Goal: Transaction & Acquisition: Purchase product/service

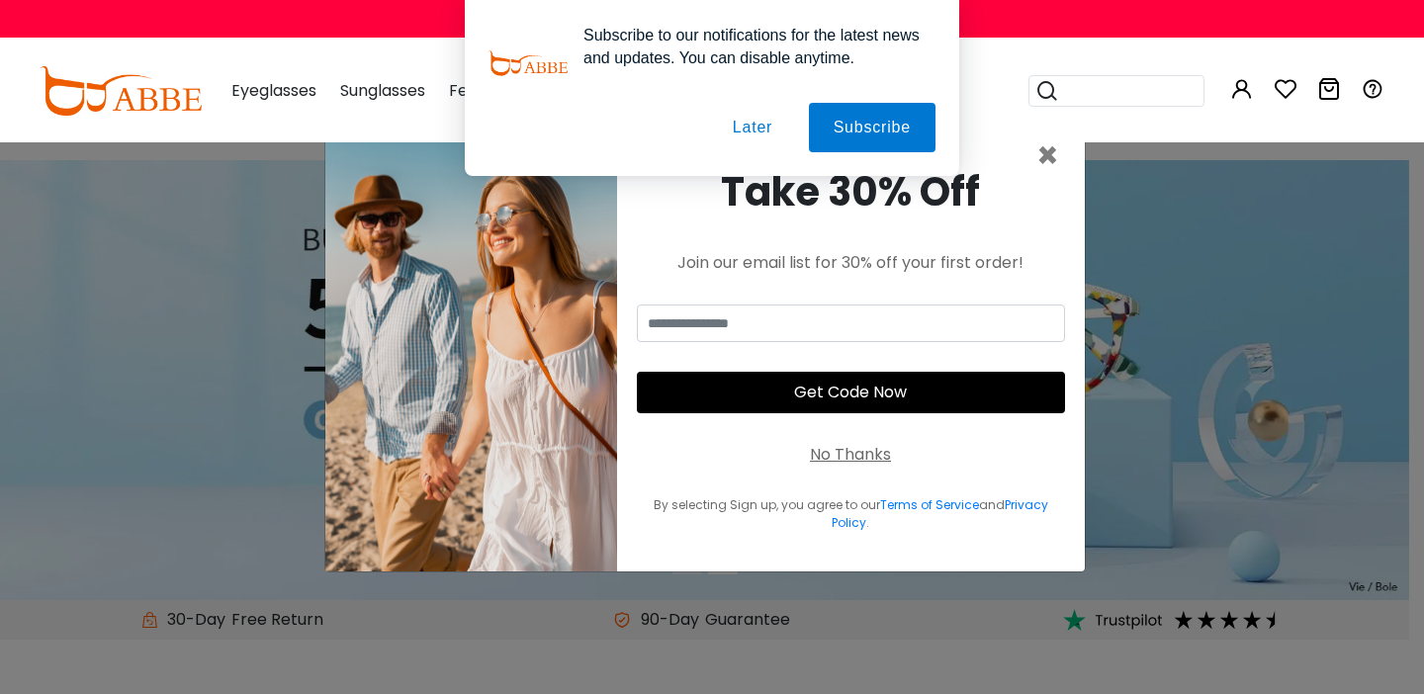
click at [727, 143] on button "Later" at bounding box center [752, 127] width 89 height 49
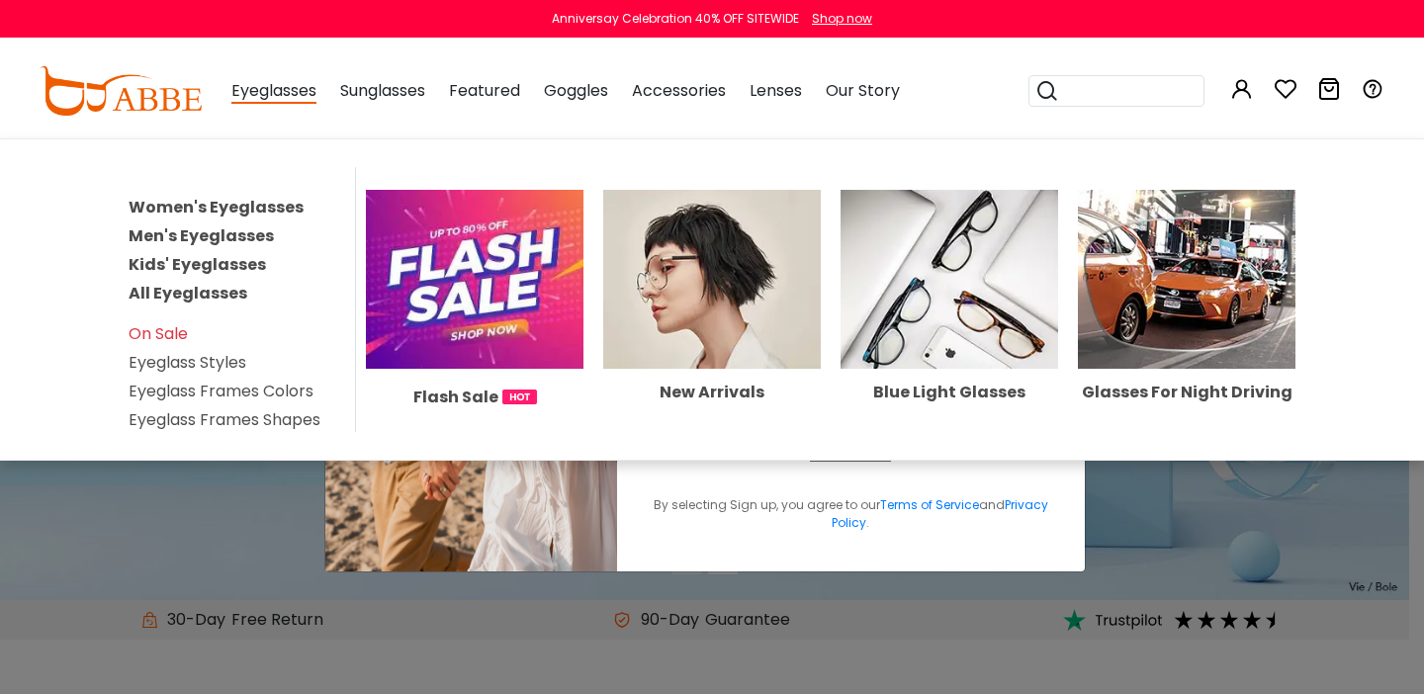
click at [266, 216] on link "Women's Eyeglasses" at bounding box center [216, 207] width 175 height 23
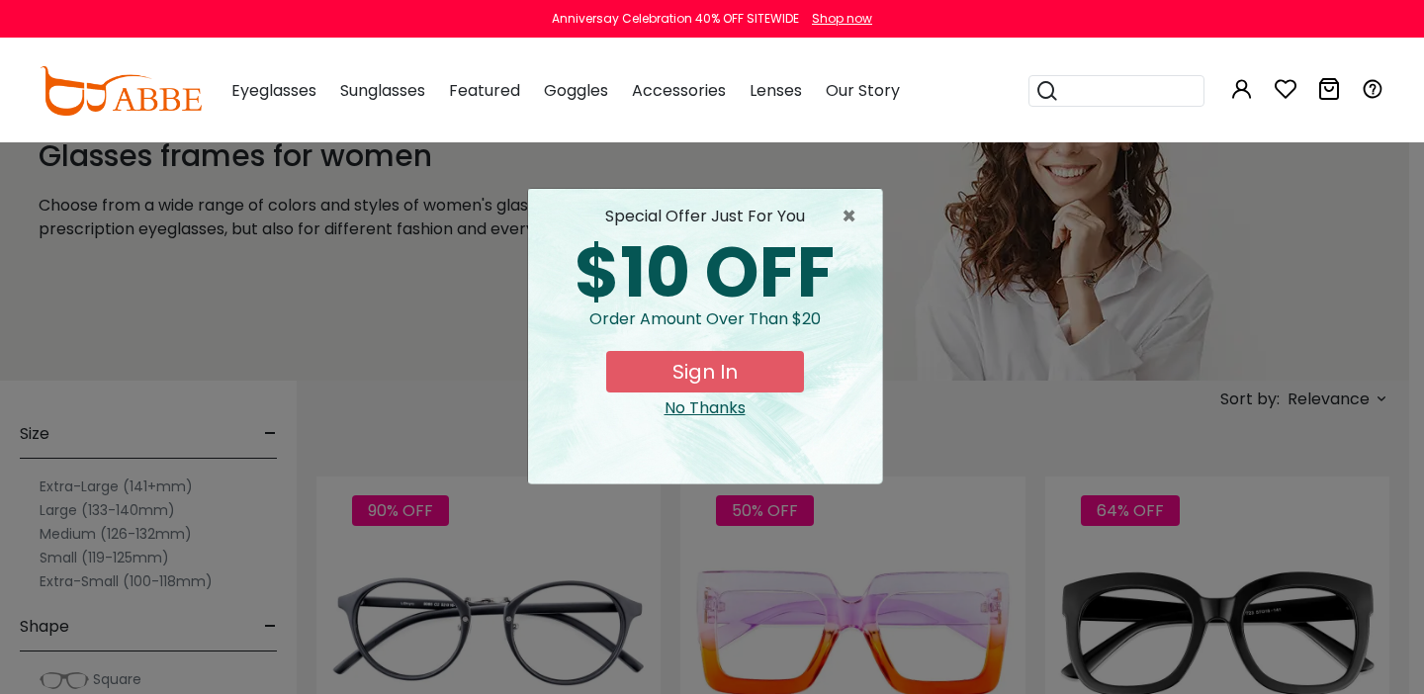
click at [695, 420] on div "No Thanks" at bounding box center [705, 409] width 322 height 24
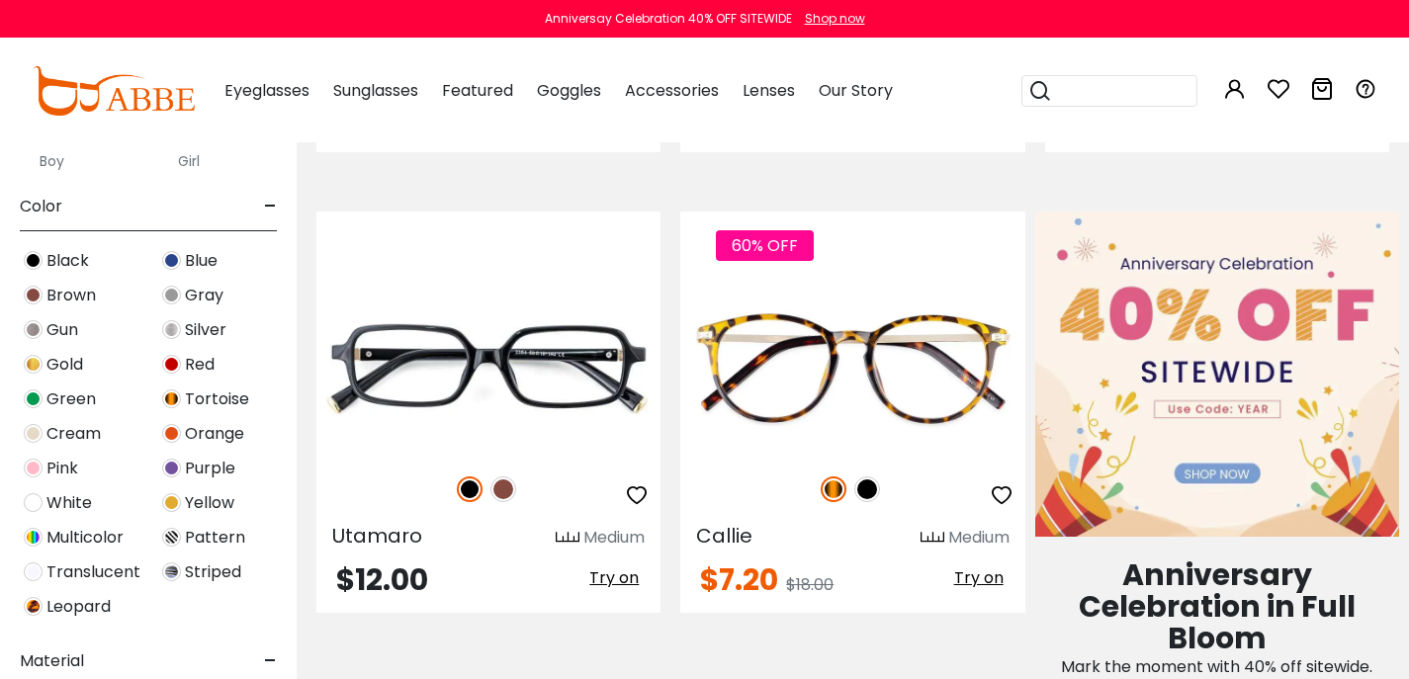
scroll to position [423, 0]
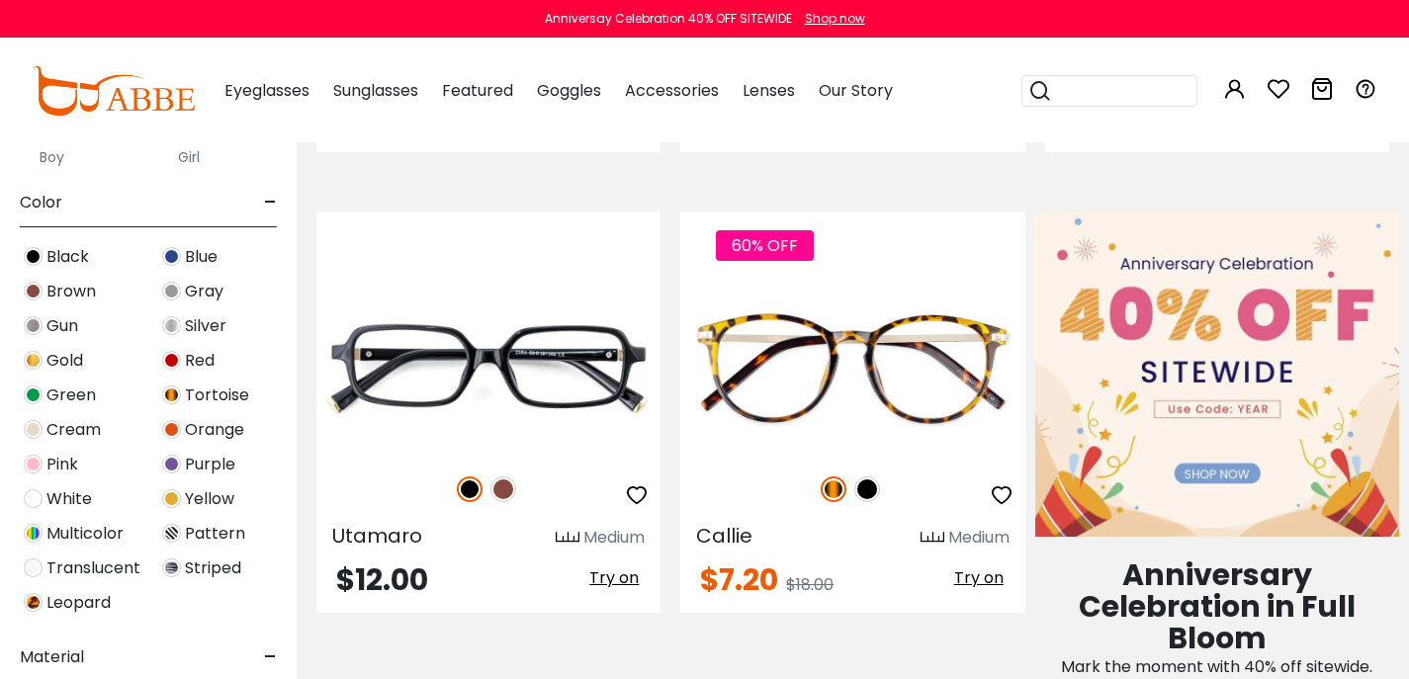
click at [63, 145] on label "Women" at bounding box center [67, 134] width 55 height 24
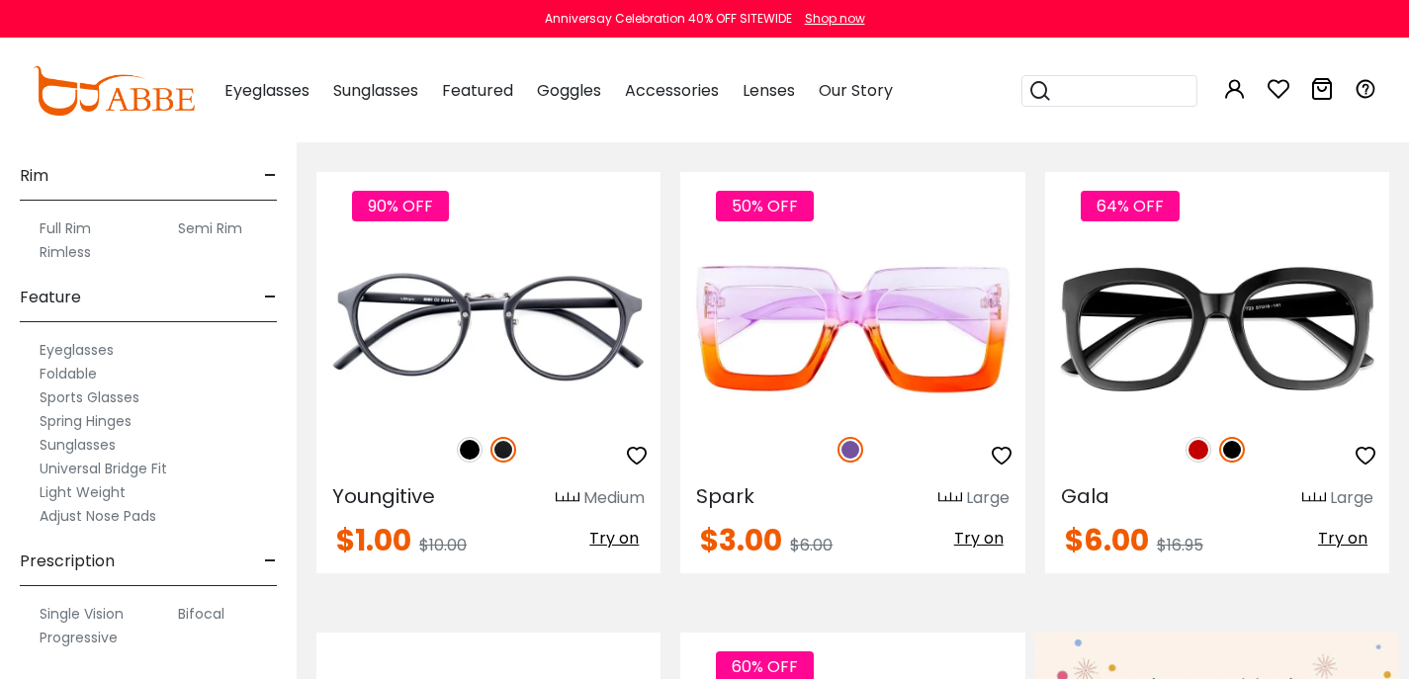
scroll to position [440, 0]
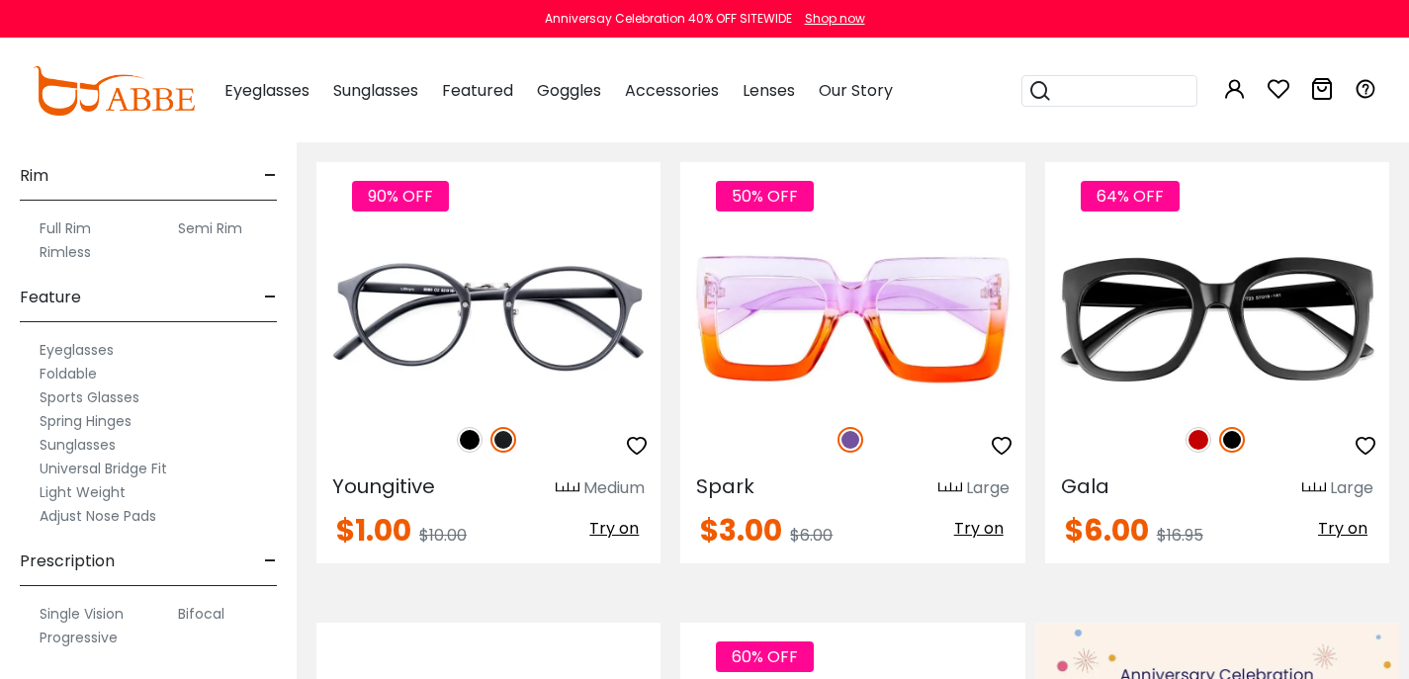
click at [77, 650] on label "Progressive" at bounding box center [79, 638] width 78 height 24
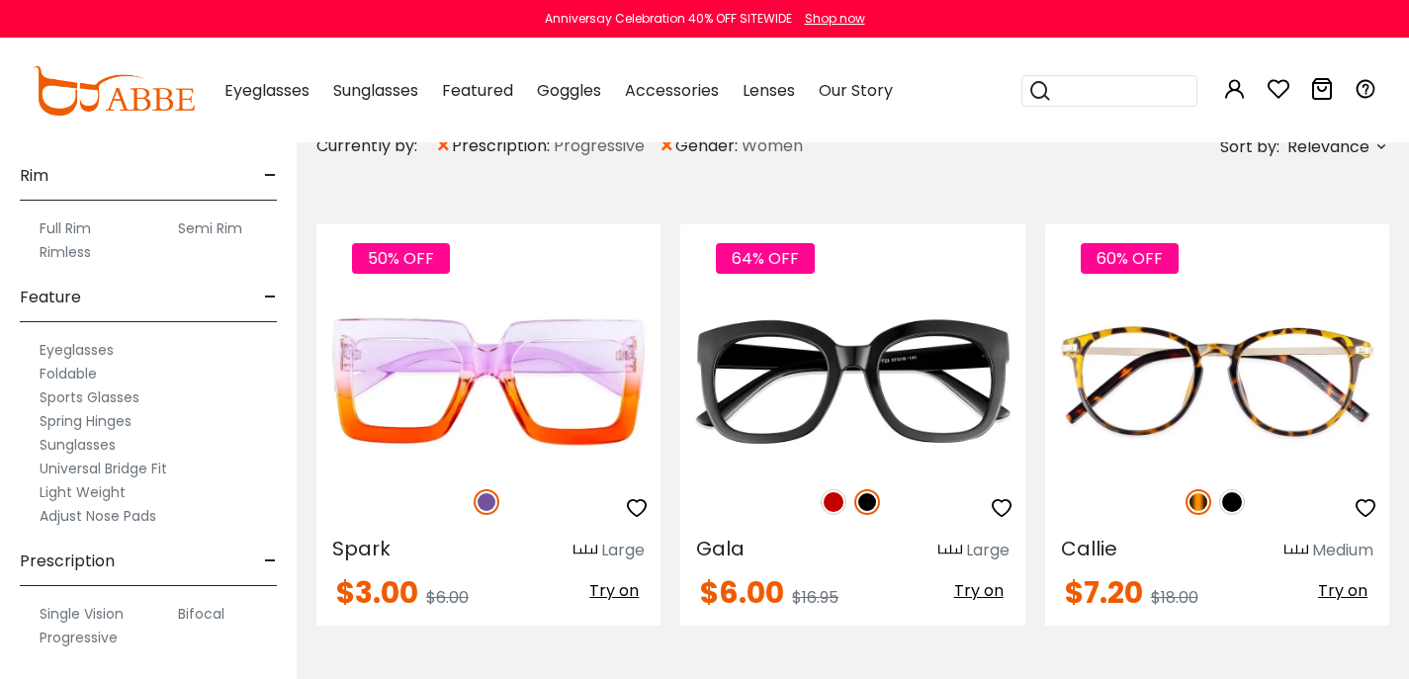
scroll to position [506, 0]
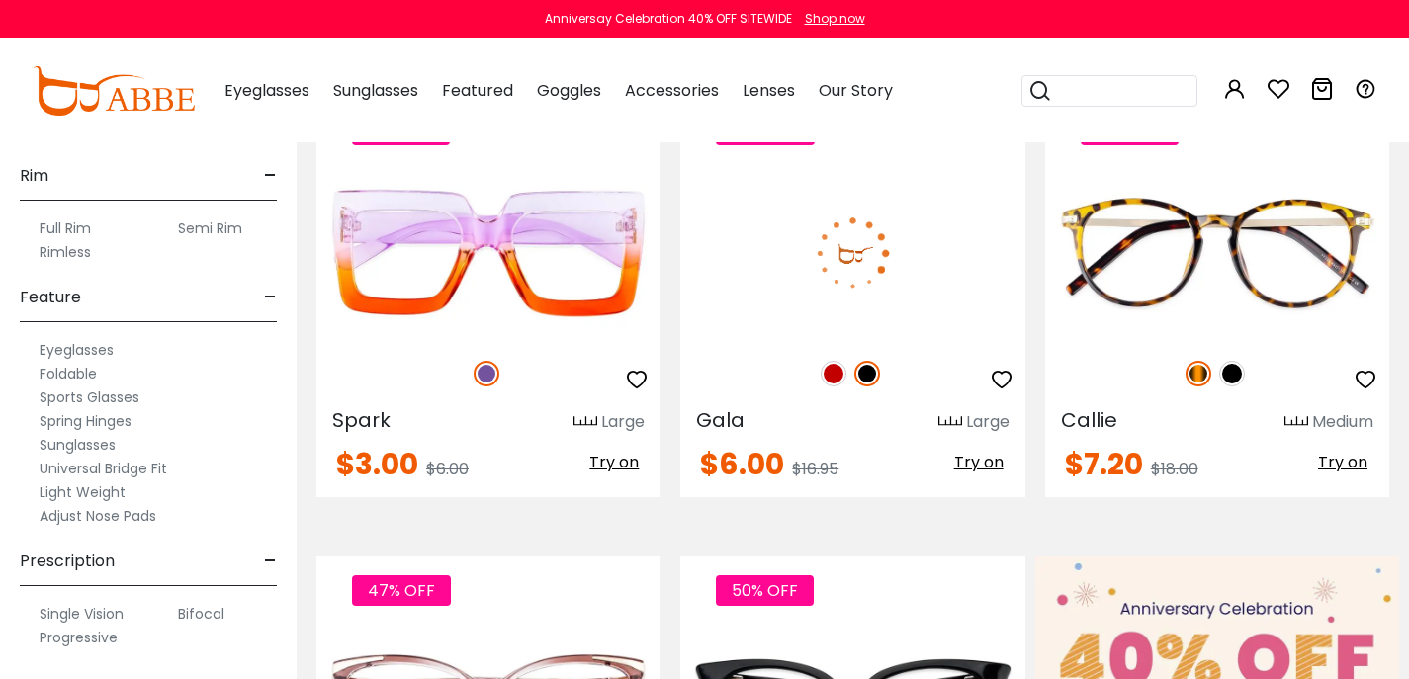
click at [967, 474] on span "Try on" at bounding box center [978, 462] width 49 height 23
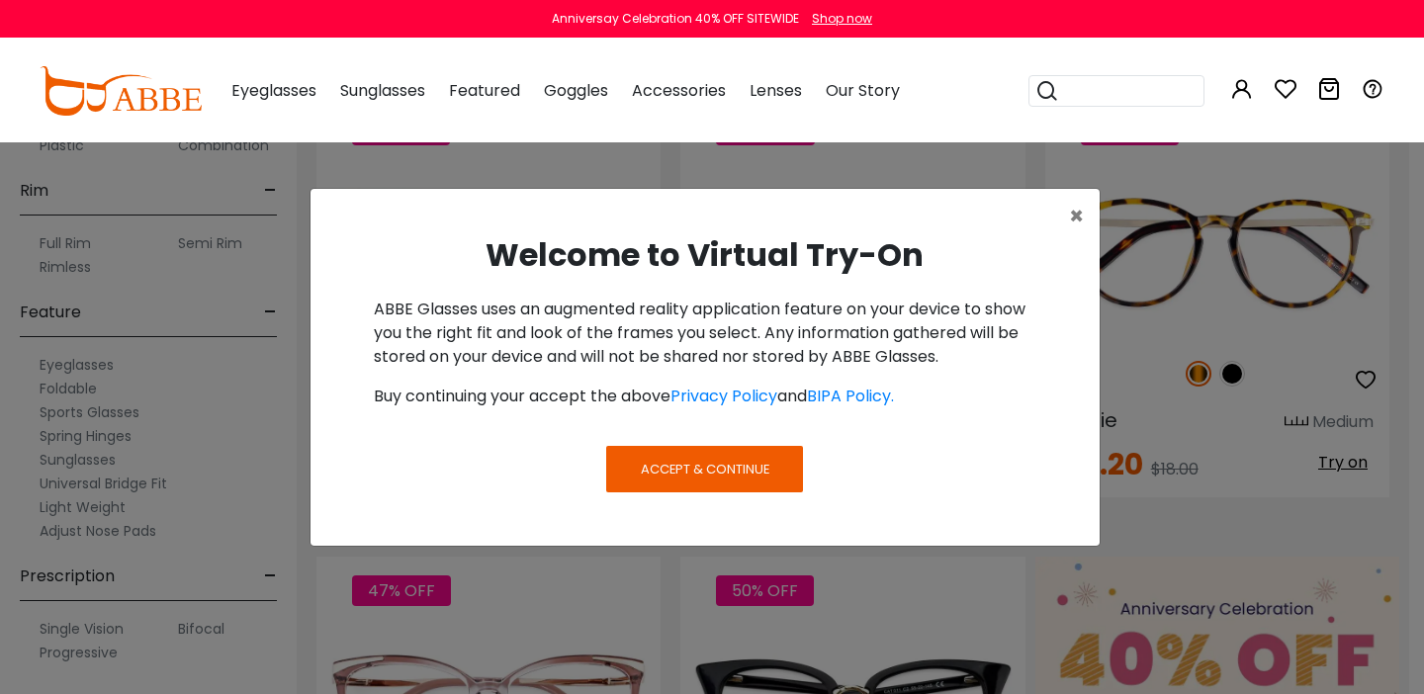
click at [700, 479] on span "Accept & Continue" at bounding box center [705, 469] width 129 height 19
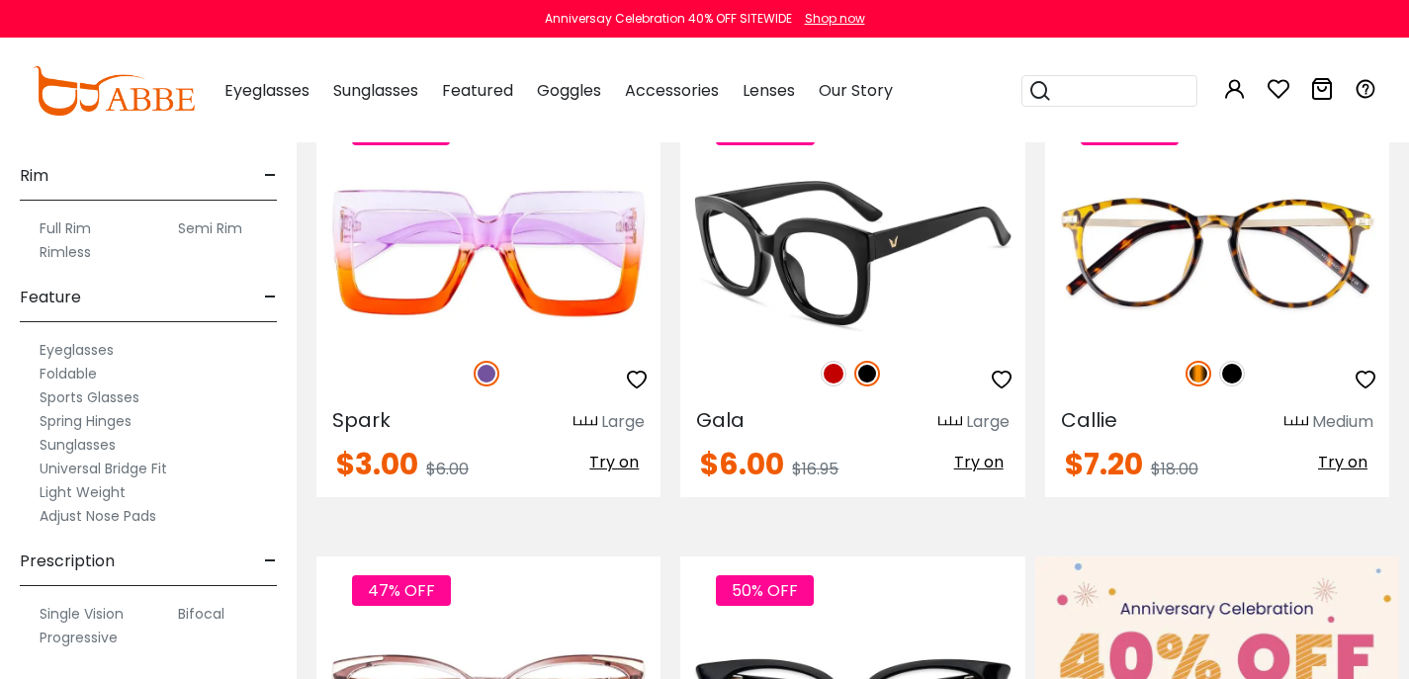
click at [964, 474] on span "Try on" at bounding box center [978, 462] width 49 height 23
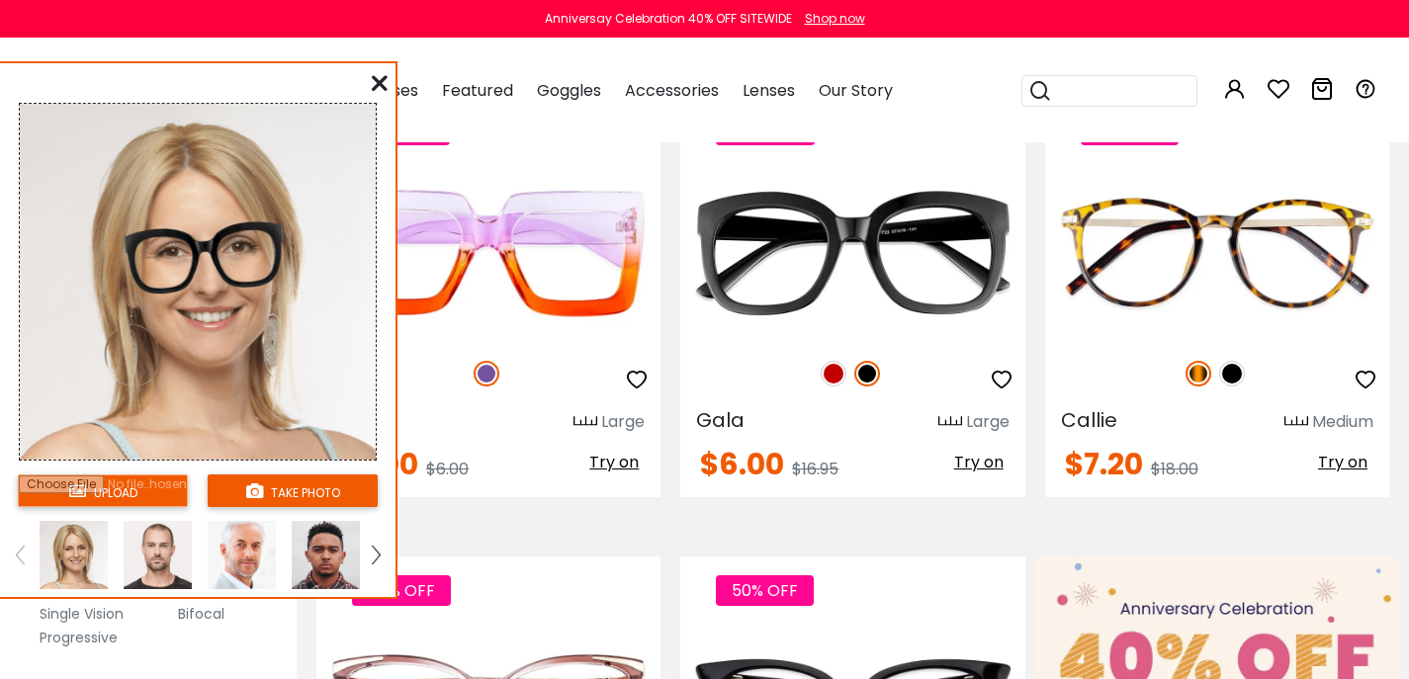
click at [137, 501] on input "file" at bounding box center [103, 491] width 170 height 33
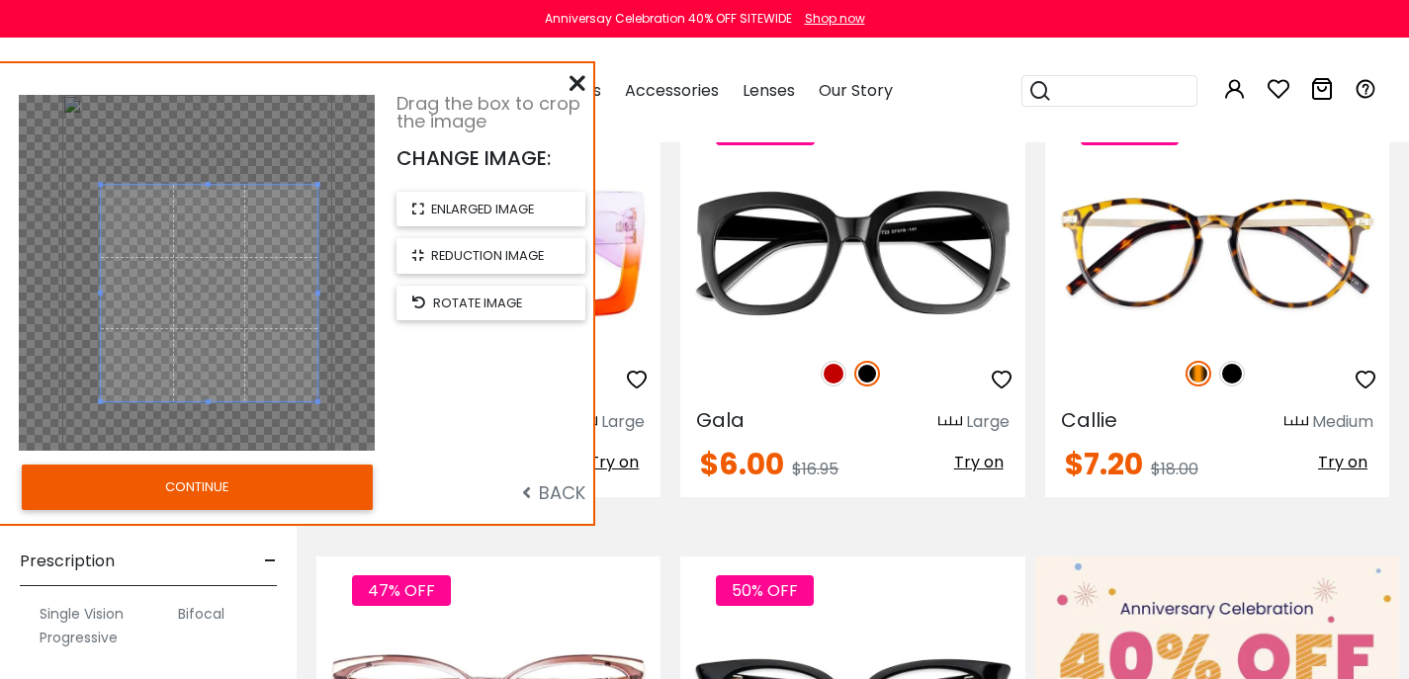
drag, startPoint x: 197, startPoint y: 173, endPoint x: 209, endPoint y: 194, distance: 23.9
click at [209, 194] on span at bounding box center [209, 293] width 217 height 217
click at [196, 500] on button "CONTINUE" at bounding box center [197, 487] width 351 height 45
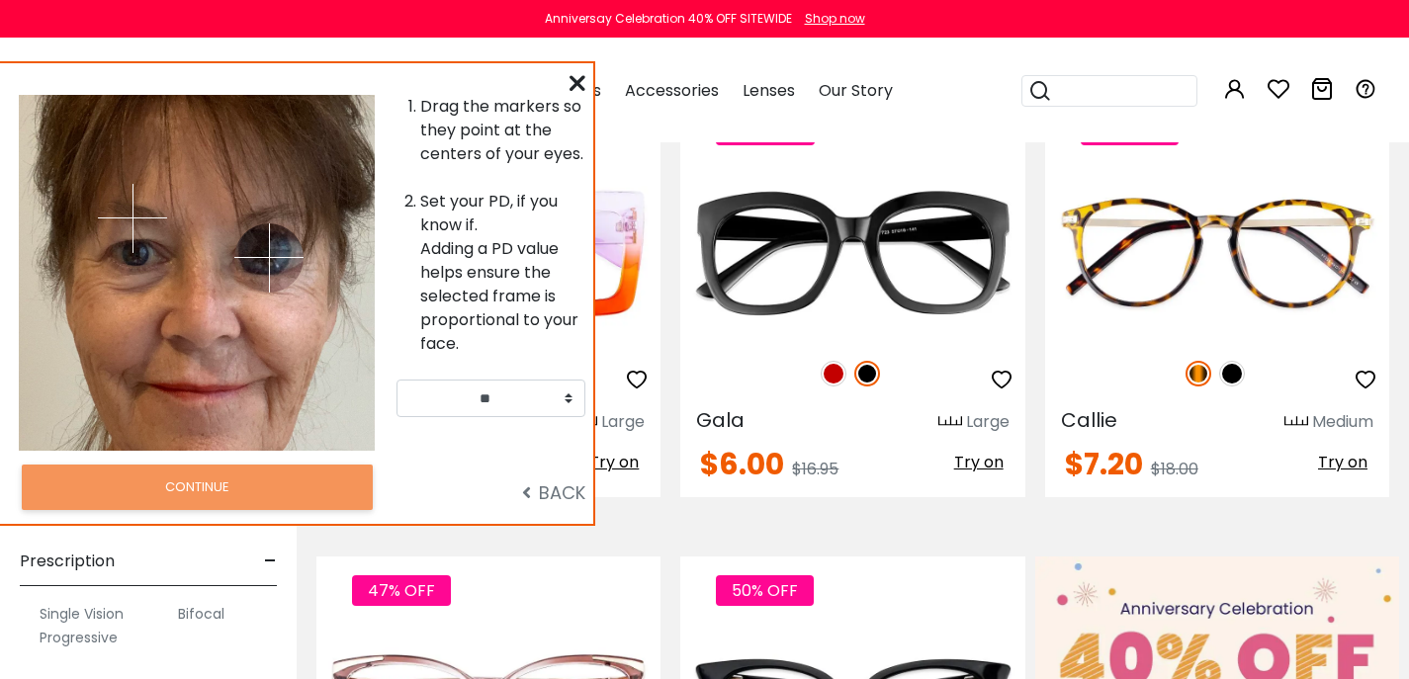
drag, startPoint x: 228, startPoint y: 218, endPoint x: 269, endPoint y: 259, distance: 58.0
click at [269, 261] on img at bounding box center [268, 257] width 69 height 69
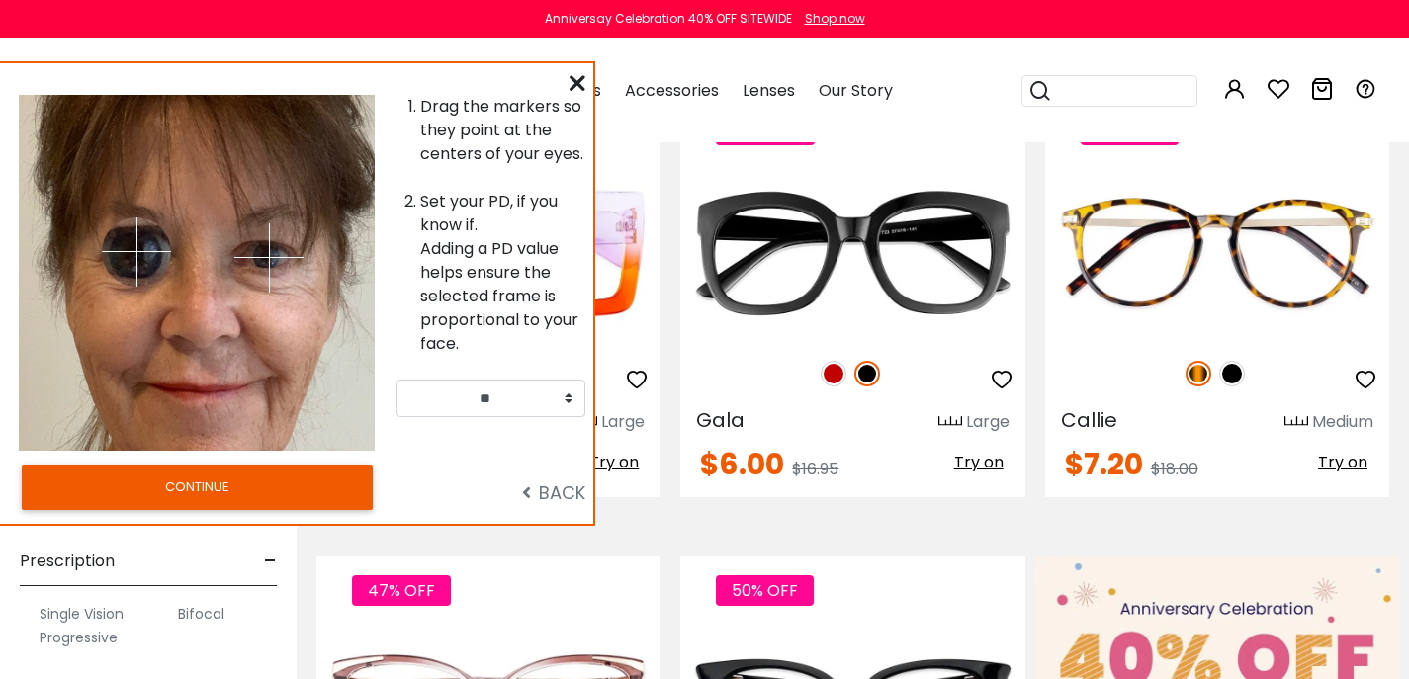
drag, startPoint x: 131, startPoint y: 218, endPoint x: 136, endPoint y: 255, distance: 38.0
click at [136, 255] on img at bounding box center [136, 252] width 69 height 69
click at [197, 510] on button "CONTINUE" at bounding box center [197, 487] width 351 height 45
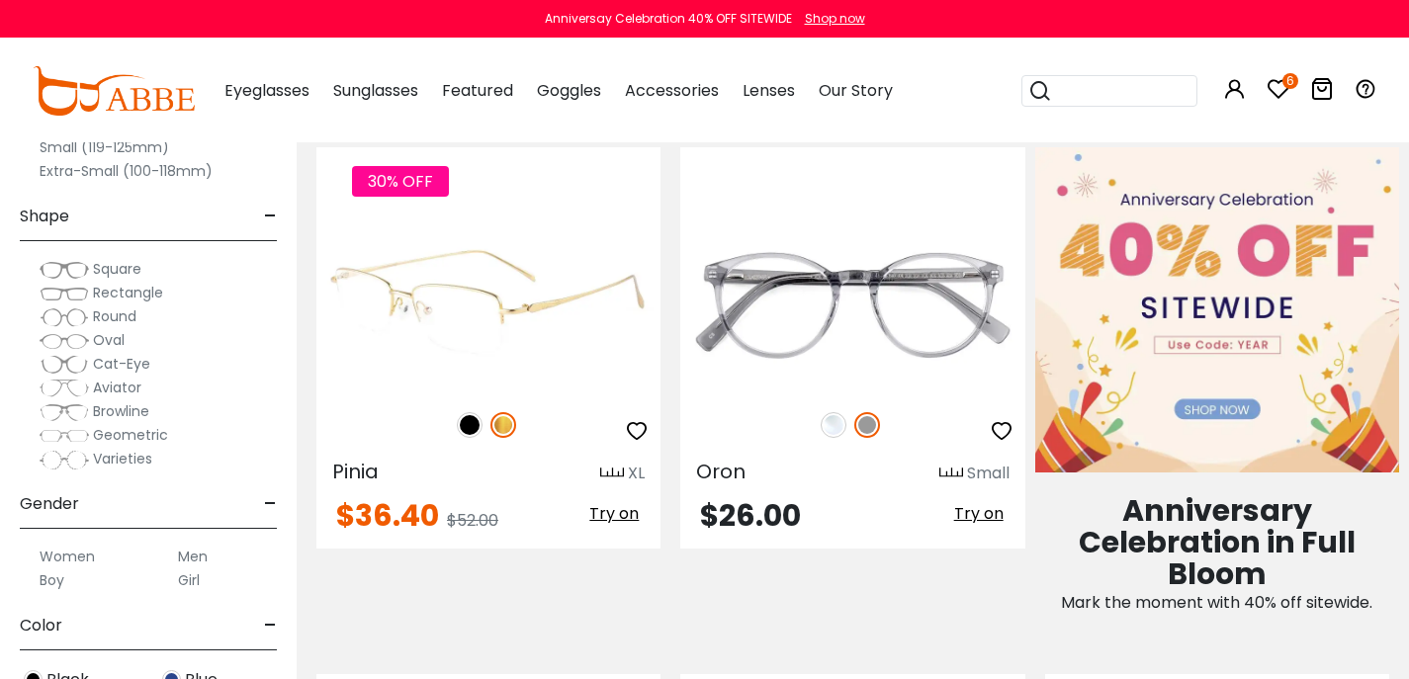
scroll to position [880, 0]
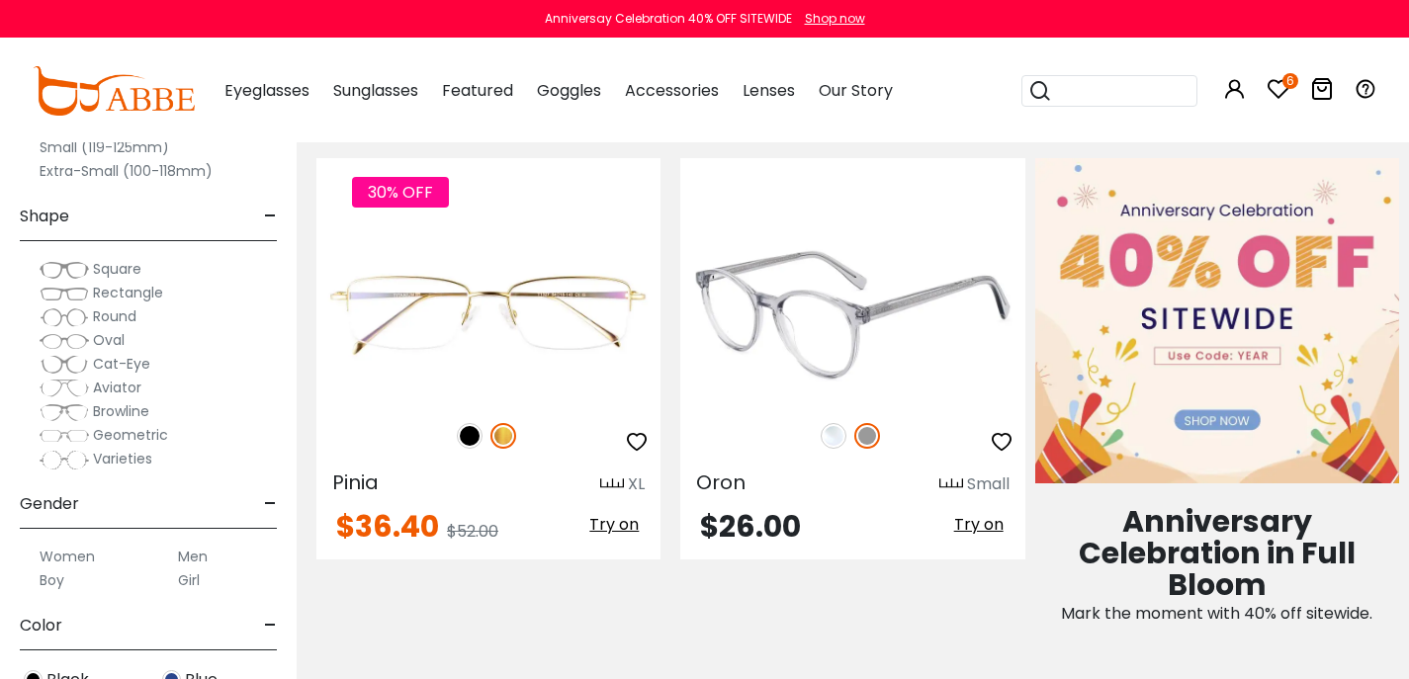
click at [959, 536] on span "Try on" at bounding box center [978, 524] width 49 height 23
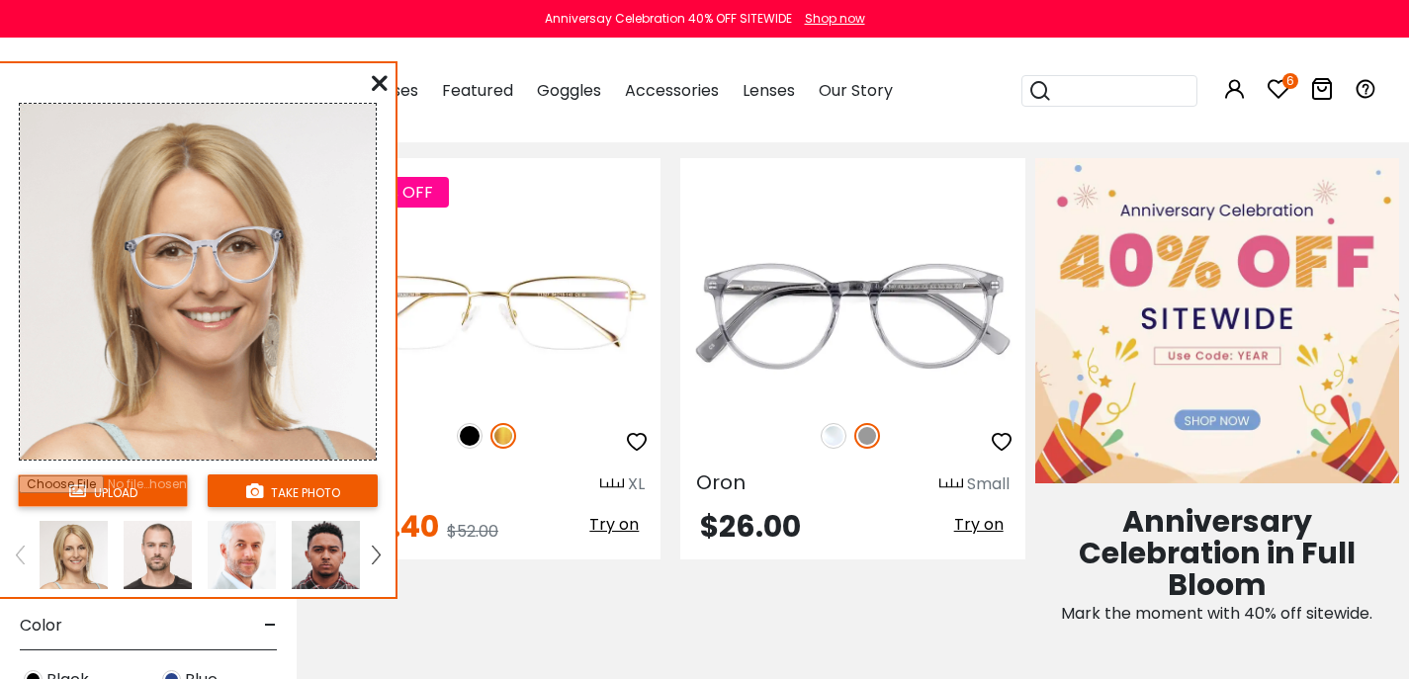
click at [96, 497] on input "file" at bounding box center [103, 491] width 170 height 33
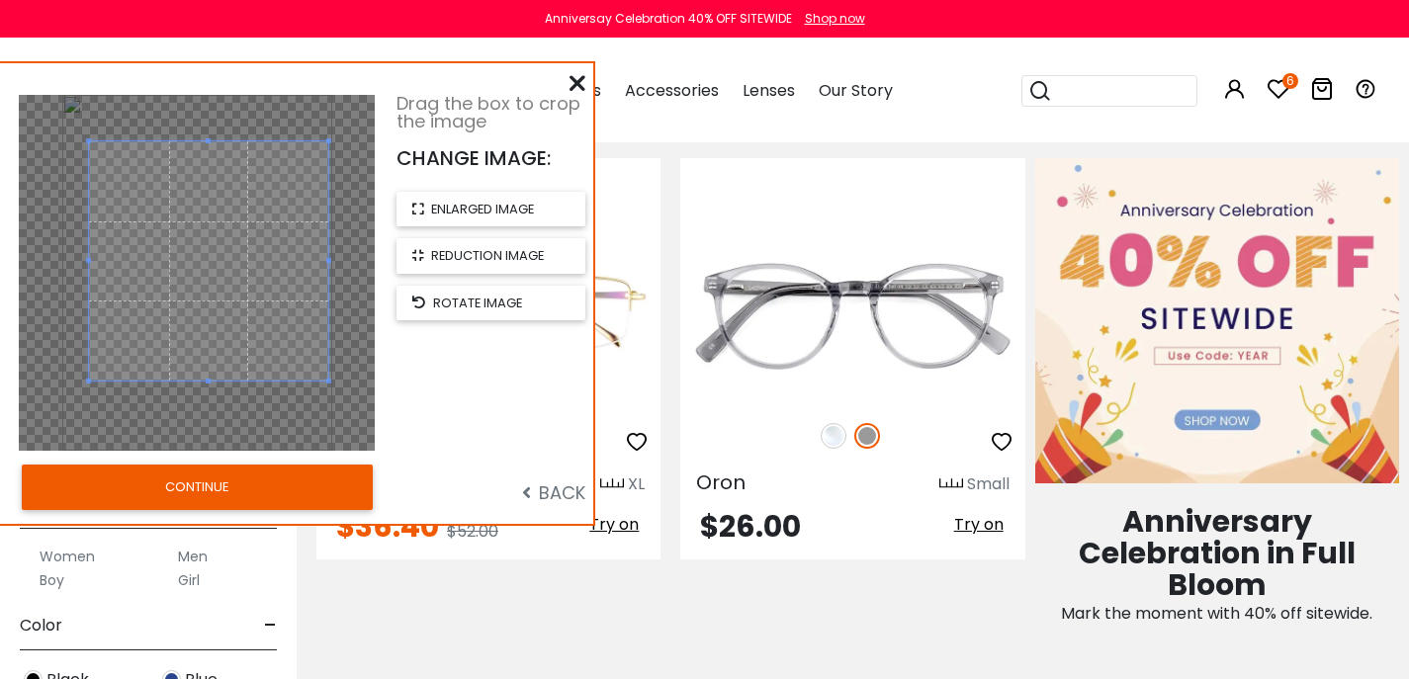
drag, startPoint x: 304, startPoint y: 166, endPoint x: 323, endPoint y: 143, distance: 30.1
click at [323, 143] on div at bounding box center [208, 260] width 239 height 239
drag, startPoint x: 91, startPoint y: 386, endPoint x: 99, endPoint y: 420, distance: 35.5
click at [91, 449] on div at bounding box center [197, 273] width 356 height 356
drag, startPoint x: 88, startPoint y: 384, endPoint x: 79, endPoint y: 412, distance: 30.0
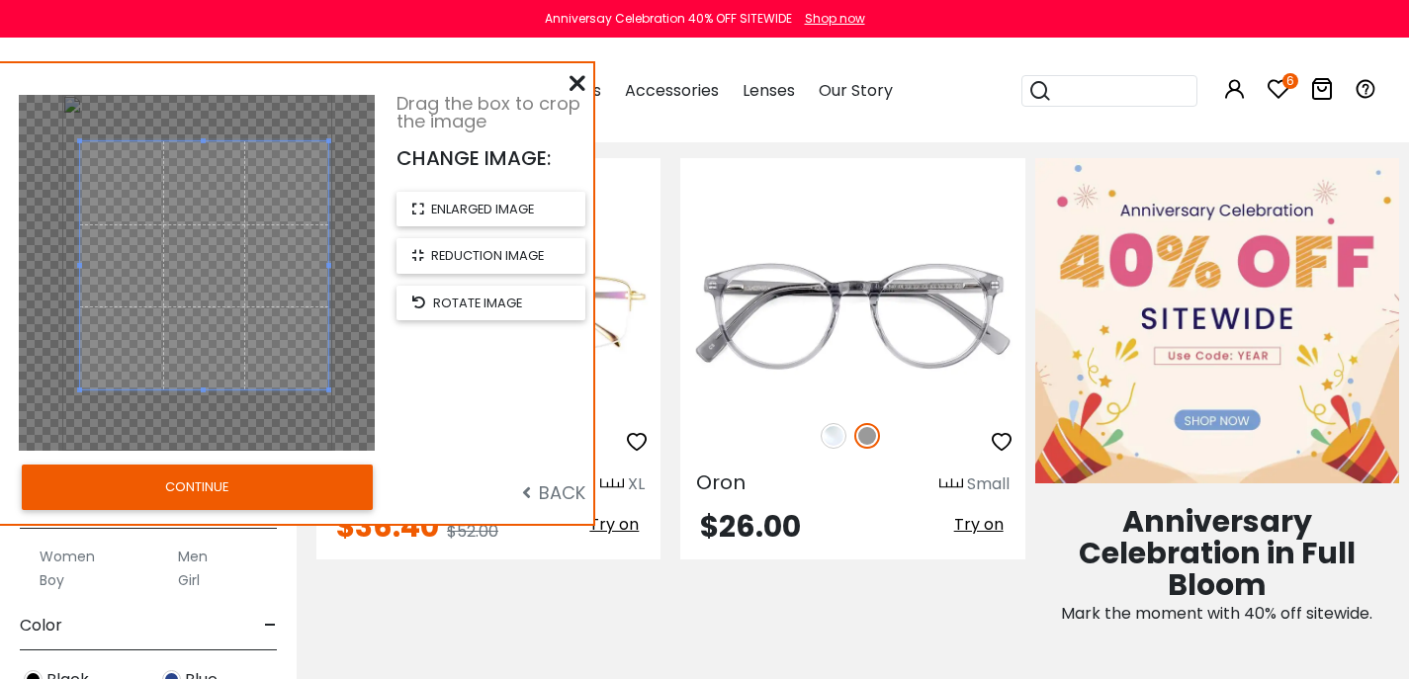
click at [79, 412] on div at bounding box center [197, 273] width 356 height 356
drag, startPoint x: 205, startPoint y: 392, endPoint x: 200, endPoint y: 431, distance: 39.9
click at [200, 431] on div at bounding box center [197, 273] width 356 height 356
click at [223, 493] on button "CONTINUE" at bounding box center [197, 487] width 351 height 45
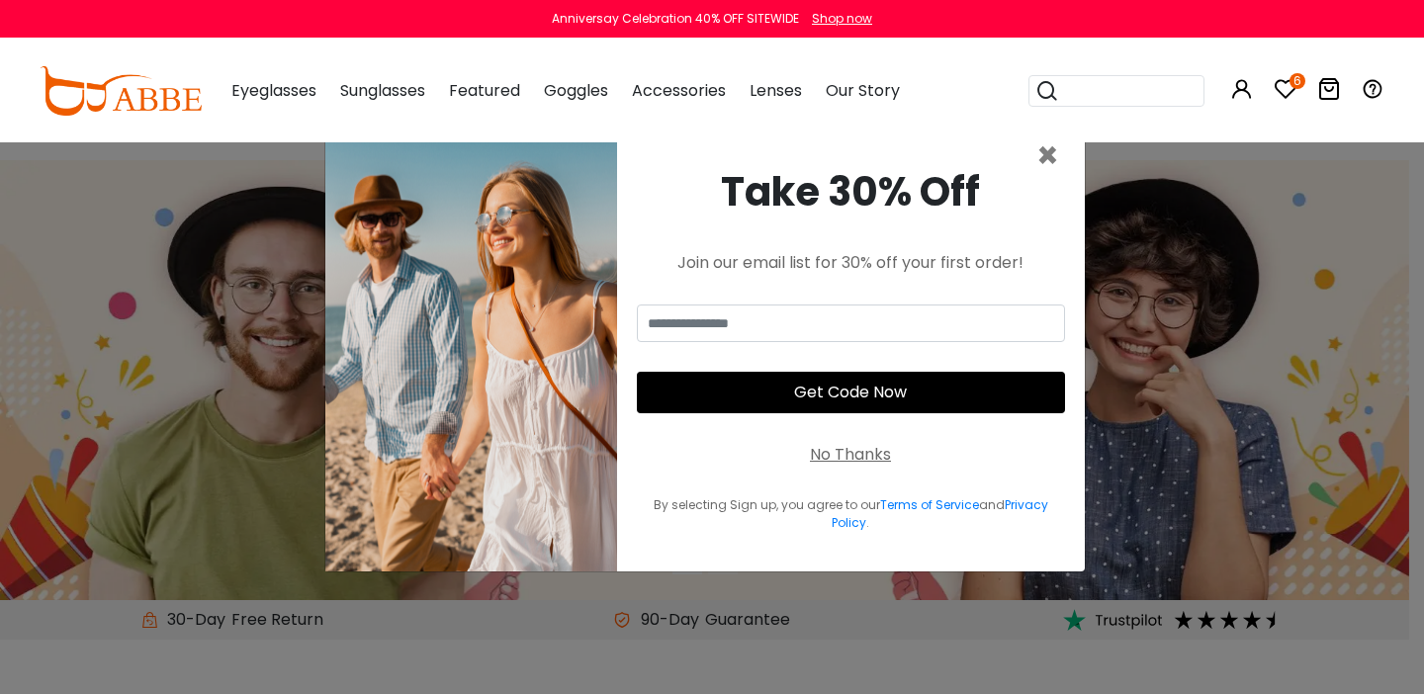
click at [840, 452] on div "No Thanks" at bounding box center [850, 455] width 81 height 24
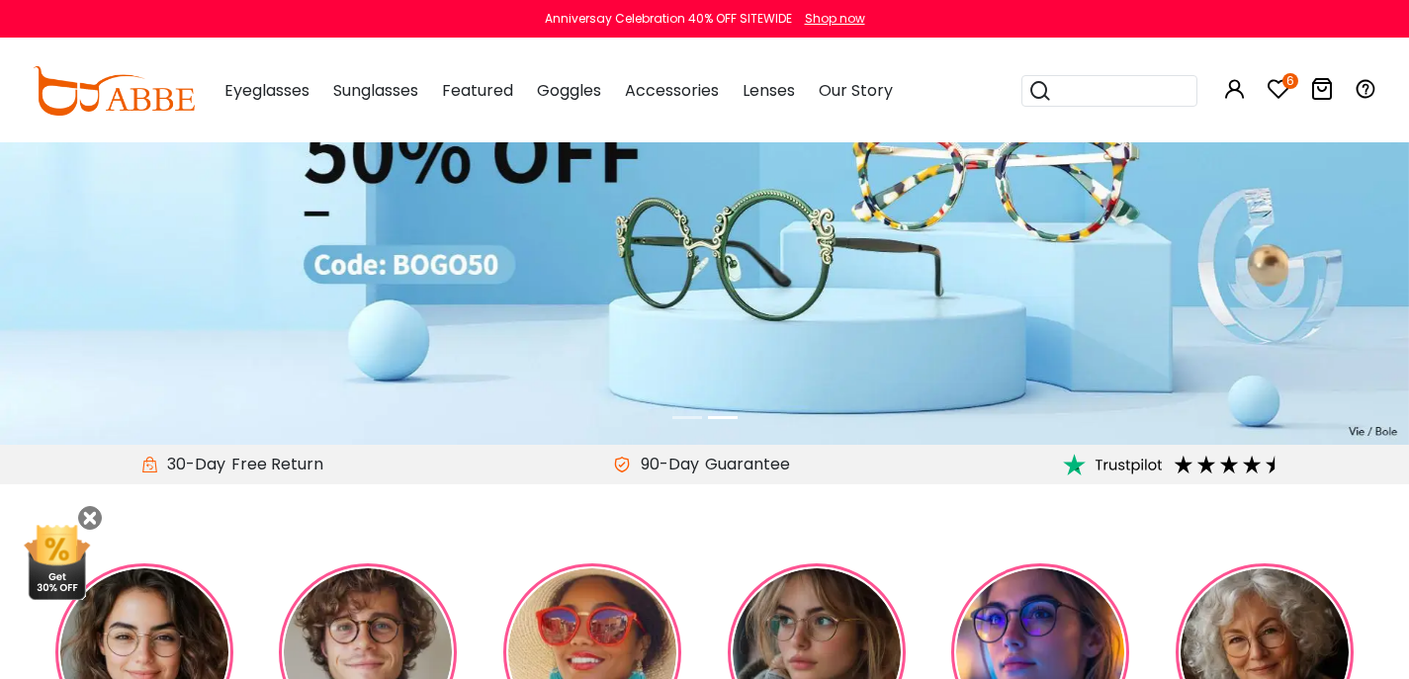
scroll to position [159, 0]
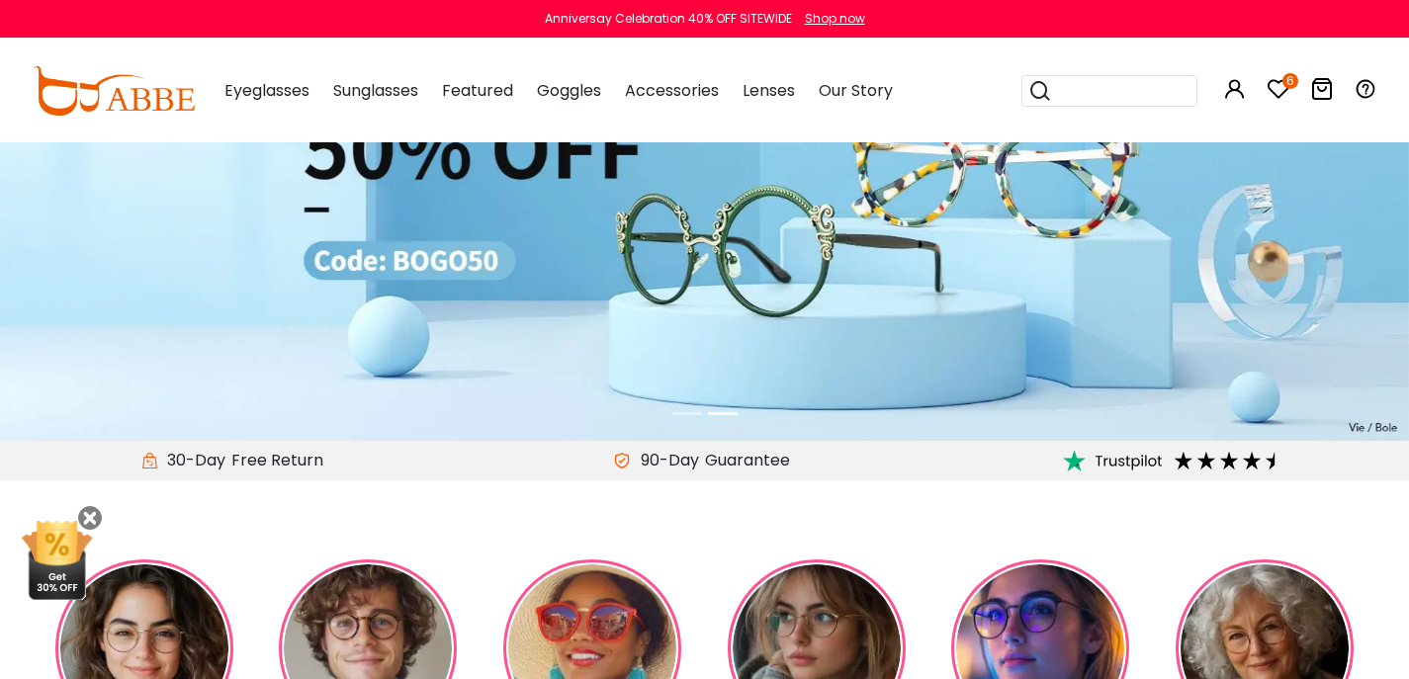
click at [452, 265] on img at bounding box center [704, 221] width 1409 height 440
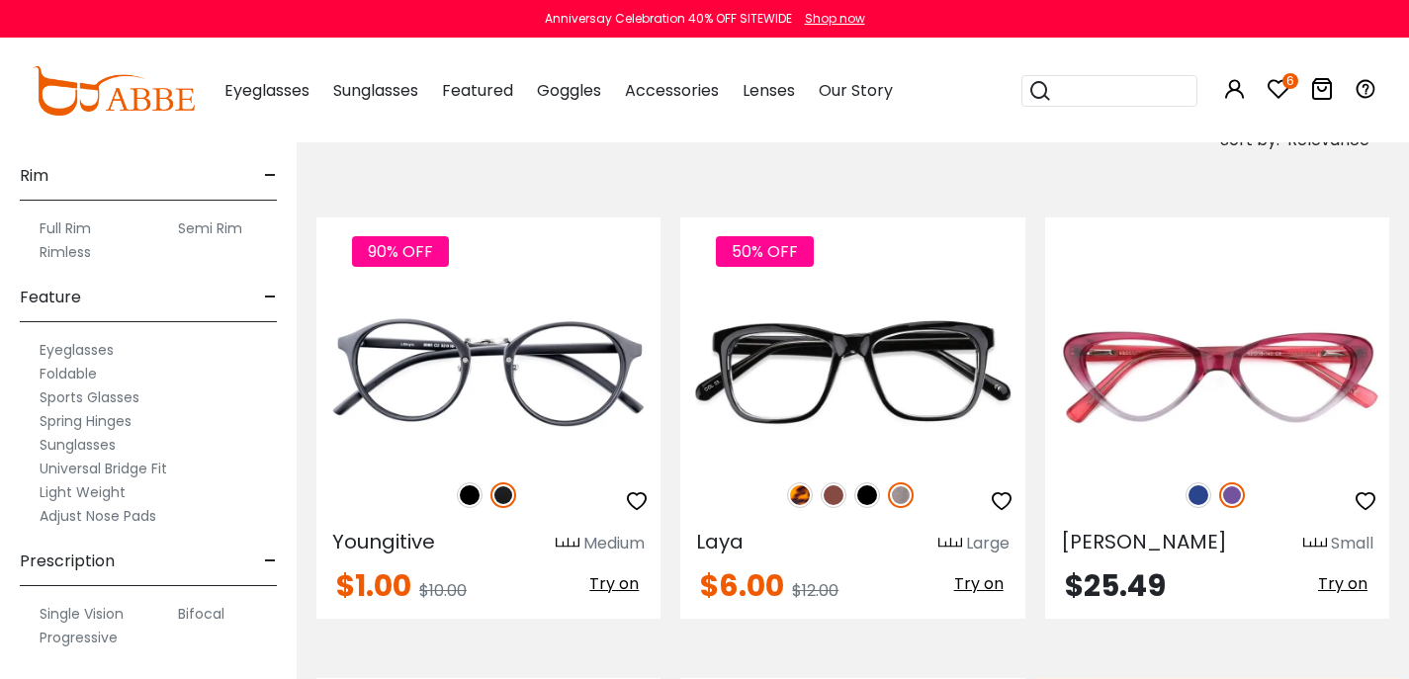
scroll to position [395, 0]
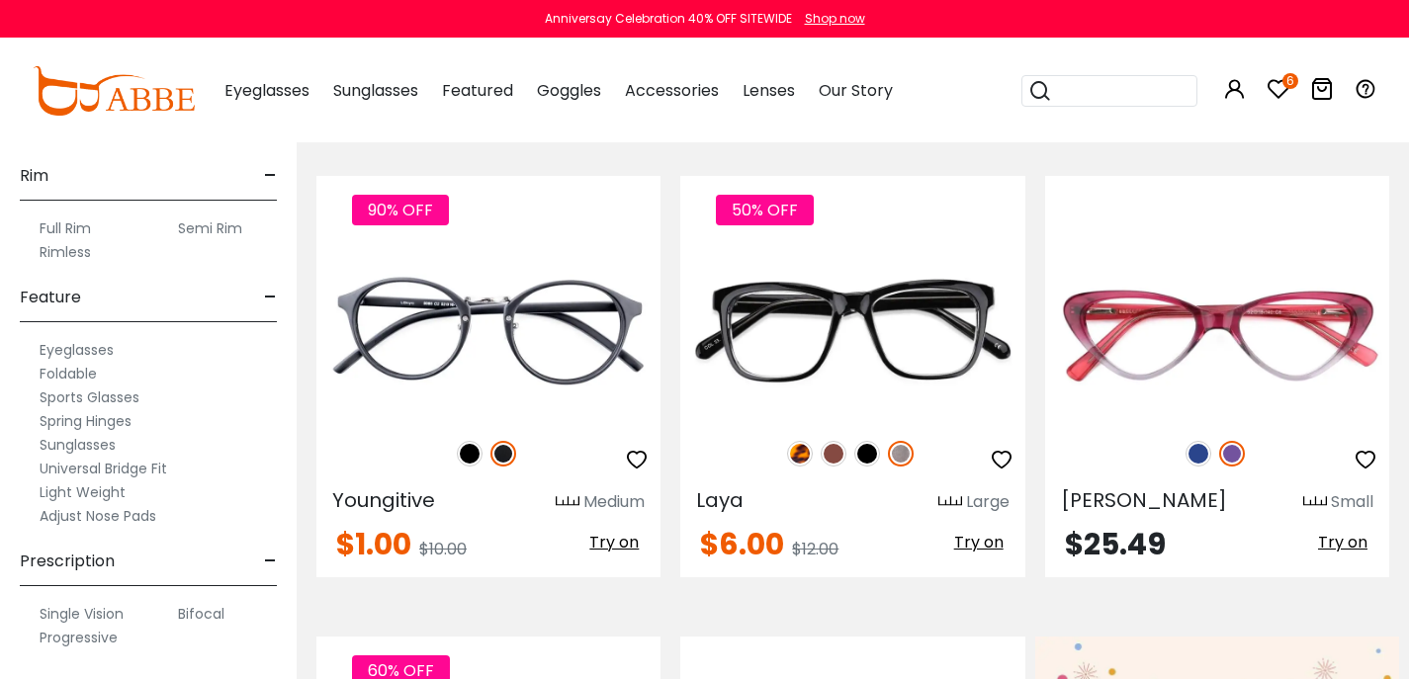
click at [62, 649] on label "Progressive" at bounding box center [79, 638] width 78 height 24
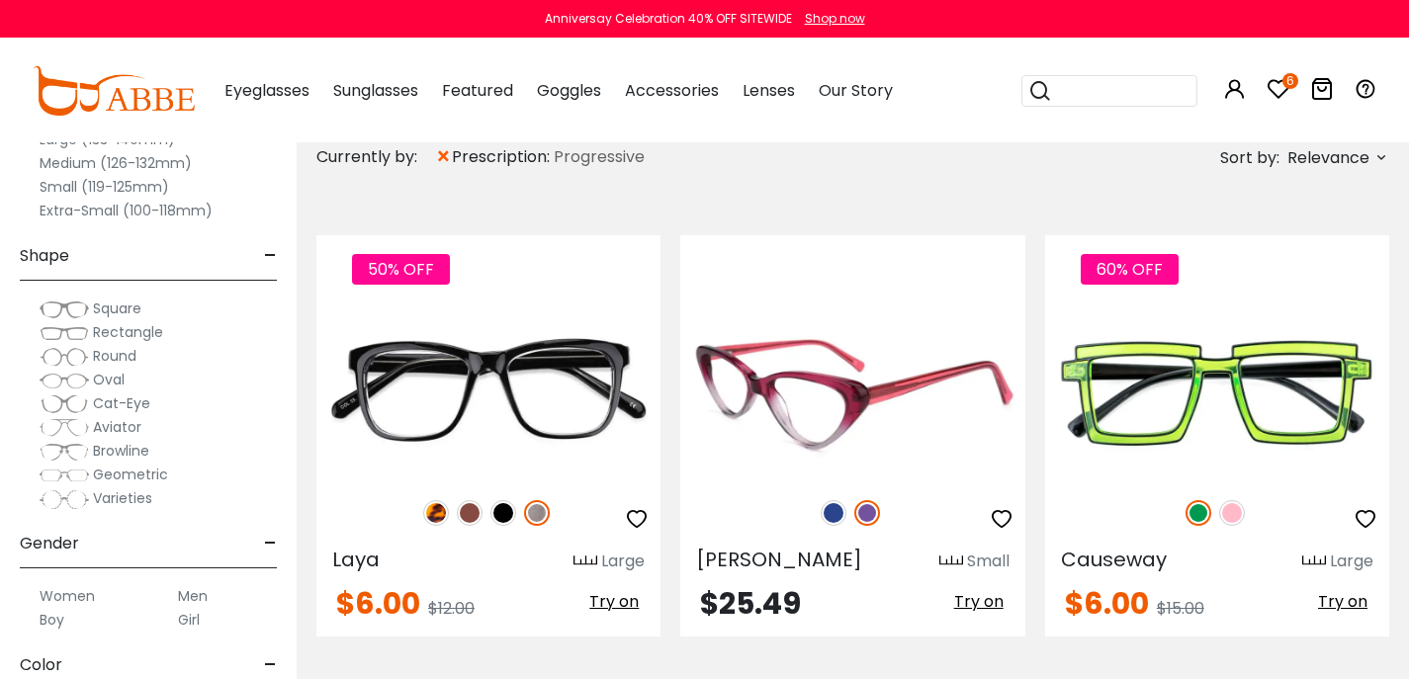
scroll to position [438, 0]
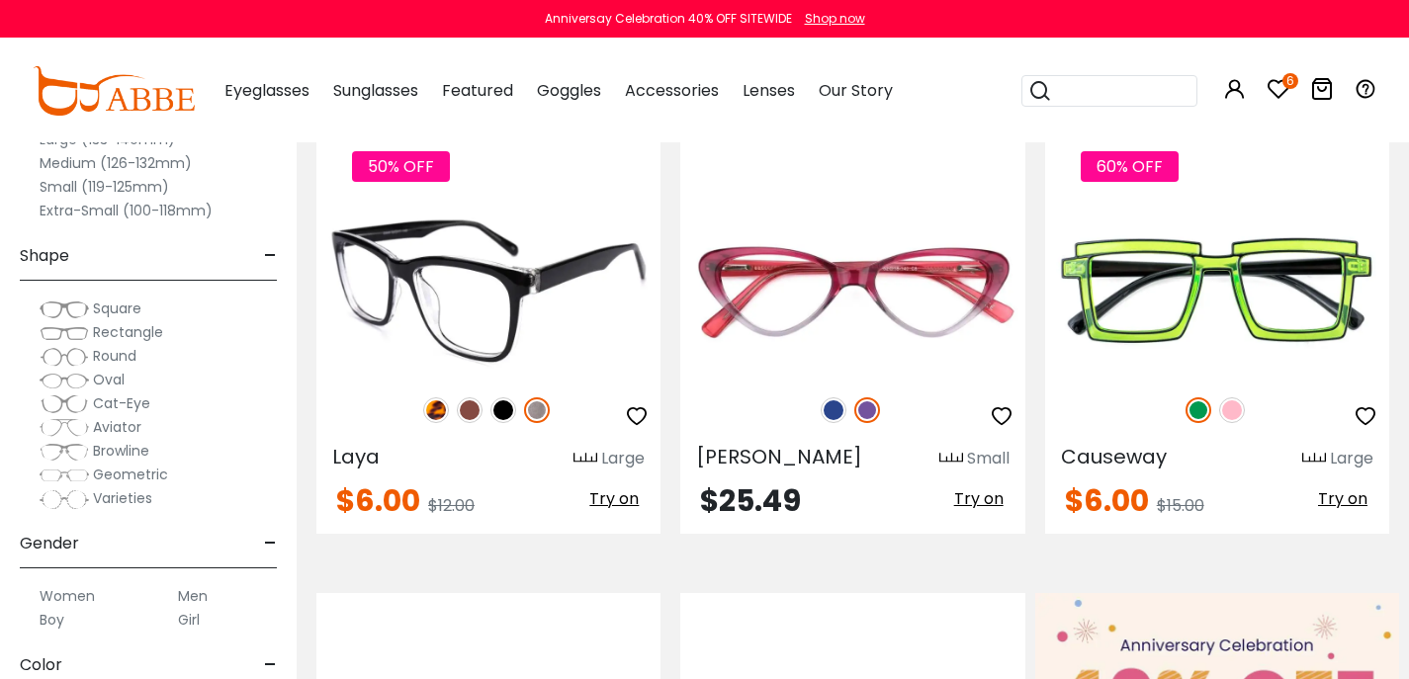
click at [607, 510] on span "Try on" at bounding box center [613, 499] width 49 height 23
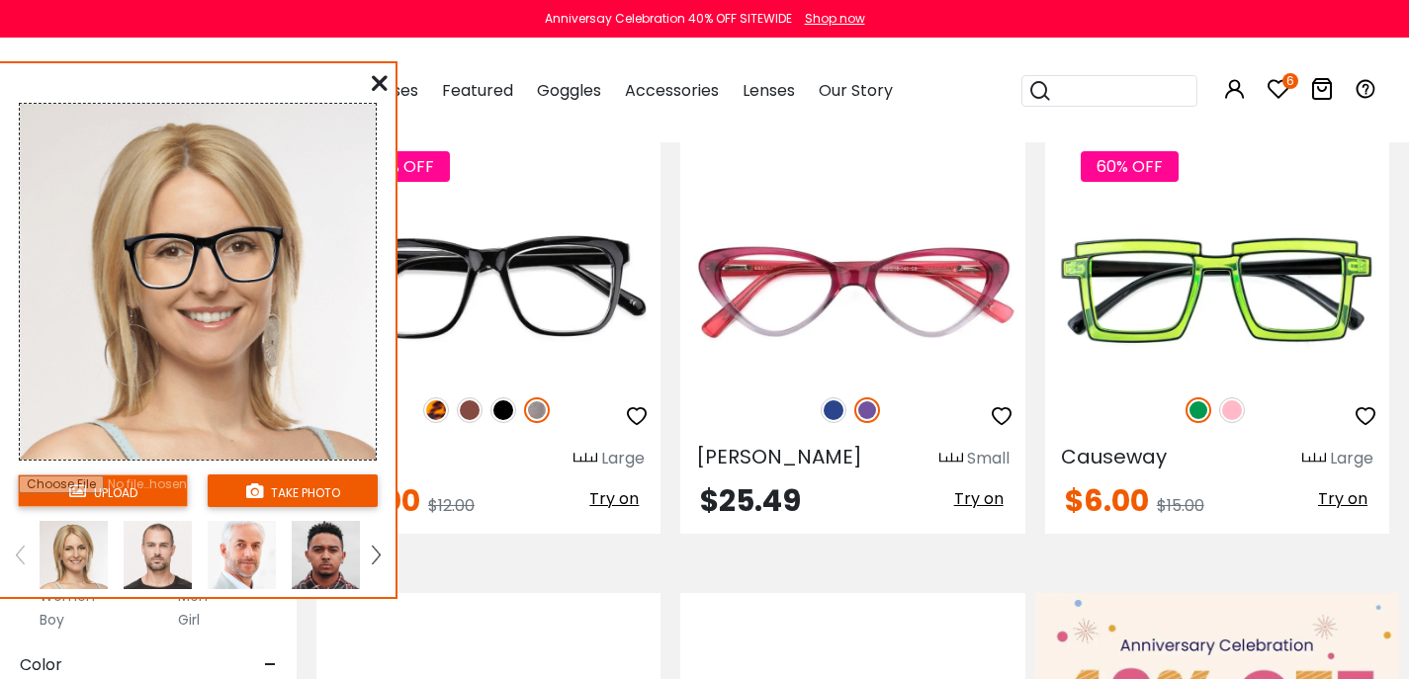
click at [113, 497] on input "file" at bounding box center [103, 491] width 170 height 33
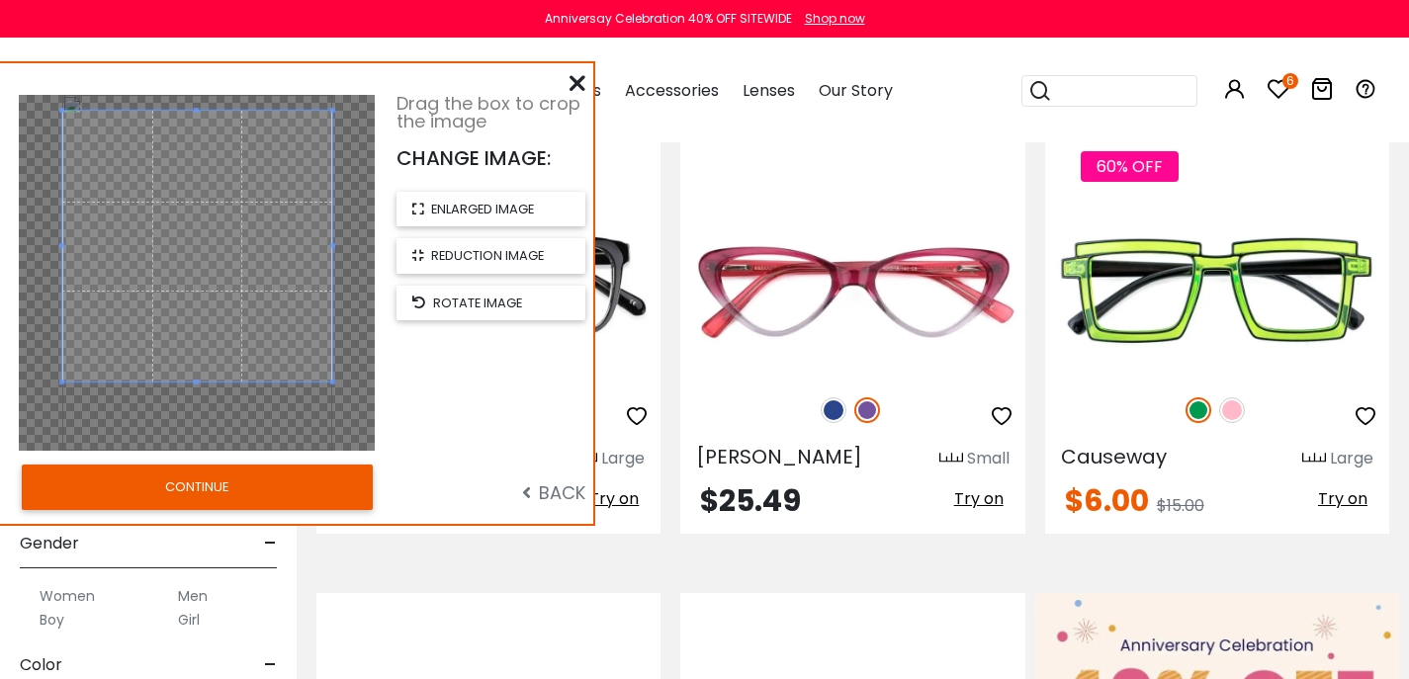
drag, startPoint x: 196, startPoint y: 168, endPoint x: 206, endPoint y: 112, distance: 57.2
click at [206, 112] on div at bounding box center [197, 246] width 270 height 270
drag, startPoint x: 200, startPoint y: 383, endPoint x: 201, endPoint y: 399, distance: 15.9
click at [200, 402] on div at bounding box center [197, 273] width 356 height 356
drag, startPoint x: 202, startPoint y: 381, endPoint x: 202, endPoint y: 401, distance: 20.8
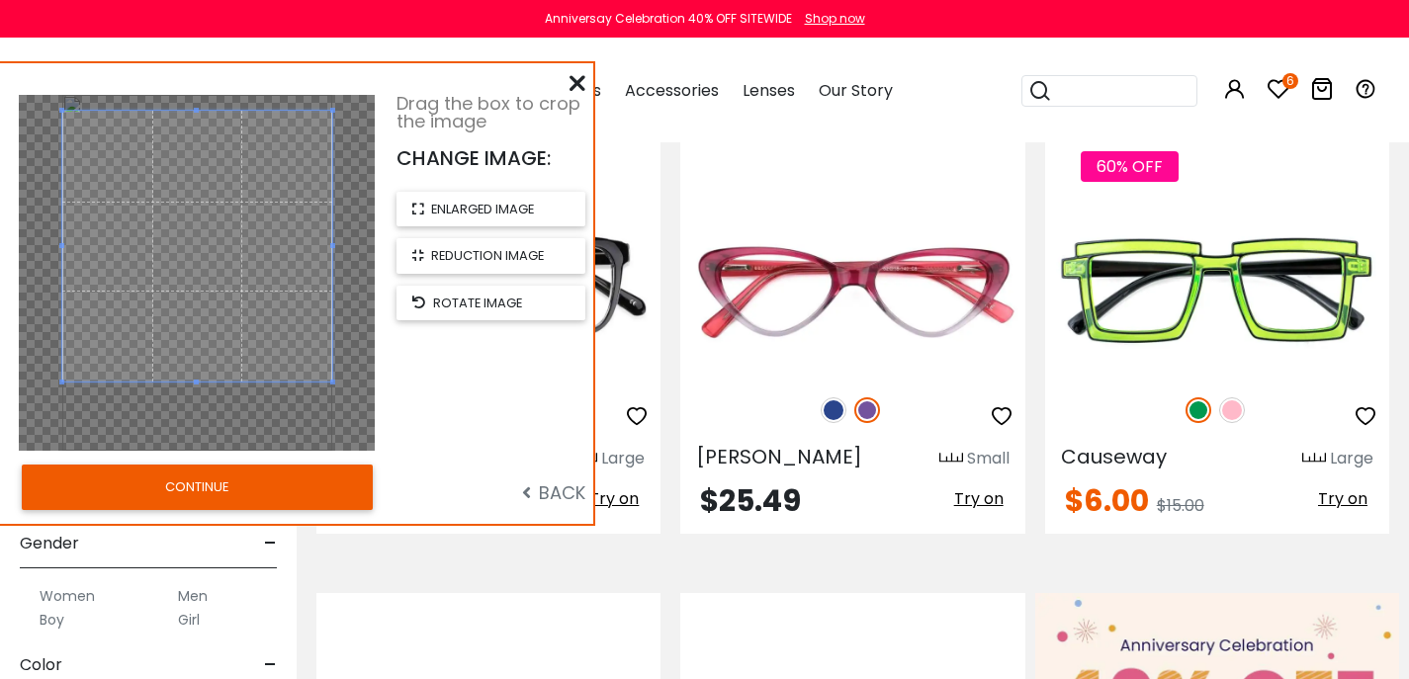
click at [202, 401] on div at bounding box center [197, 273] width 356 height 356
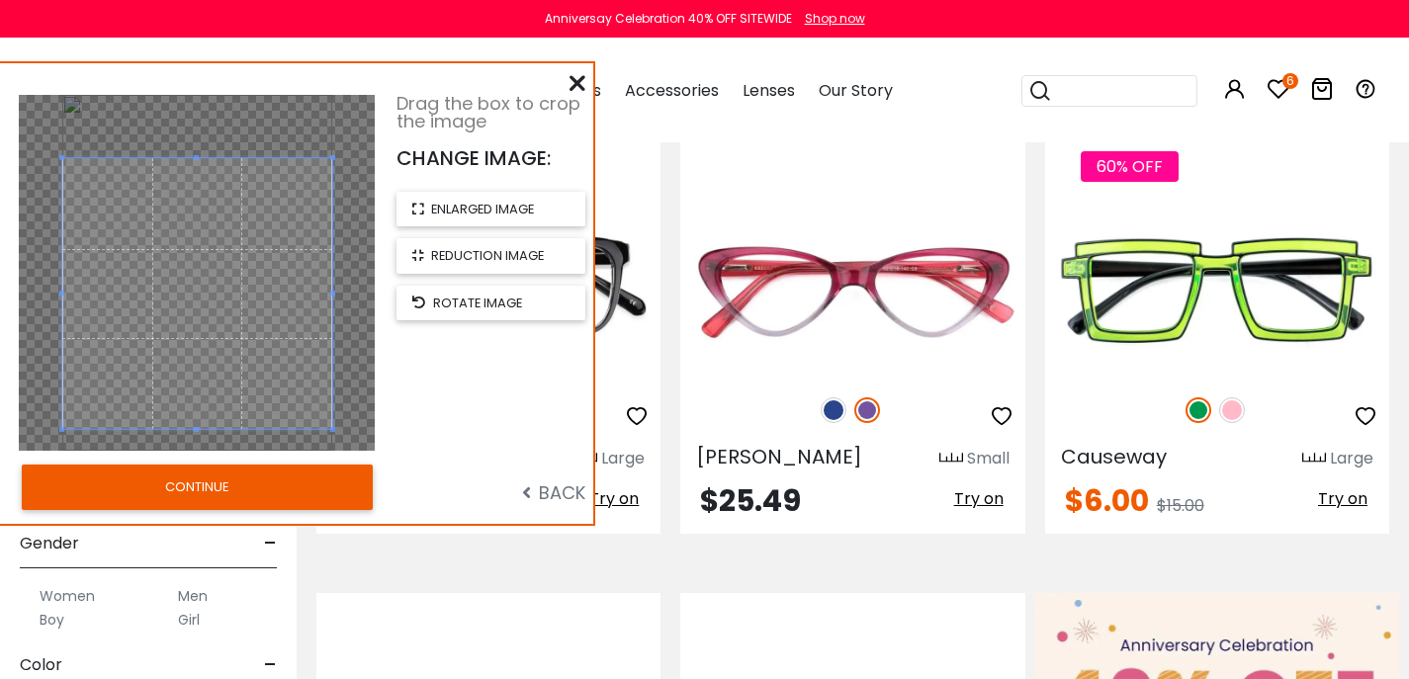
drag, startPoint x: 220, startPoint y: 281, endPoint x: 237, endPoint y: 376, distance: 96.6
click at [237, 376] on span at bounding box center [197, 293] width 270 height 270
click at [214, 498] on button "CONTINUE" at bounding box center [197, 487] width 351 height 45
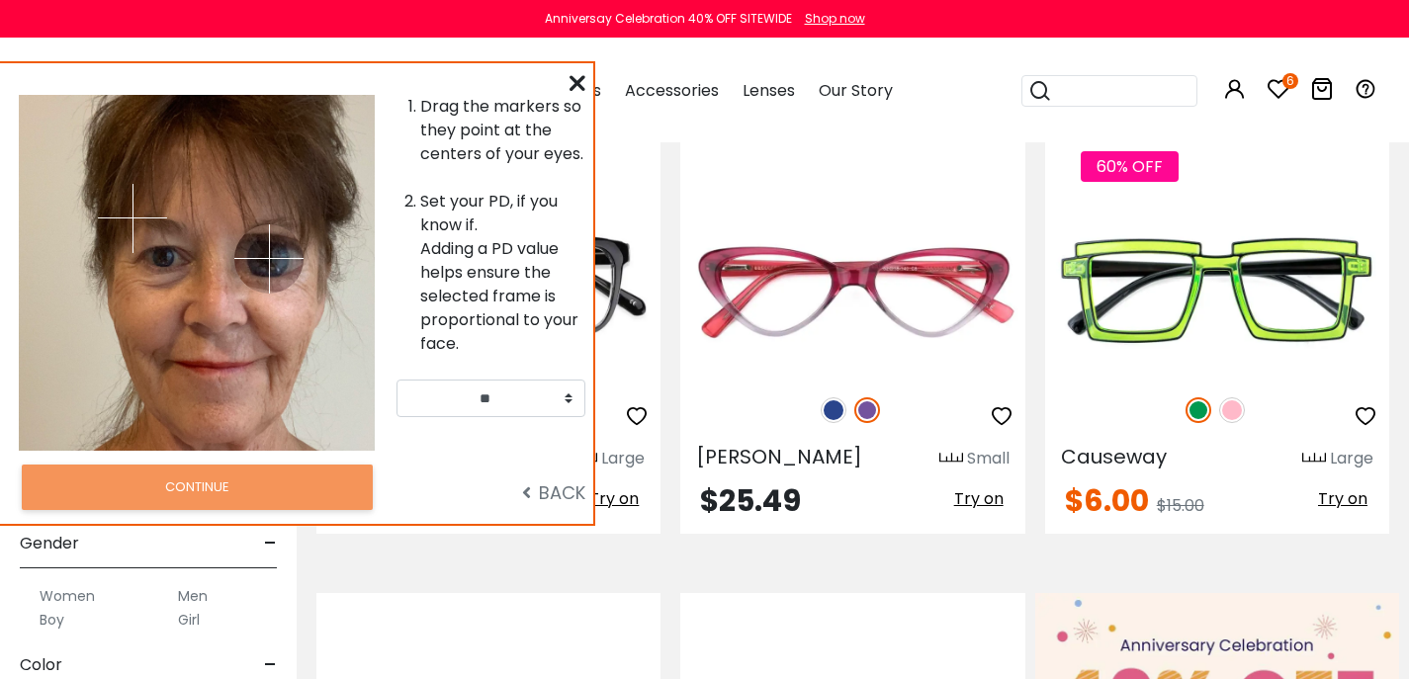
drag, startPoint x: 235, startPoint y: 222, endPoint x: 269, endPoint y: 262, distance: 52.7
click at [269, 262] on img at bounding box center [268, 258] width 69 height 69
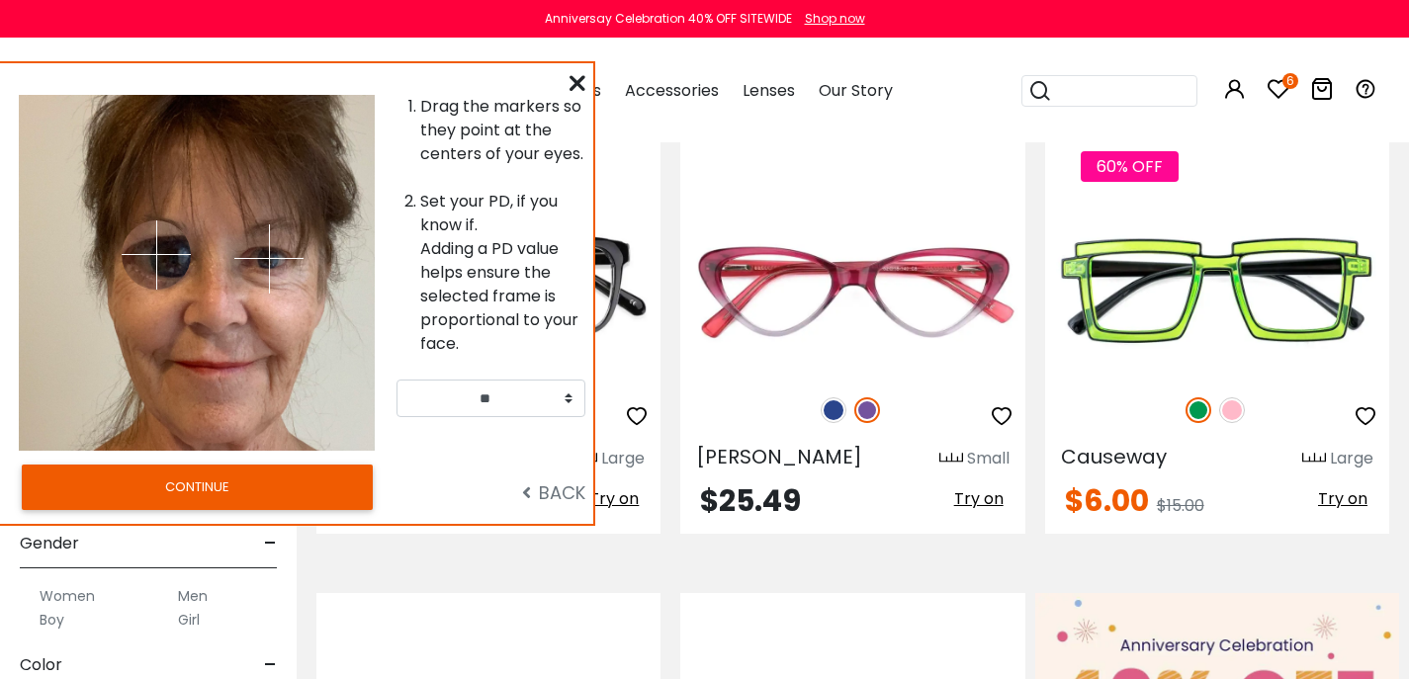
drag, startPoint x: 133, startPoint y: 222, endPoint x: 178, endPoint y: 267, distance: 63.6
click at [178, 267] on img at bounding box center [156, 255] width 69 height 69
click at [171, 263] on img at bounding box center [177, 263] width 69 height 69
click at [155, 252] on img at bounding box center [177, 263] width 69 height 69
click at [159, 245] on img at bounding box center [170, 259] width 69 height 69
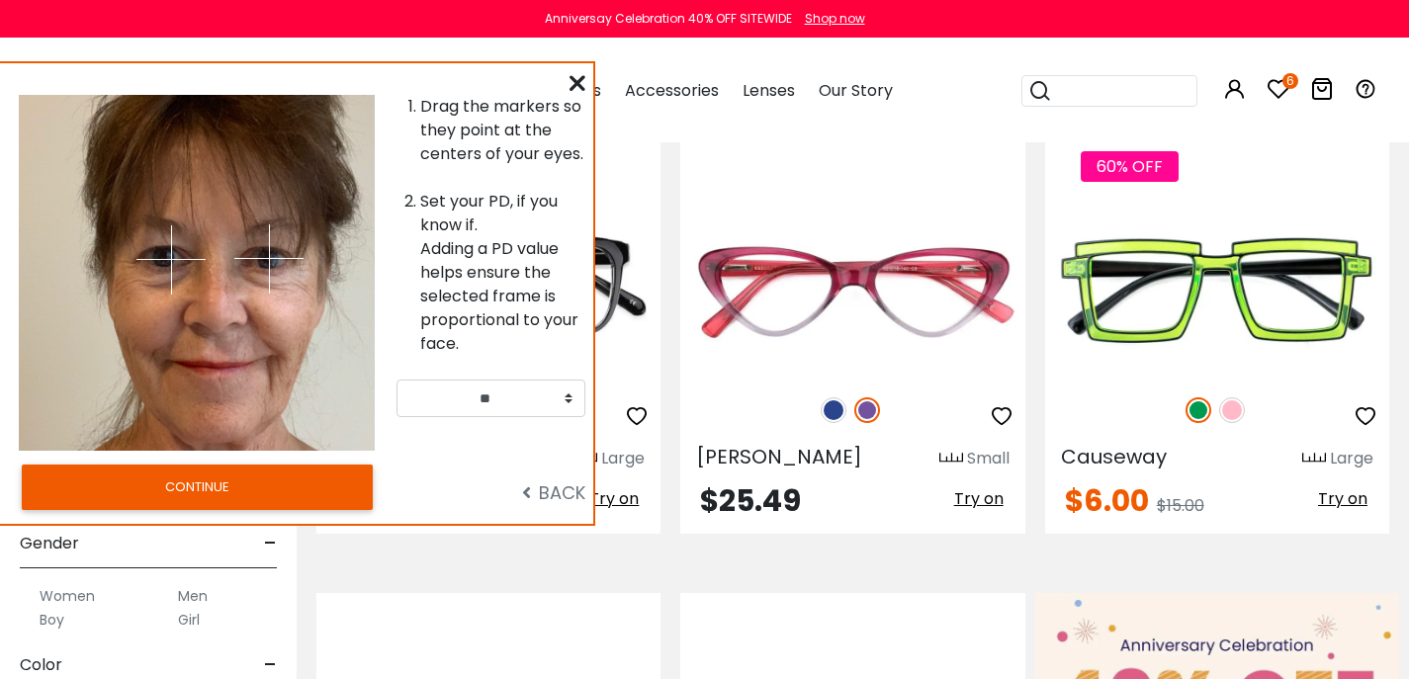
click at [156, 240] on img at bounding box center [170, 259] width 69 height 69
click at [136, 225] on img at bounding box center [170, 259] width 69 height 69
click at [131, 75] on div "Drag the markers so they point at the centers of your eyes. Set your PD, if you…" at bounding box center [296, 293] width 593 height 461
drag, startPoint x: 116, startPoint y: 157, endPoint x: 164, endPoint y: 258, distance: 111.9
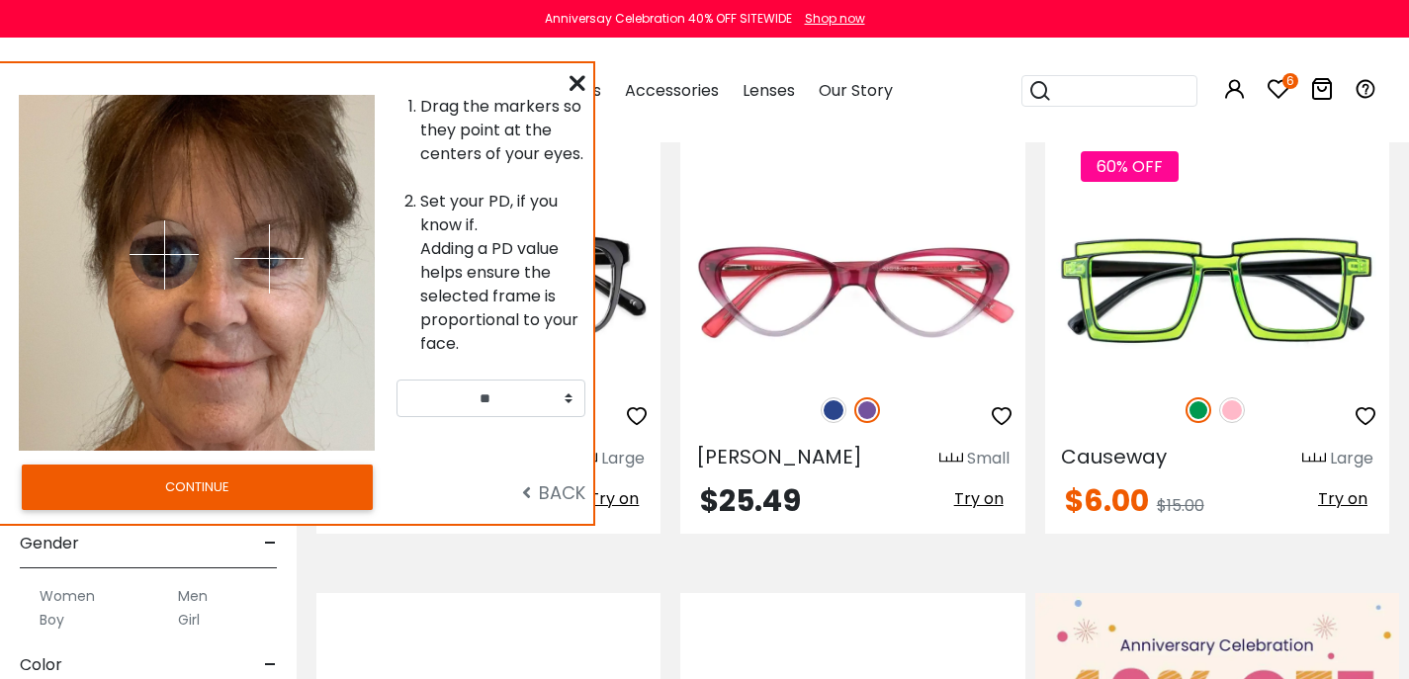
click at [164, 258] on img at bounding box center [164, 255] width 69 height 69
click at [231, 510] on button "CONTINUE" at bounding box center [197, 487] width 351 height 45
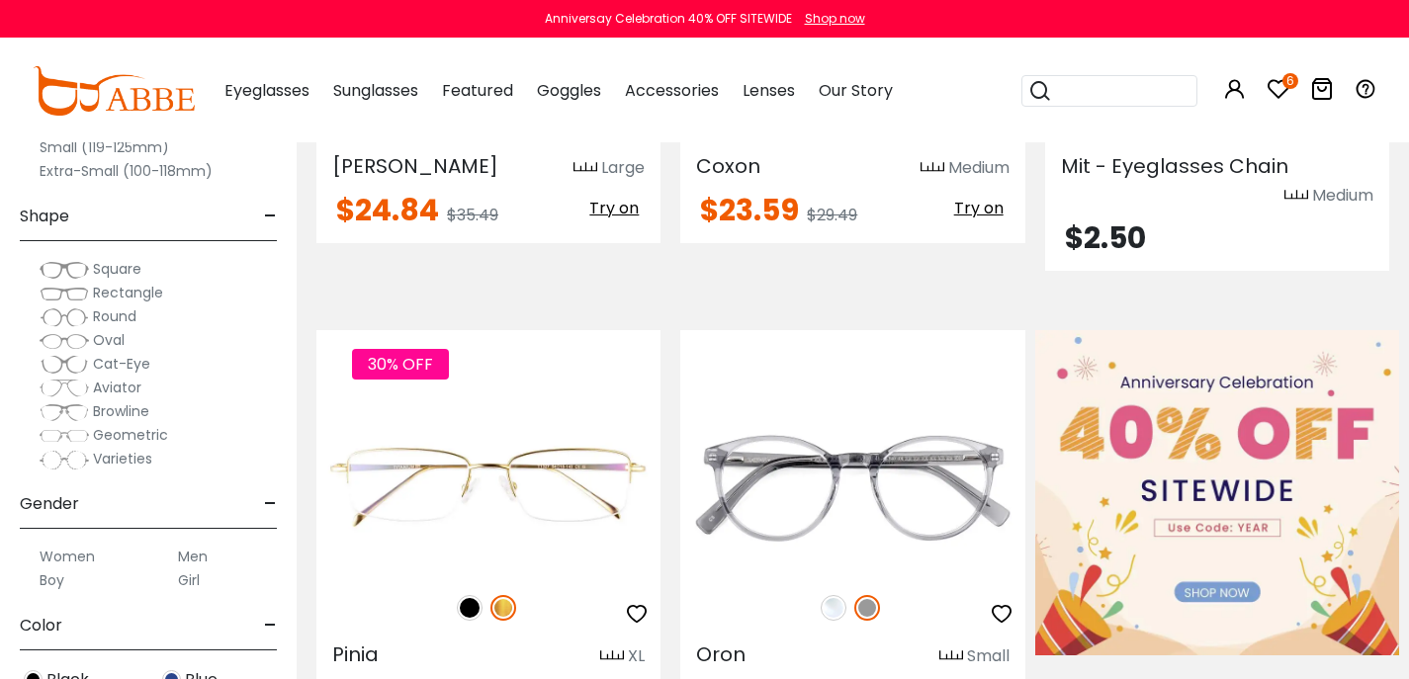
scroll to position [841, 0]
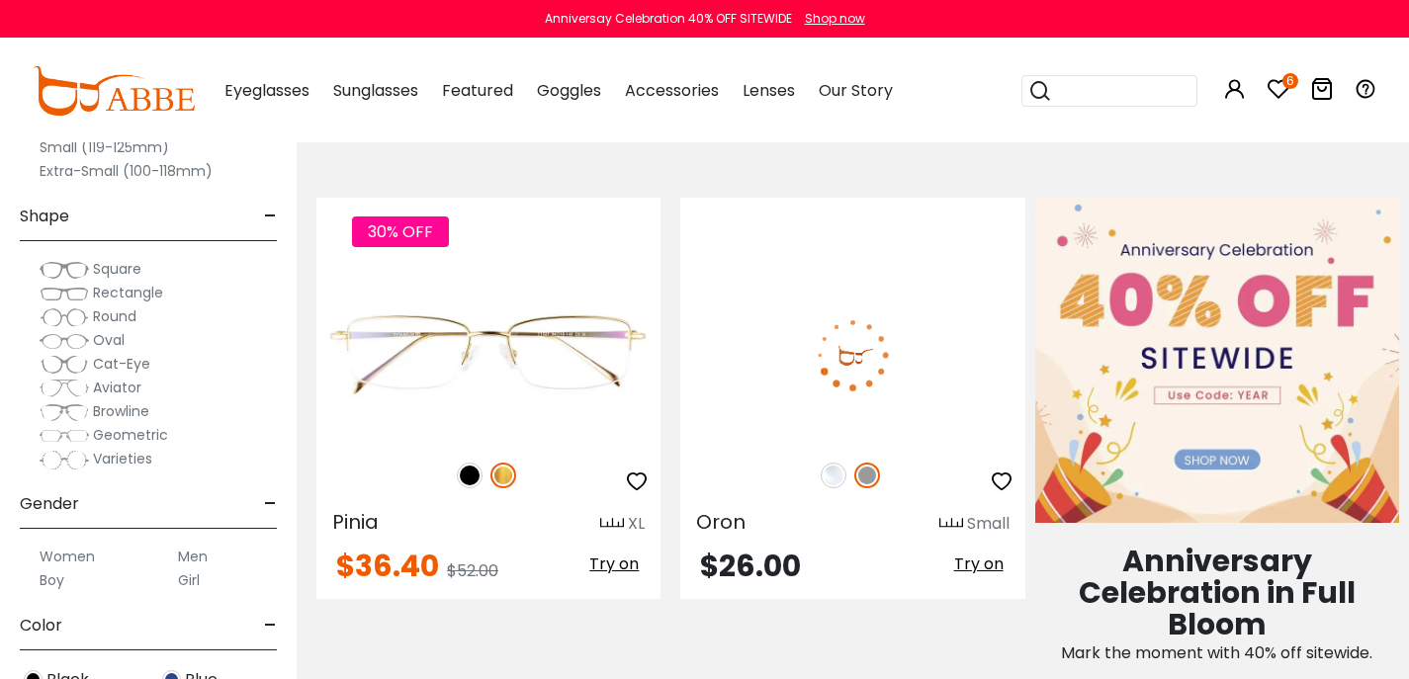
click at [974, 576] on span "Try on" at bounding box center [978, 564] width 49 height 23
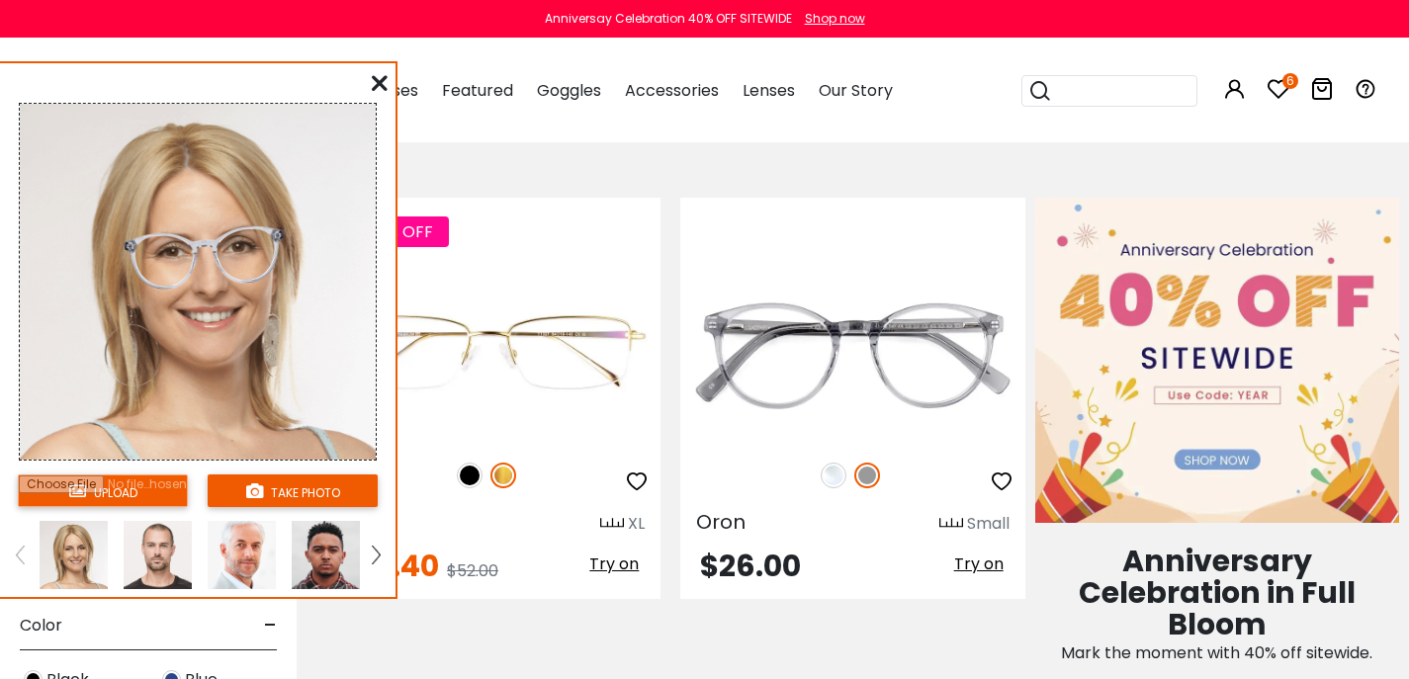
click at [385, 567] on link at bounding box center [376, 555] width 25 height 68
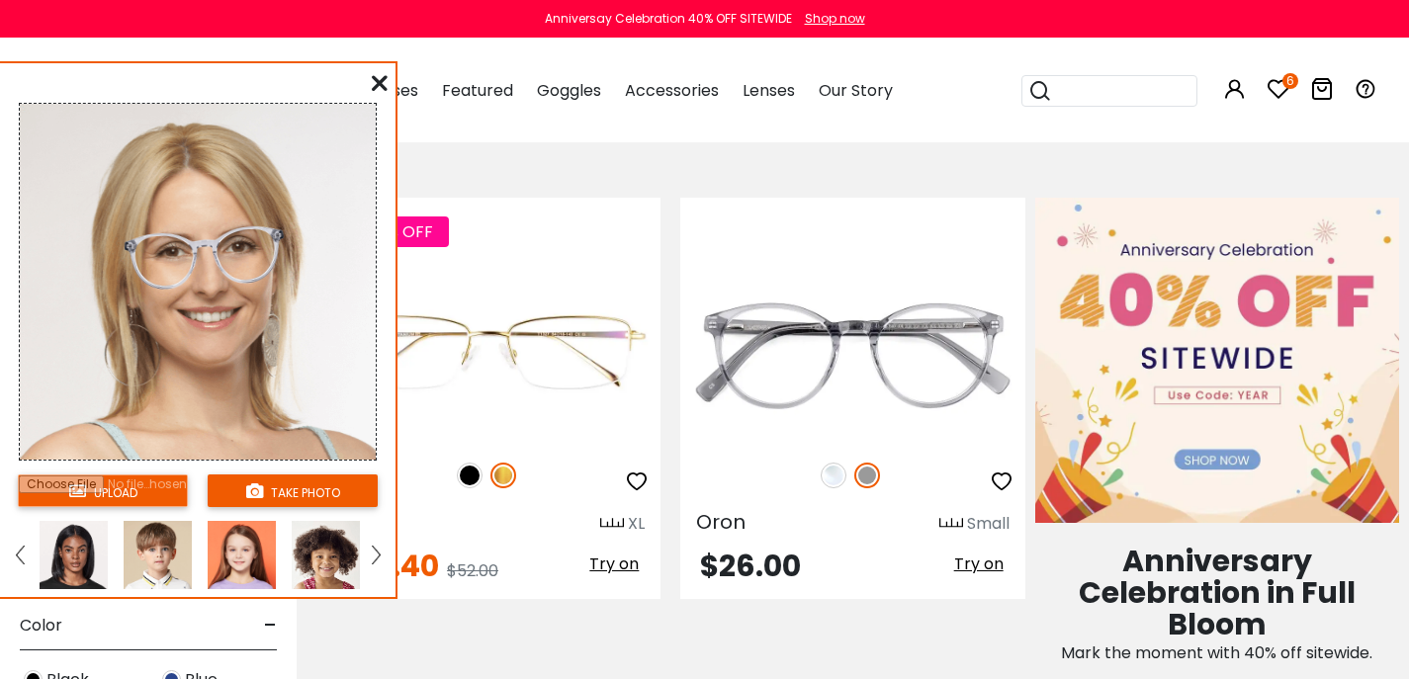
click at [385, 567] on link at bounding box center [376, 555] width 25 height 68
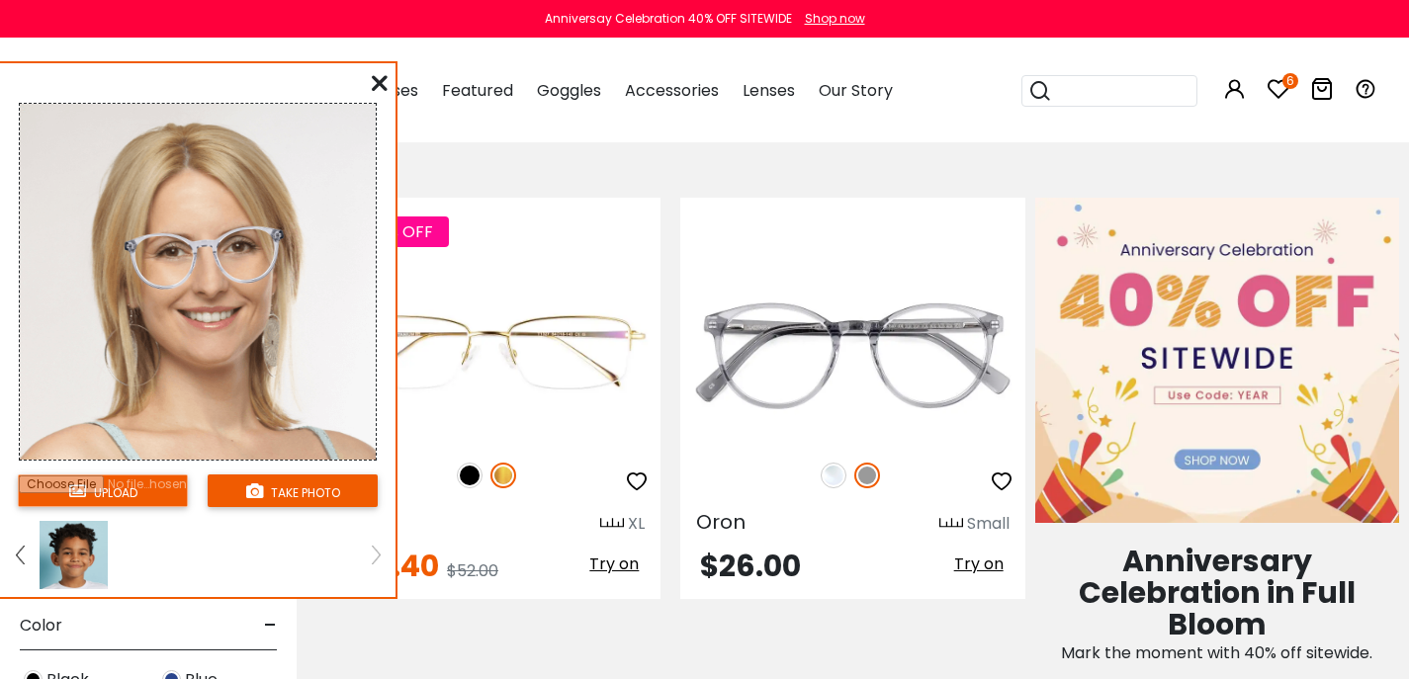
click at [24, 564] on img at bounding box center [20, 555] width 8 height 18
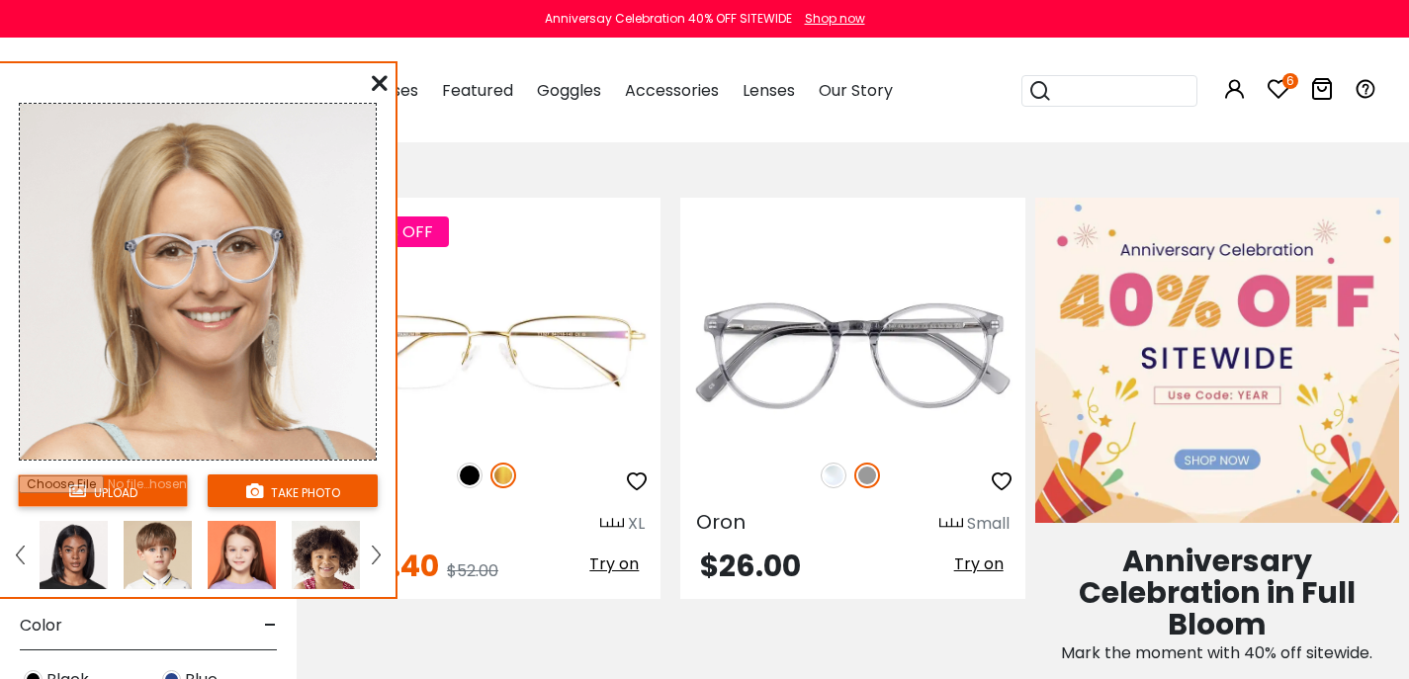
click at [24, 564] on img at bounding box center [20, 555] width 8 height 18
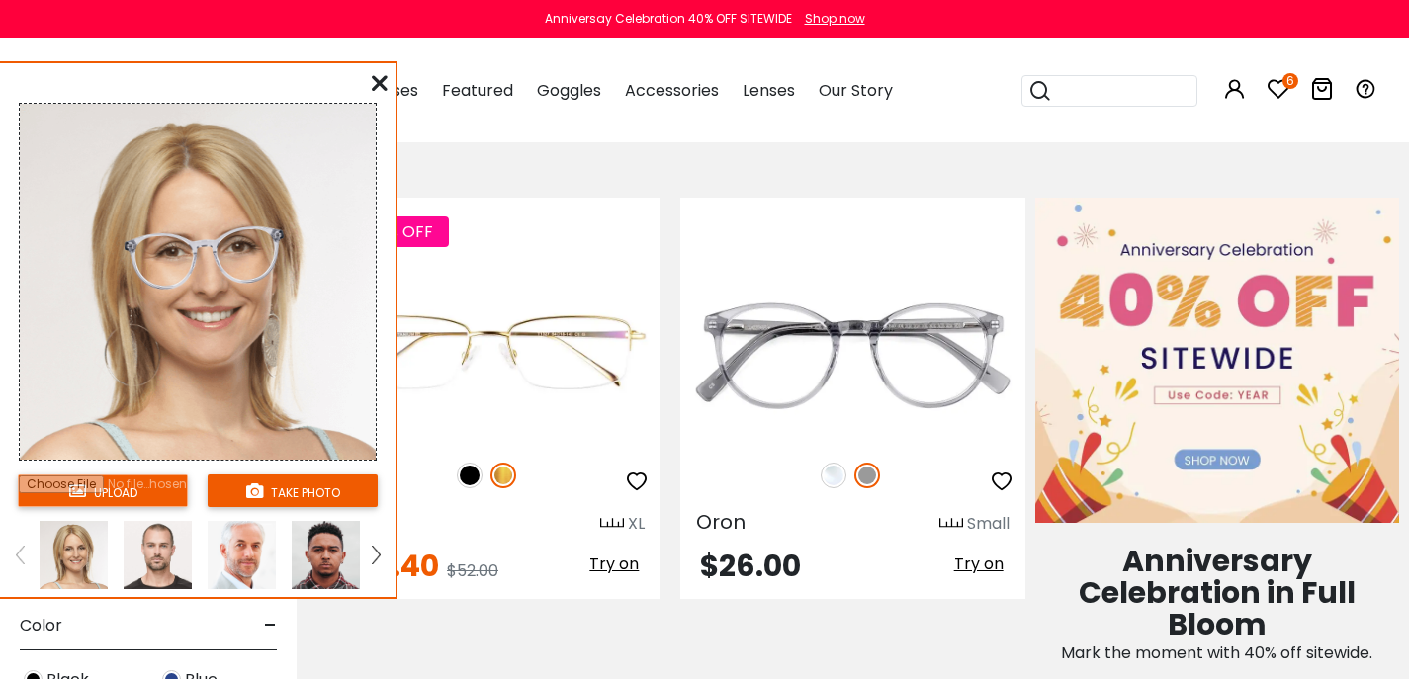
click at [24, 564] on img at bounding box center [20, 555] width 8 height 18
click at [324, 500] on button "take photo" at bounding box center [293, 491] width 170 height 33
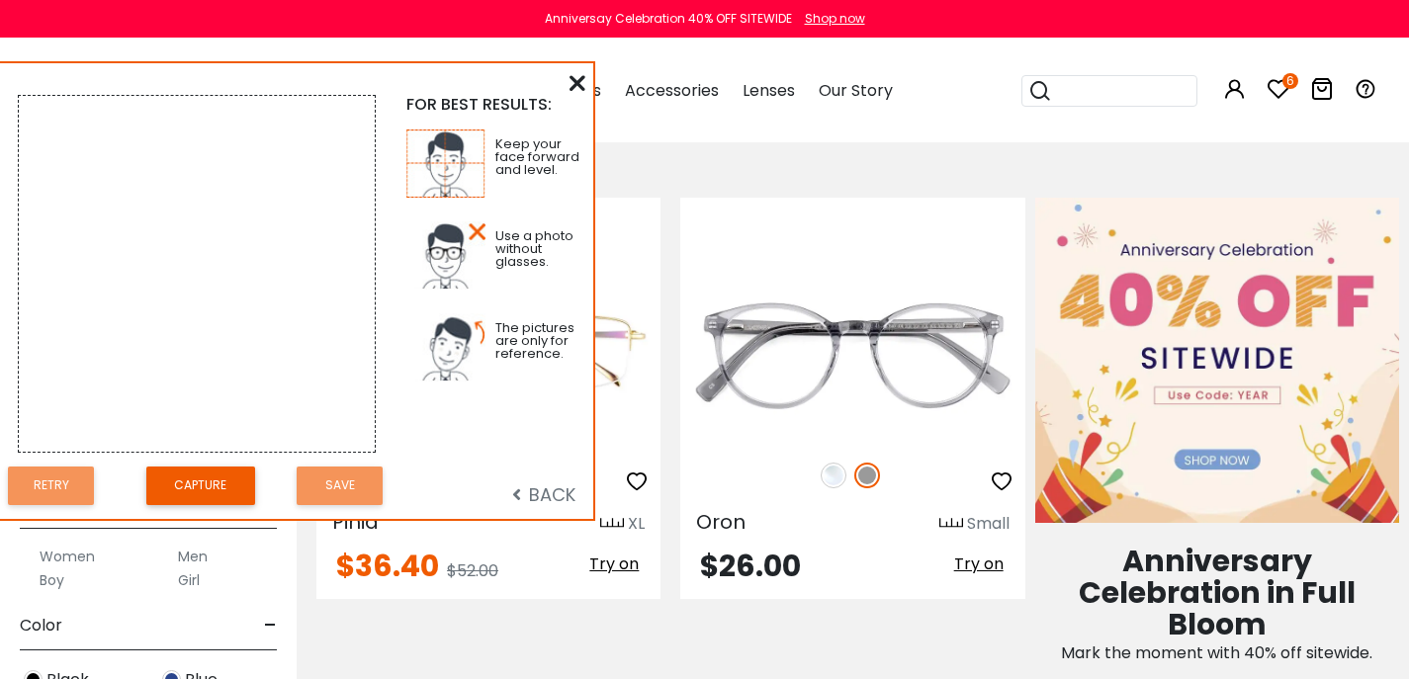
click at [206, 495] on button "Capture" at bounding box center [200, 486] width 109 height 39
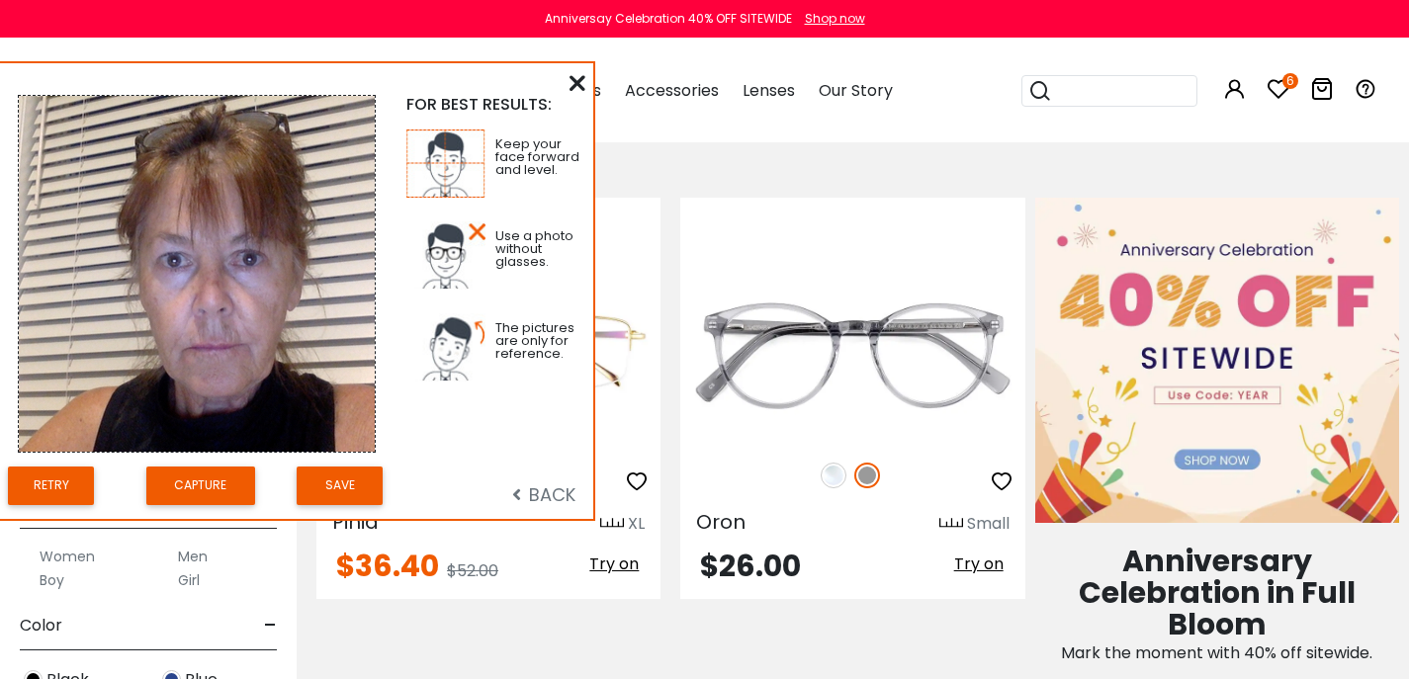
click at [50, 491] on button "Retry" at bounding box center [51, 486] width 86 height 39
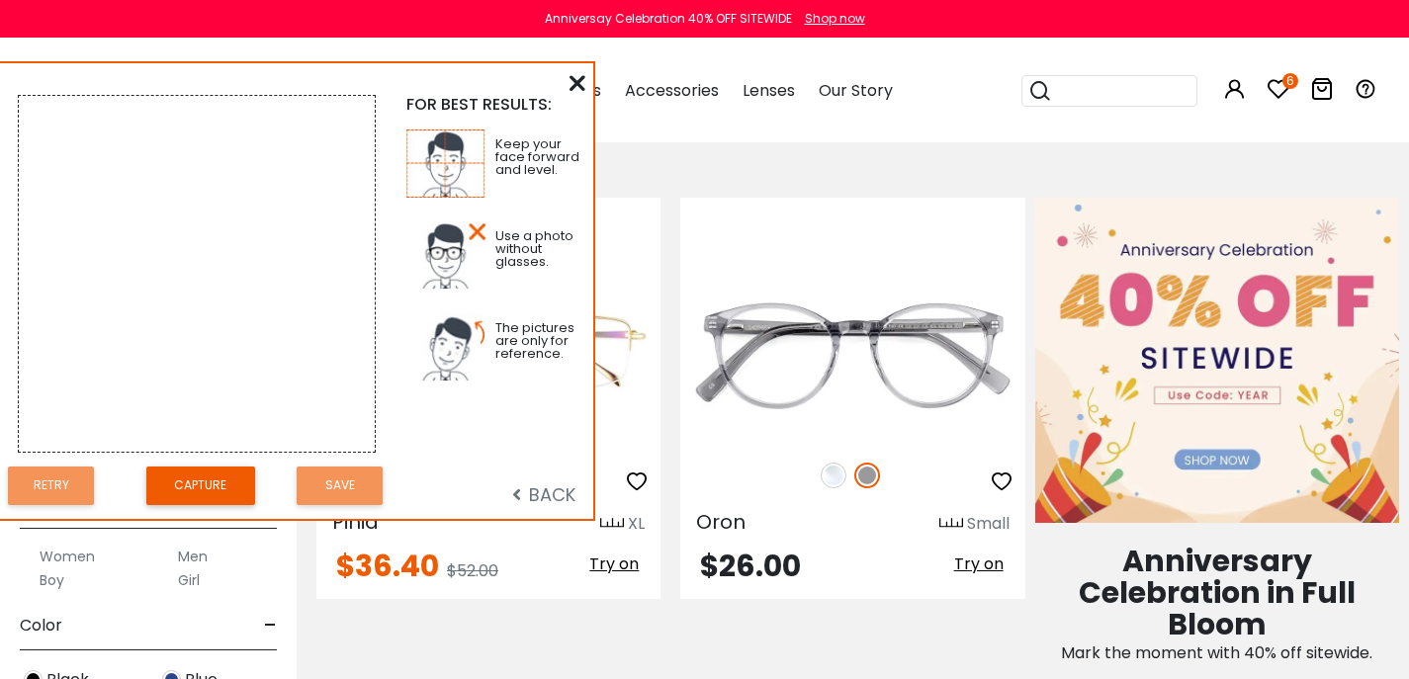
click at [210, 494] on button "Capture" at bounding box center [200, 486] width 109 height 39
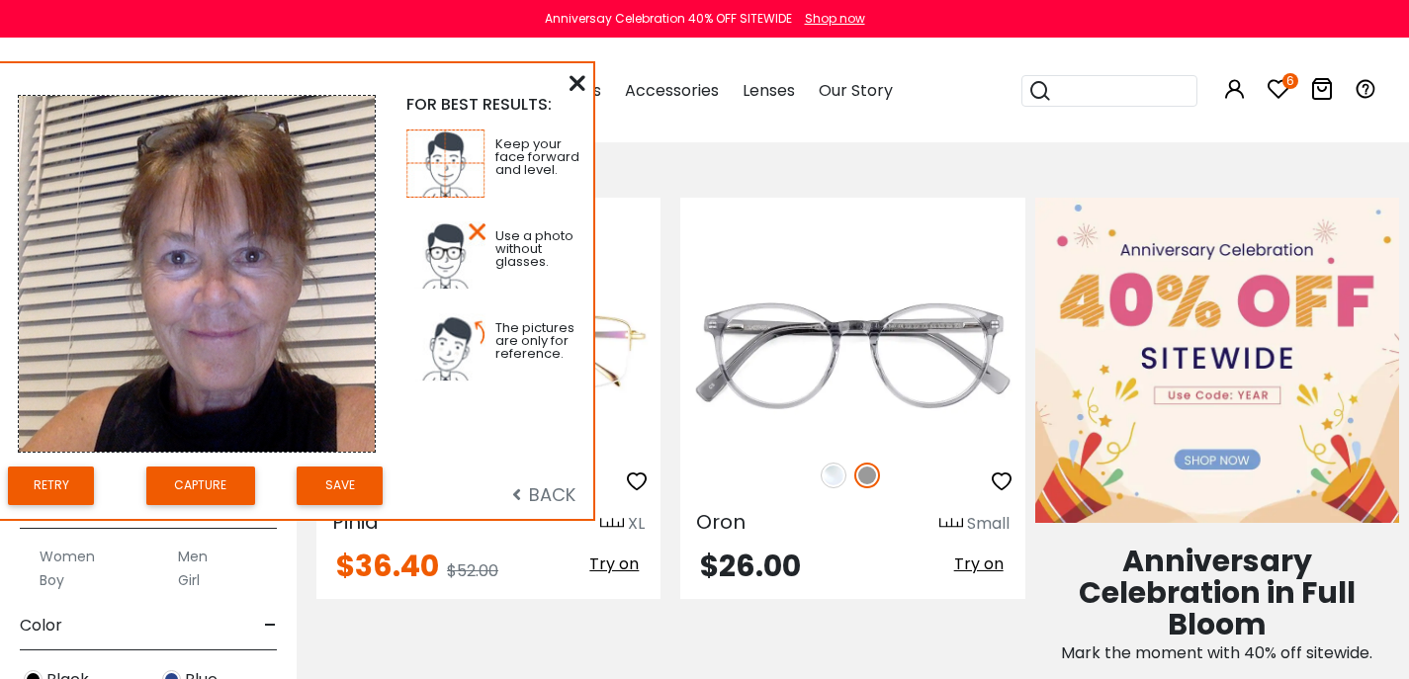
click at [345, 491] on button "Save" at bounding box center [340, 486] width 86 height 39
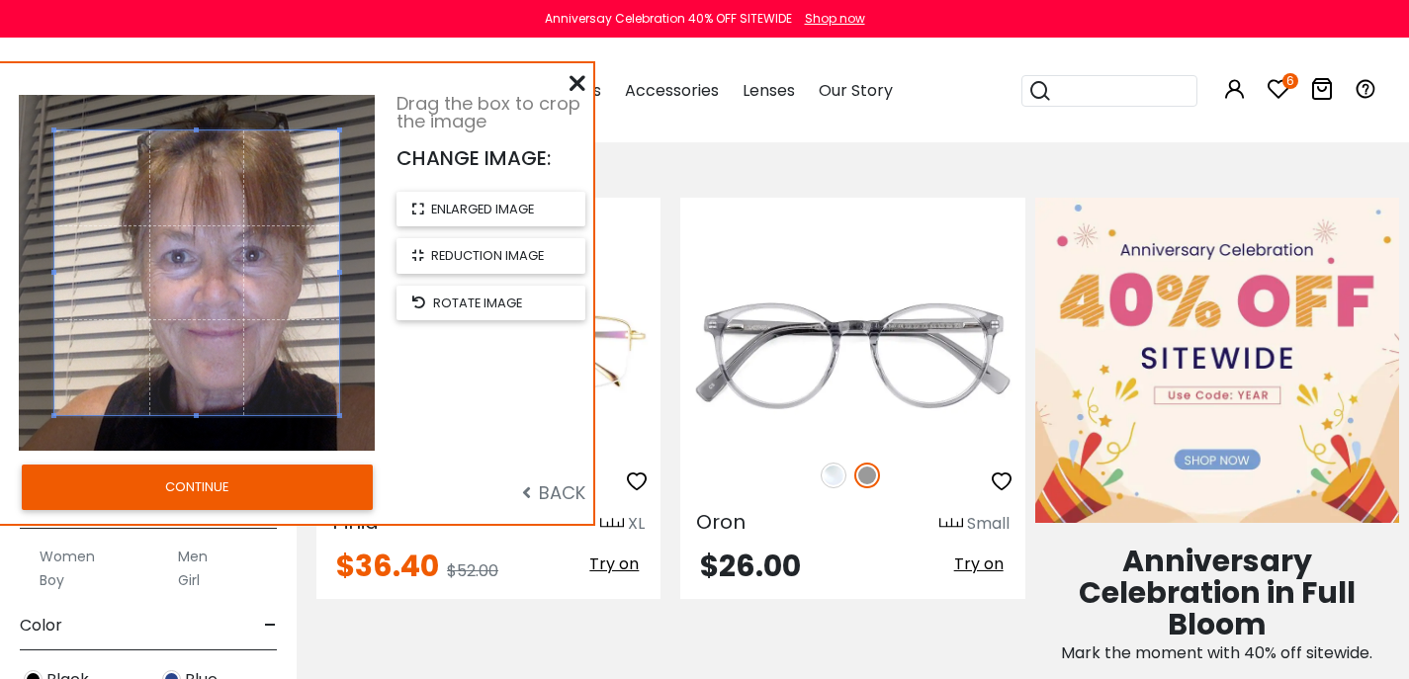
click at [210, 503] on button "CONTINUE" at bounding box center [197, 487] width 351 height 45
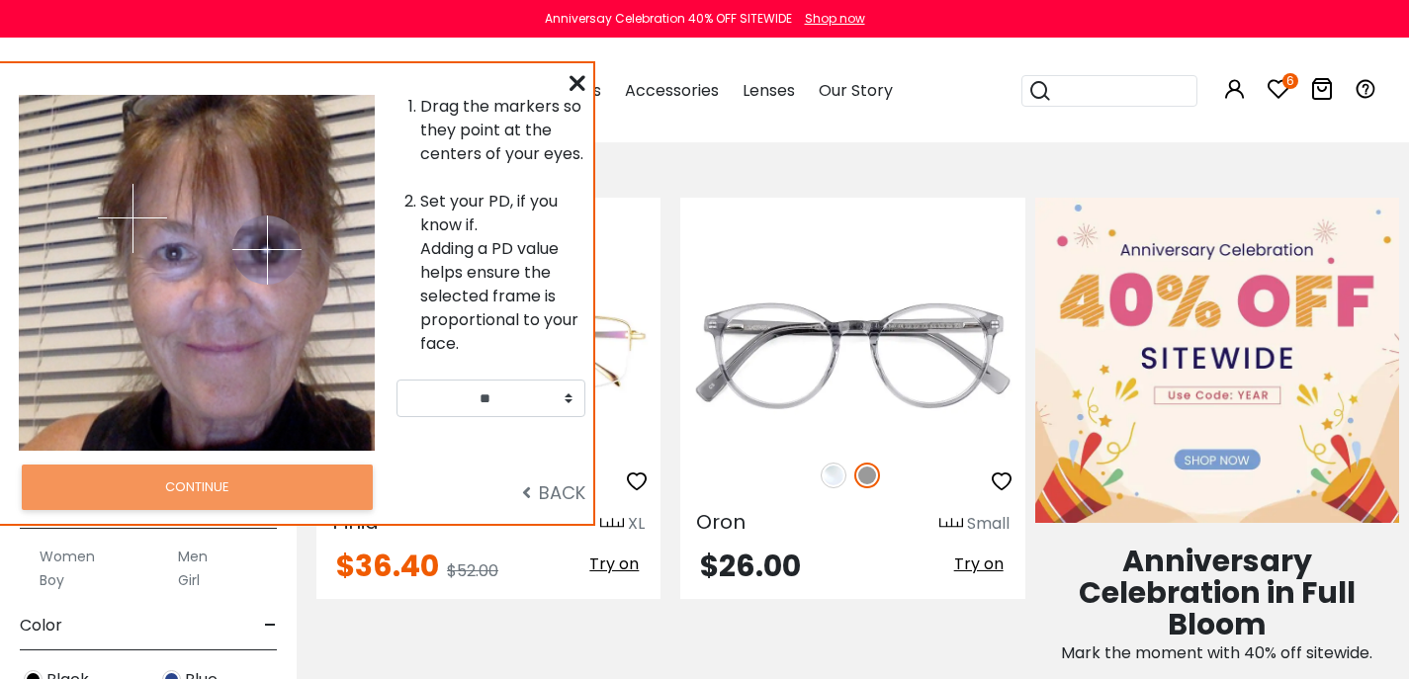
drag, startPoint x: 228, startPoint y: 221, endPoint x: 267, endPoint y: 254, distance: 51.2
click at [267, 254] on img at bounding box center [266, 250] width 69 height 69
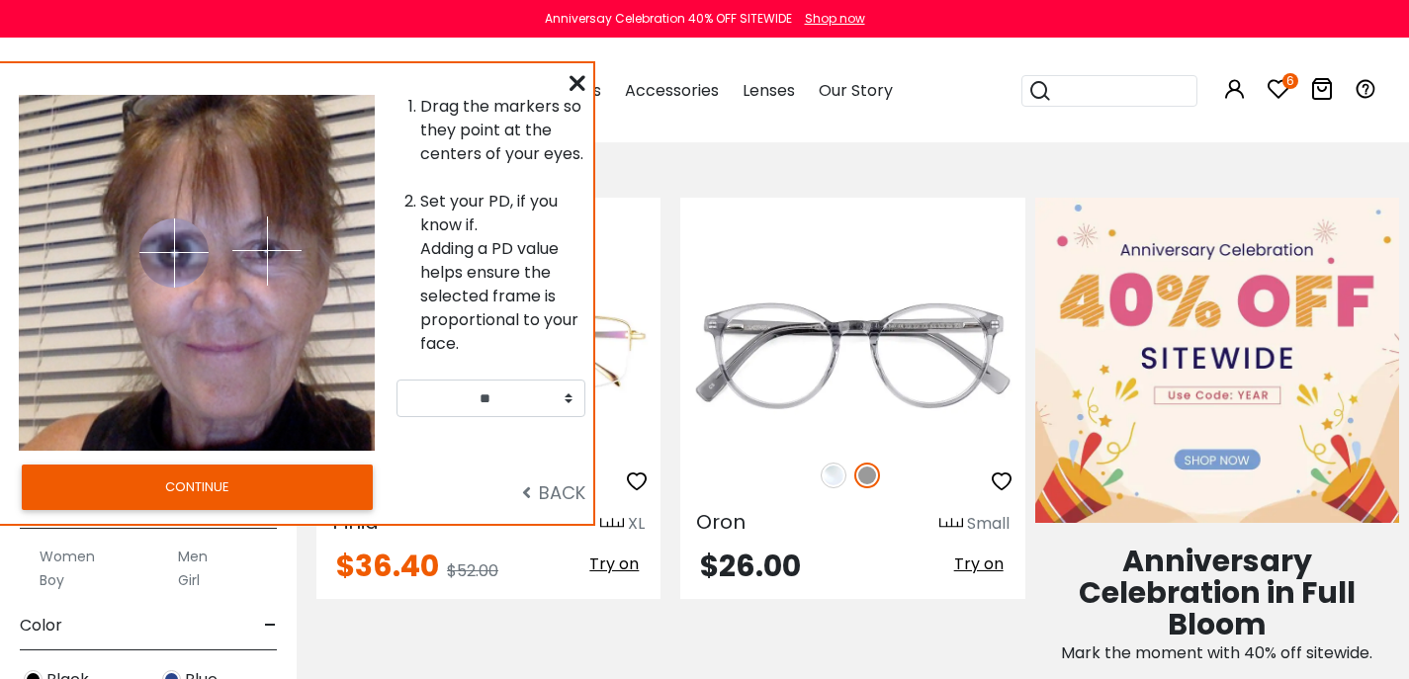
drag, startPoint x: 133, startPoint y: 222, endPoint x: 174, endPoint y: 256, distance: 52.7
click at [174, 256] on img at bounding box center [173, 253] width 69 height 69
click at [251, 510] on button "CONTINUE" at bounding box center [197, 487] width 351 height 45
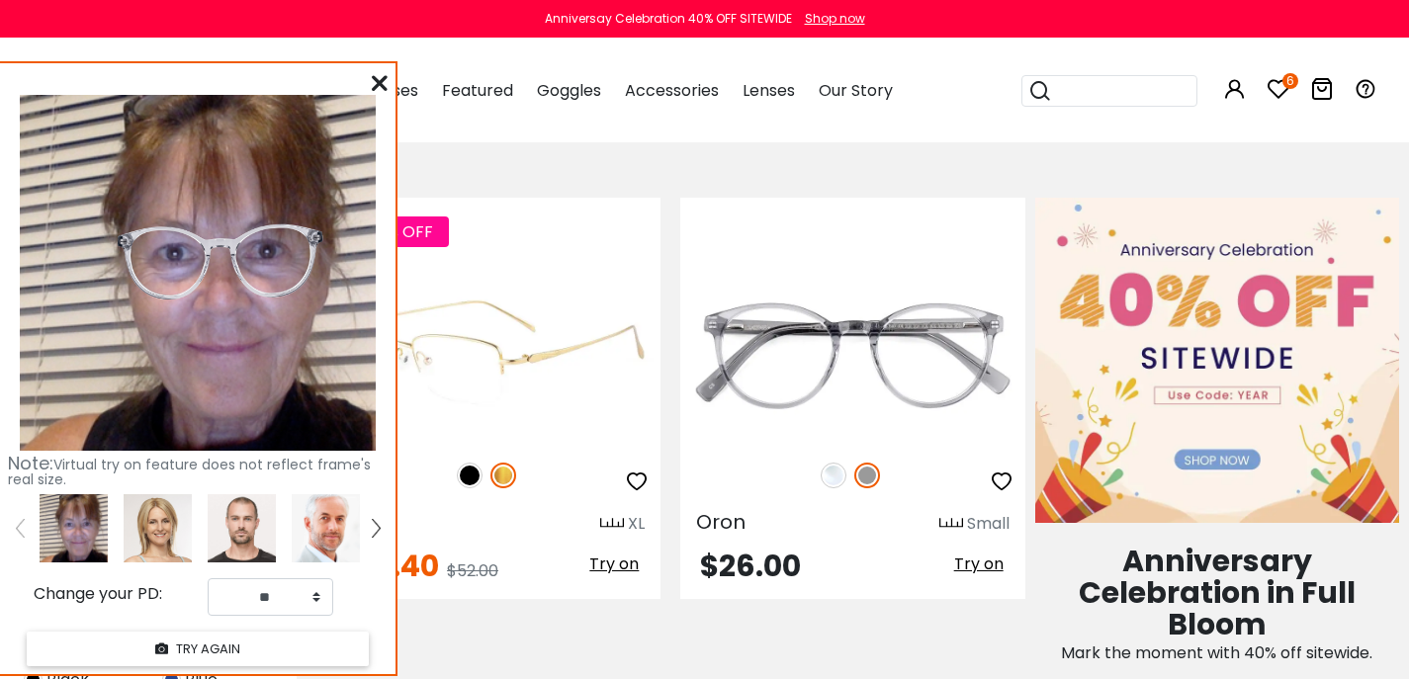
click at [599, 576] on span "Try on" at bounding box center [613, 564] width 49 height 23
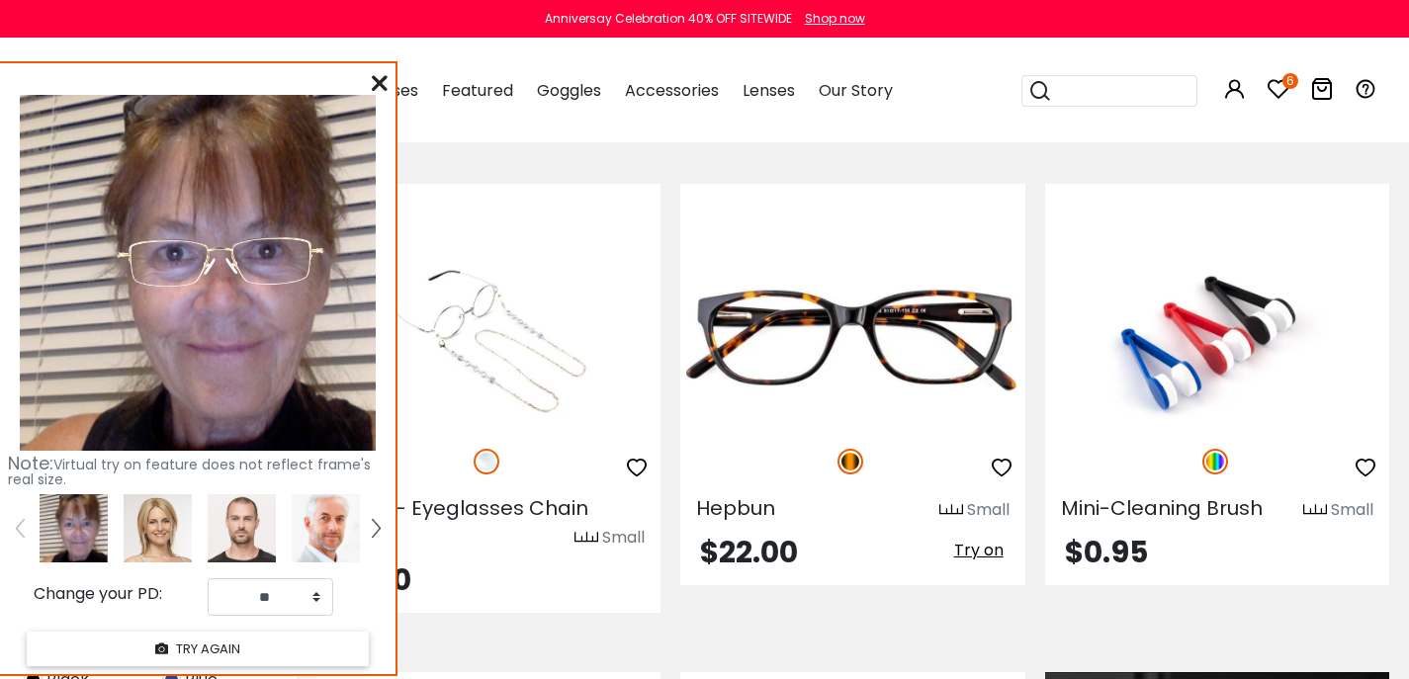
scroll to position [1404, 0]
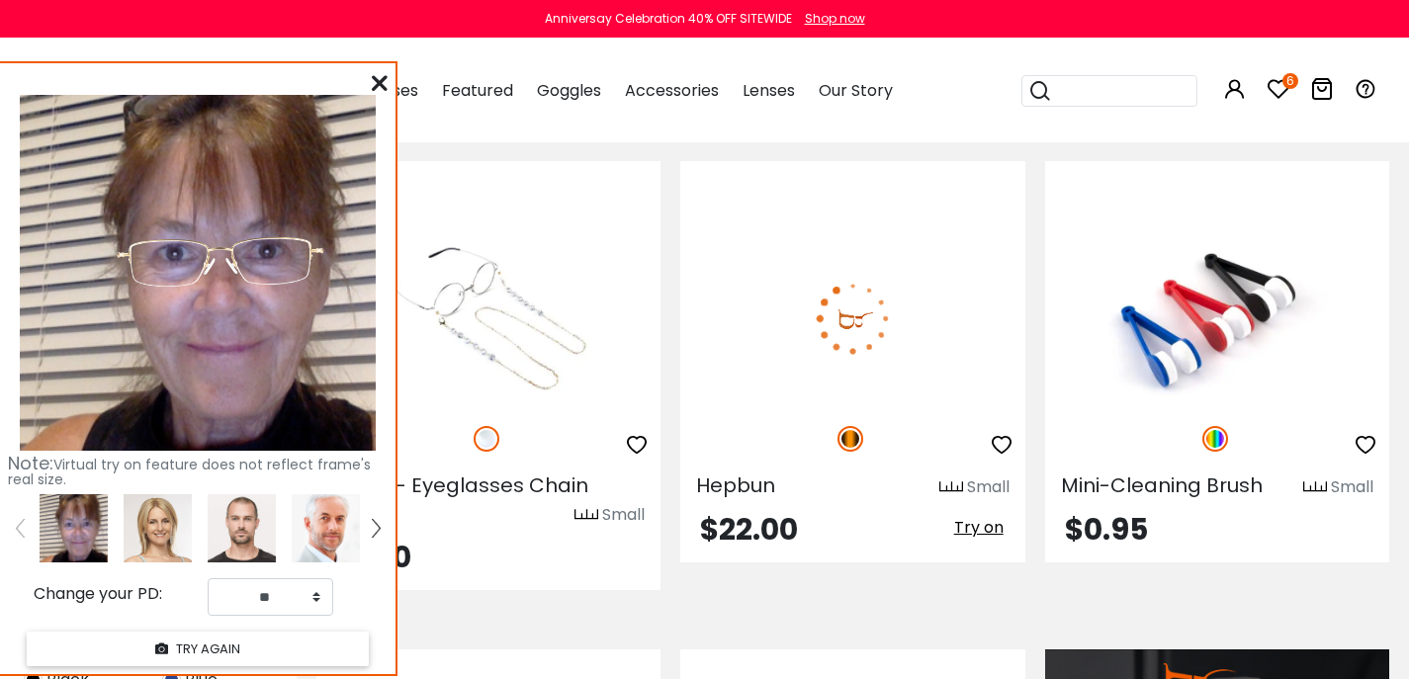
click at [977, 539] on span "Try on" at bounding box center [978, 527] width 49 height 23
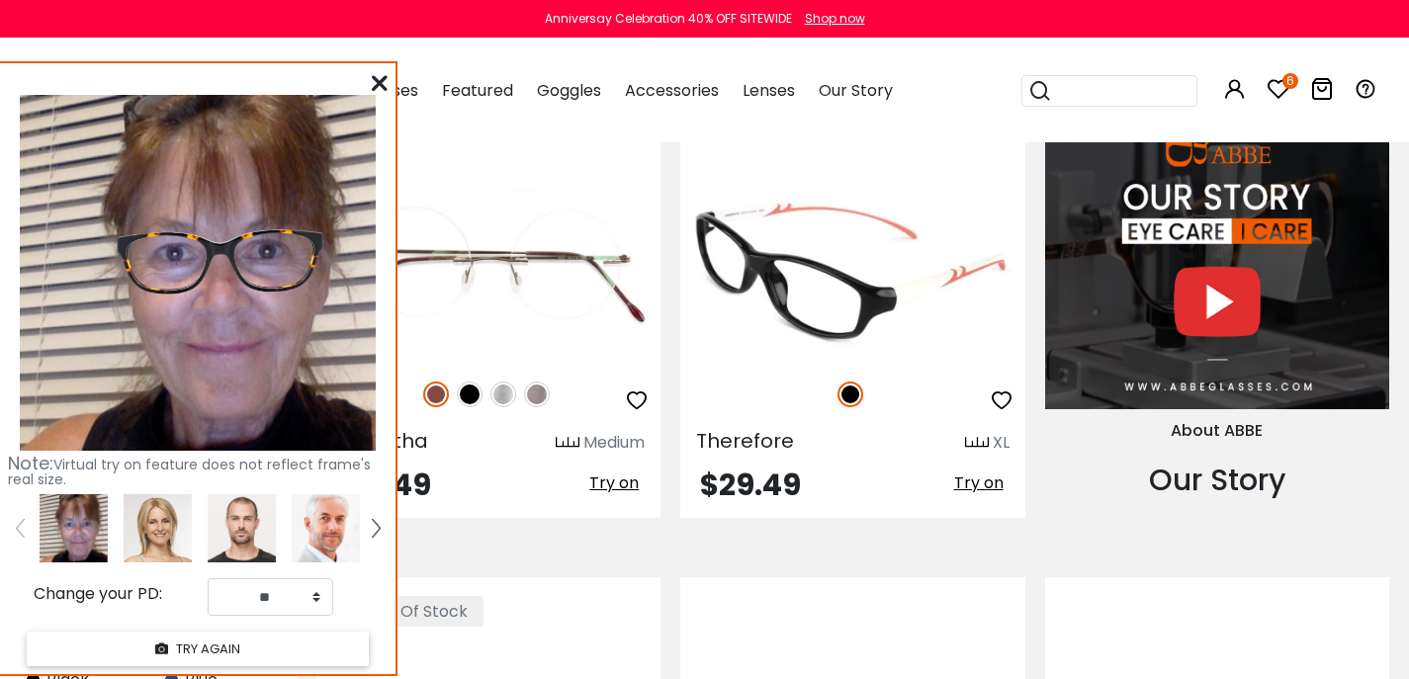
scroll to position [1941, 0]
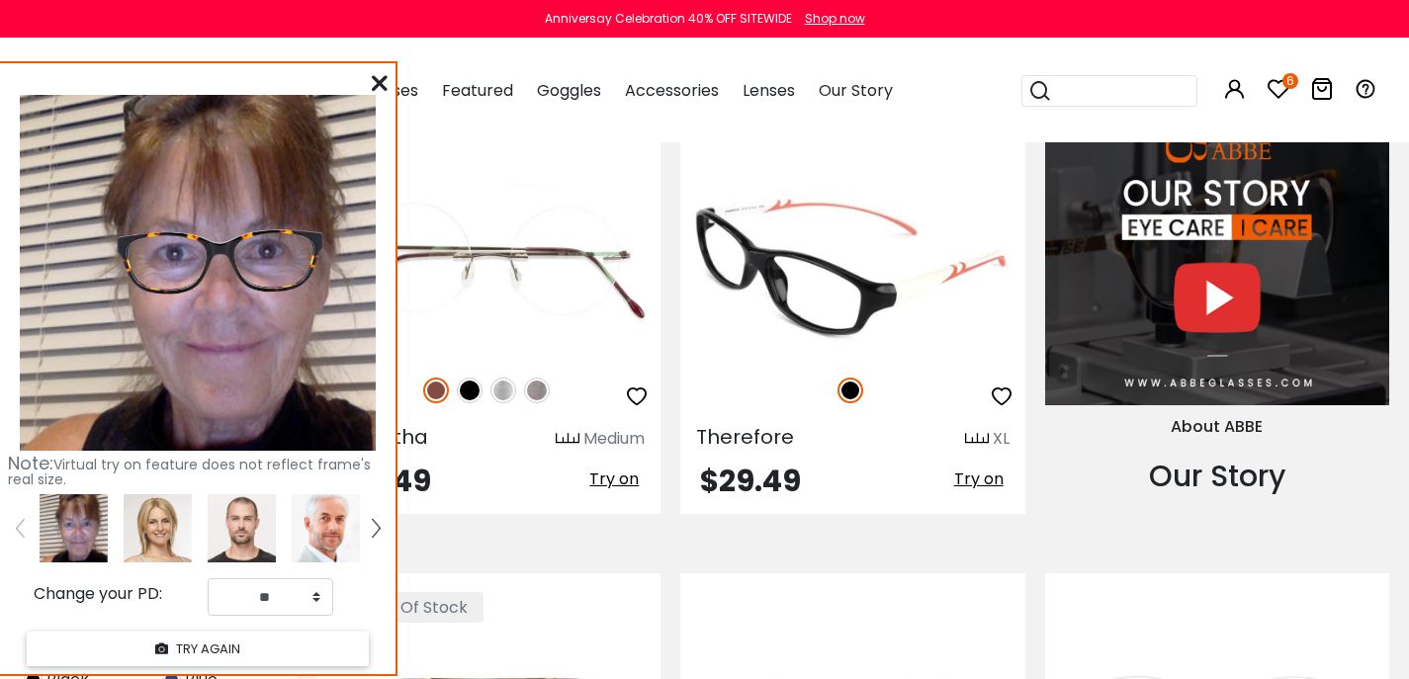
click at [969, 490] on span "Try on" at bounding box center [978, 479] width 49 height 23
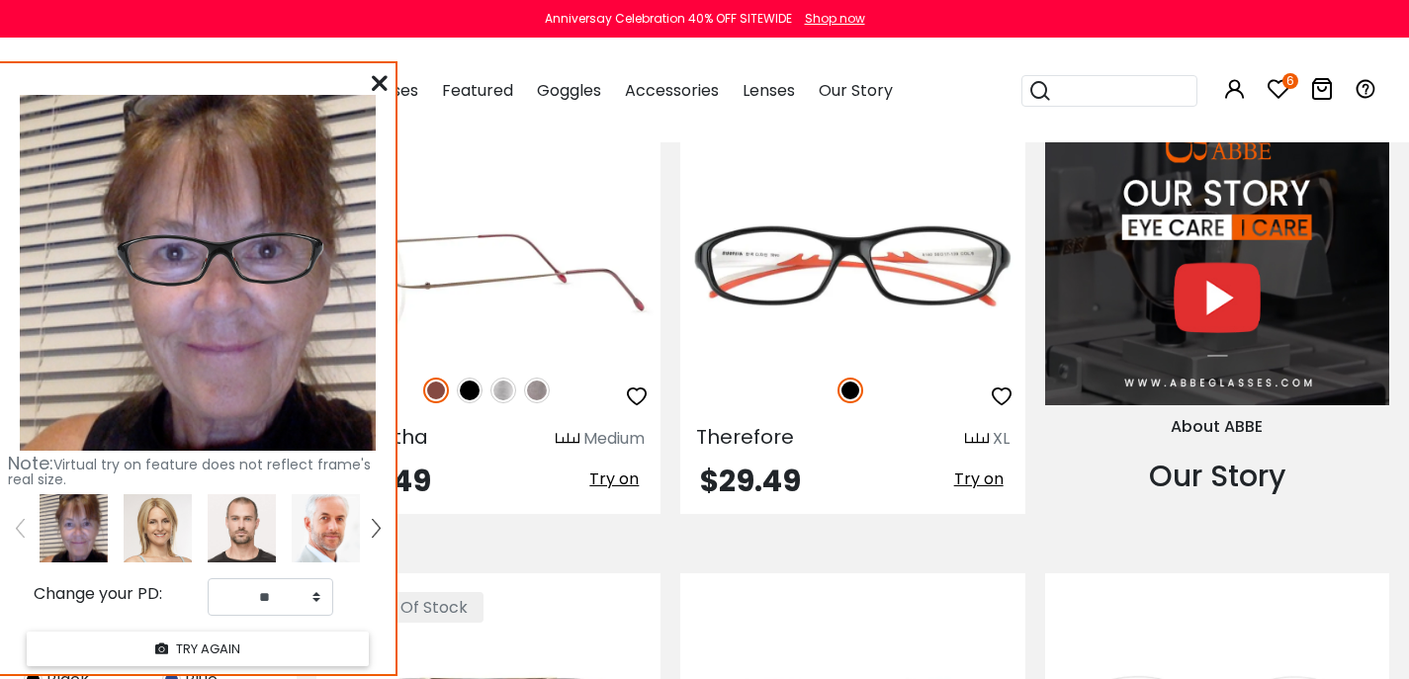
click at [592, 490] on span "Try on" at bounding box center [613, 479] width 49 height 23
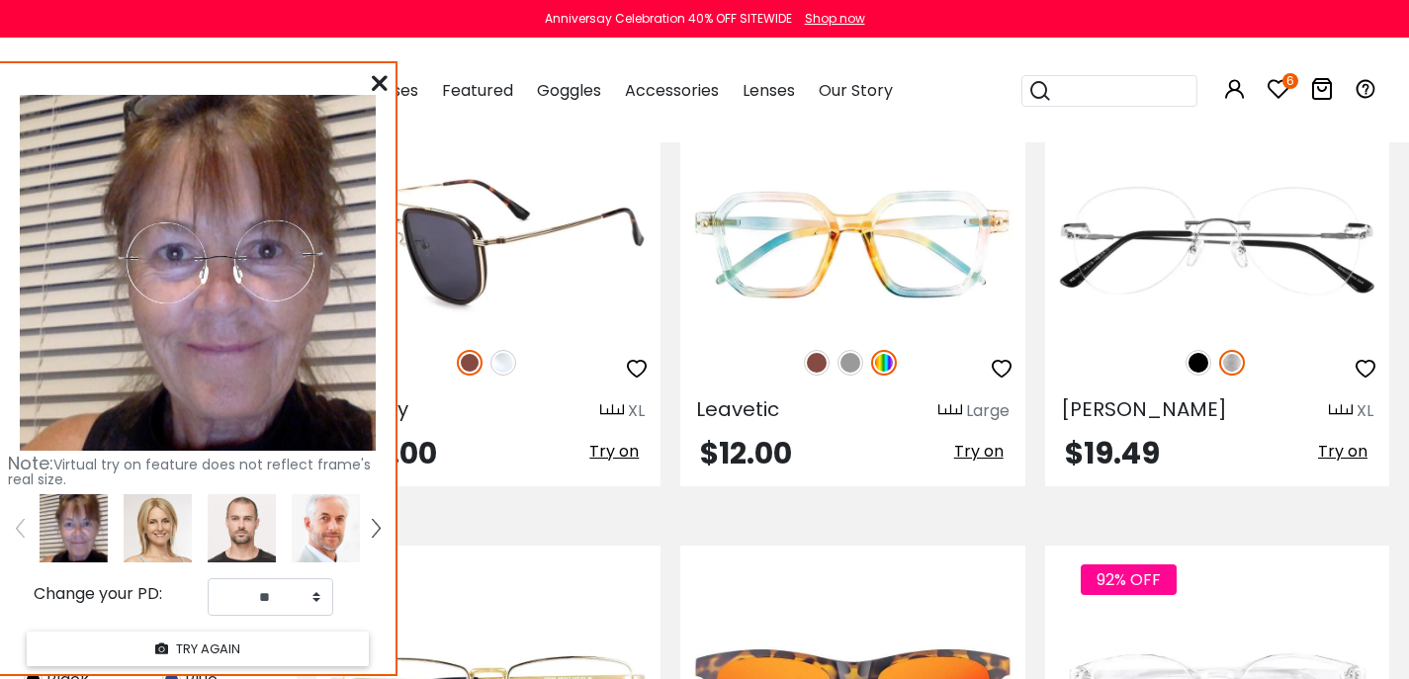
scroll to position [2454, 0]
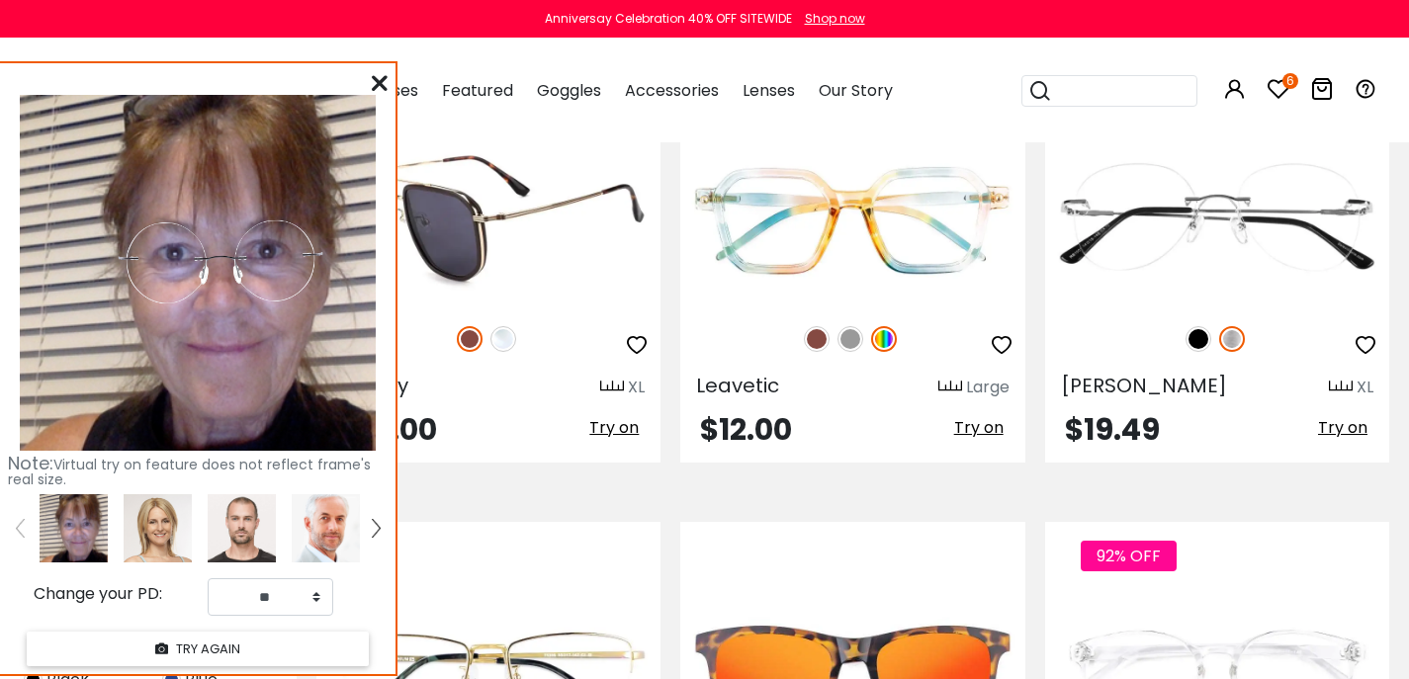
click at [617, 439] on span "Try on" at bounding box center [613, 427] width 49 height 23
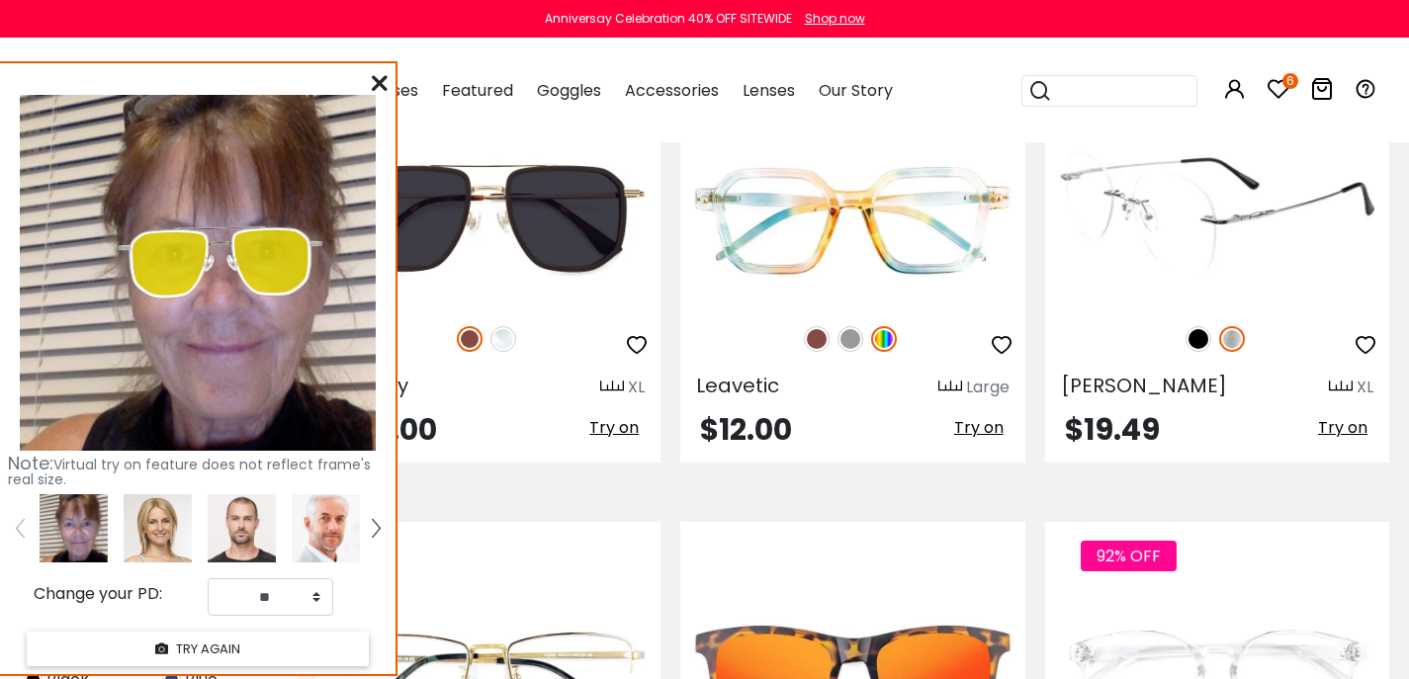
click at [1322, 439] on span "Try on" at bounding box center [1342, 427] width 49 height 23
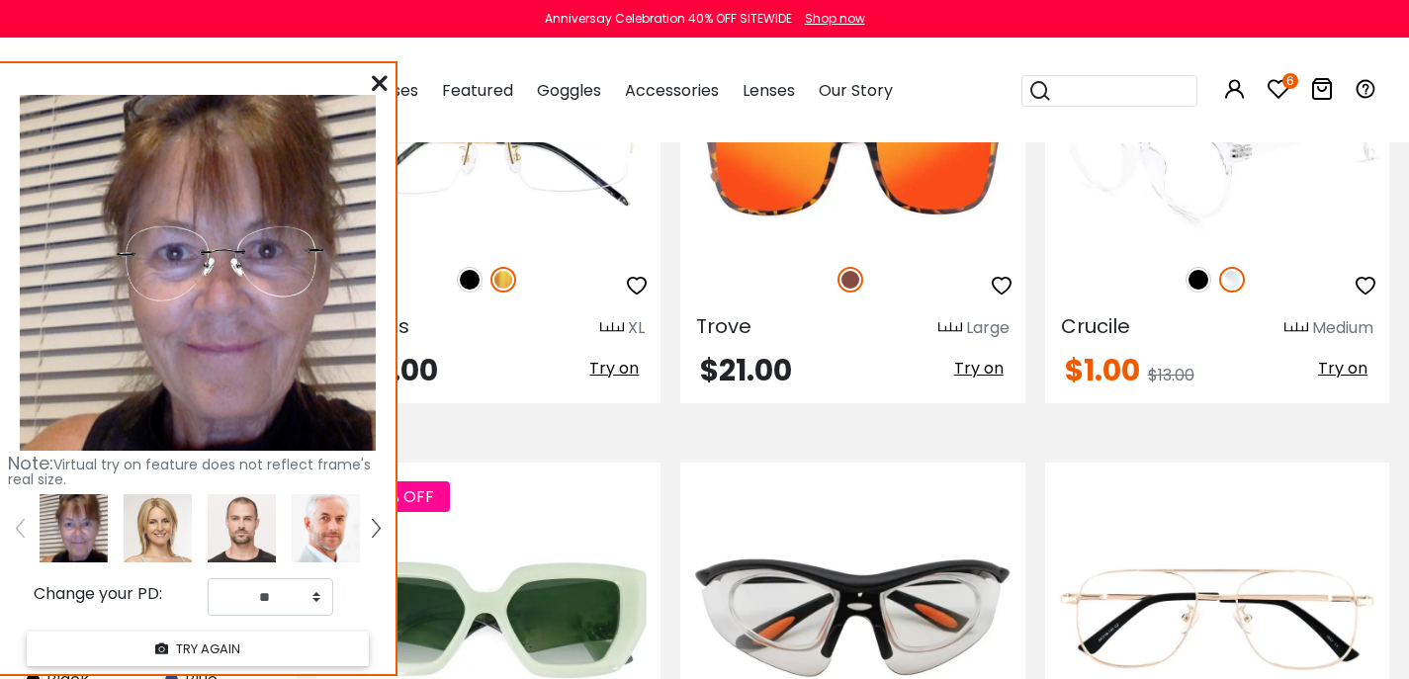
scroll to position [3066, 0]
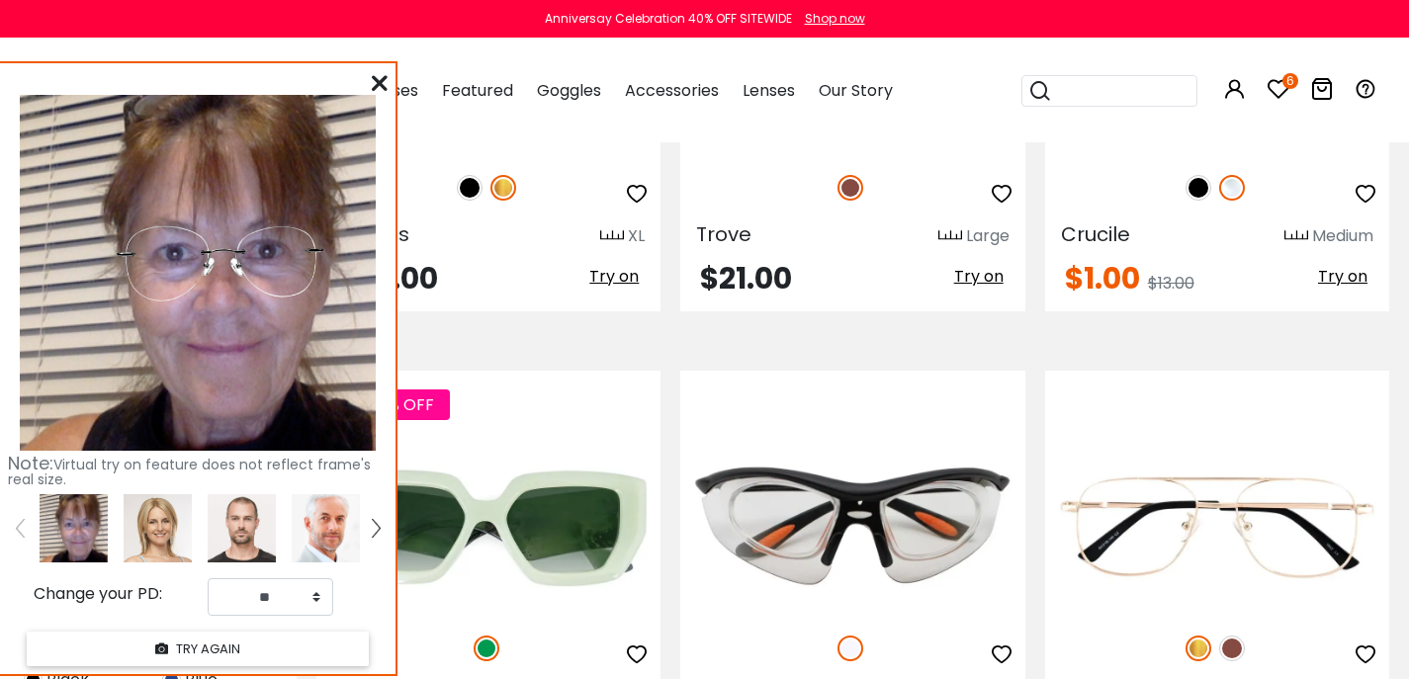
click at [960, 288] on span "Try on" at bounding box center [978, 276] width 49 height 23
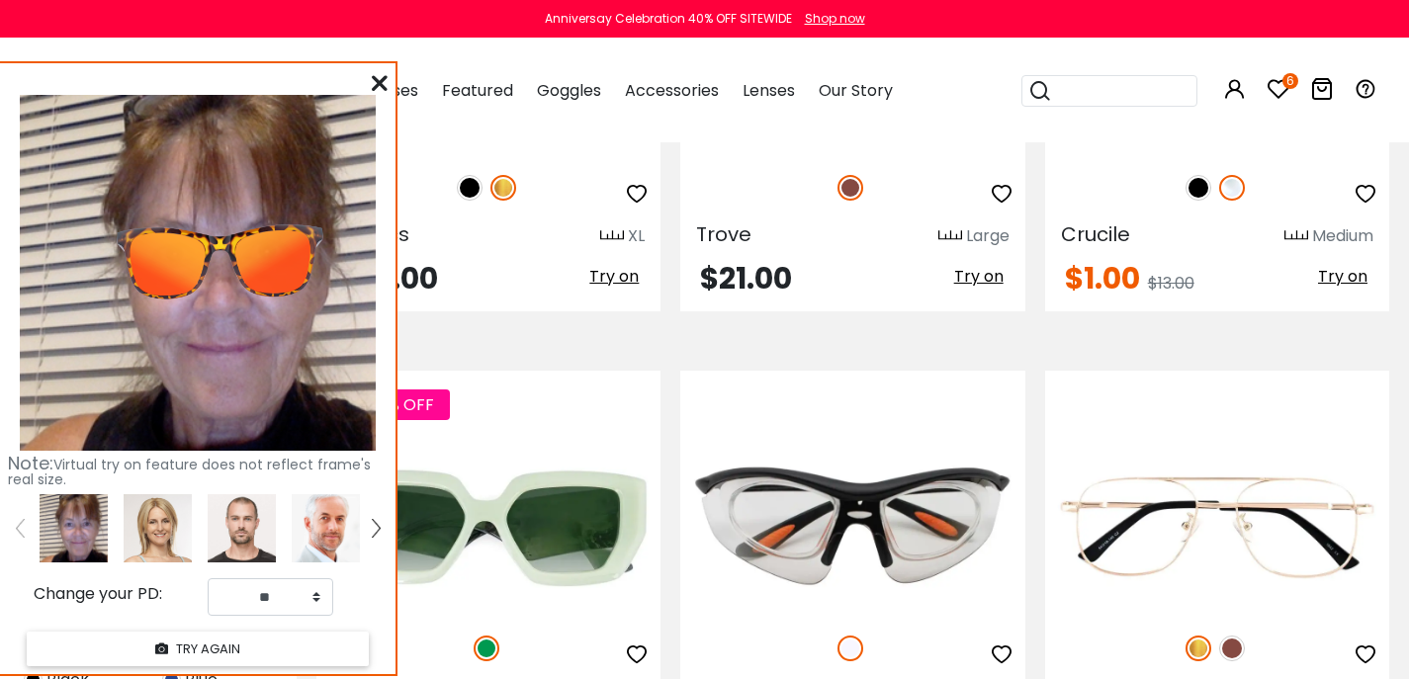
click at [1355, 288] on span "Try on" at bounding box center [1342, 276] width 49 height 23
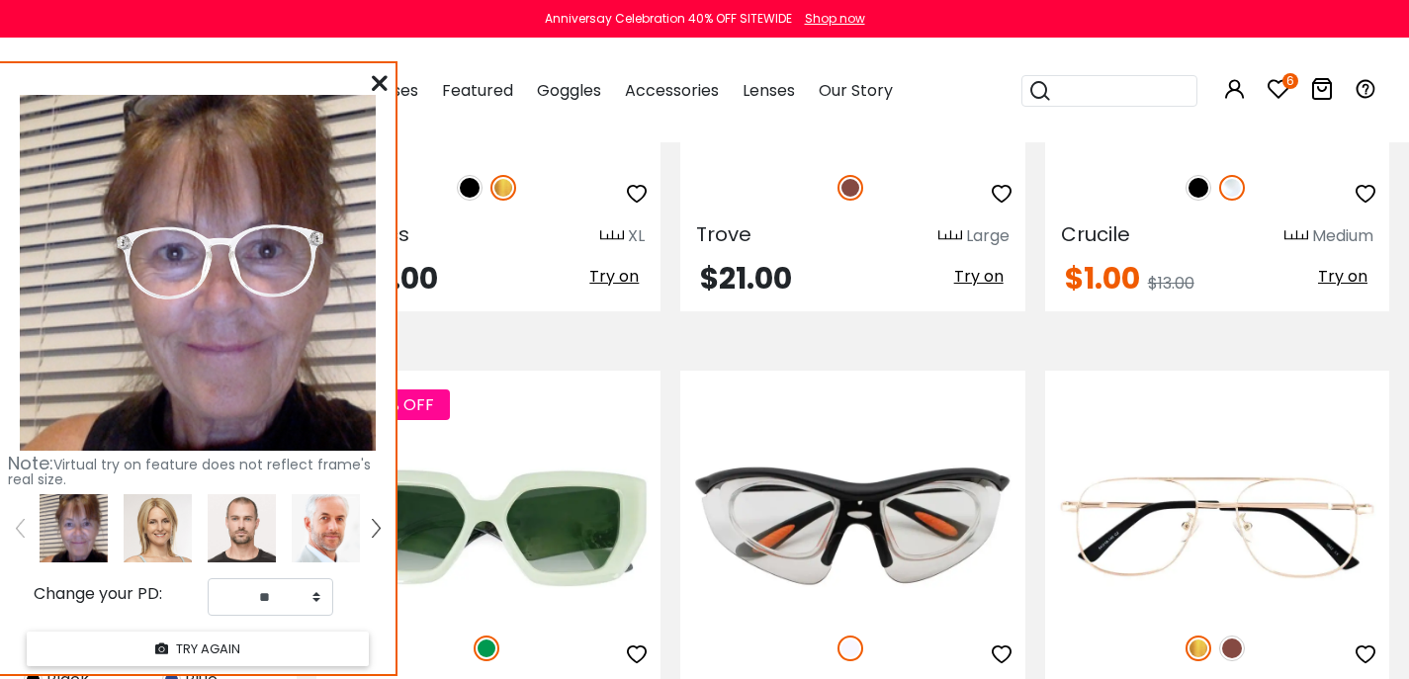
click at [1200, 201] on img at bounding box center [1199, 188] width 26 height 26
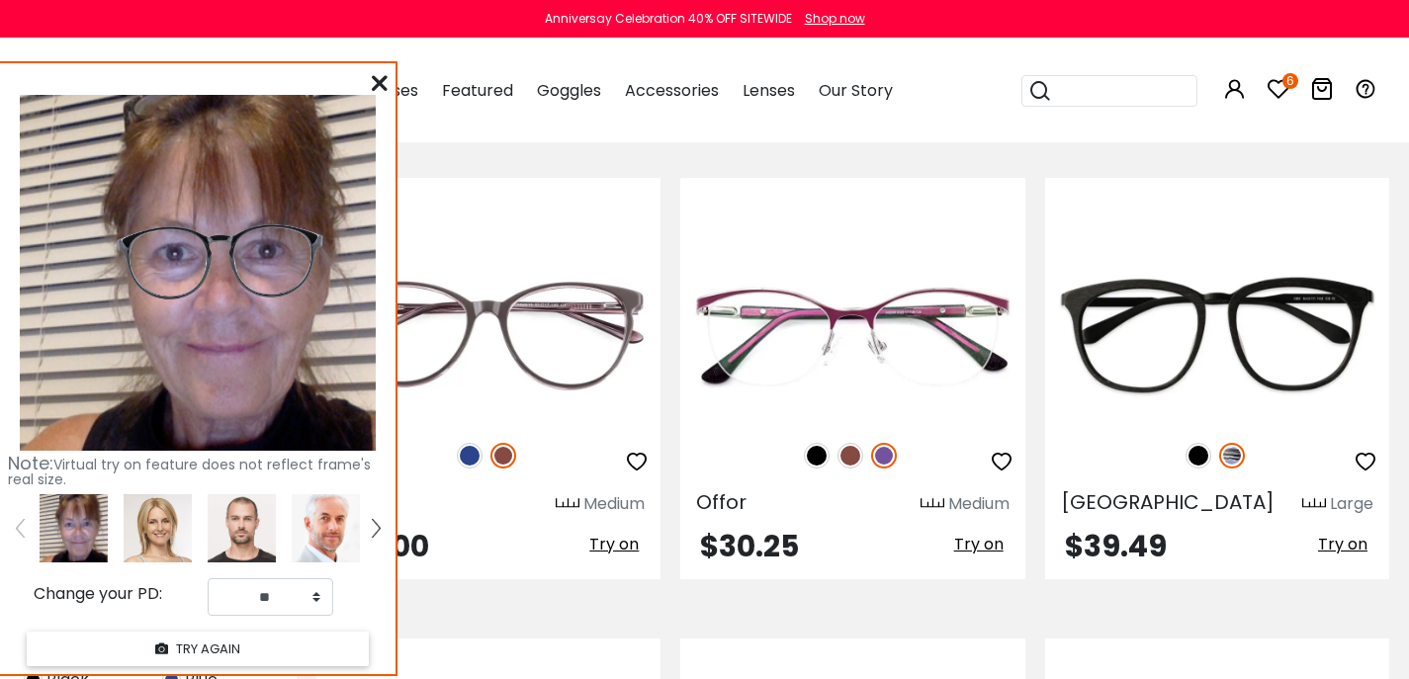
scroll to position [3998, 0]
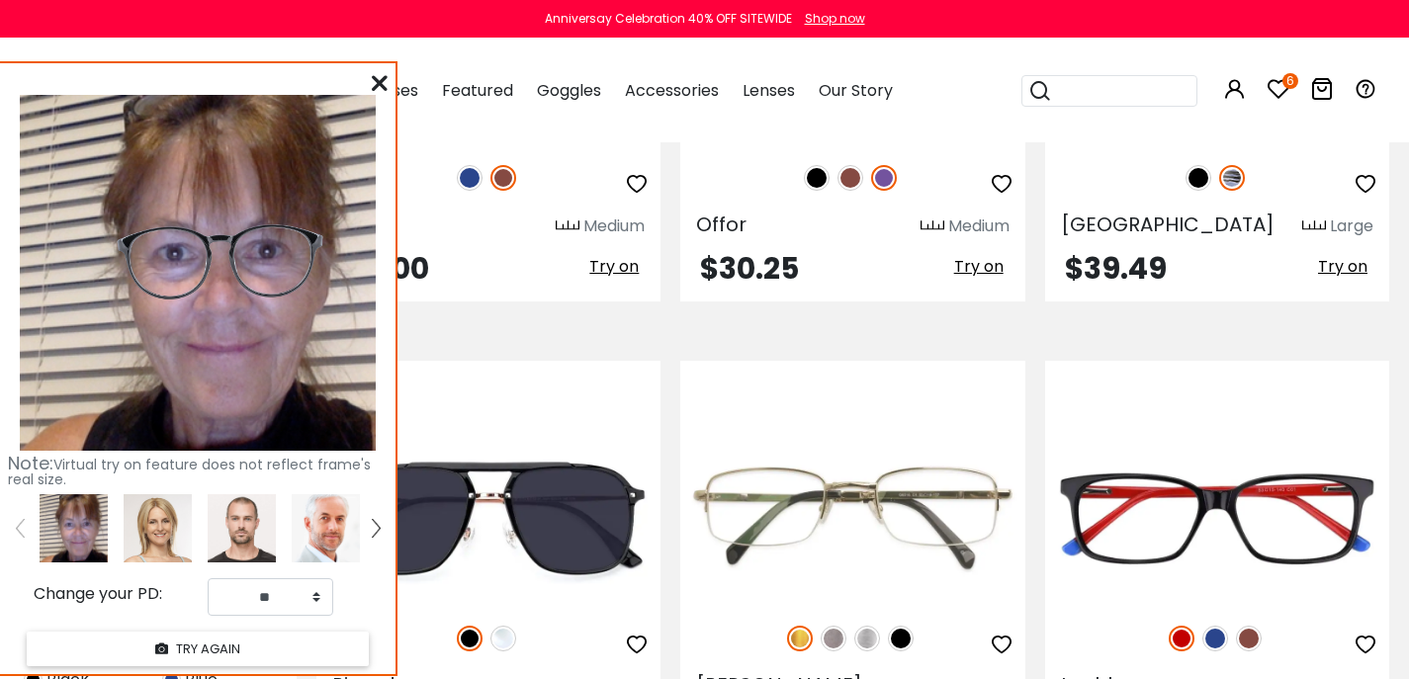
click at [1330, 278] on span "Try on" at bounding box center [1342, 266] width 49 height 23
click at [614, 278] on span "Try on" at bounding box center [613, 266] width 49 height 23
click at [966, 278] on span "Try on" at bounding box center [978, 266] width 49 height 23
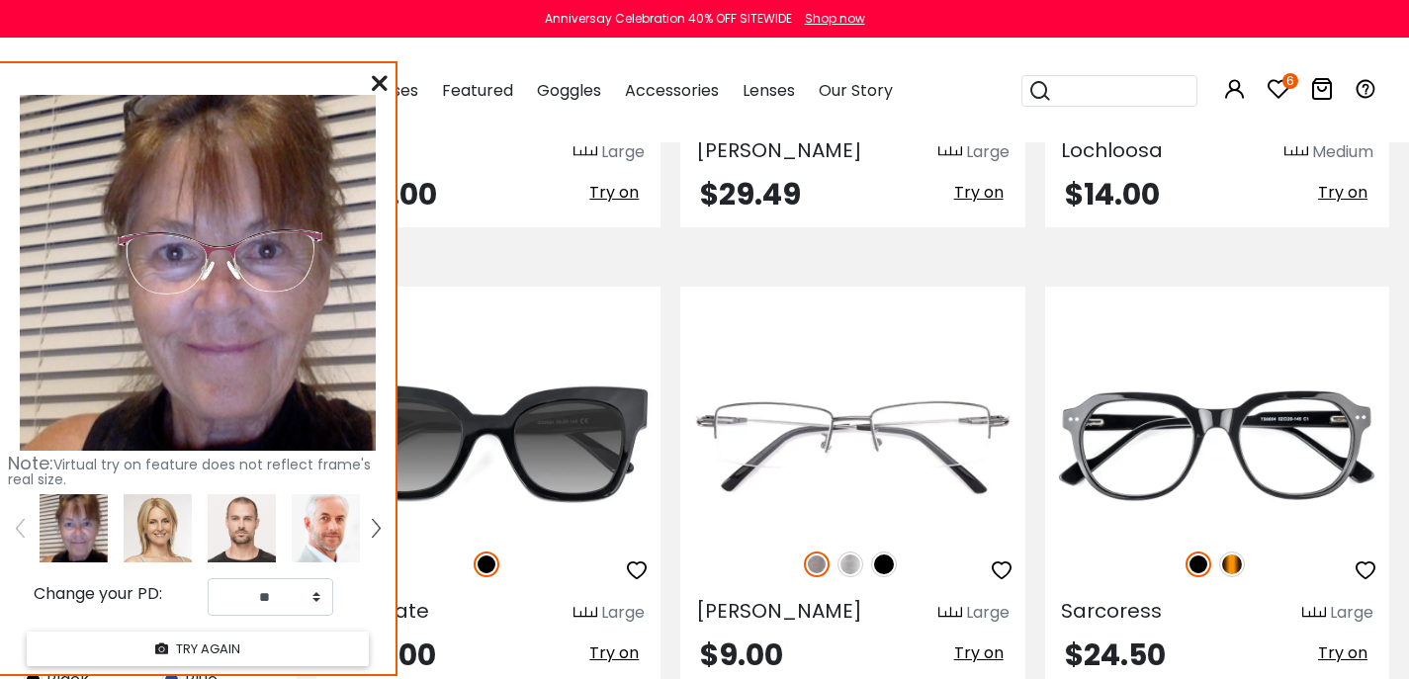
scroll to position [4529, 0]
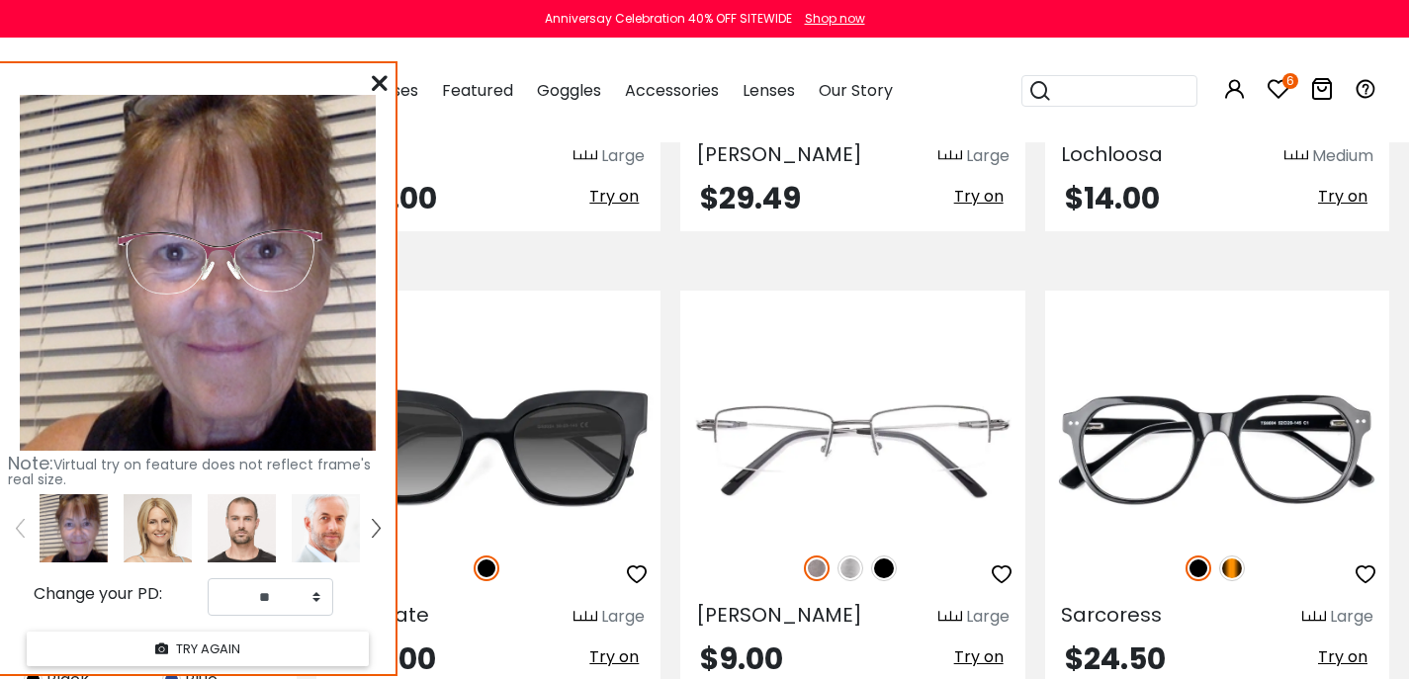
click at [1334, 208] on span "Try on" at bounding box center [1342, 196] width 49 height 23
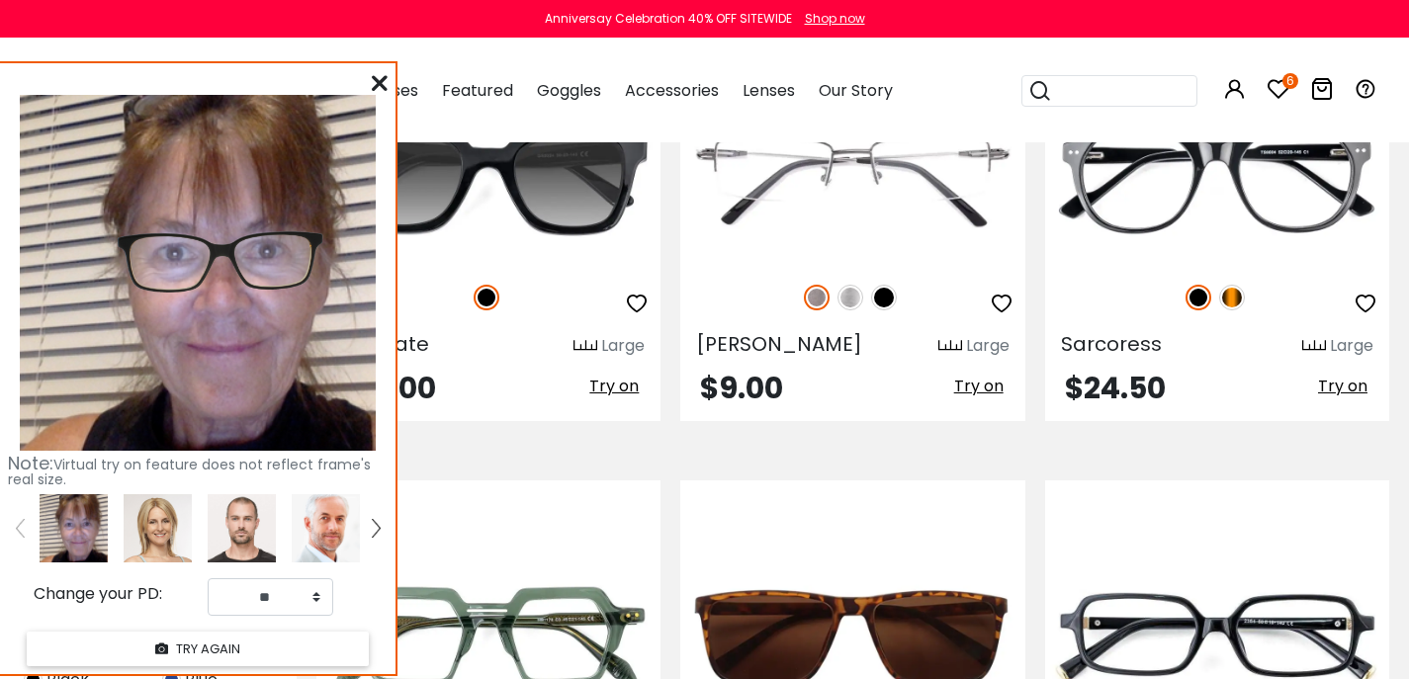
scroll to position [4952, 0]
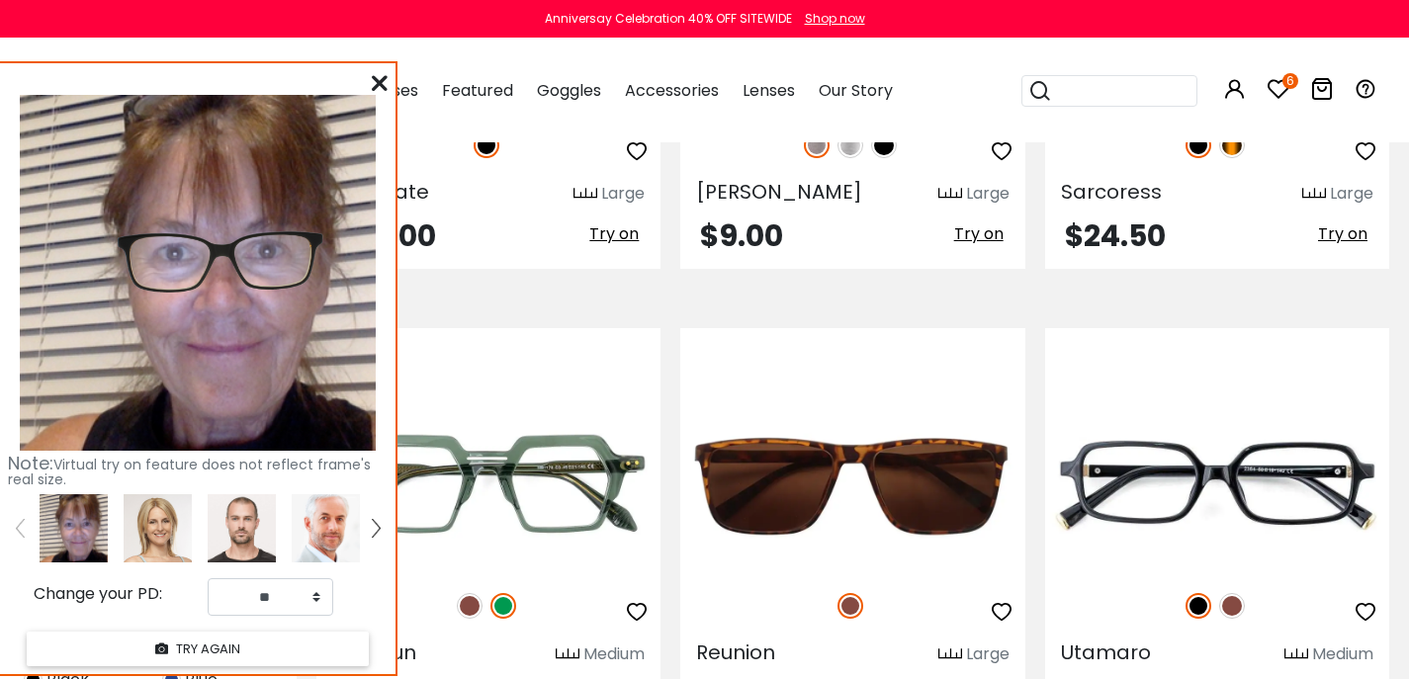
click at [1319, 245] on span "Try on" at bounding box center [1342, 233] width 49 height 23
click at [604, 245] on span "Try on" at bounding box center [613, 233] width 49 height 23
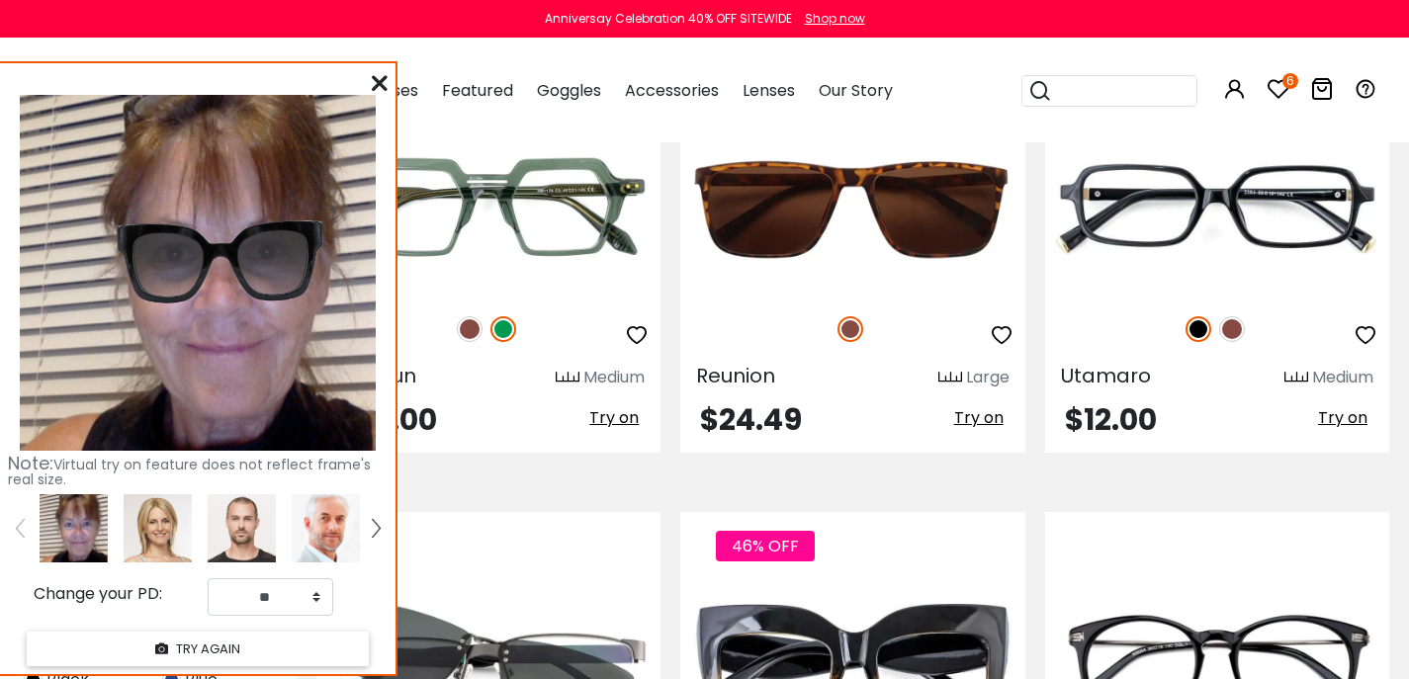
scroll to position [5327, 0]
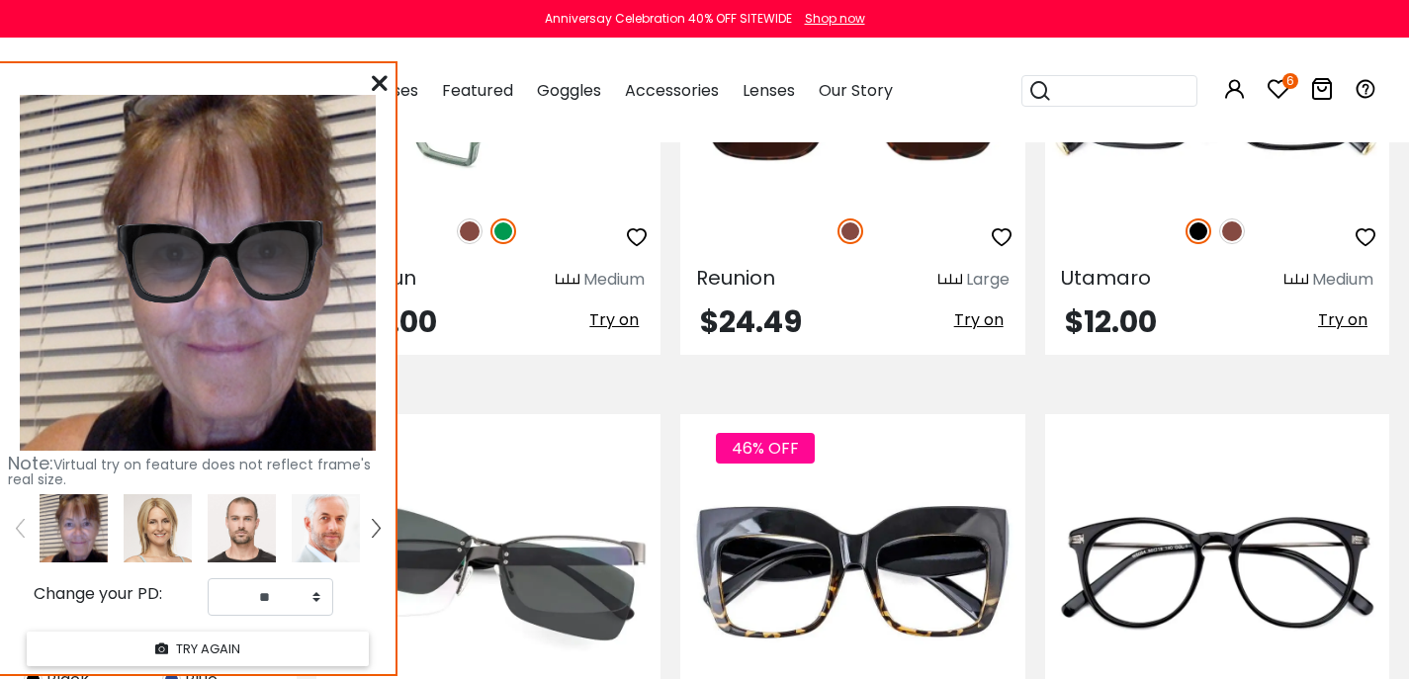
click at [602, 331] on span "Try on" at bounding box center [613, 320] width 49 height 23
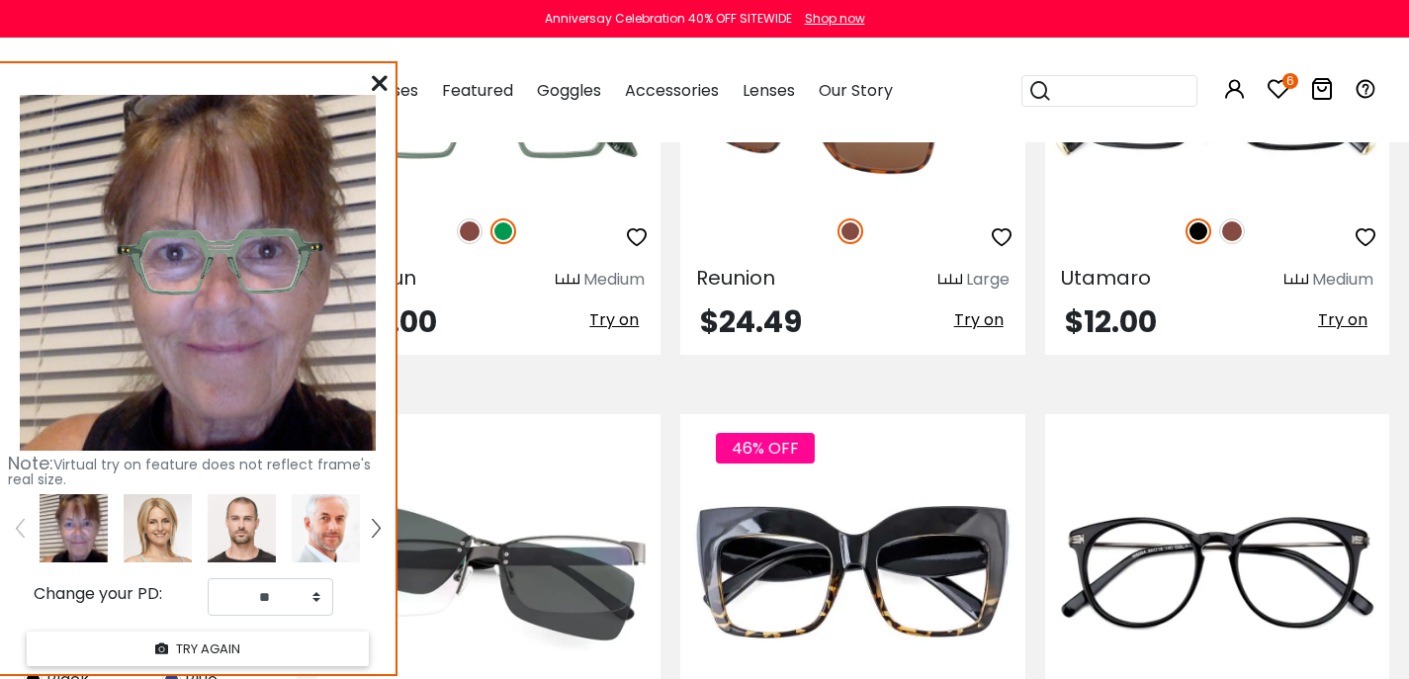
click at [968, 331] on span "Try on" at bounding box center [978, 320] width 49 height 23
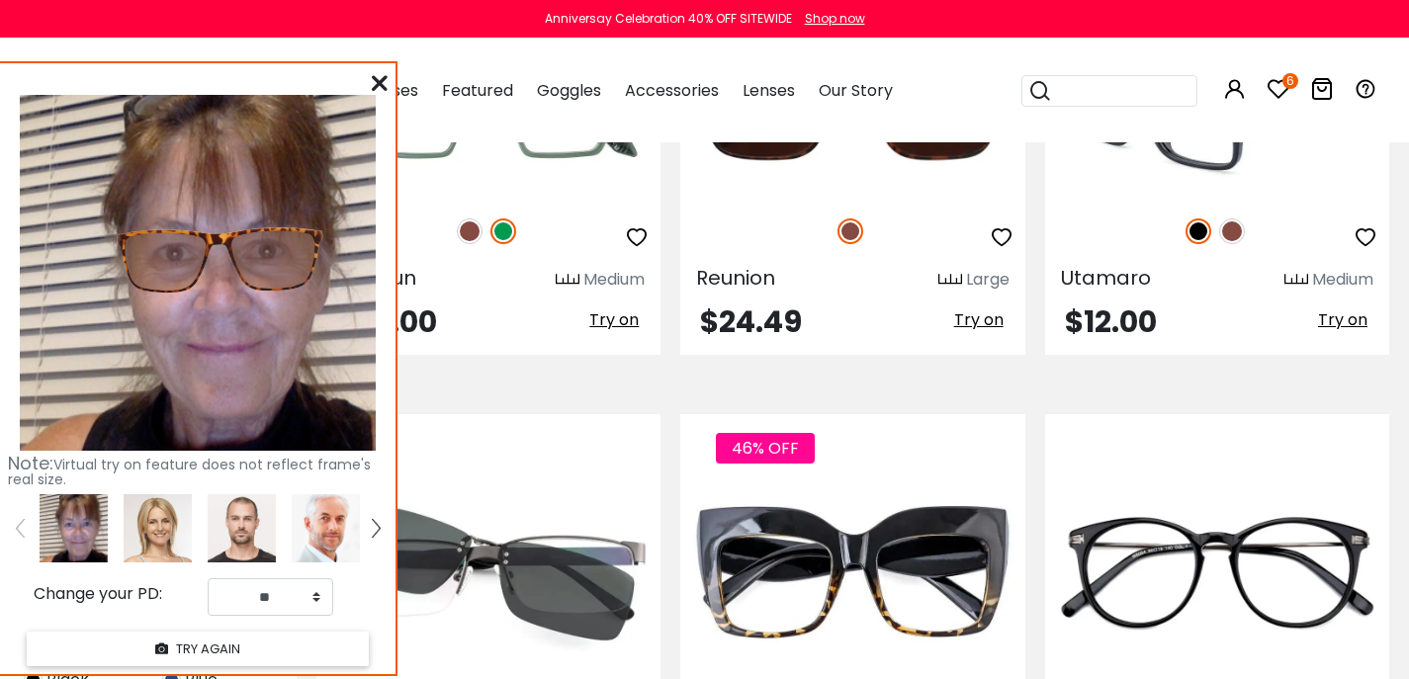
click at [1325, 331] on span "Try on" at bounding box center [1342, 320] width 49 height 23
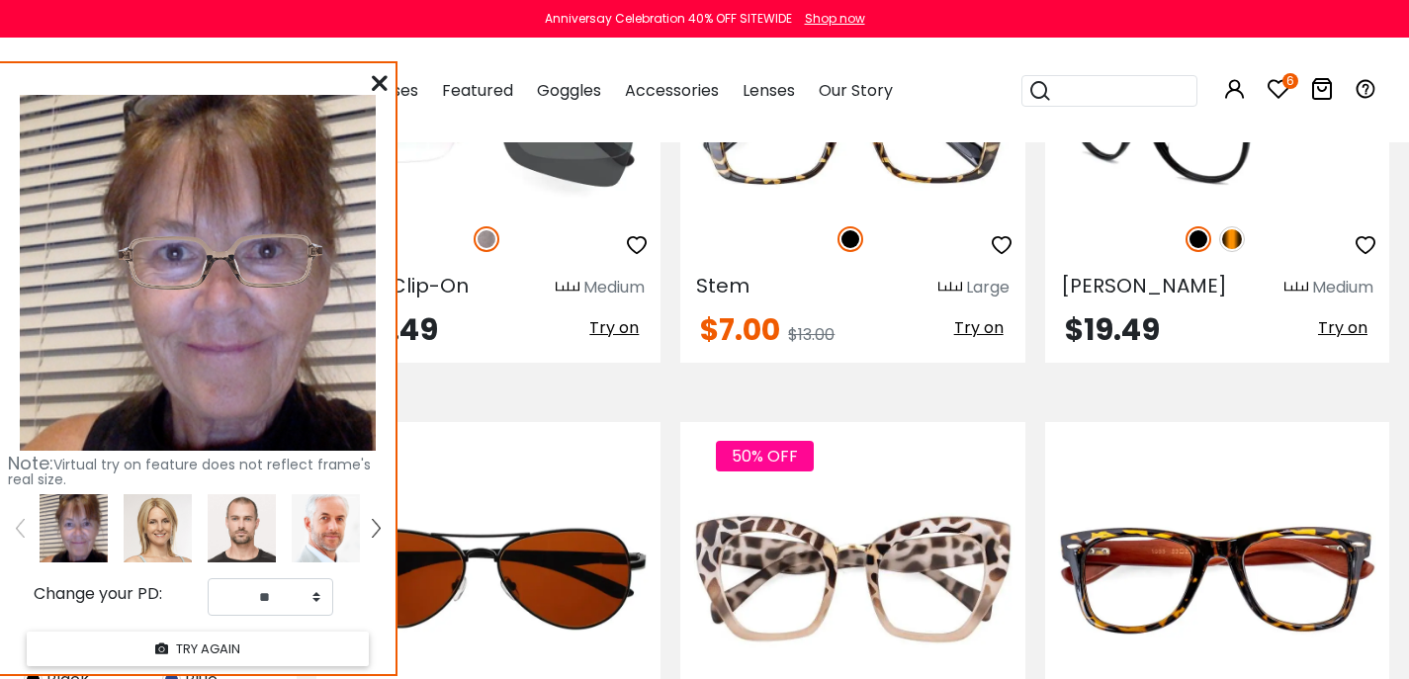
scroll to position [5839, 0]
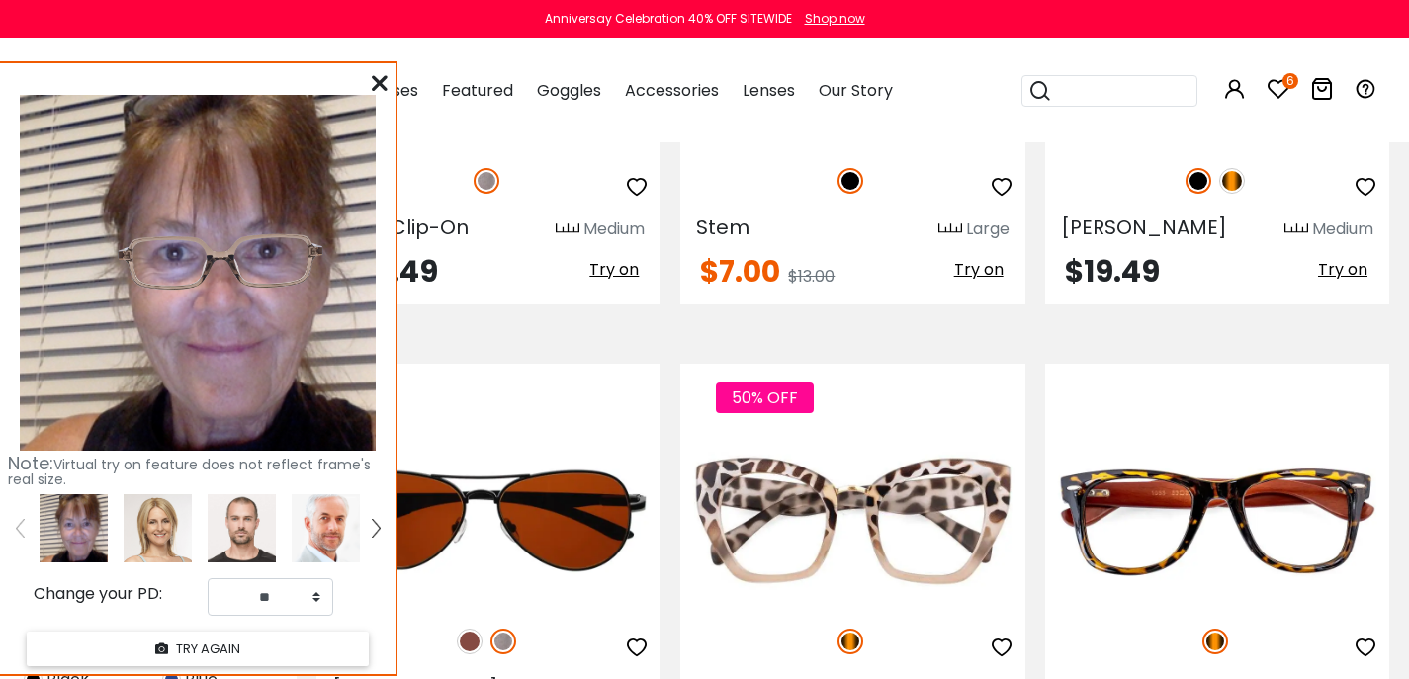
click at [1333, 281] on span "Try on" at bounding box center [1342, 269] width 49 height 23
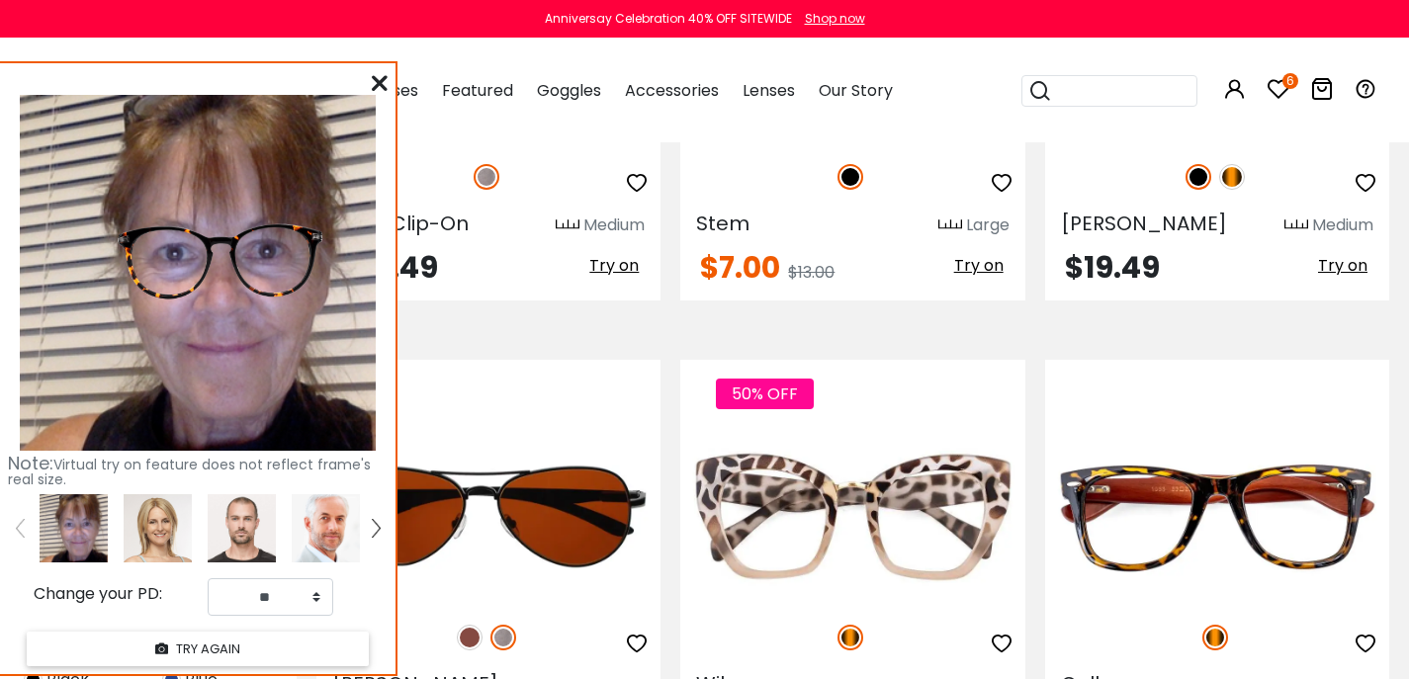
scroll to position [5847, 0]
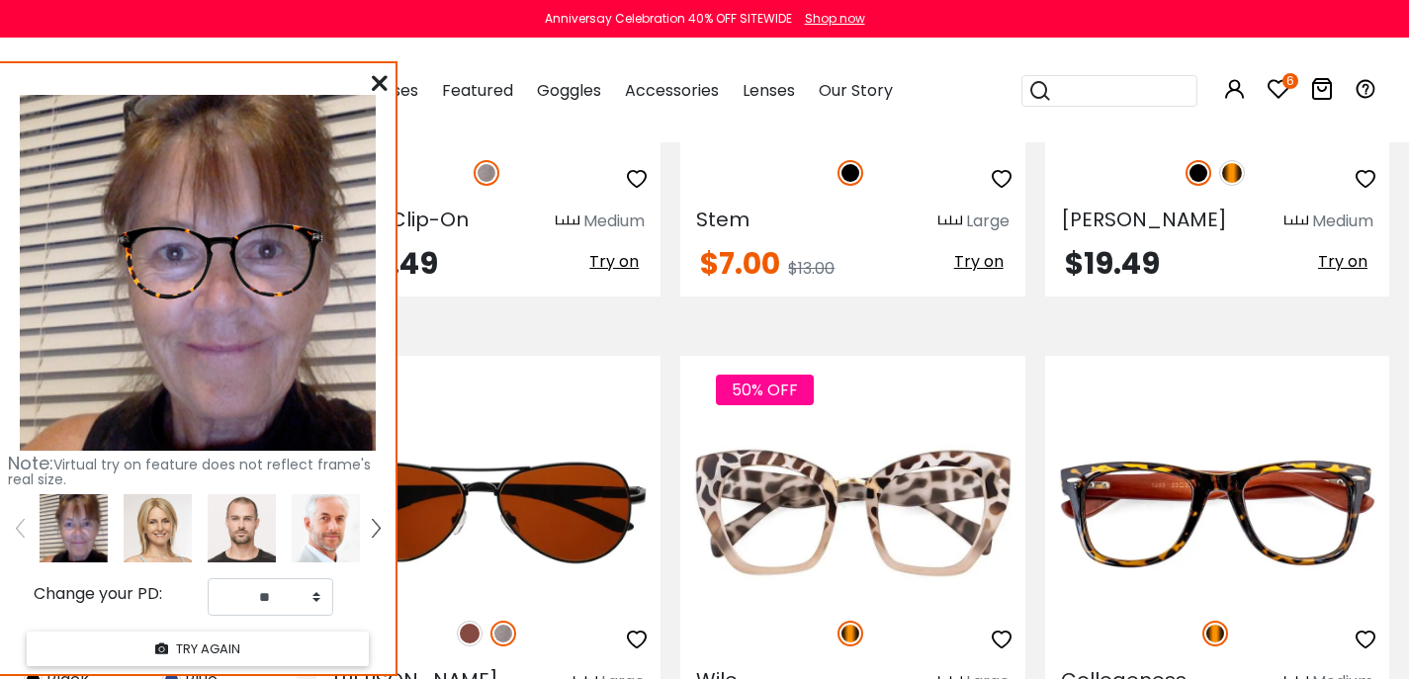
click at [1201, 186] on img at bounding box center [1199, 173] width 26 height 26
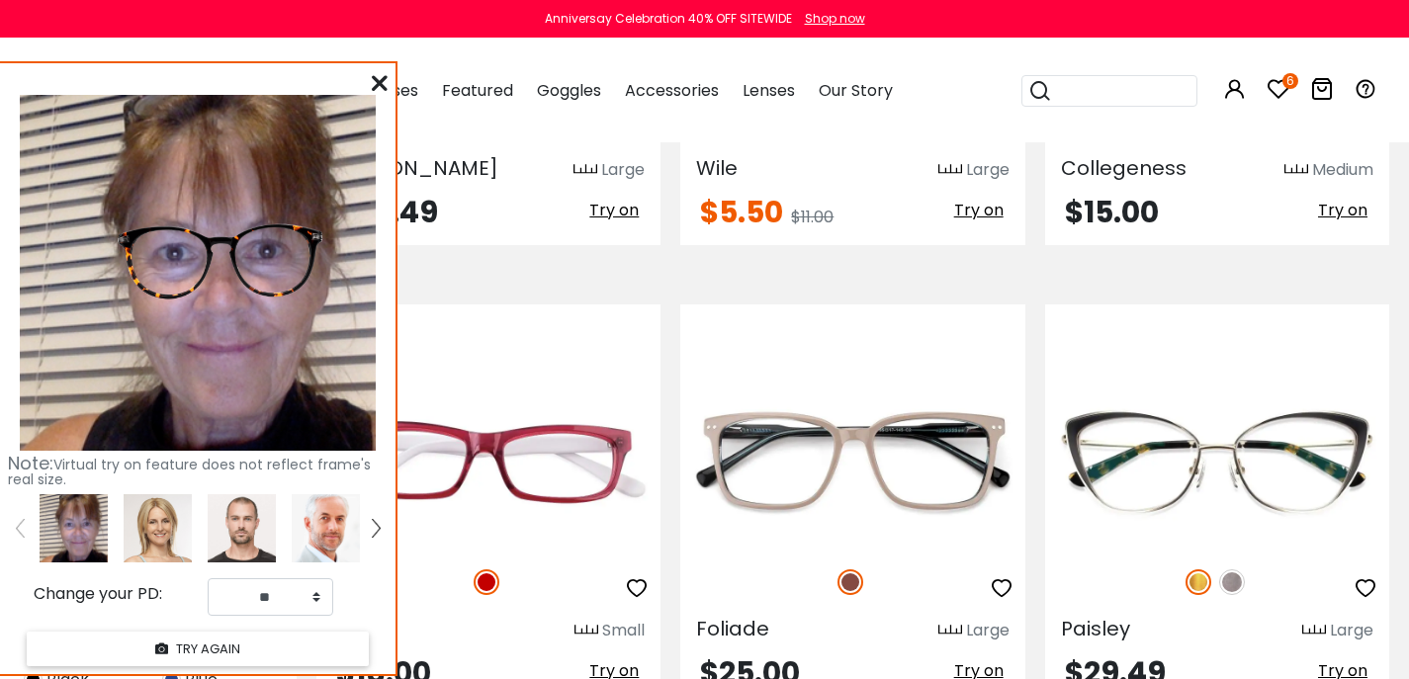
scroll to position [6506, 0]
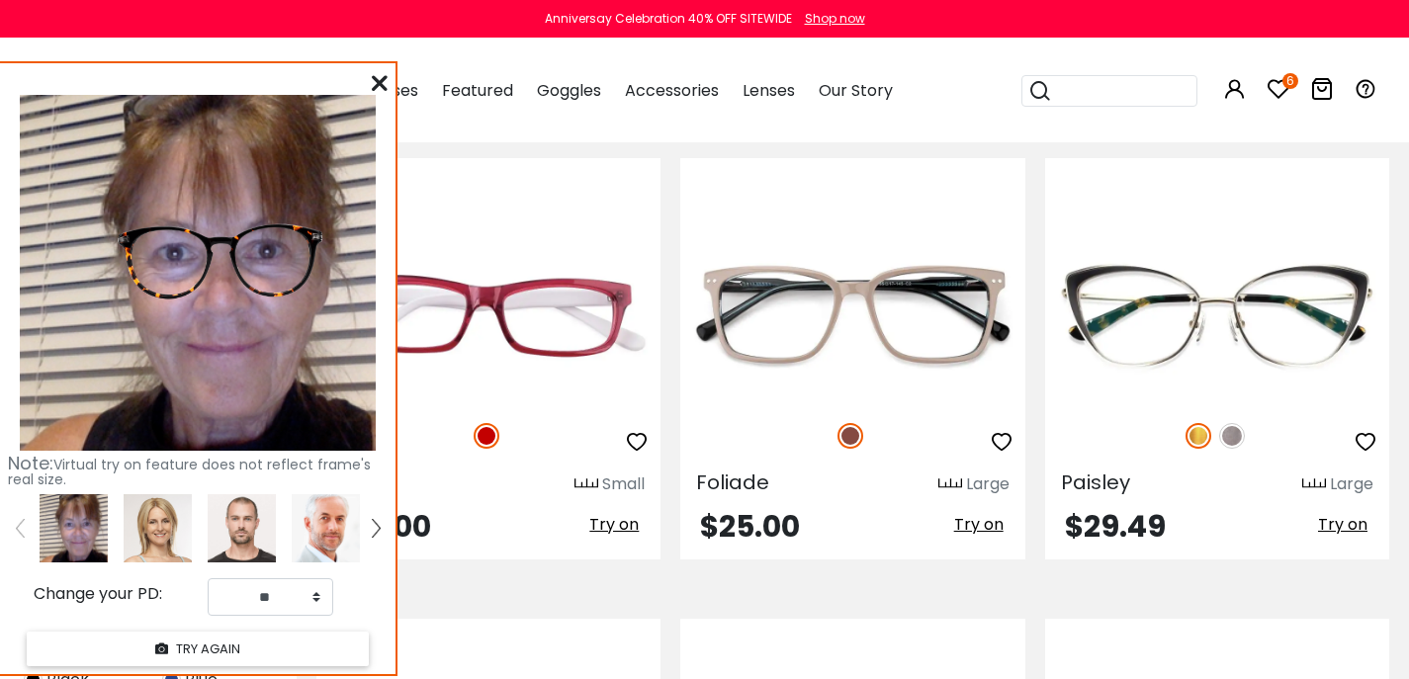
click at [1332, 75] on span "Try on" at bounding box center [1342, 63] width 49 height 23
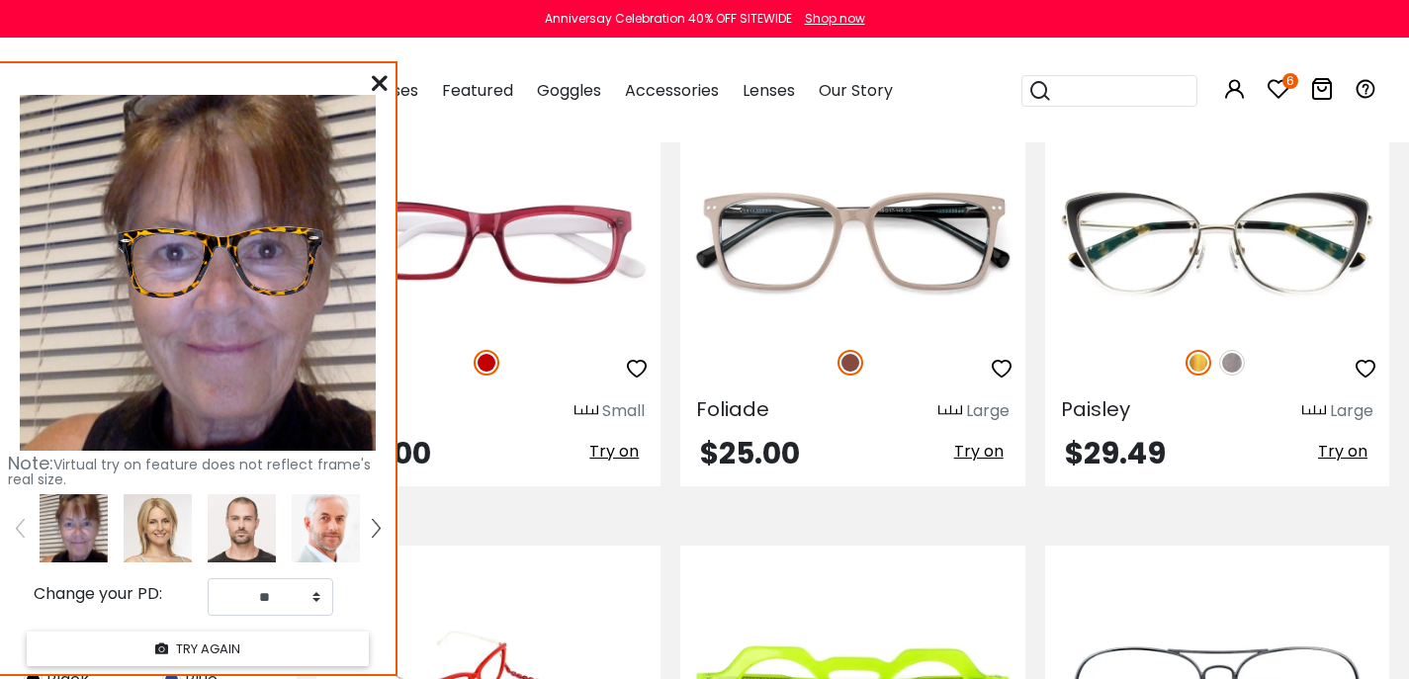
scroll to position [6741, 0]
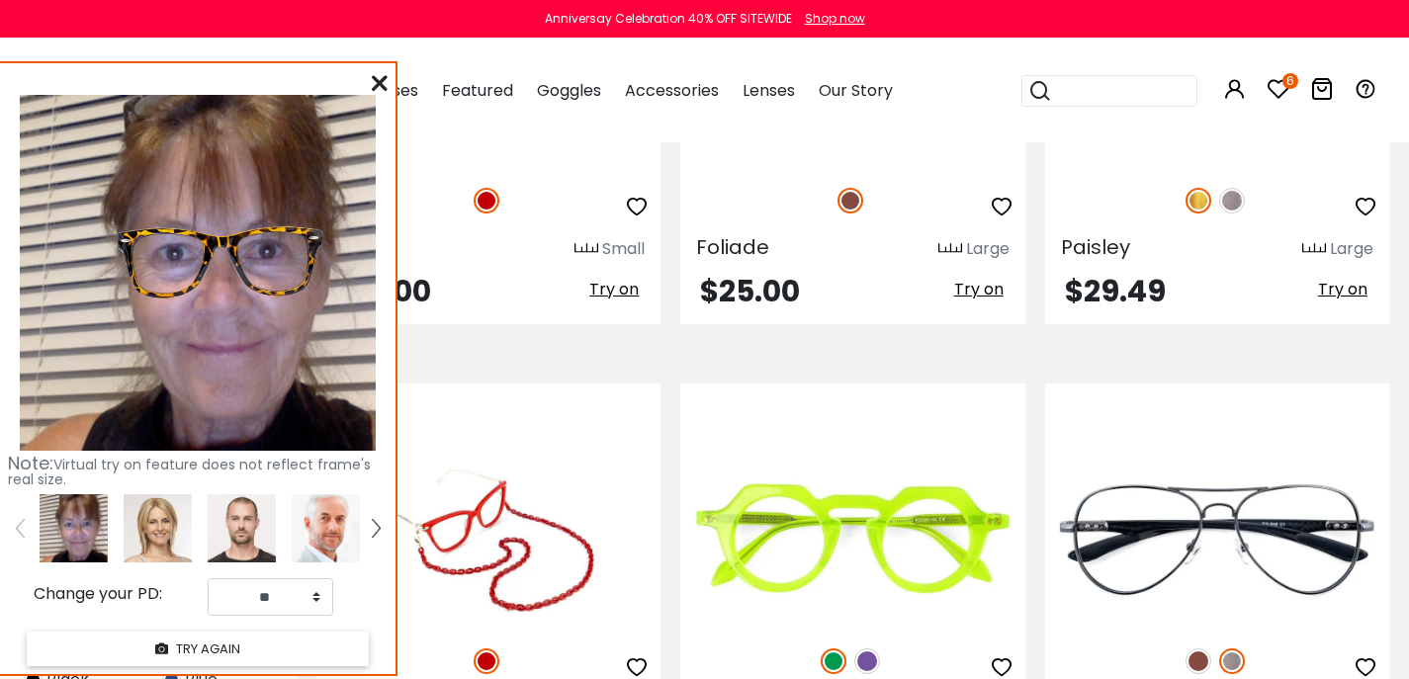
click at [966, 301] on span "Try on" at bounding box center [978, 289] width 49 height 23
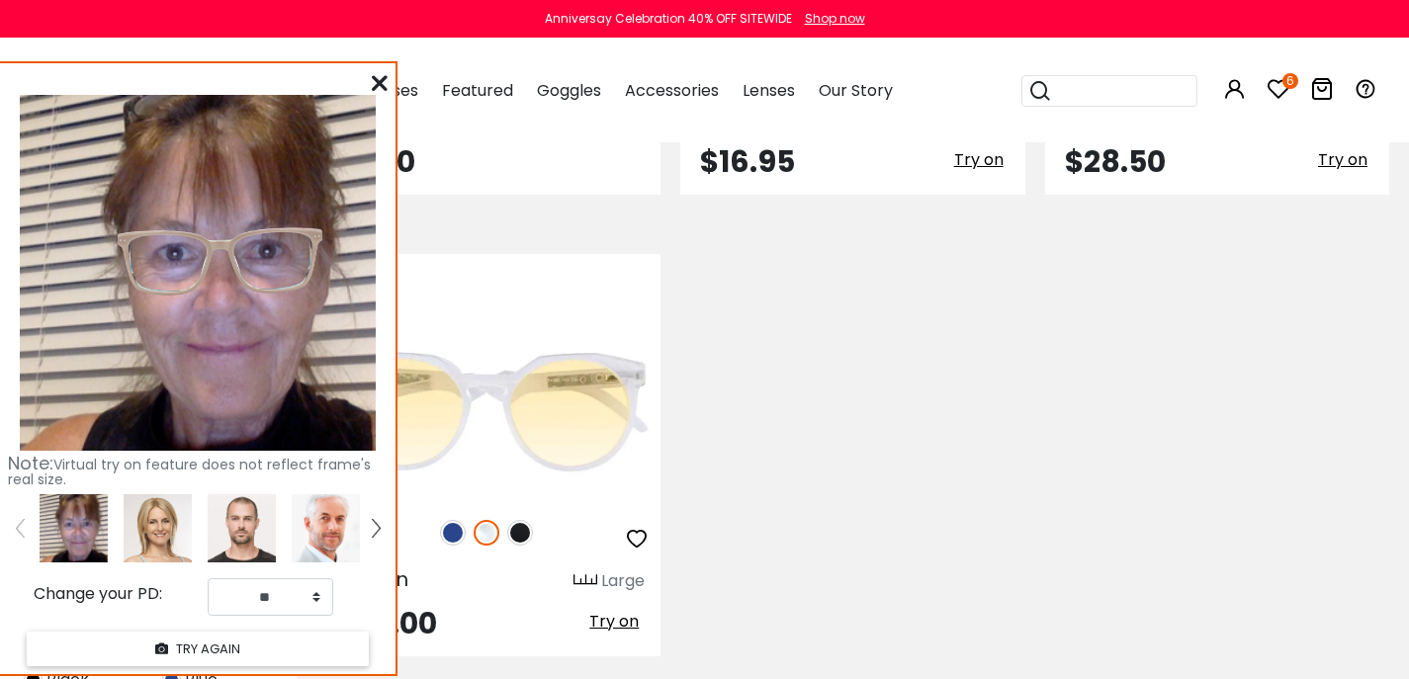
scroll to position [8285, 0]
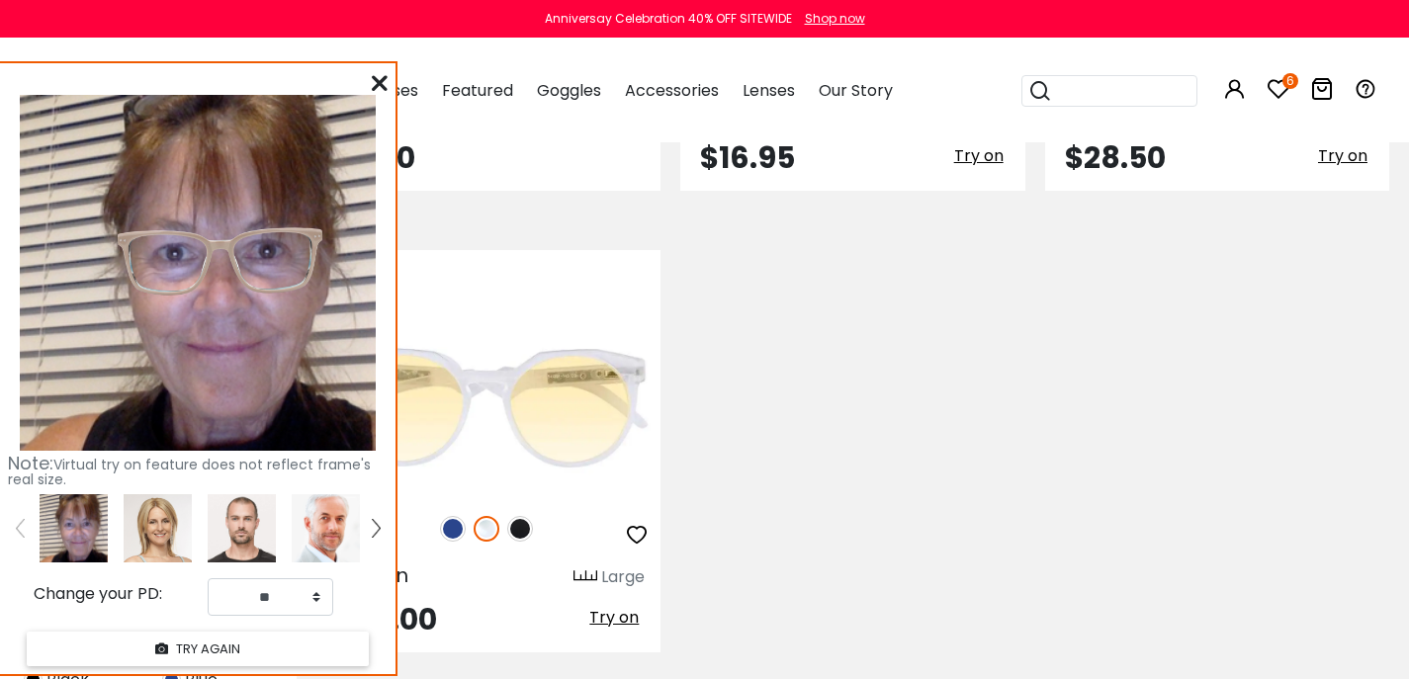
click at [1348, 167] on span "Try on" at bounding box center [1342, 155] width 49 height 23
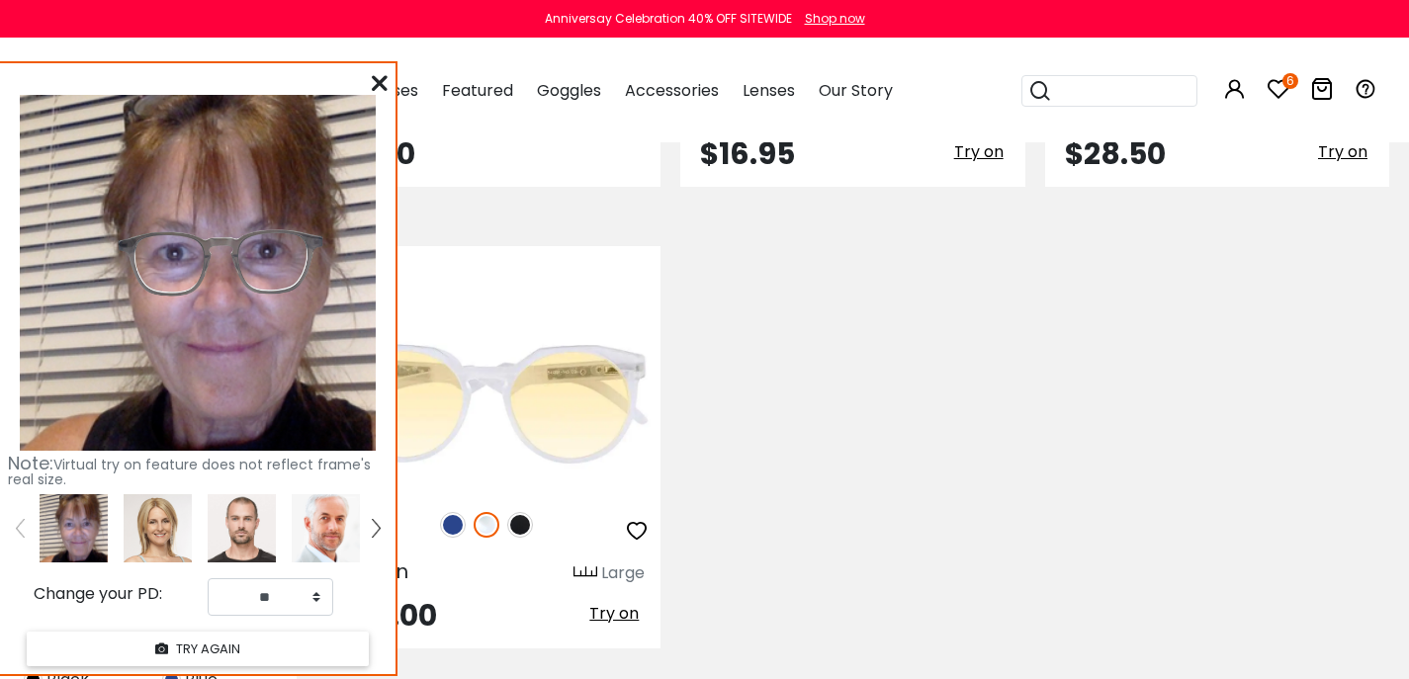
click at [1331, 163] on span "Try on" at bounding box center [1342, 151] width 49 height 23
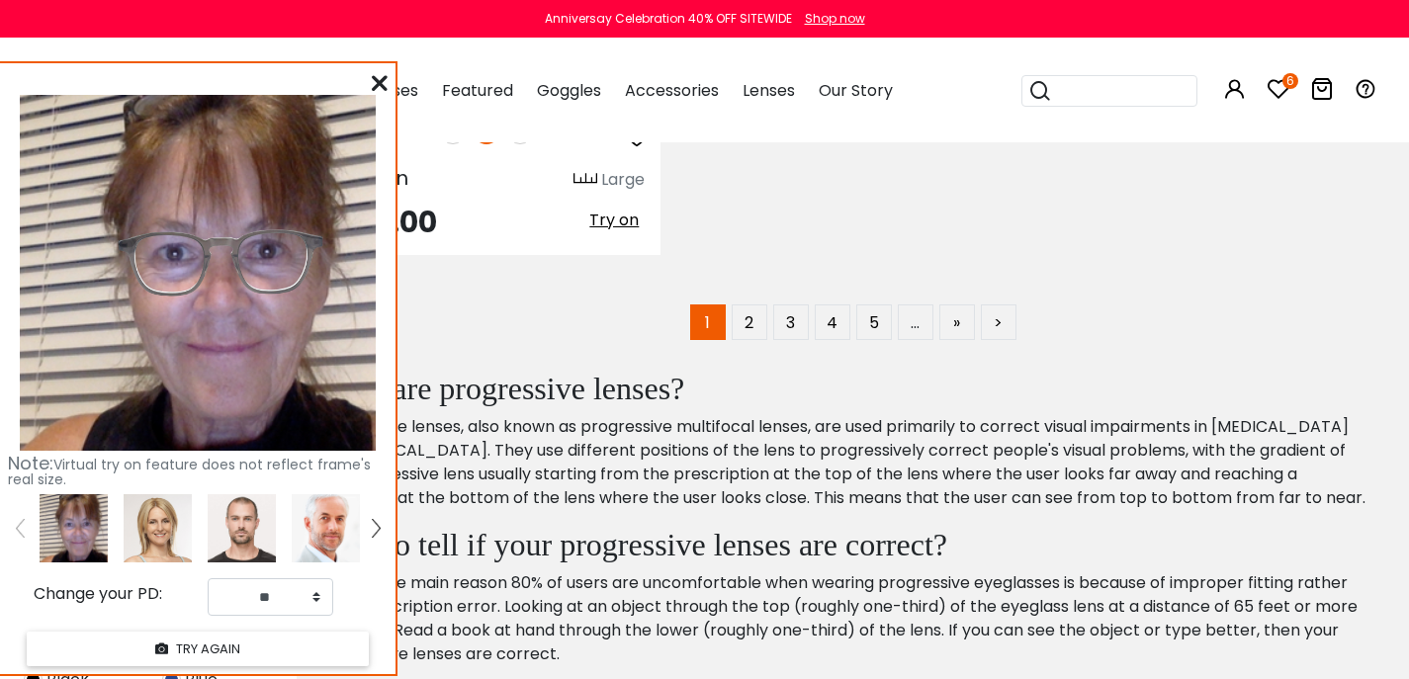
scroll to position [8724, 0]
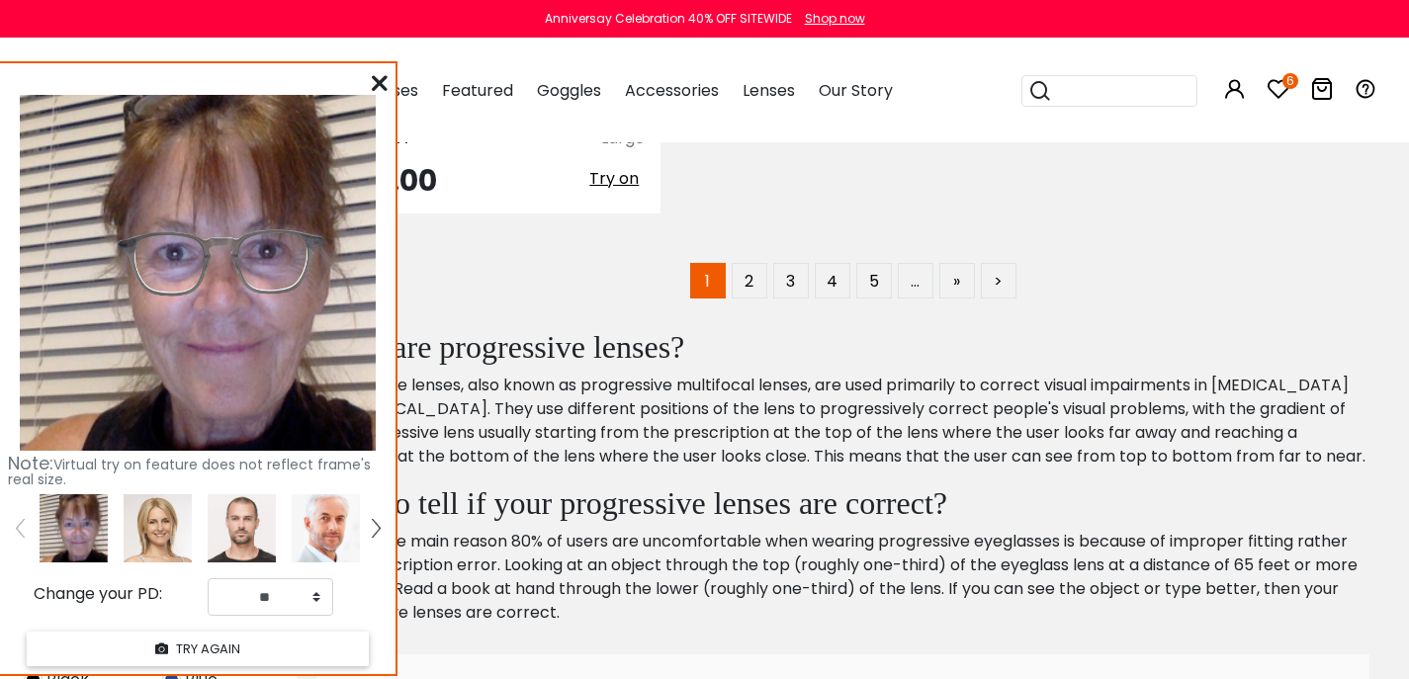
click at [604, 190] on span "Try on" at bounding box center [613, 178] width 49 height 23
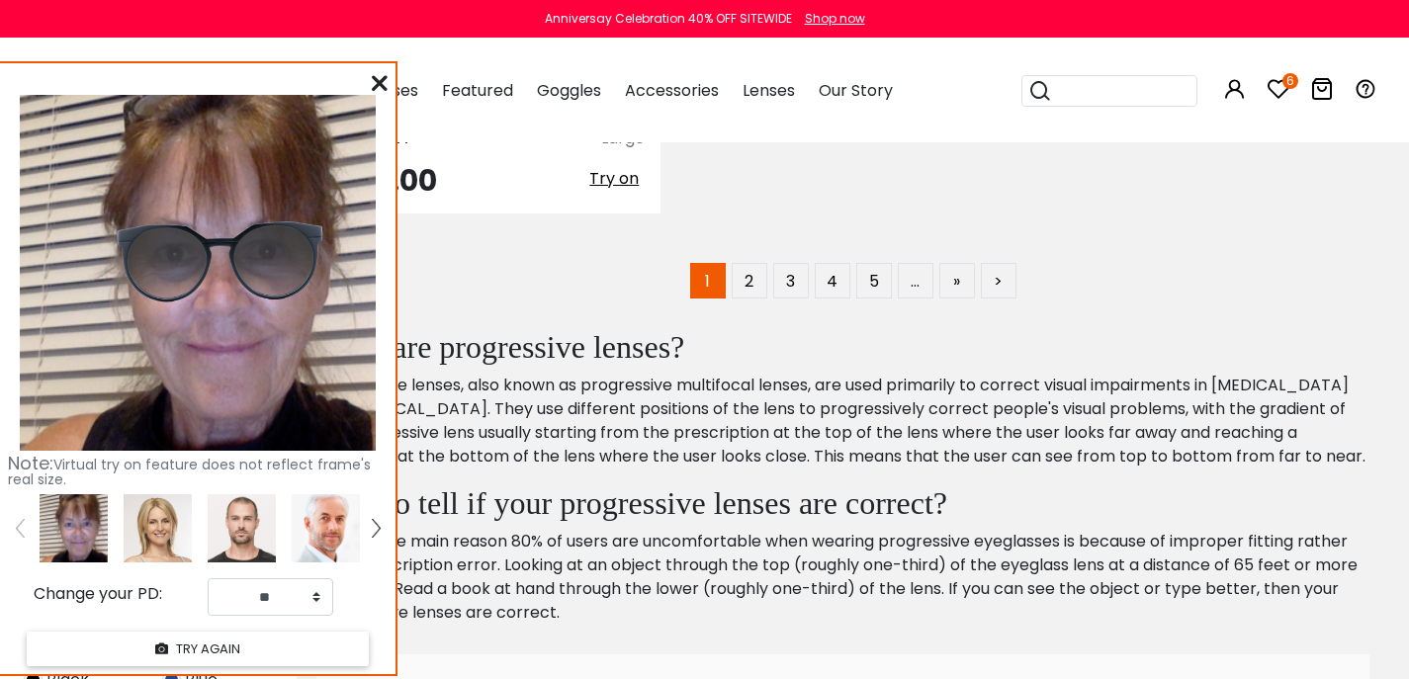
click at [517, 103] on img at bounding box center [520, 90] width 26 height 26
click at [453, 103] on img at bounding box center [453, 90] width 26 height 26
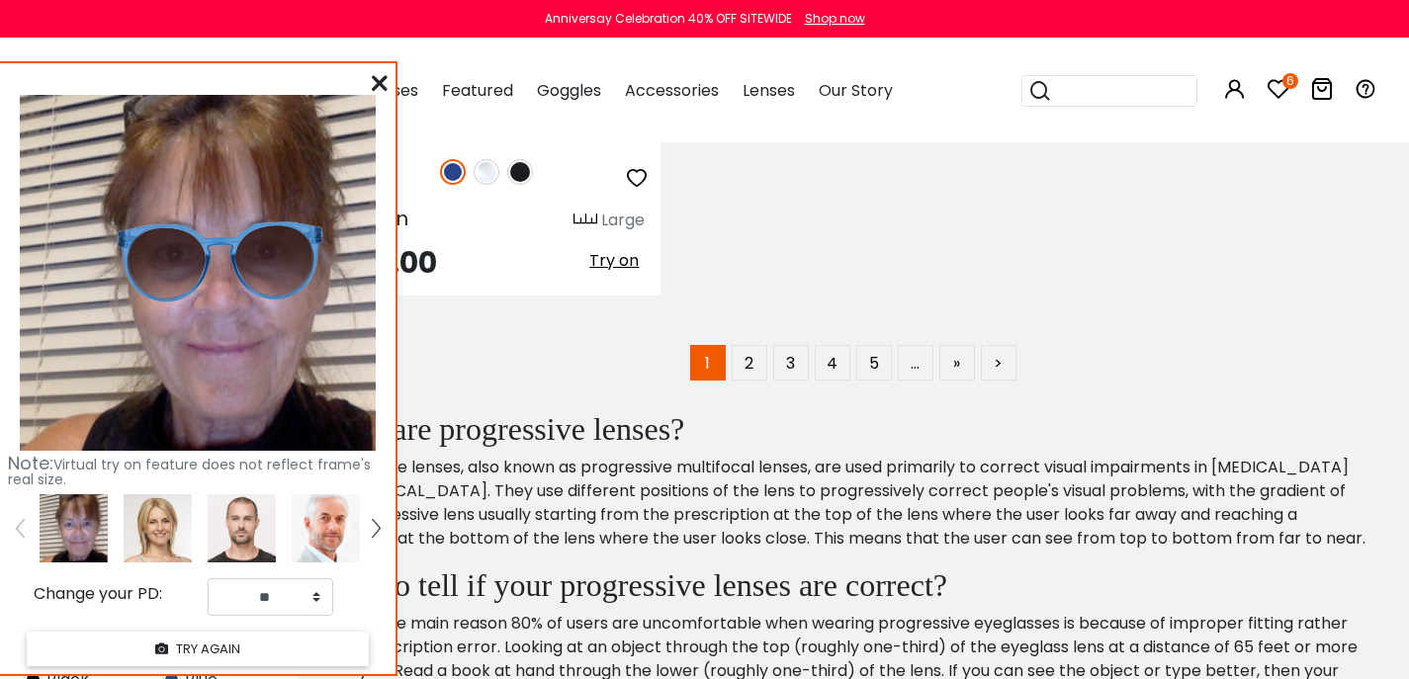
scroll to position [7859, 0]
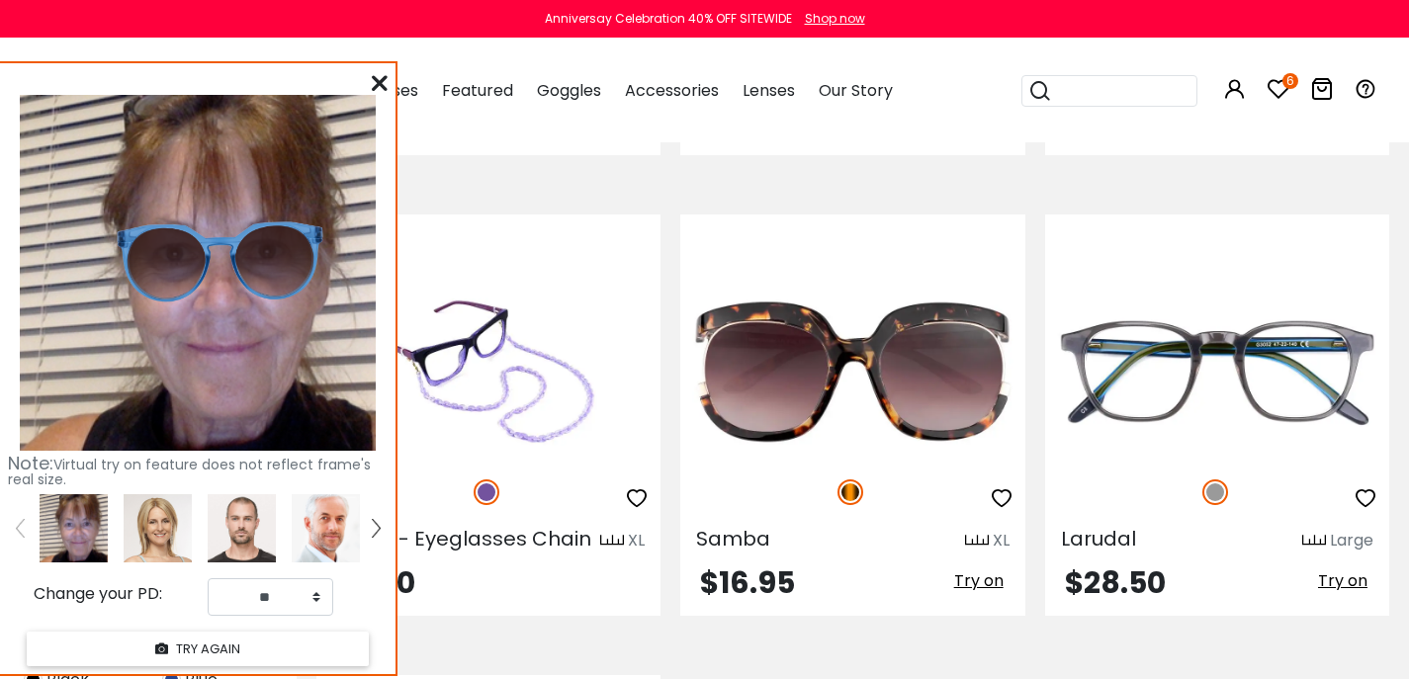
click at [1280, 100] on icon at bounding box center [1279, 89] width 24 height 24
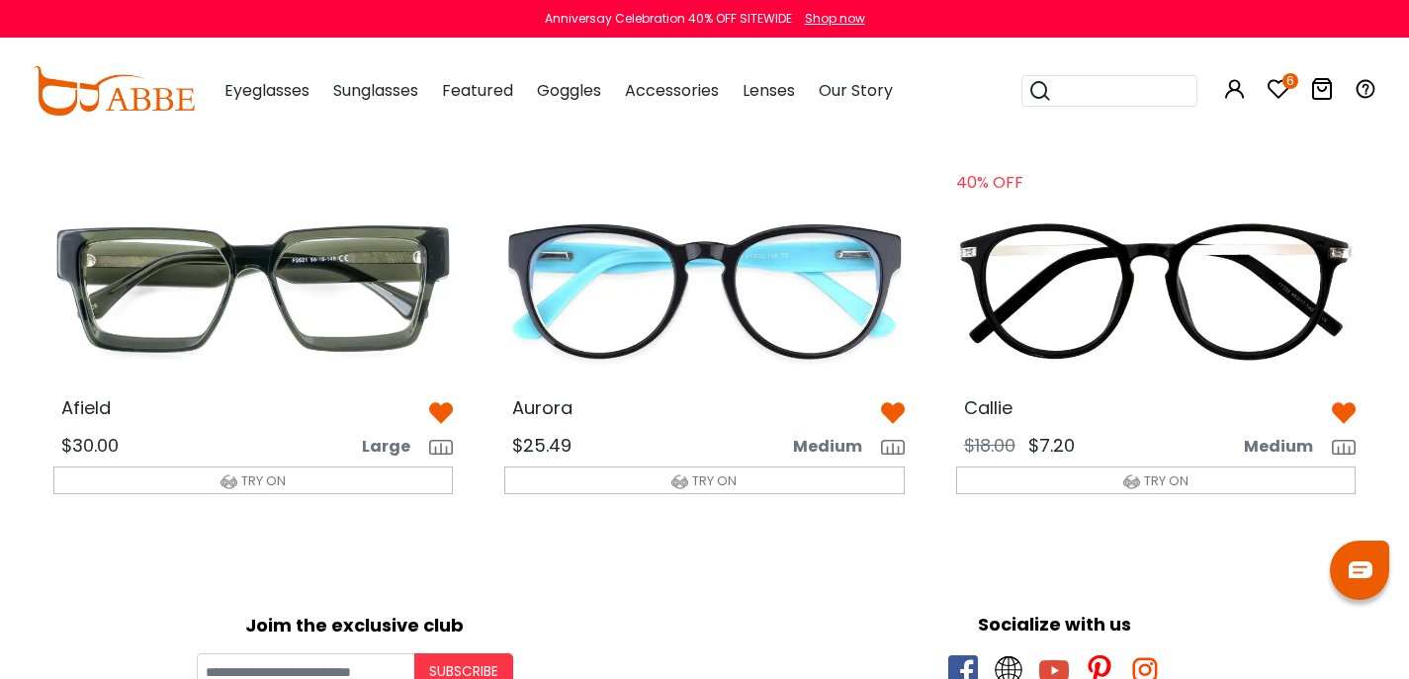
scroll to position [573, 0]
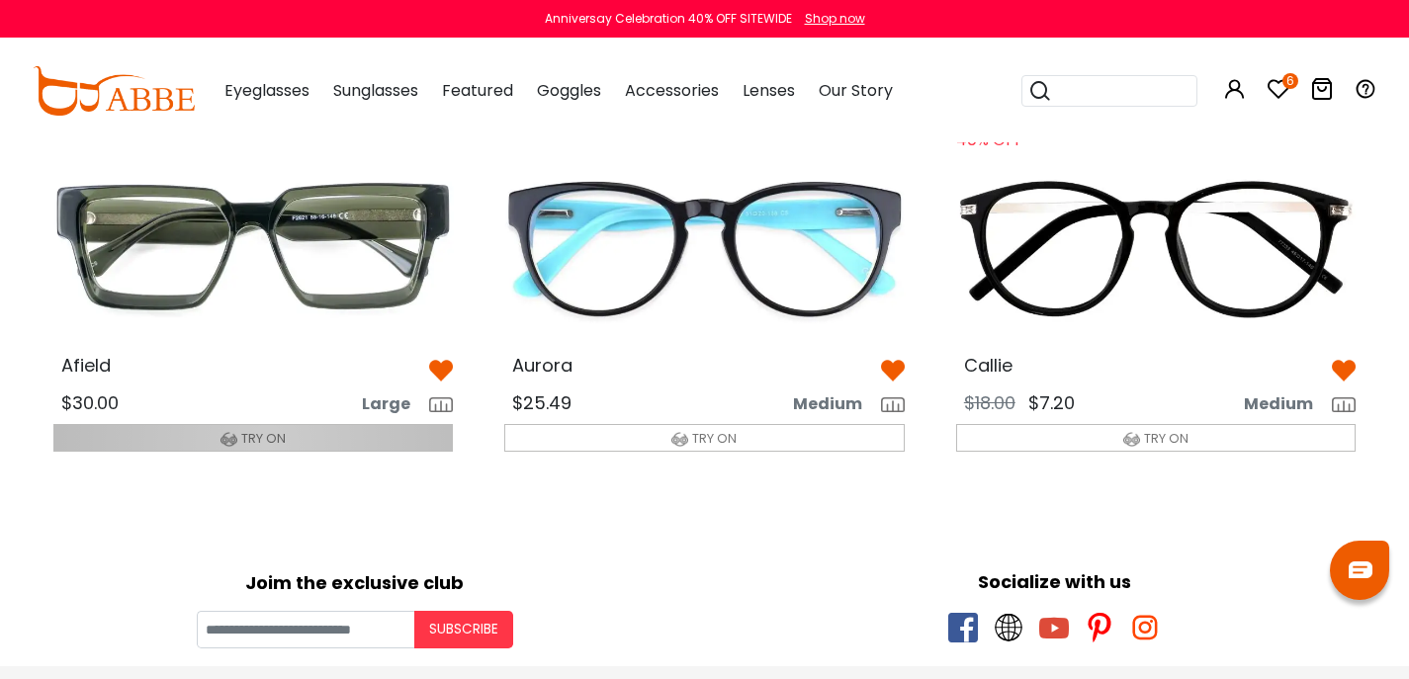
click at [268, 448] on span "TRY ON" at bounding box center [263, 438] width 44 height 19
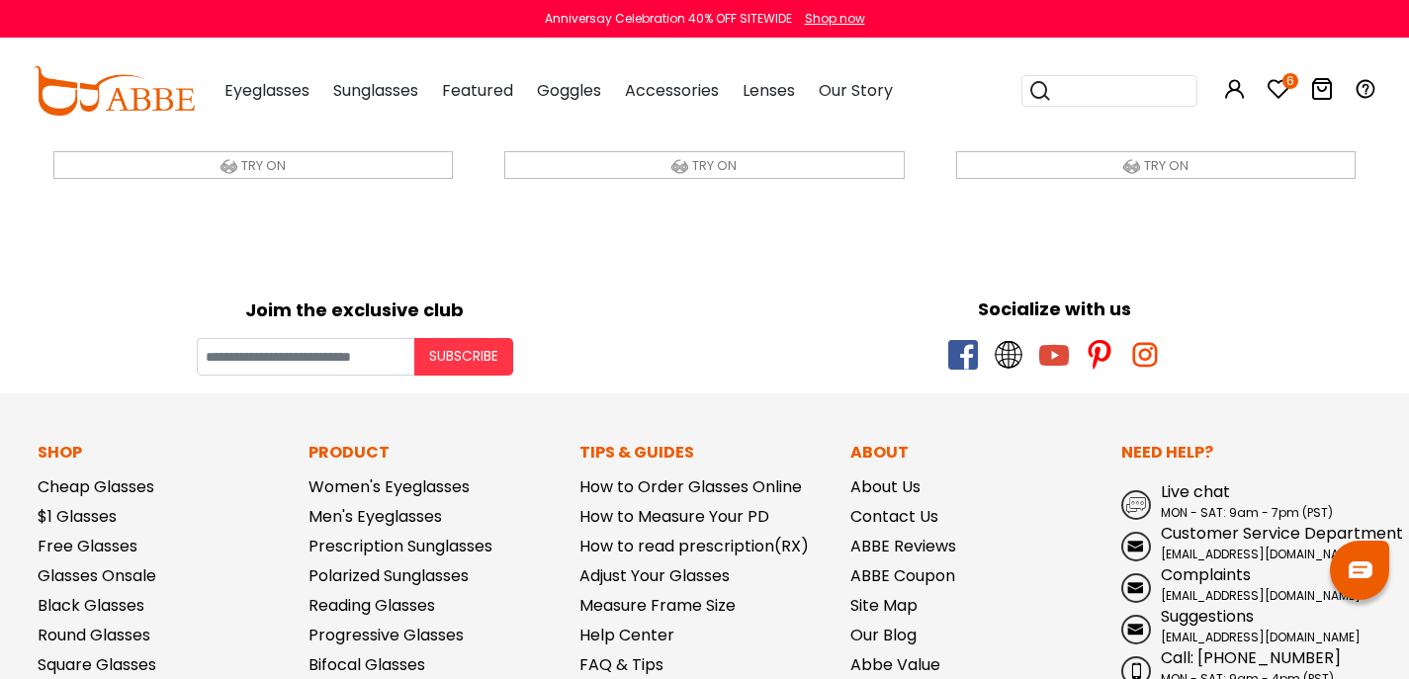
scroll to position [1262, 0]
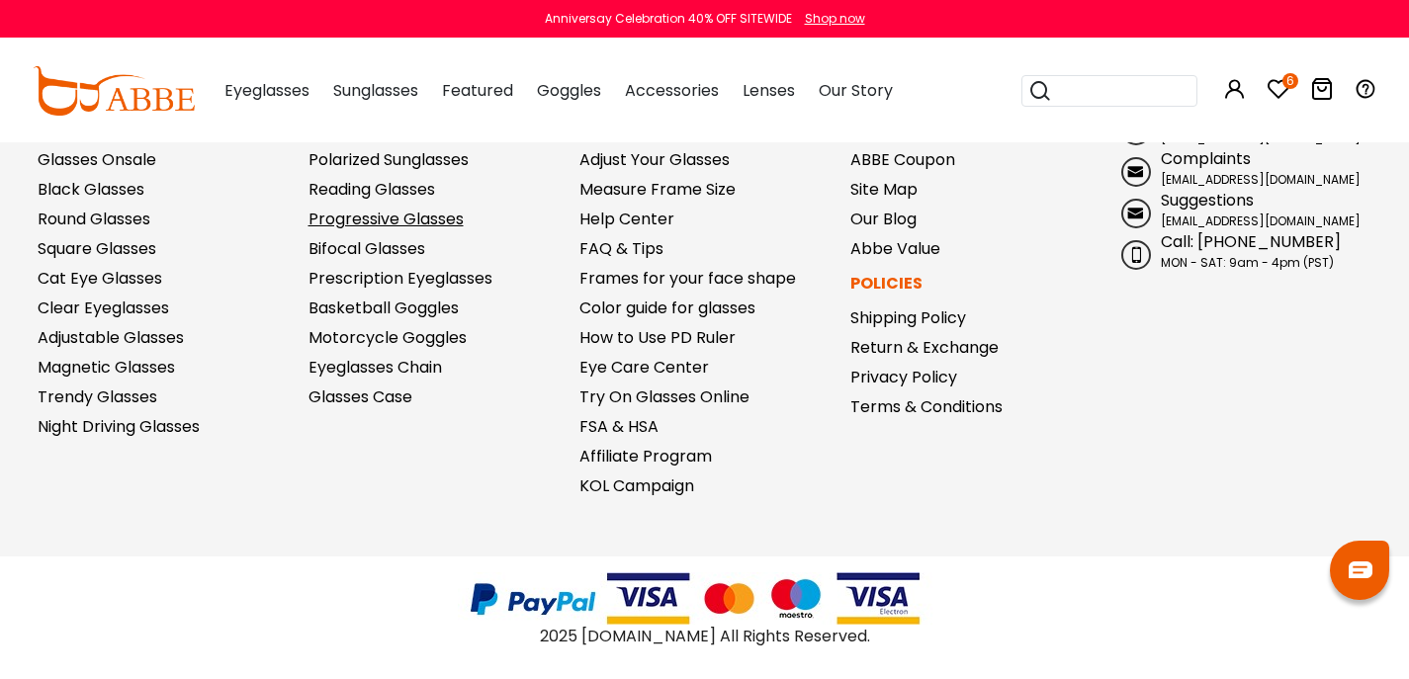
click at [362, 230] on link "Progressive Glasses" at bounding box center [386, 219] width 155 height 23
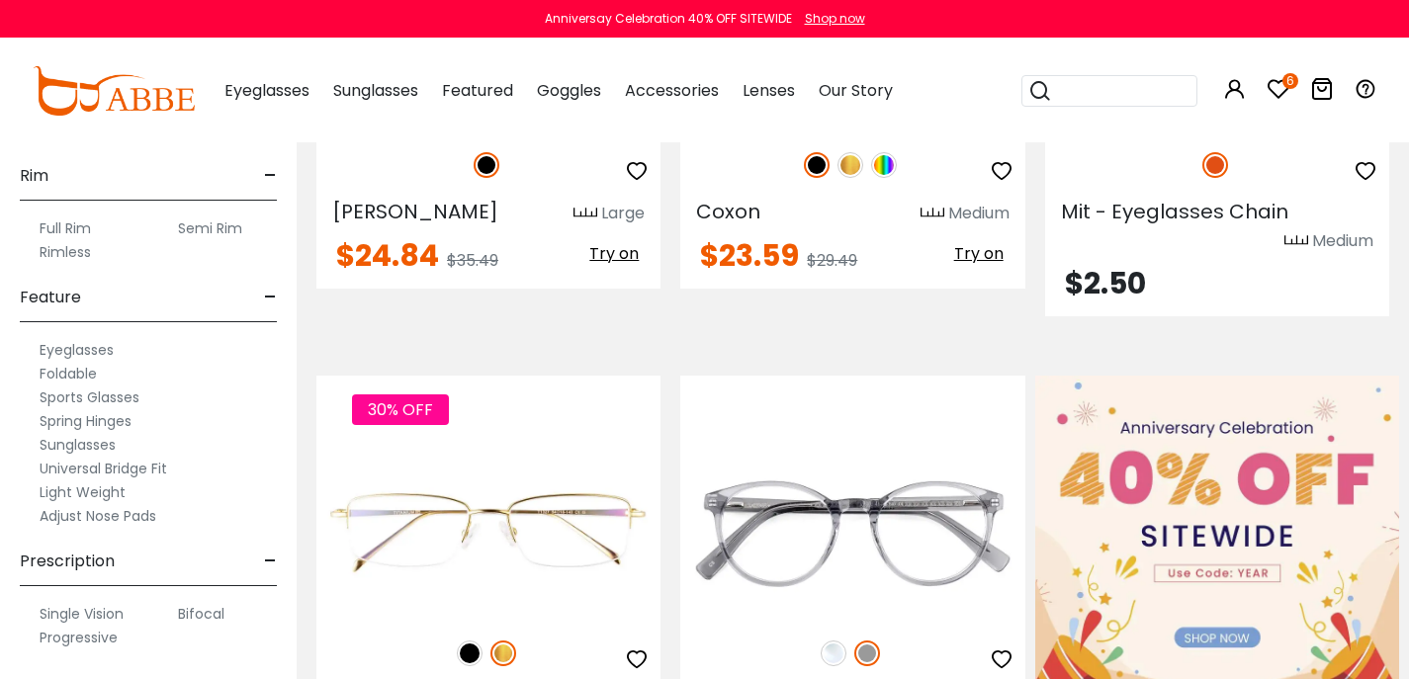
scroll to position [1334, 0]
drag, startPoint x: 213, startPoint y: 593, endPoint x: 113, endPoint y: 666, distance: 123.8
click at [113, 666] on div "Size - Extra-Large (141+mm) Large (133-140mm) Medium (126-132mm) Small (119-125…" at bounding box center [148, 334] width 257 height 689
click at [112, 642] on label "Progressive" at bounding box center [79, 638] width 78 height 24
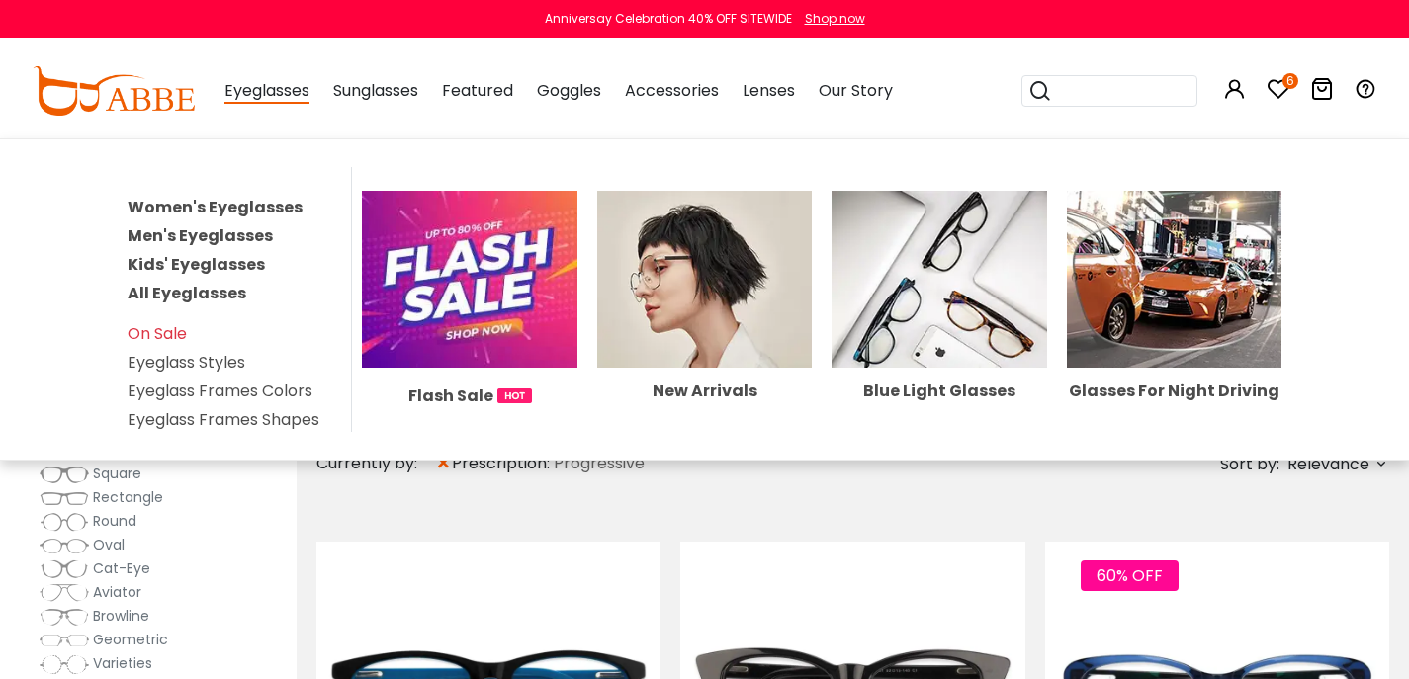
click at [240, 217] on link "Women's Eyeglasses" at bounding box center [215, 207] width 175 height 23
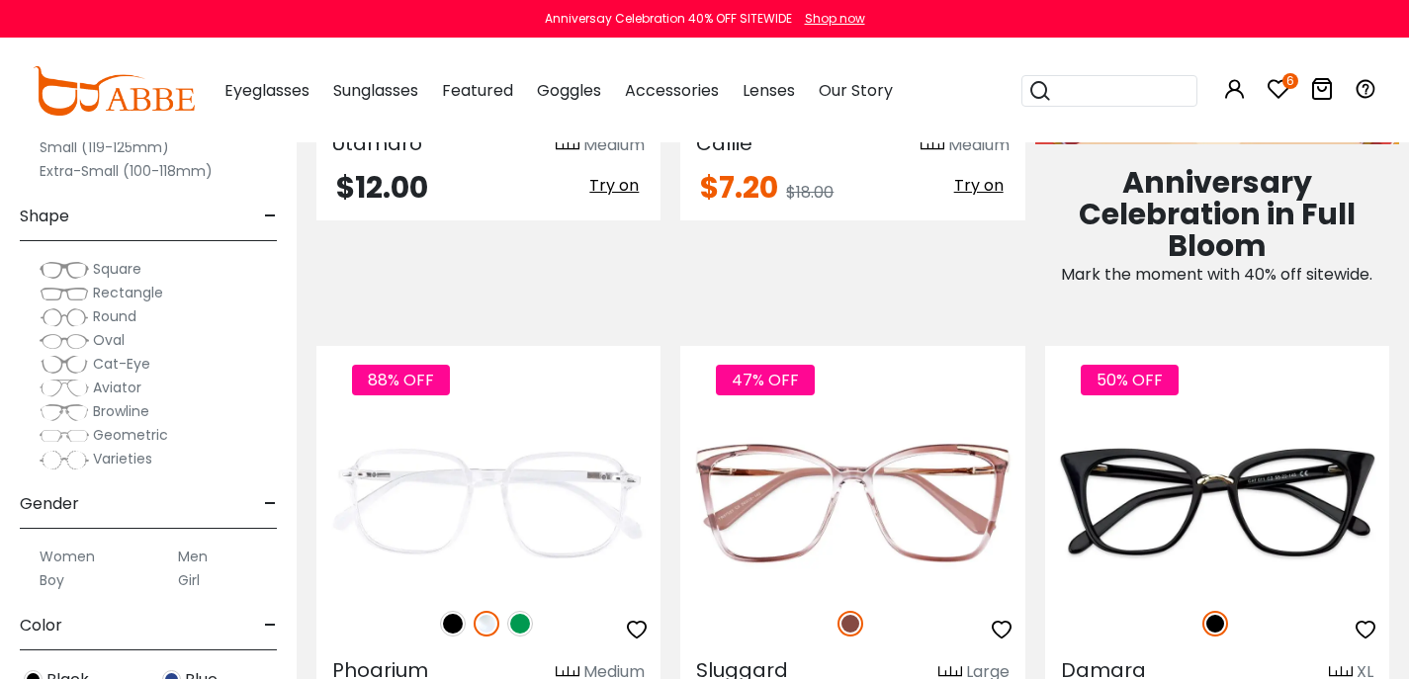
scroll to position [941, 0]
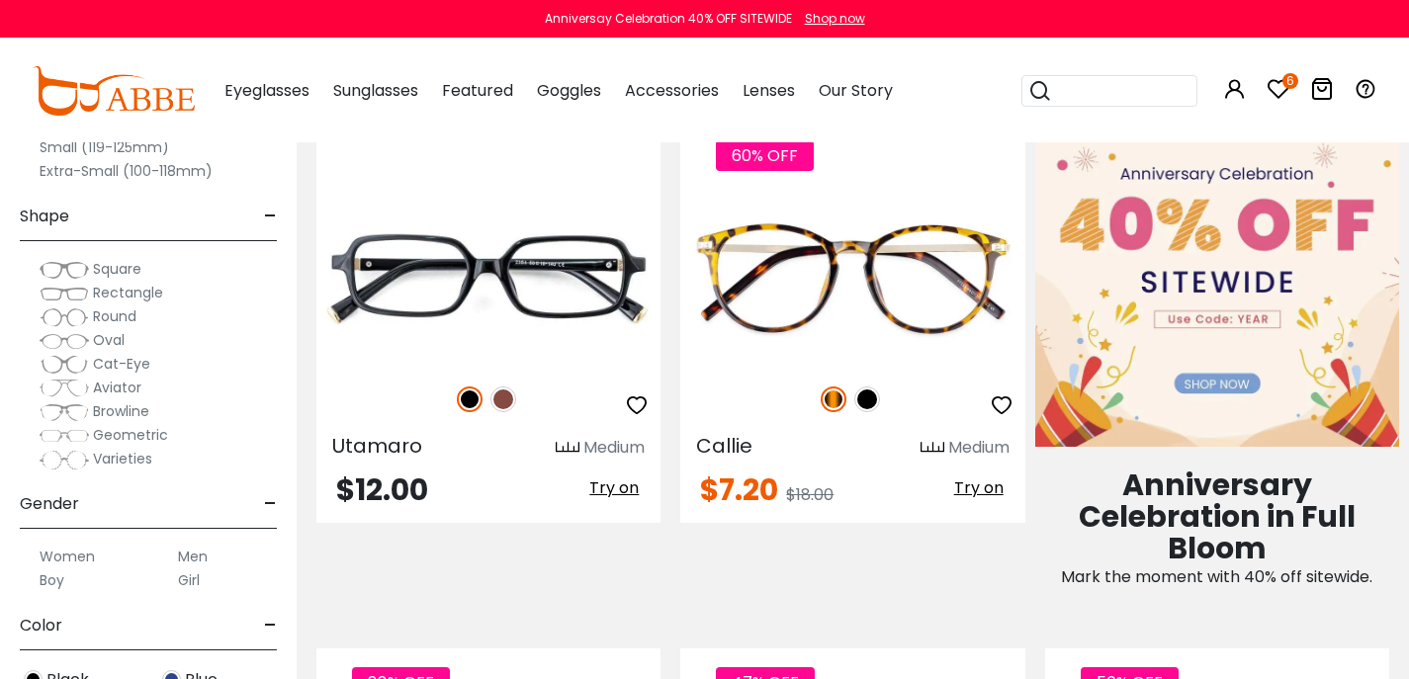
click at [1204, 411] on img at bounding box center [1217, 284] width 364 height 325
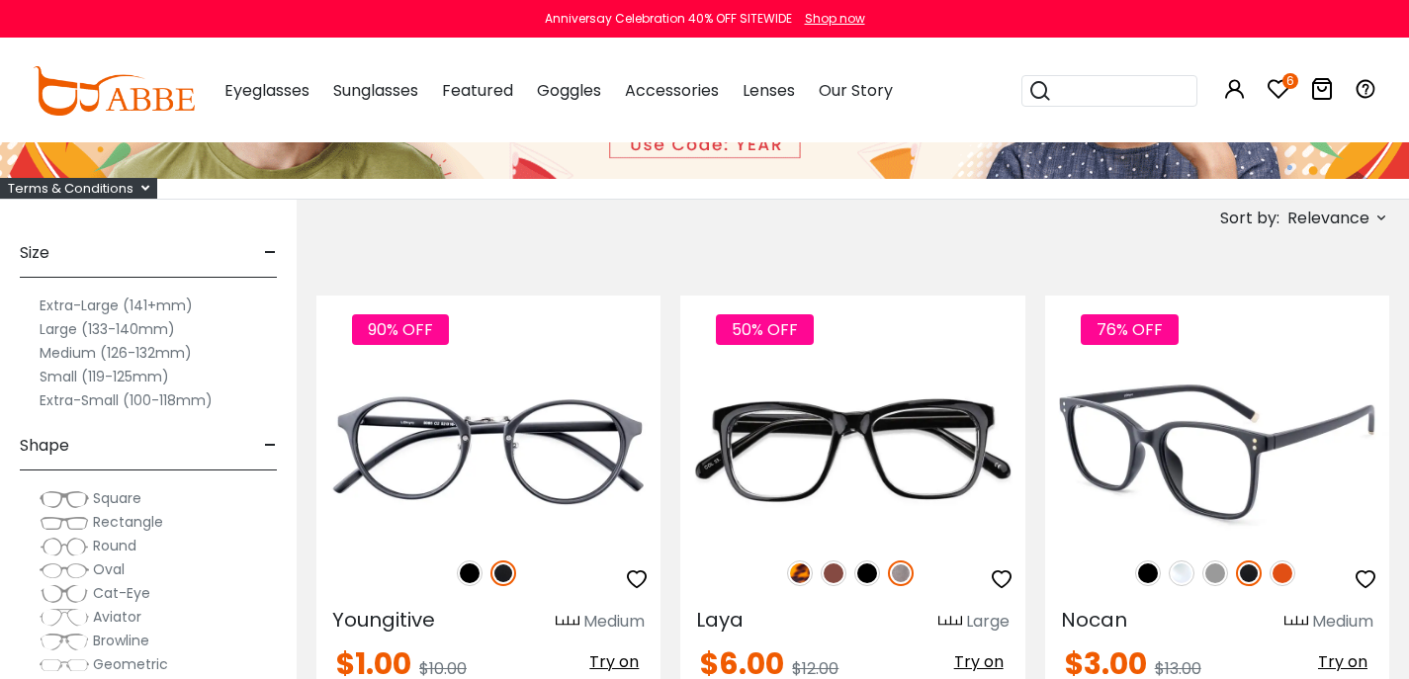
scroll to position [279, 0]
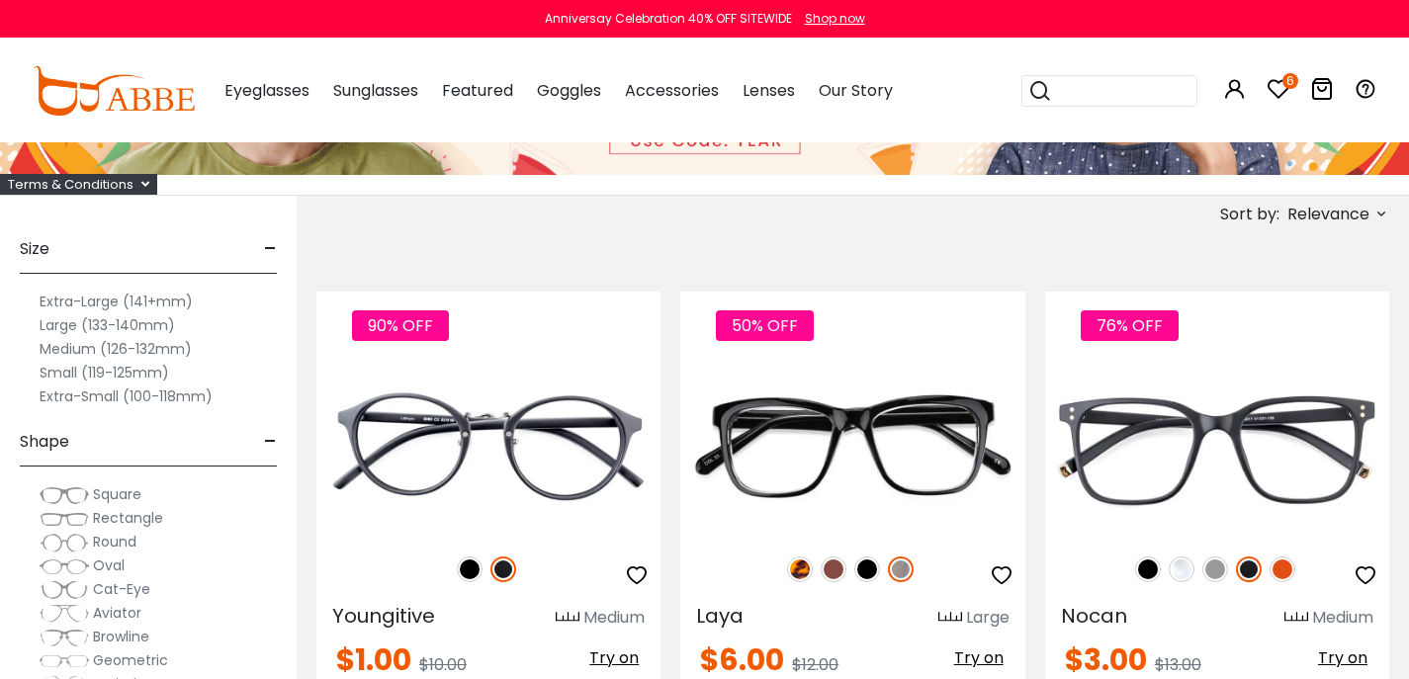
click at [1283, 89] on icon "6" at bounding box center [1291, 81] width 16 height 16
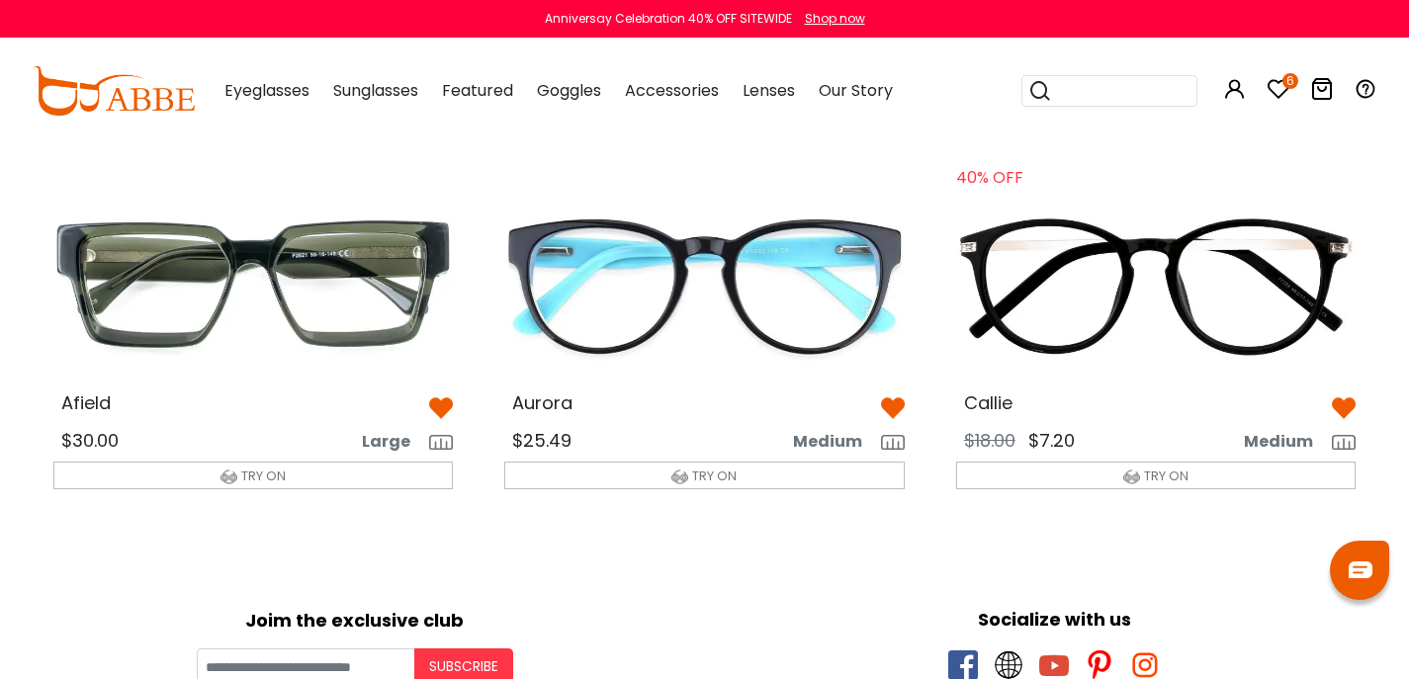
scroll to position [531, 0]
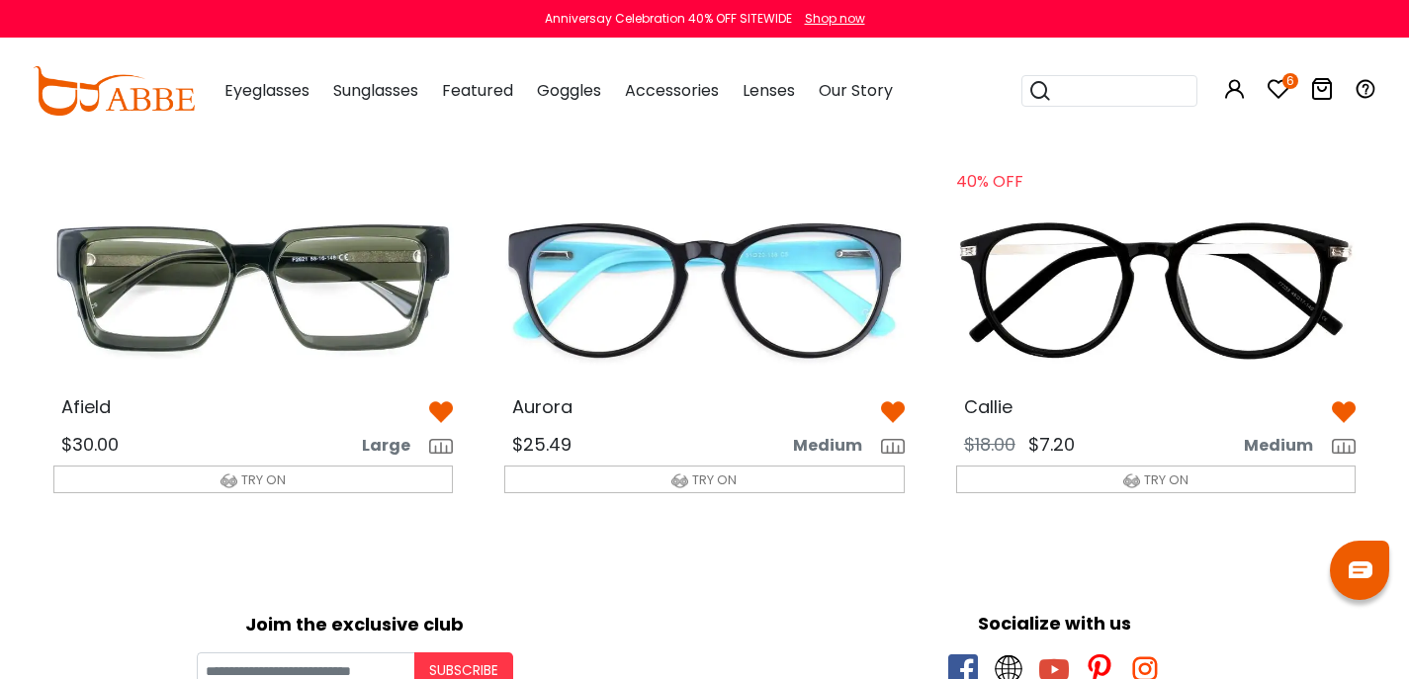
click at [1323, 101] on icon at bounding box center [1322, 89] width 24 height 24
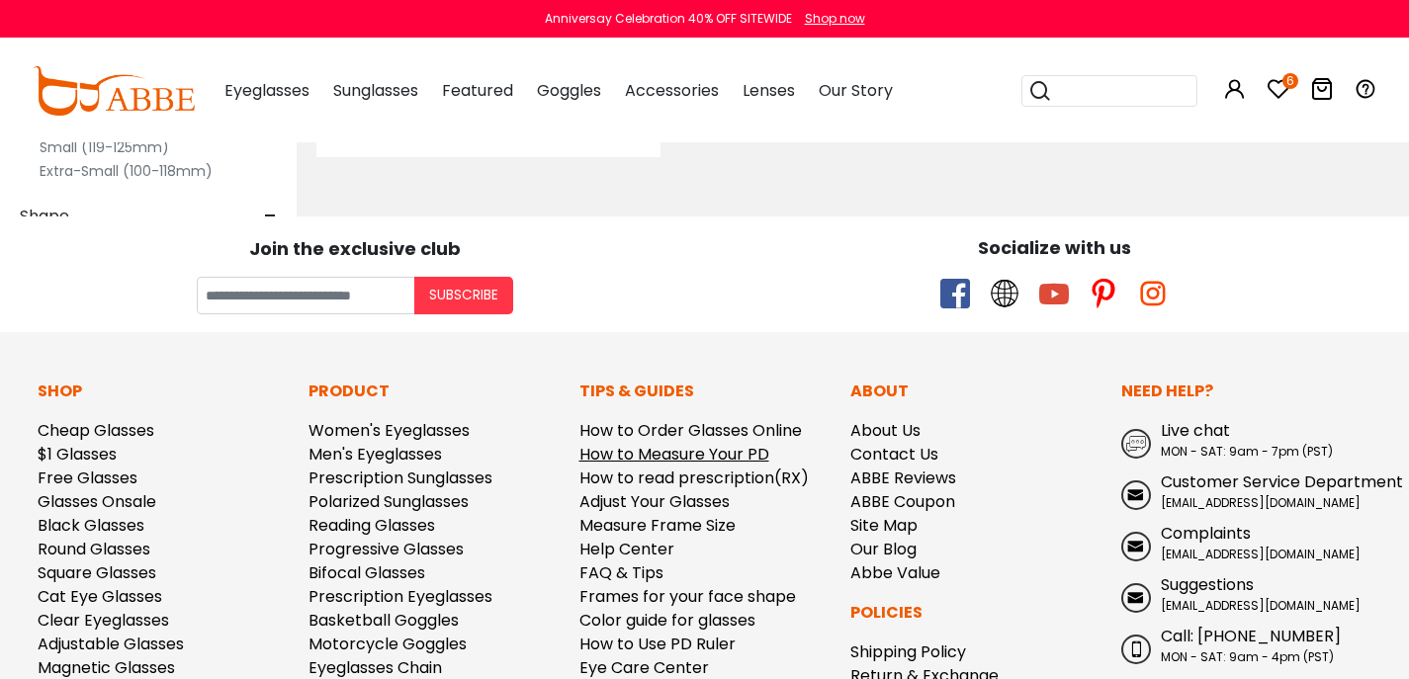
scroll to position [850, 0]
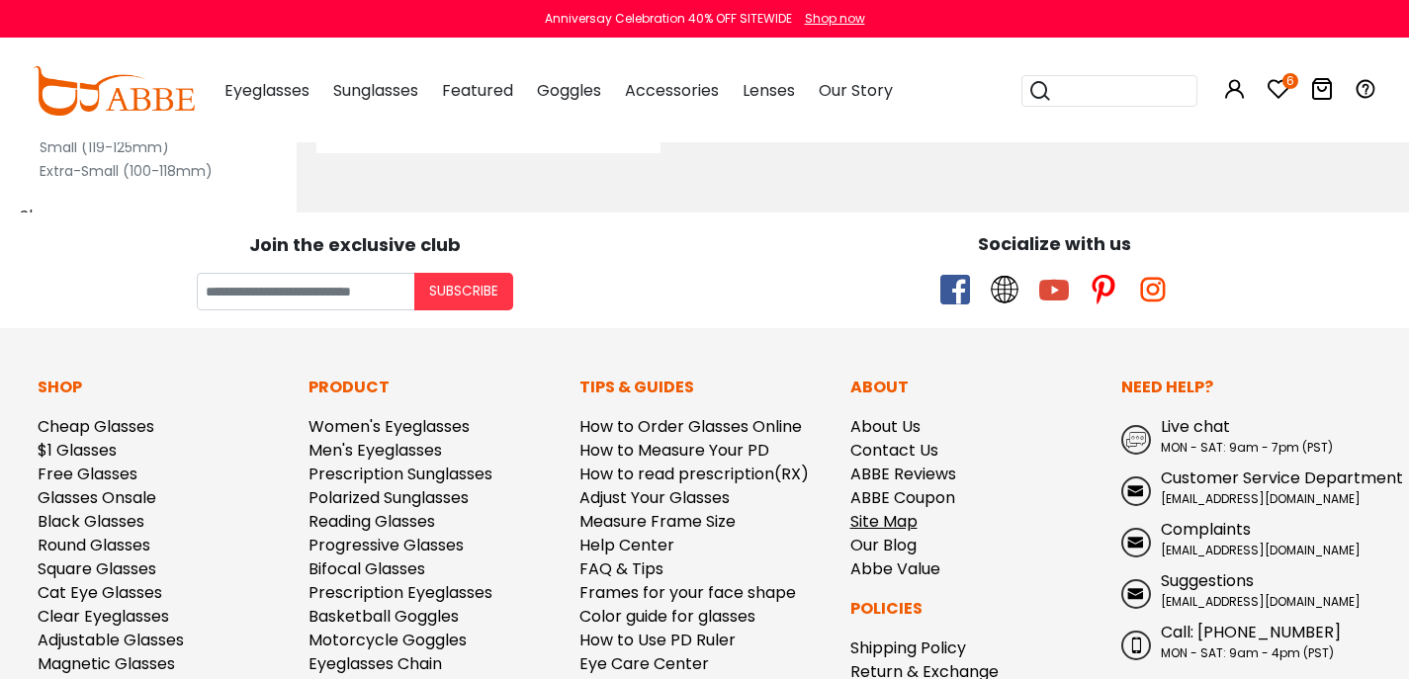
click at [851, 533] on link "Site Map" at bounding box center [883, 521] width 67 height 23
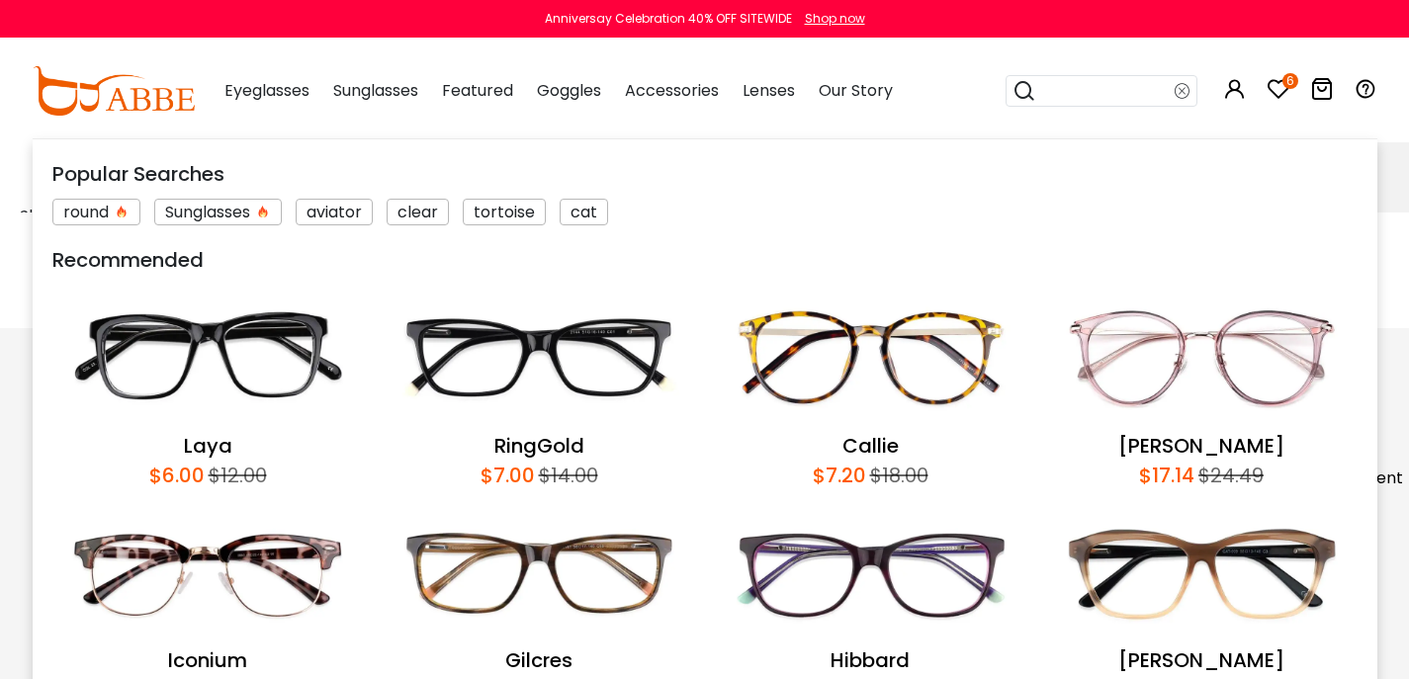
click at [1073, 104] on input "search" at bounding box center [1105, 91] width 138 height 30
type input "**********"
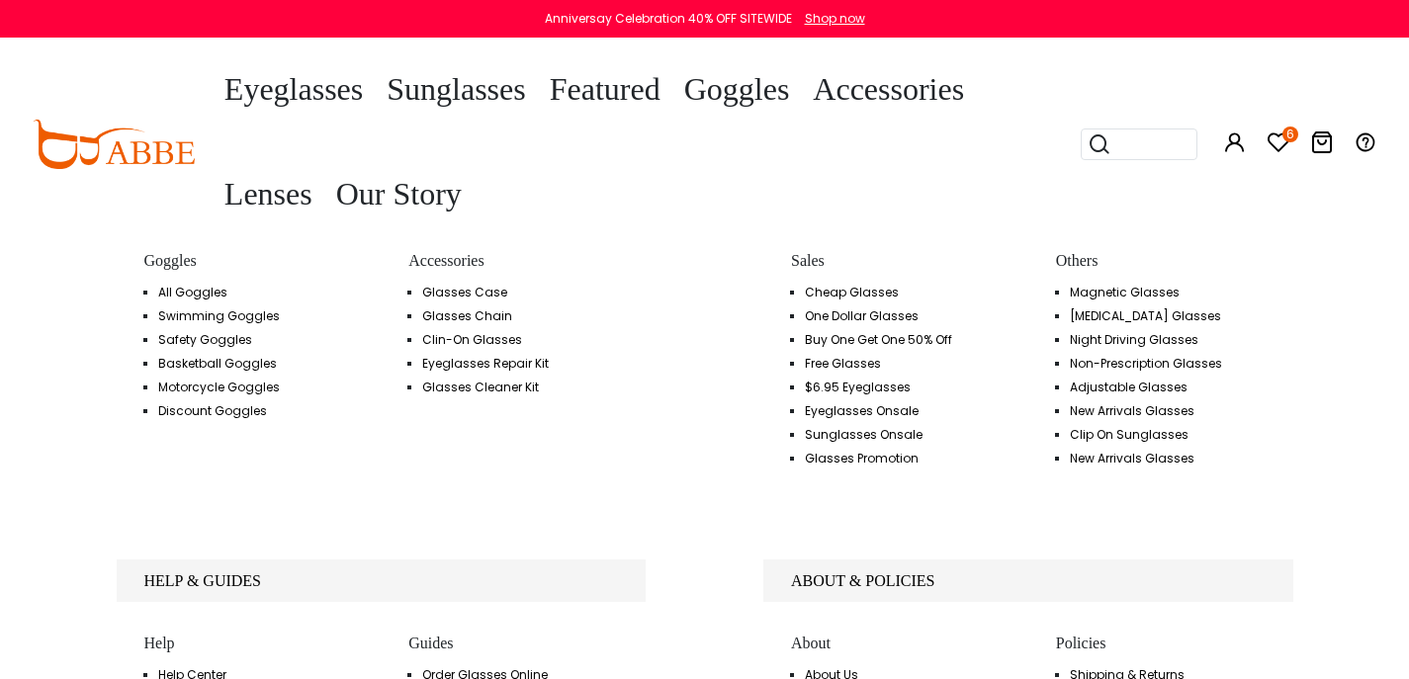
scroll to position [2002, 0]
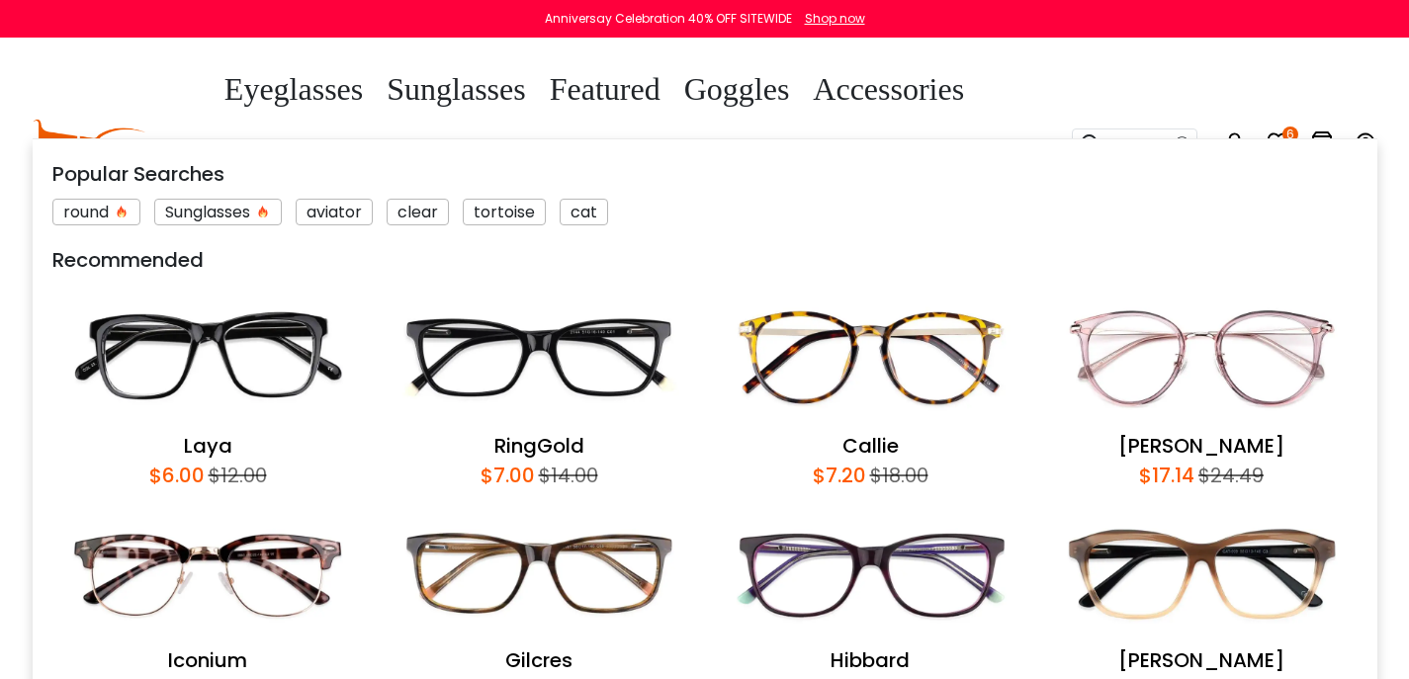
click at [1121, 162] on div "Popular Searches round Sunglasses aviator clear tortoise cat Recommended Laya $…" at bounding box center [1138, 144] width 132 height 103
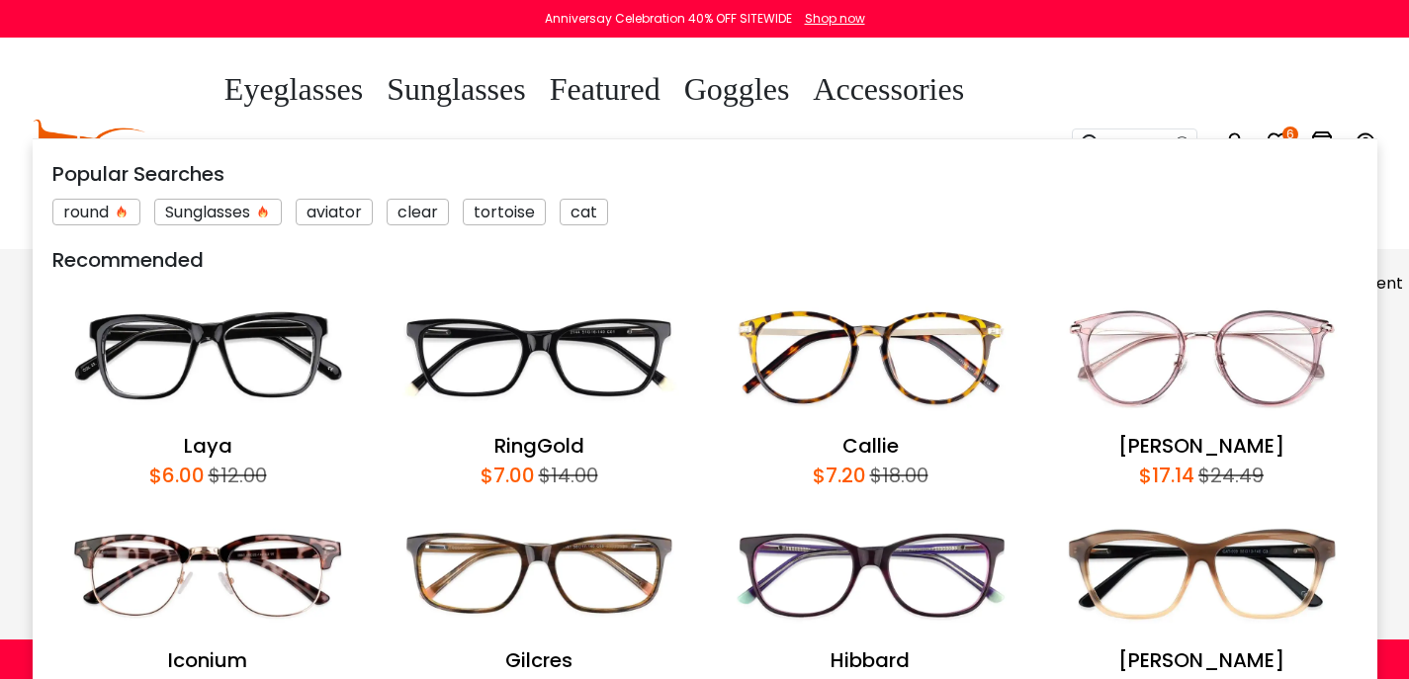
scroll to position [8684, 0]
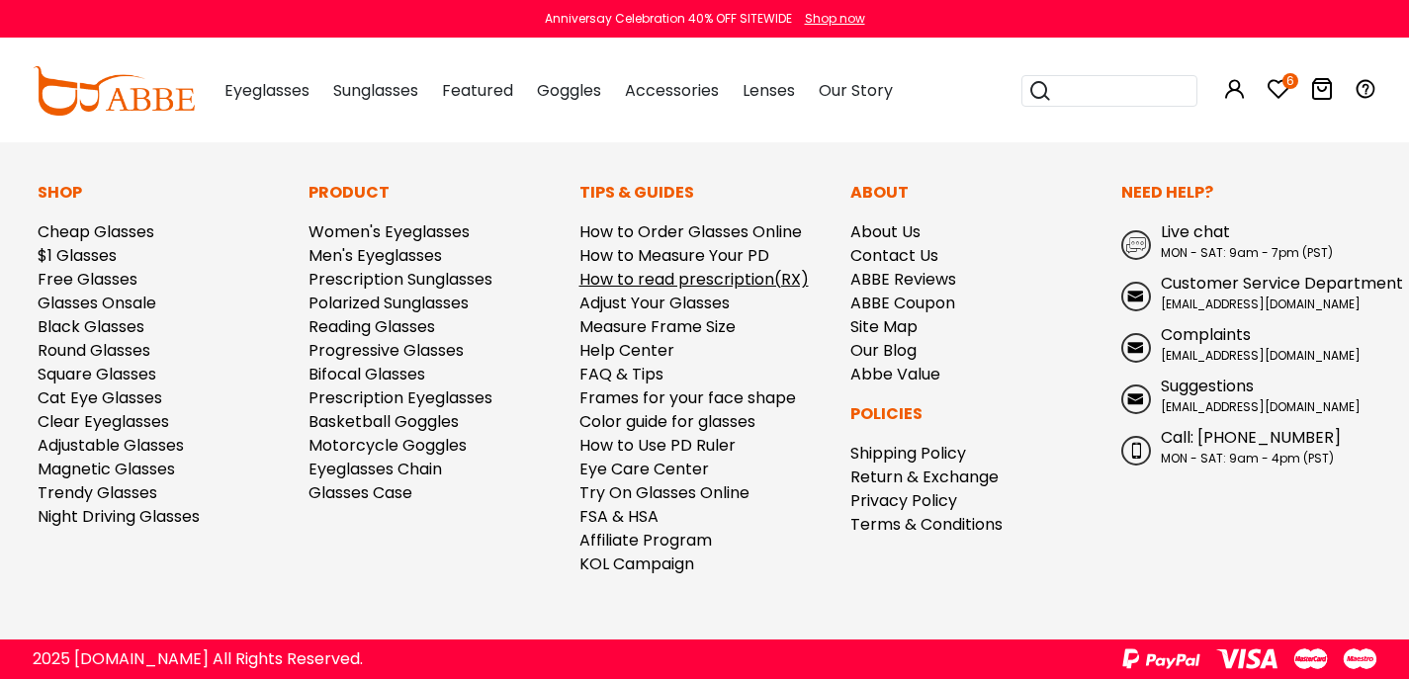
scroll to position [10396, 0]
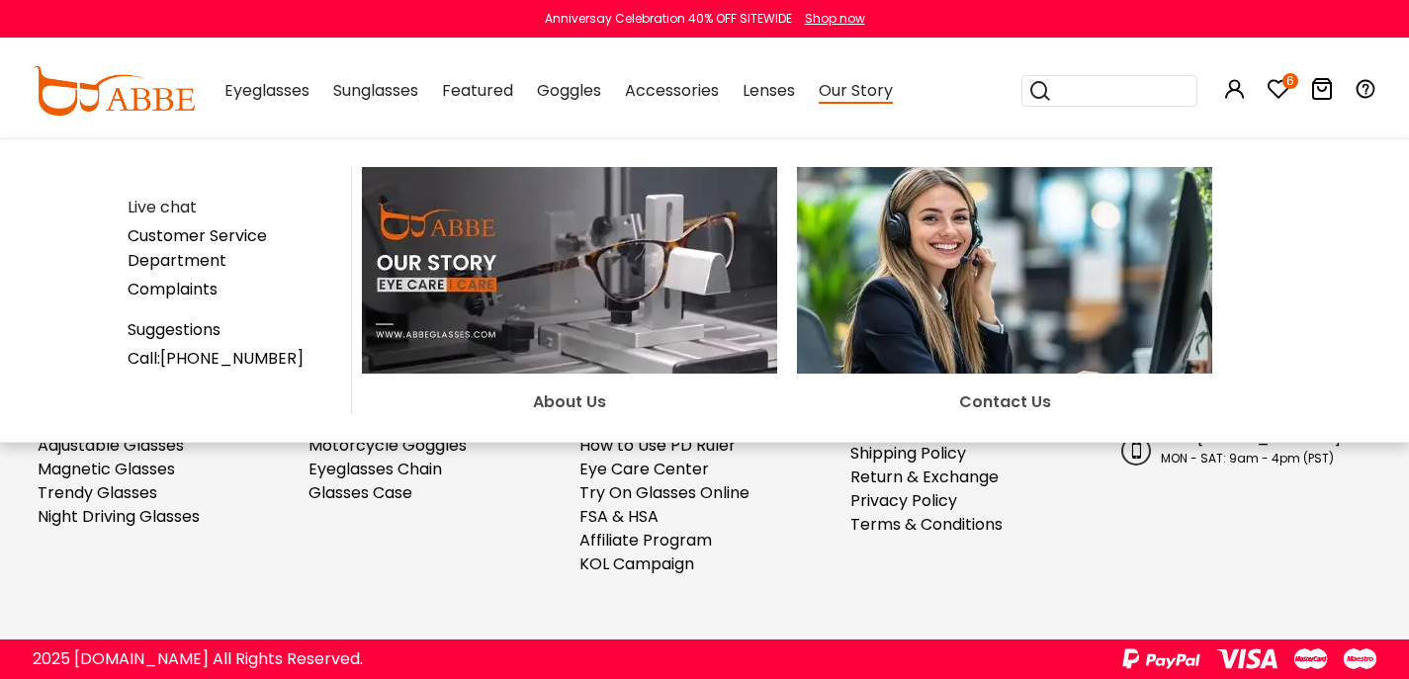
click at [943, 289] on img at bounding box center [1004, 270] width 415 height 207
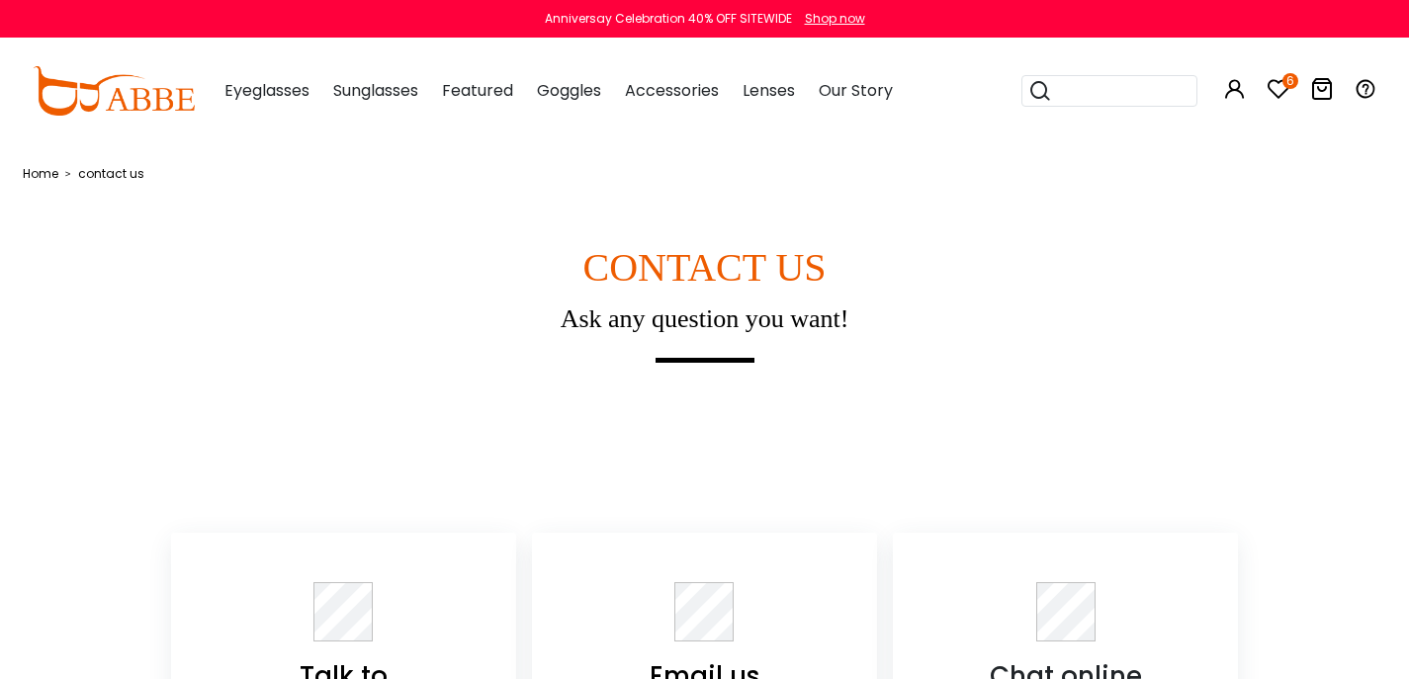
scroll to position [199, 0]
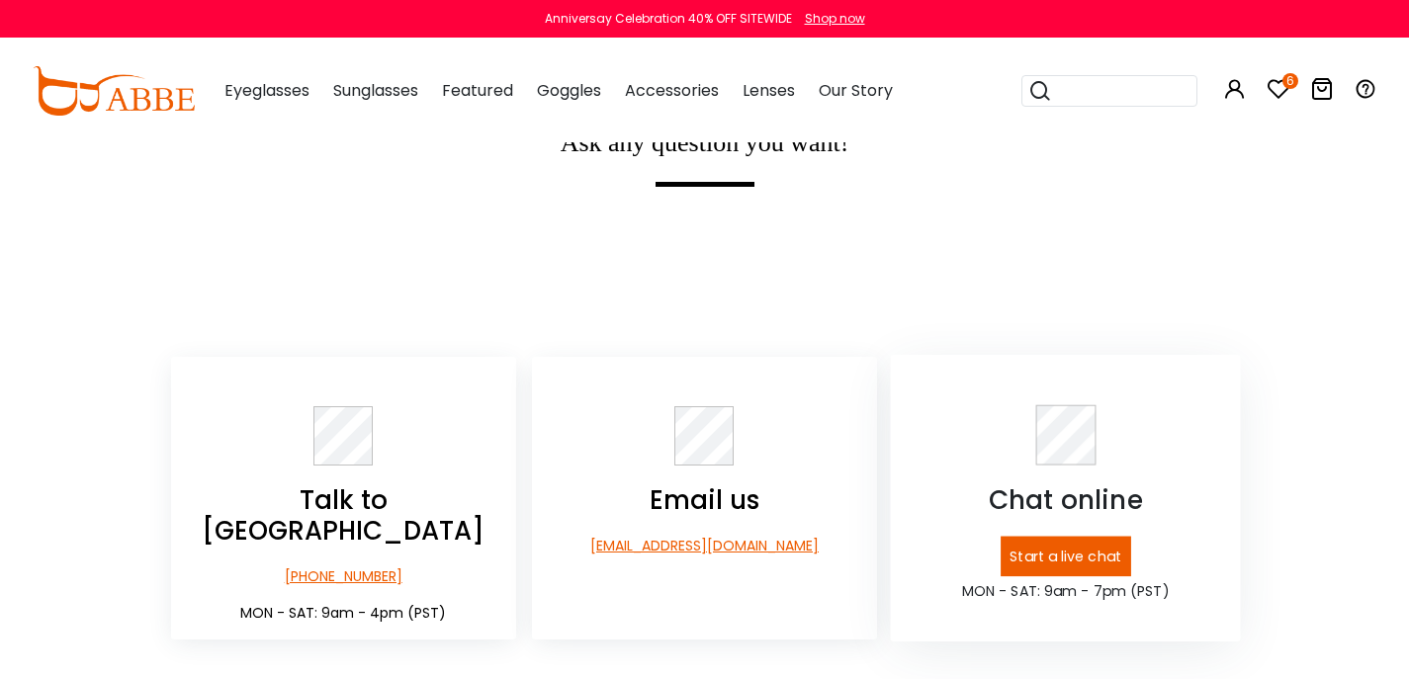
click at [1072, 562] on p "Start a live chat" at bounding box center [1066, 557] width 131 height 41
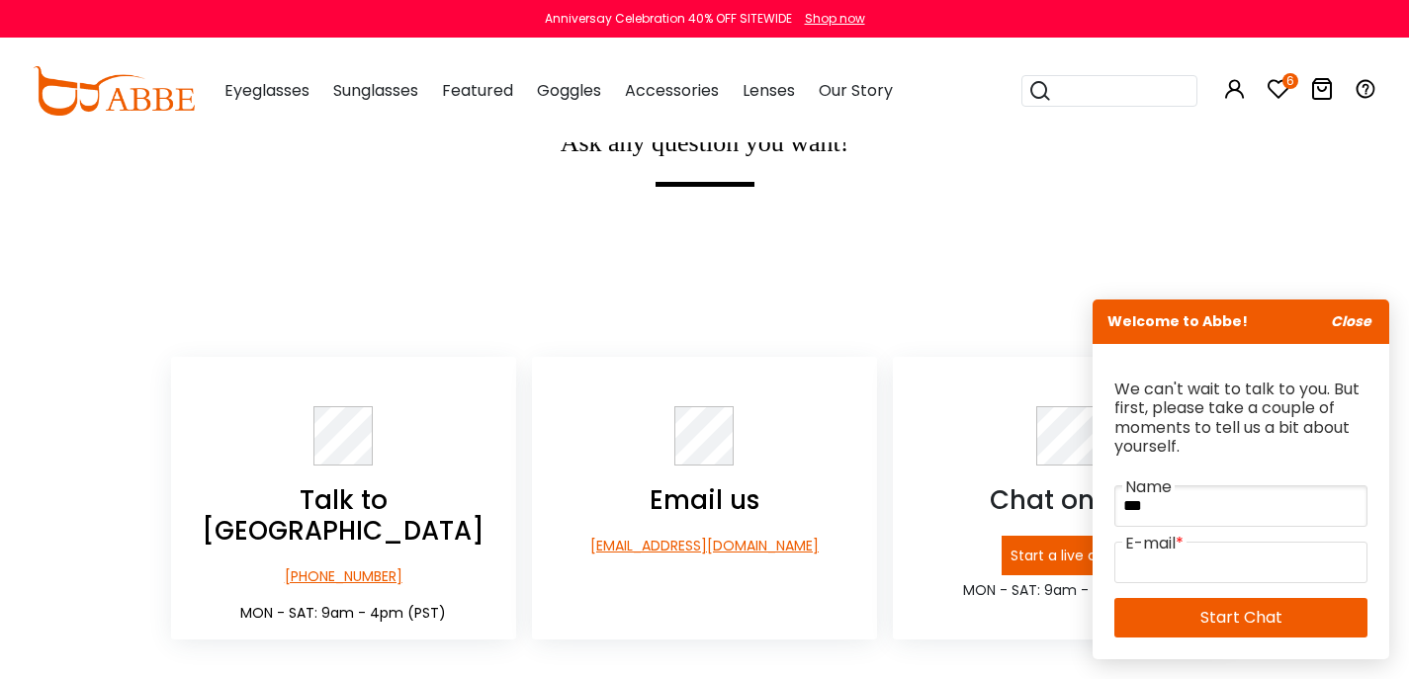
type input "***"
type input "**********"
click at [1239, 621] on link "Start Chat" at bounding box center [1240, 618] width 253 height 40
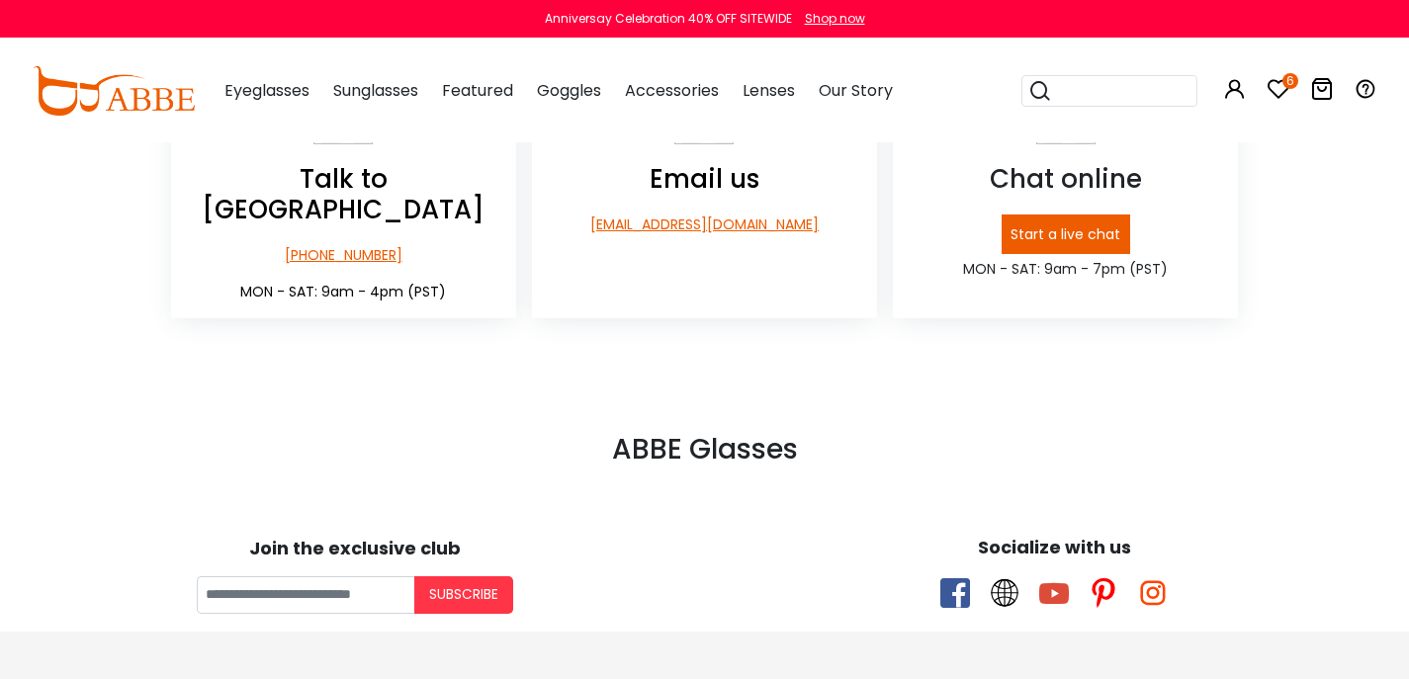
scroll to position [516, 0]
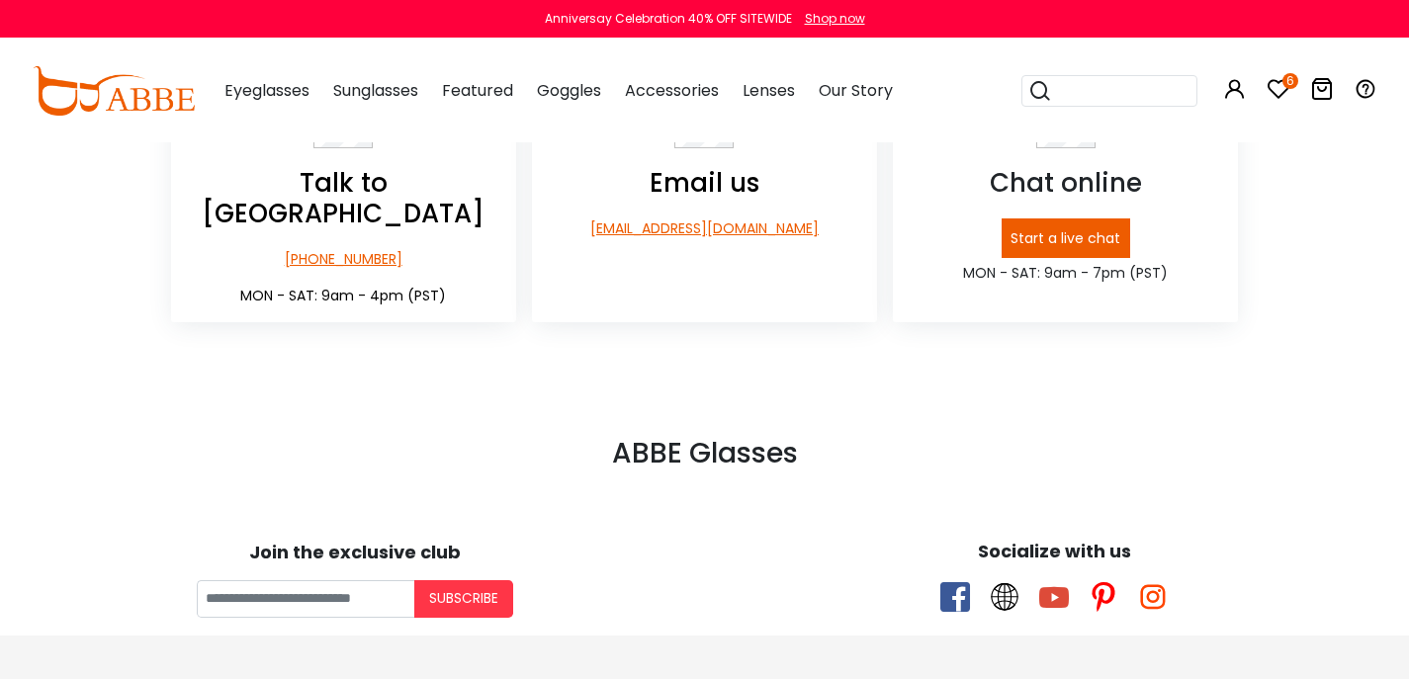
click at [1072, 103] on input "search" at bounding box center [1121, 91] width 138 height 30
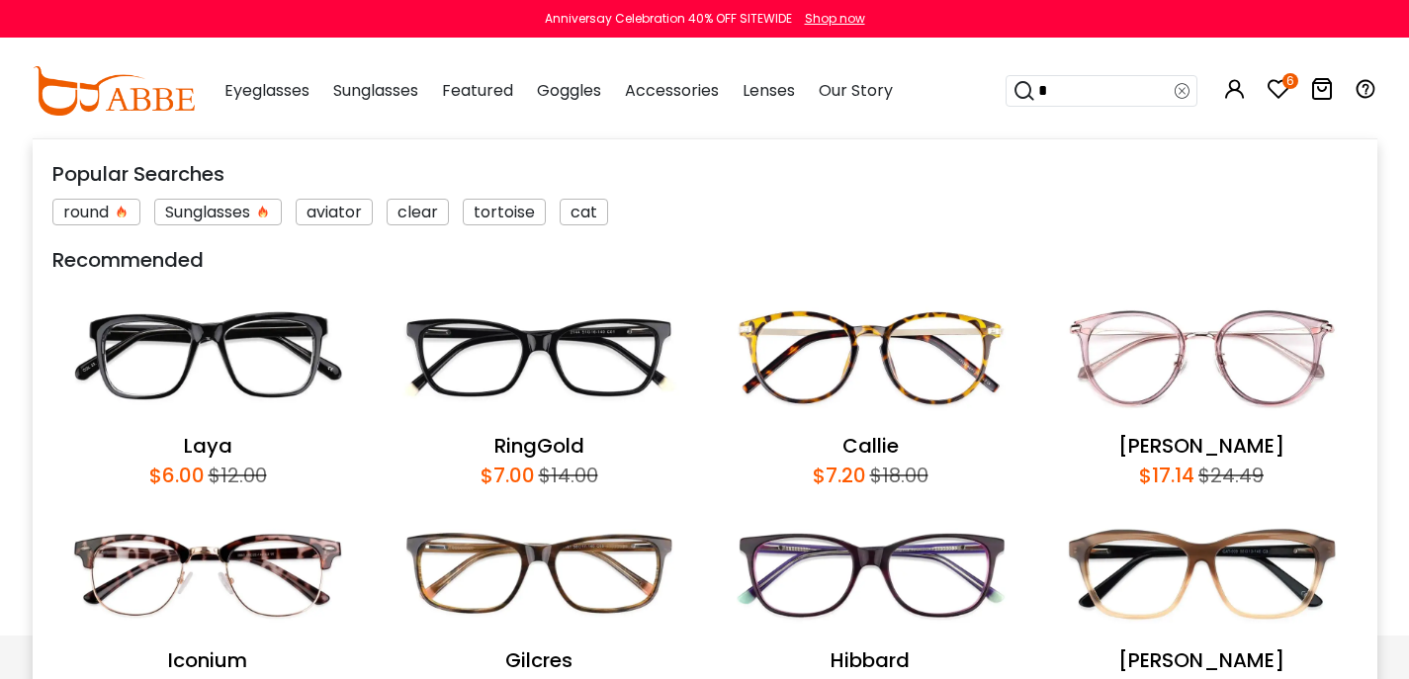
type input "**"
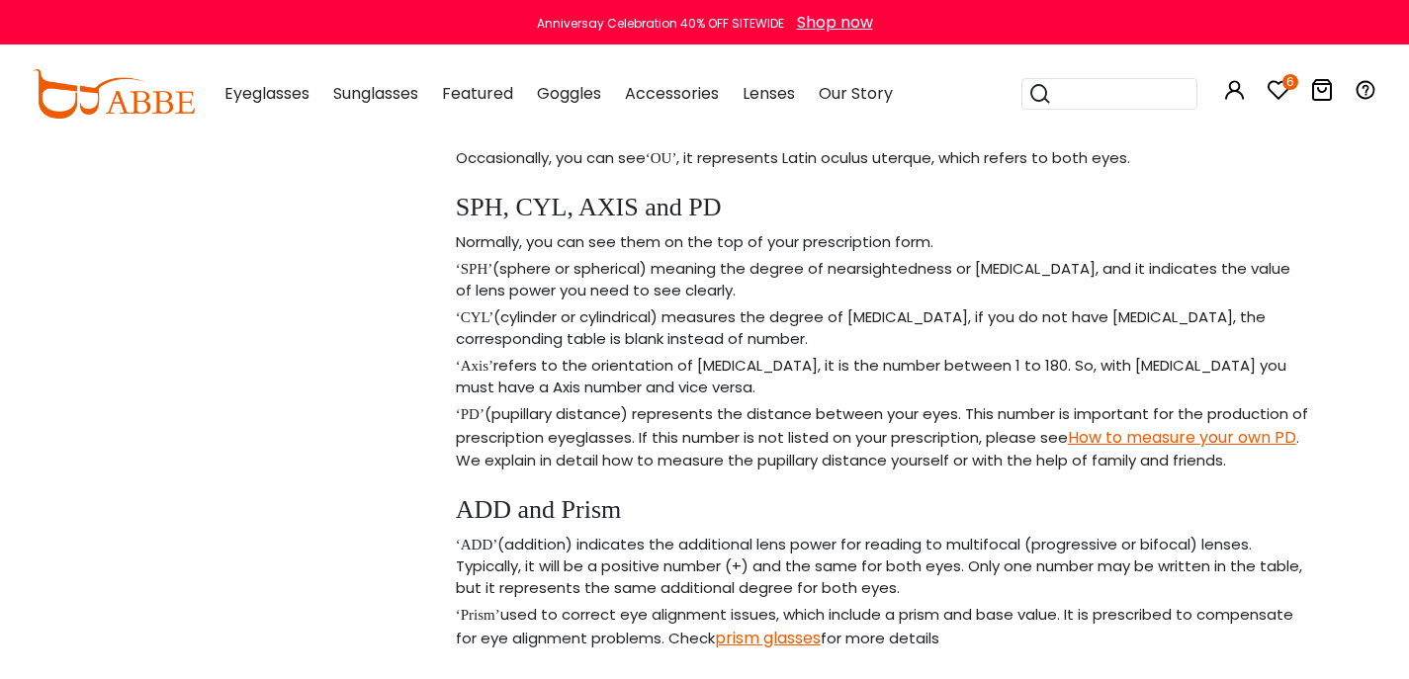
scroll to position [1067, 0]
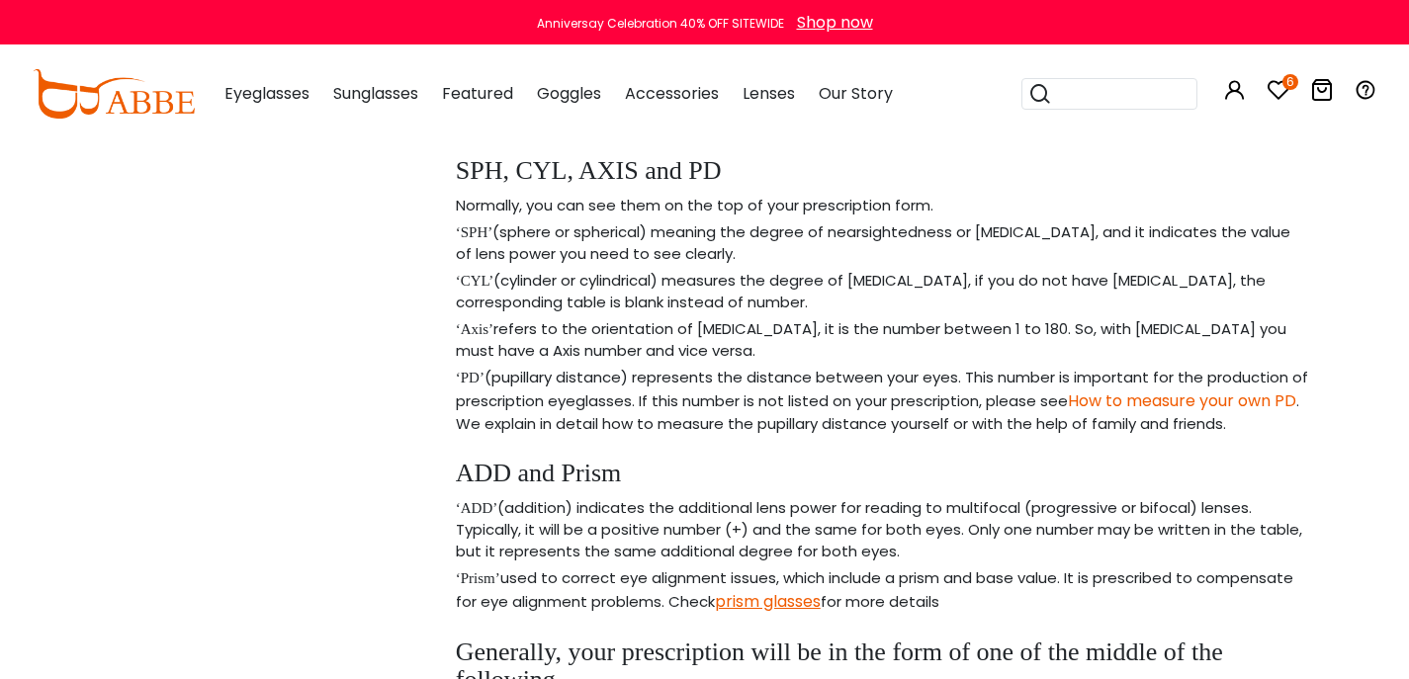
click at [1068, 412] on link "How to measure your own PD" at bounding box center [1182, 401] width 228 height 23
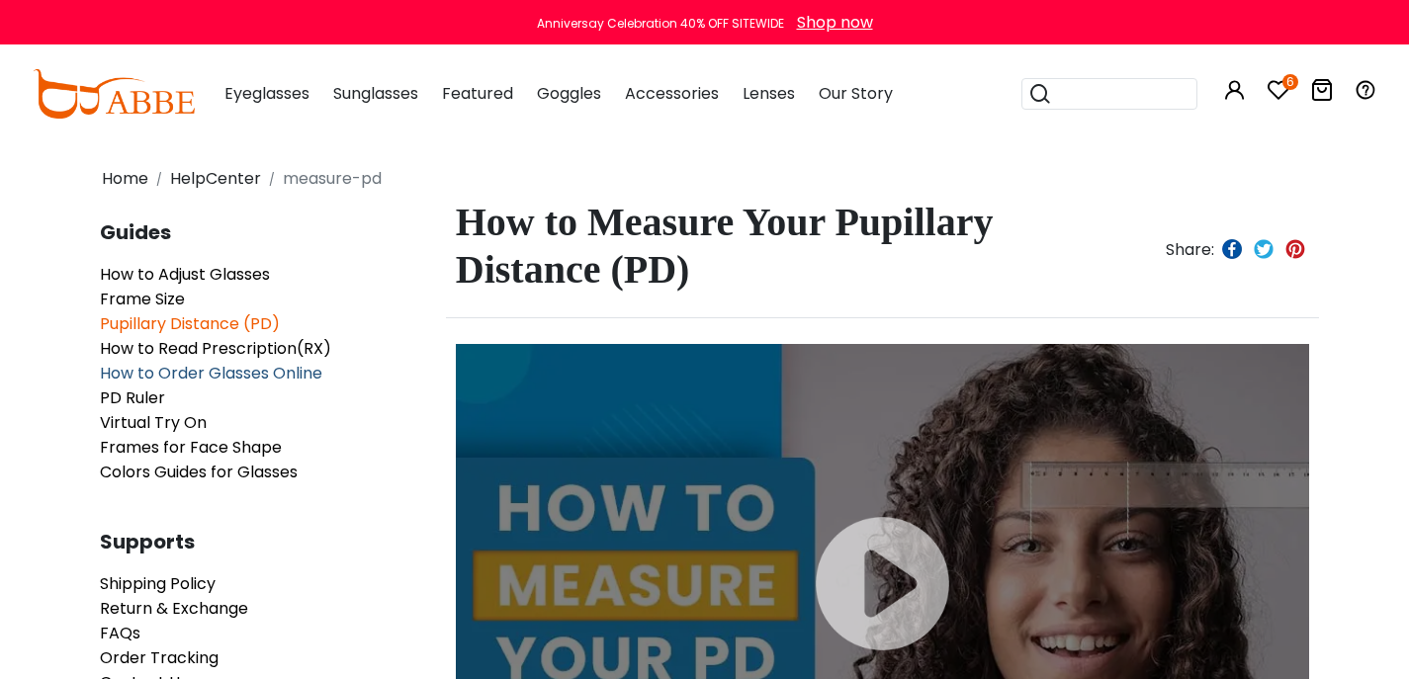
click at [249, 385] on span "How to Order Glasses Online" at bounding box center [211, 373] width 222 height 23
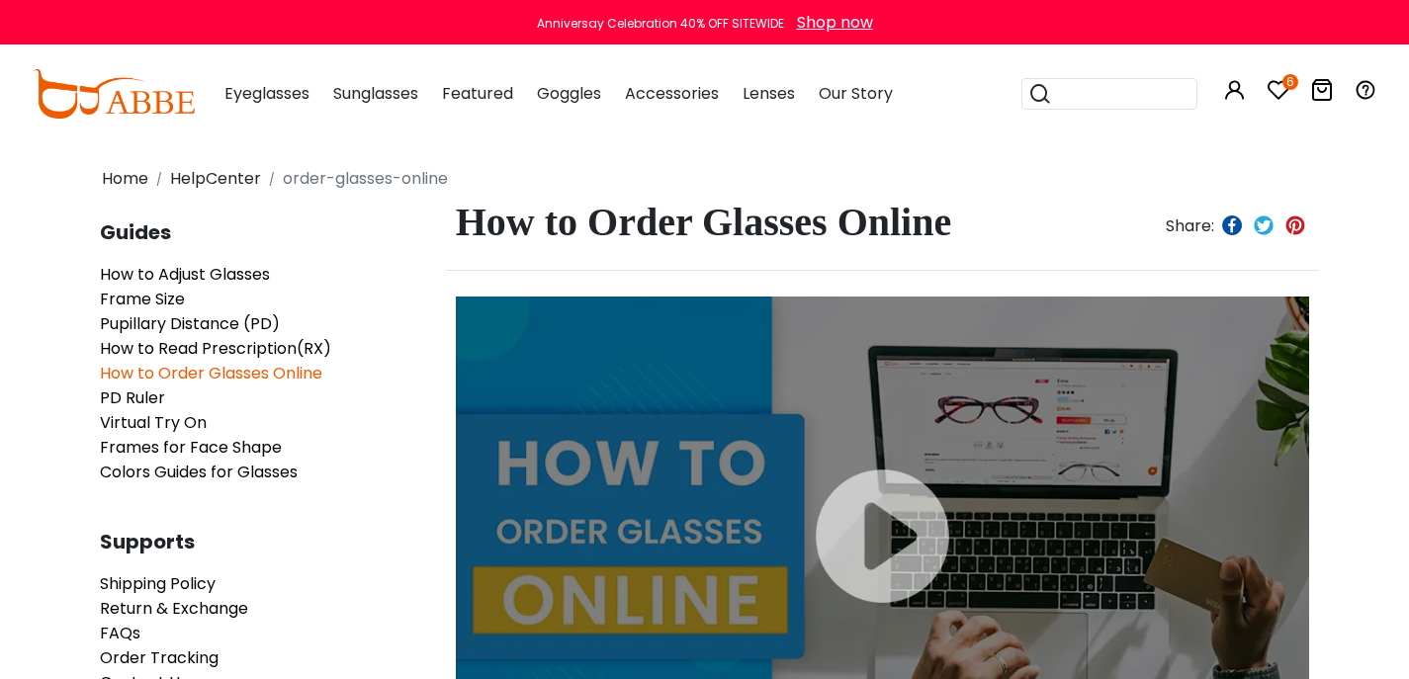
click at [905, 549] on div at bounding box center [883, 537] width 854 height 480
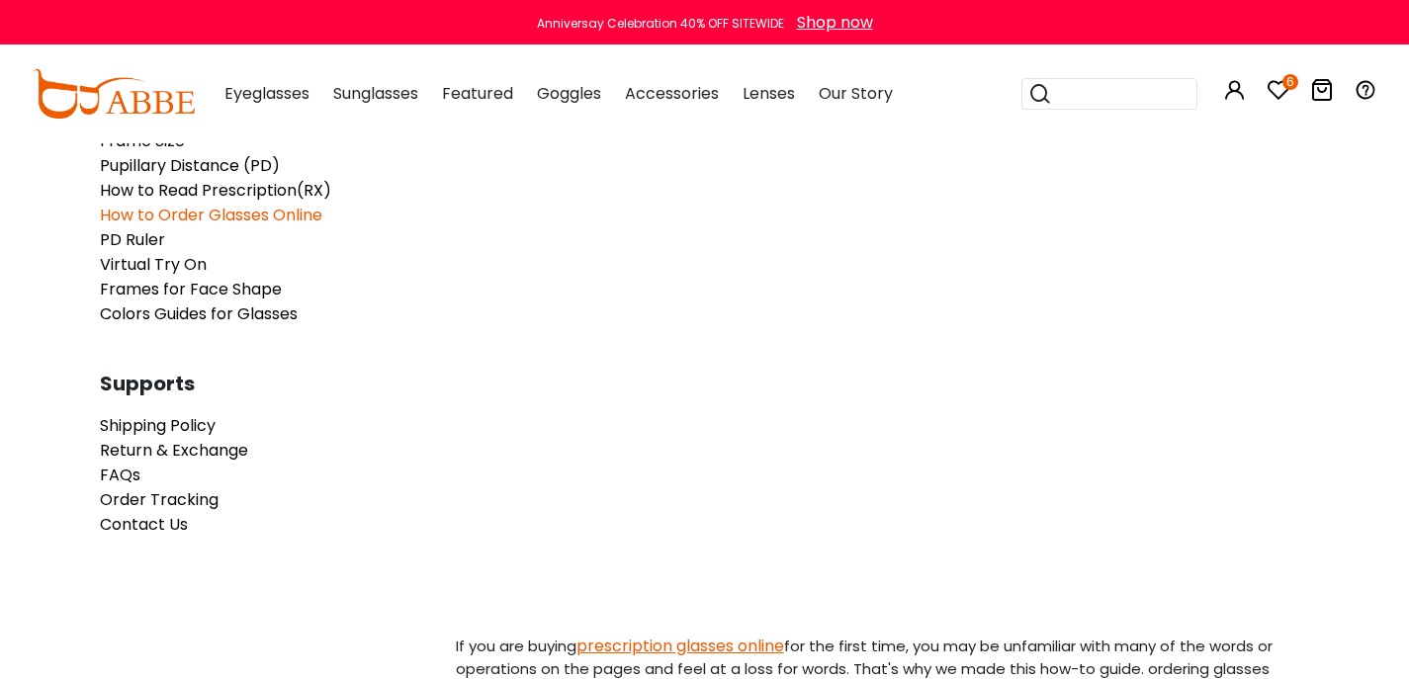
scroll to position [186, 0]
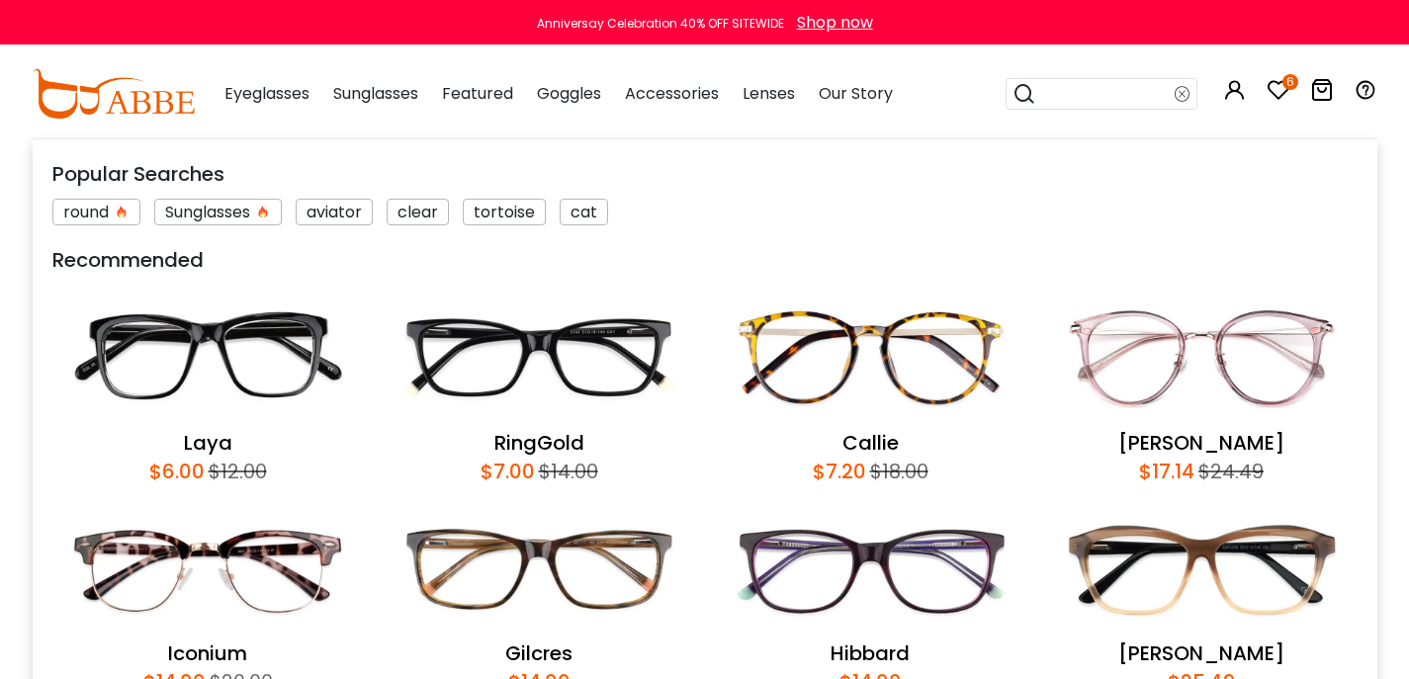
click at [1092, 109] on input "search" at bounding box center [1105, 94] width 138 height 30
click at [1275, 102] on icon at bounding box center [1279, 90] width 24 height 24
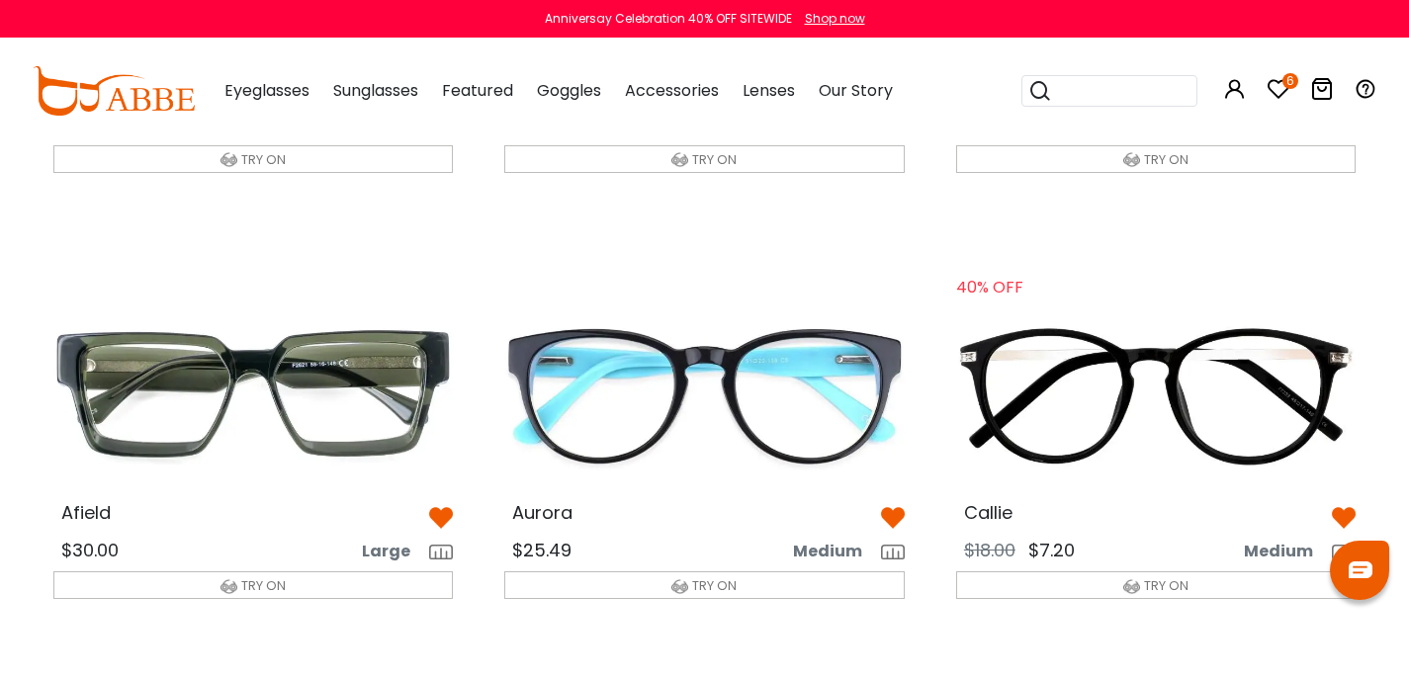
scroll to position [565, 0]
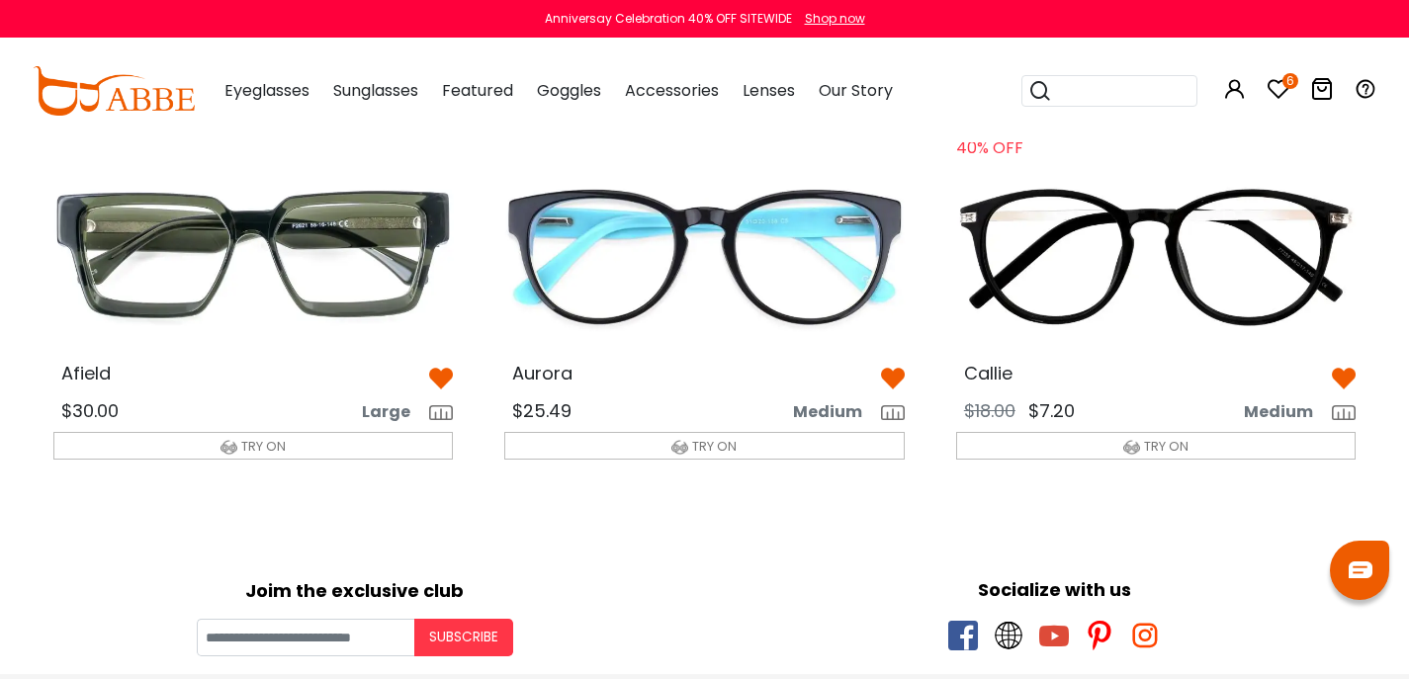
click at [303, 257] on img at bounding box center [254, 256] width 432 height 216
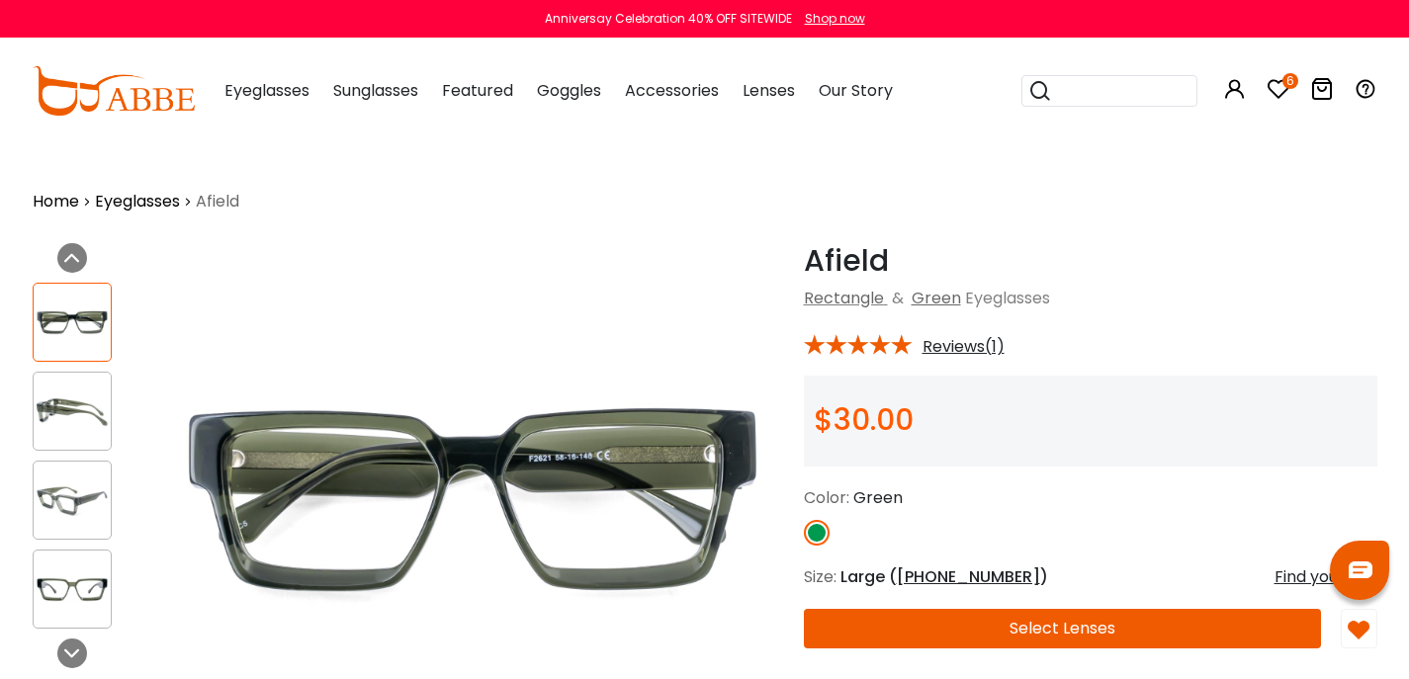
click at [961, 356] on span "Reviews(1)" at bounding box center [964, 347] width 82 height 18
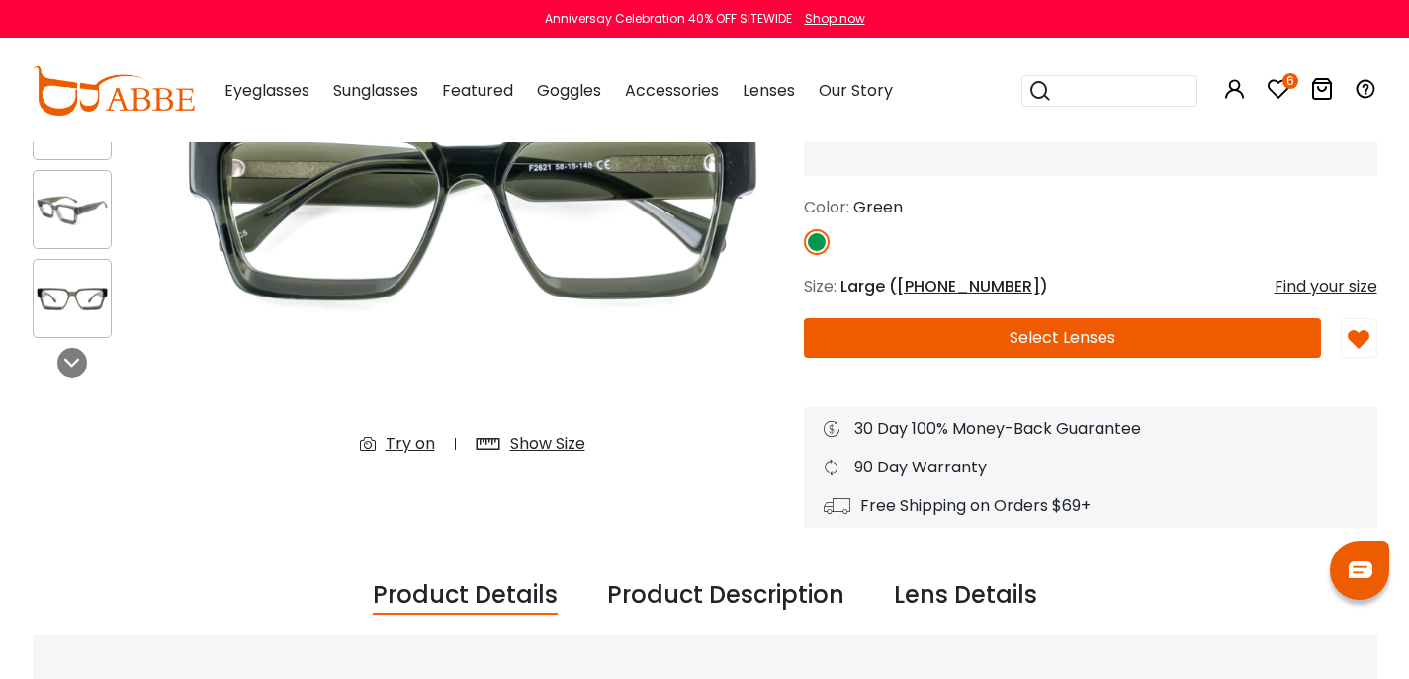
scroll to position [383, 0]
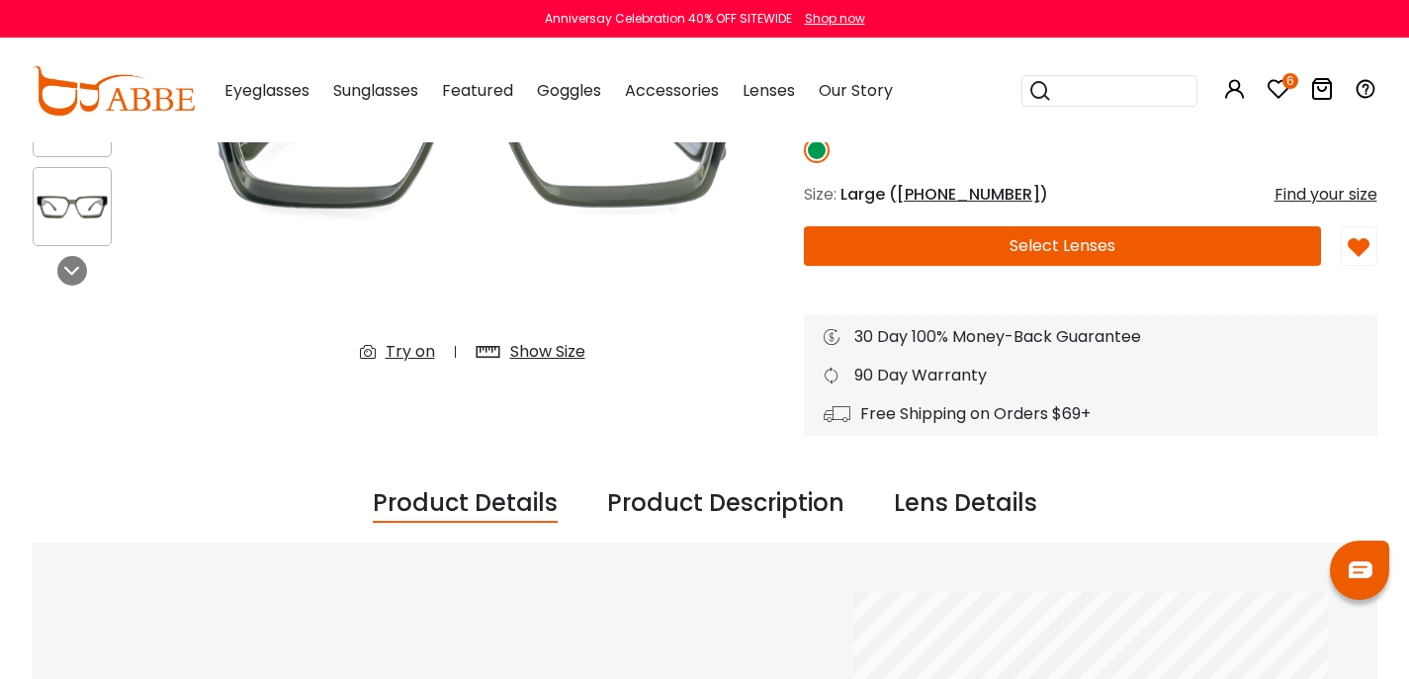
click at [1087, 266] on button "Select Lenses" at bounding box center [1063, 246] width 518 height 40
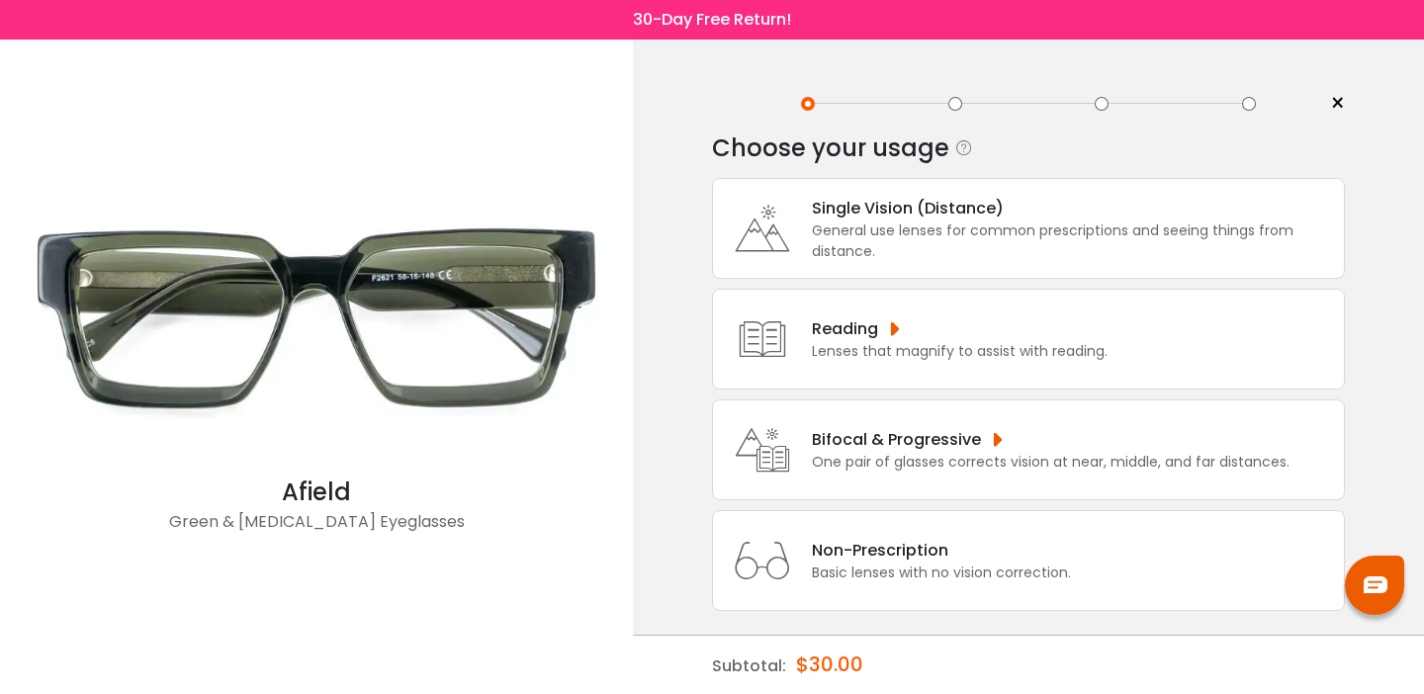
click at [965, 463] on div "One pair of glasses corrects vision at near, middle, and far distances." at bounding box center [1051, 462] width 478 height 21
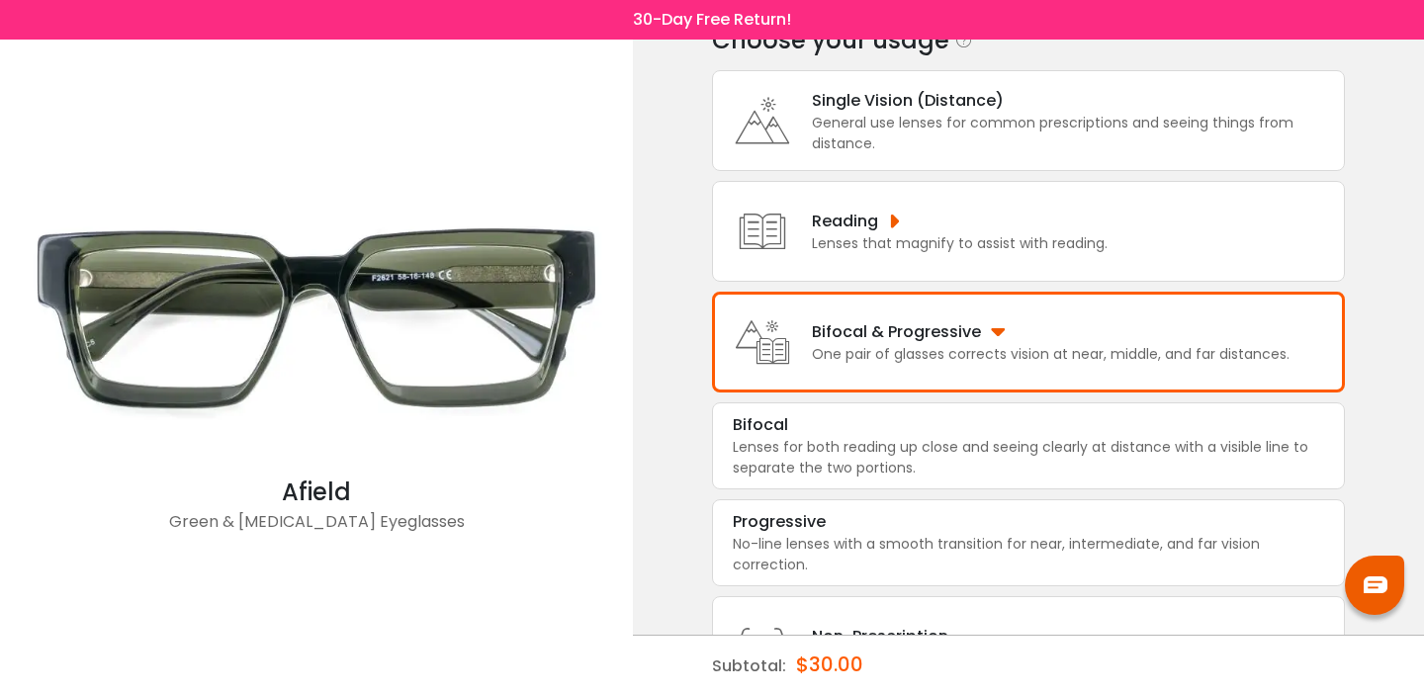
scroll to position [120, 0]
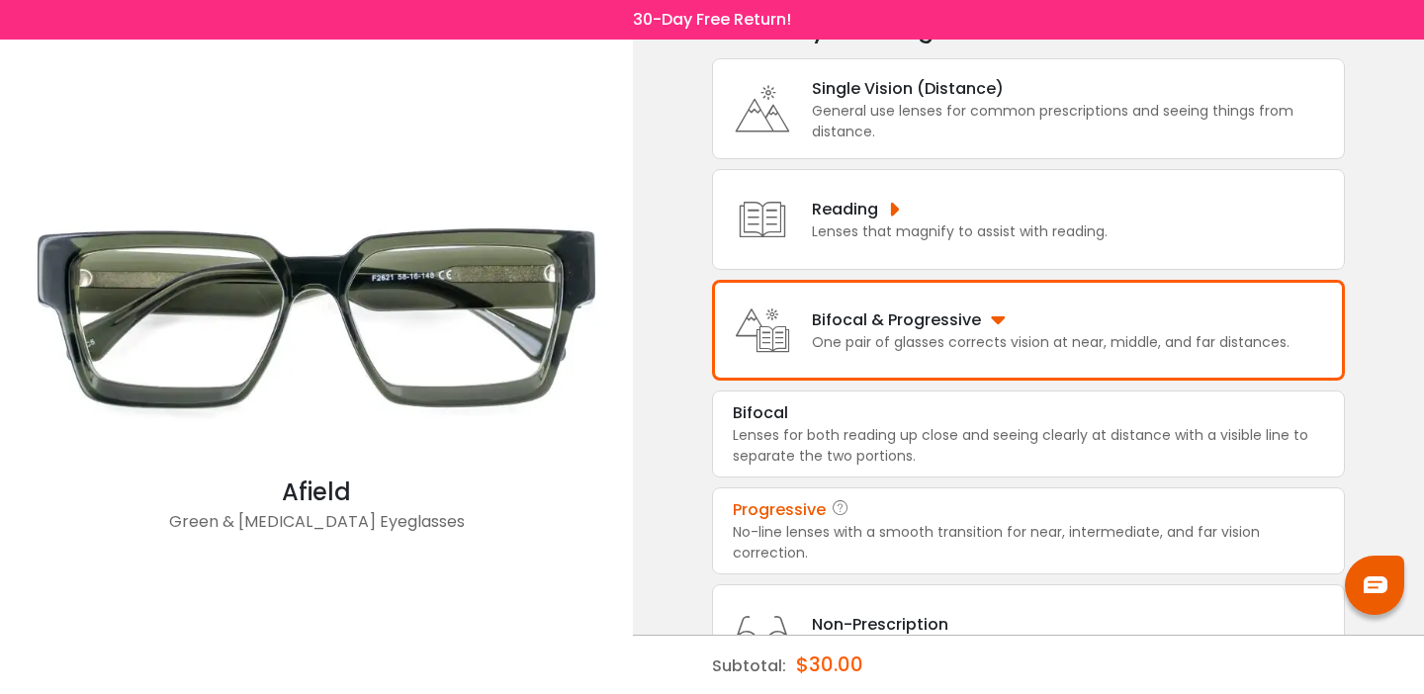
click at [891, 564] on div "No-line lenses with a smooth transition for near, intermediate, and far vision …" at bounding box center [1028, 543] width 591 height 42
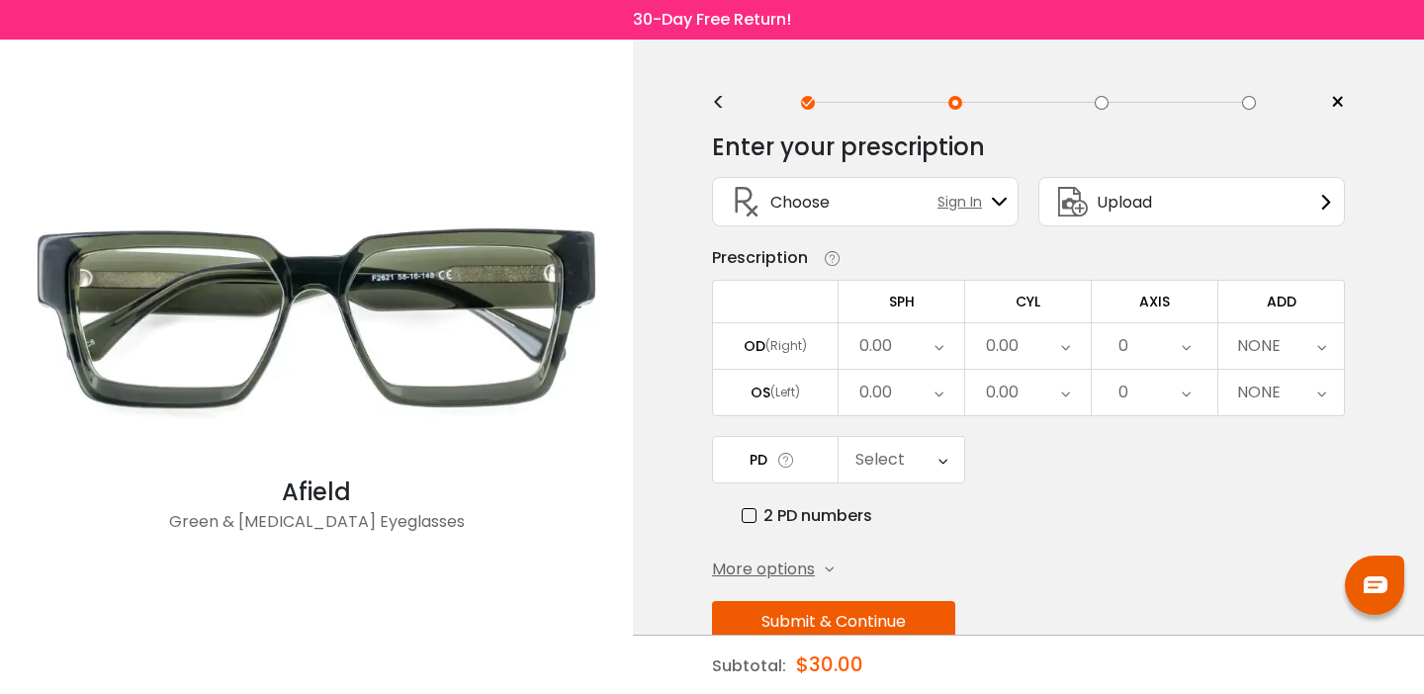
scroll to position [0, 0]
click at [1279, 213] on div "Upload" at bounding box center [1191, 202] width 307 height 49
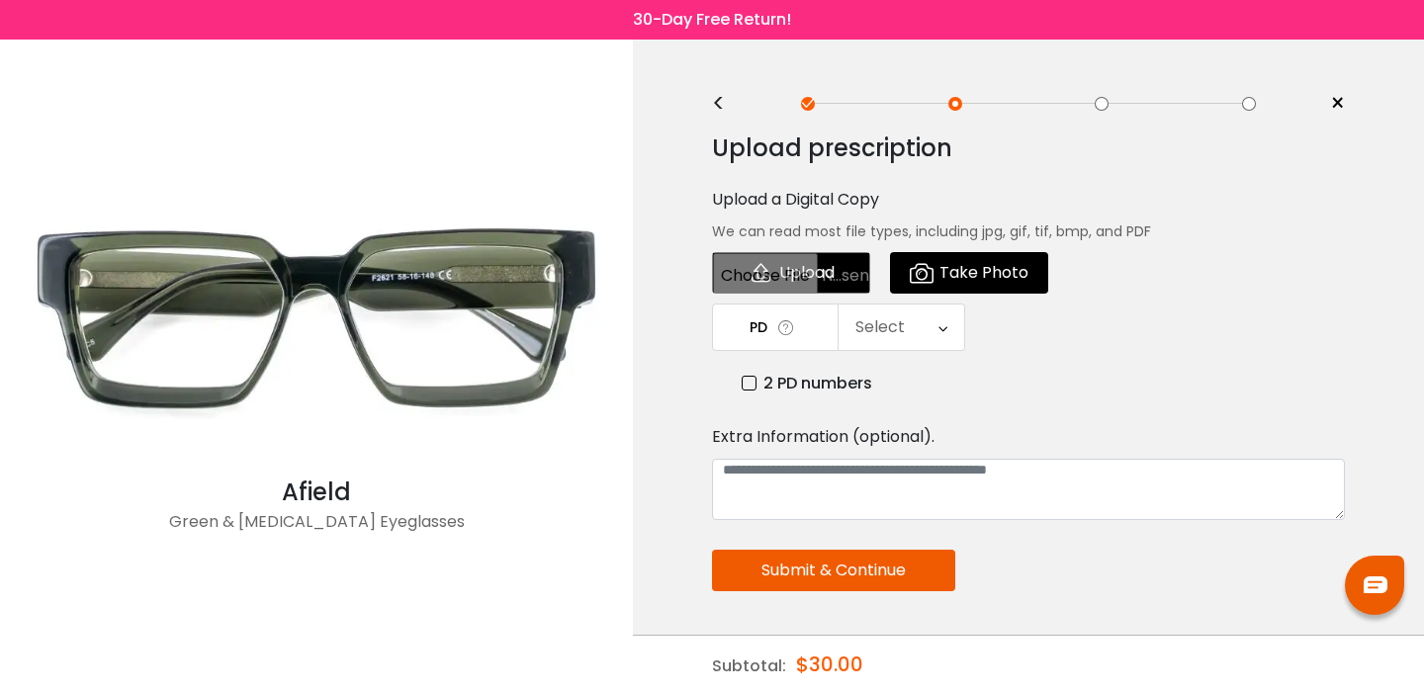
click at [795, 289] on input "file" at bounding box center [791, 273] width 158 height 42
type input "**********"
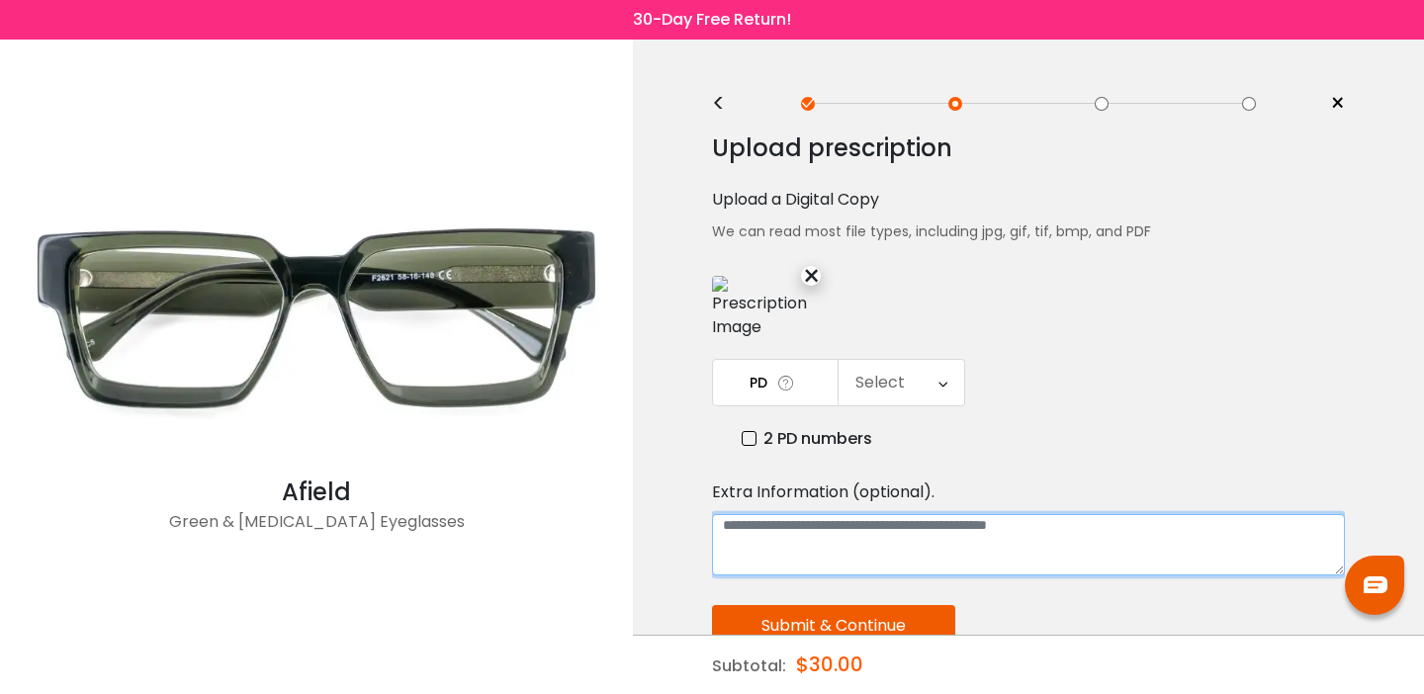
click at [888, 576] on textarea at bounding box center [1028, 544] width 633 height 61
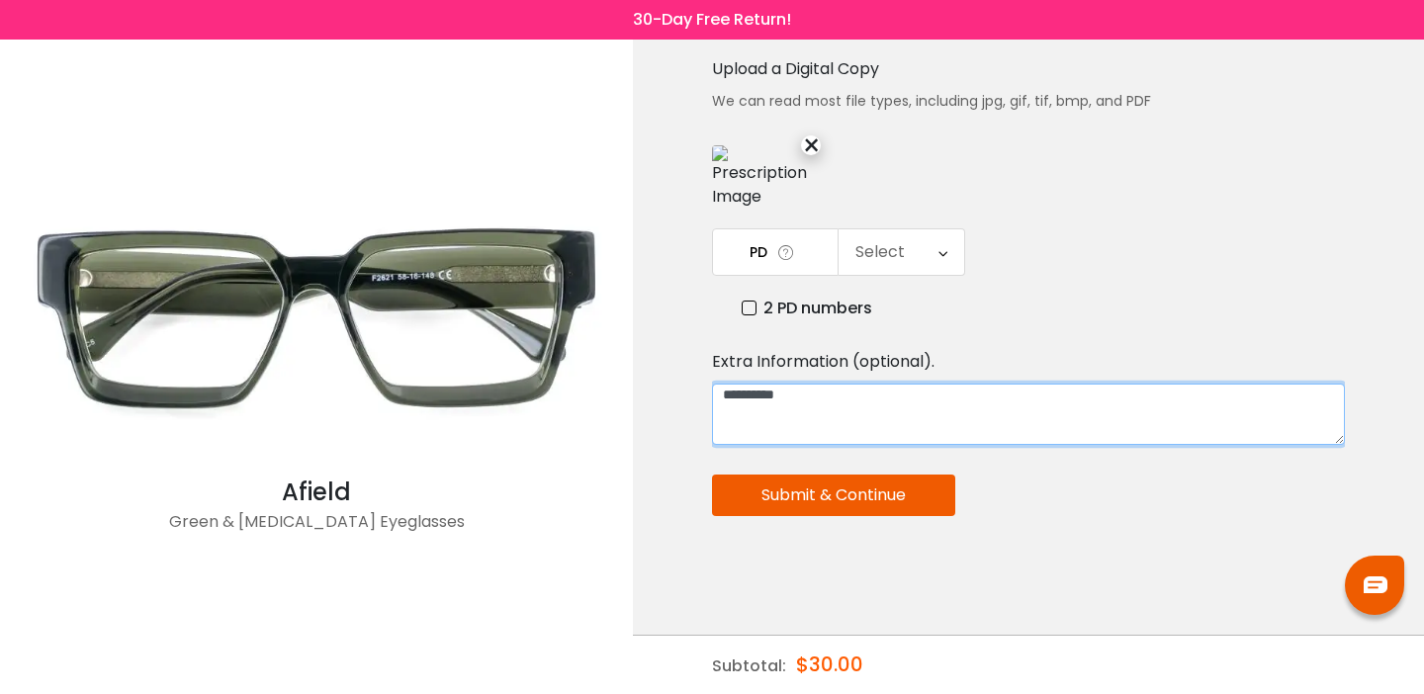
scroll to position [216, 0]
type textarea "**********"
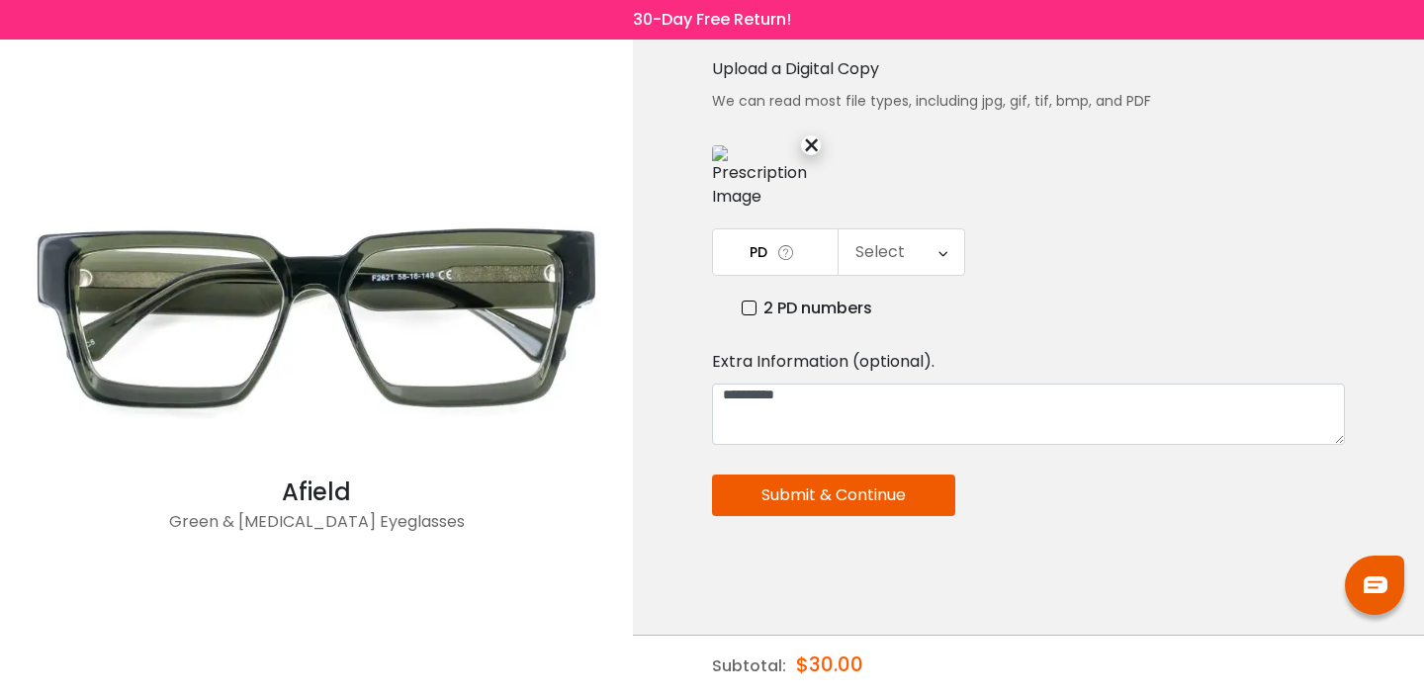
click at [860, 483] on button "Submit & Continue" at bounding box center [833, 496] width 243 height 42
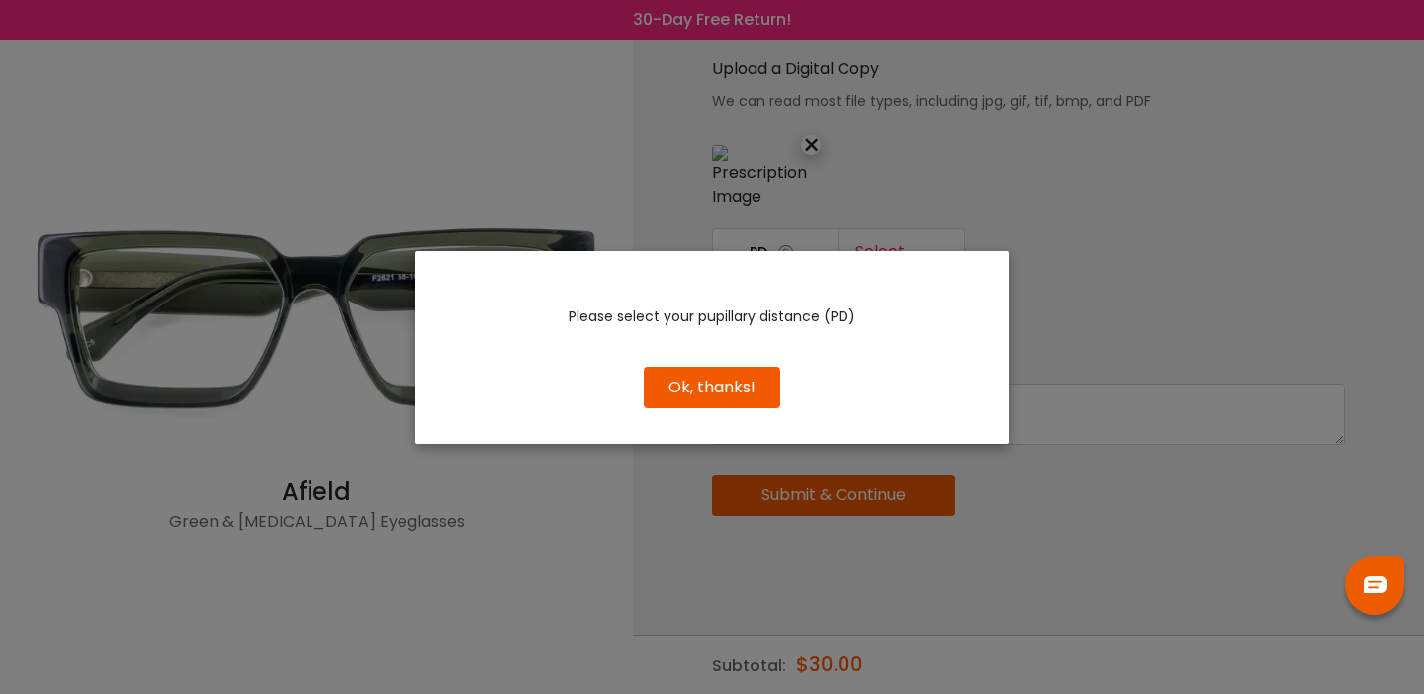
click at [693, 396] on button "Ok, thanks!" at bounding box center [712, 388] width 136 height 42
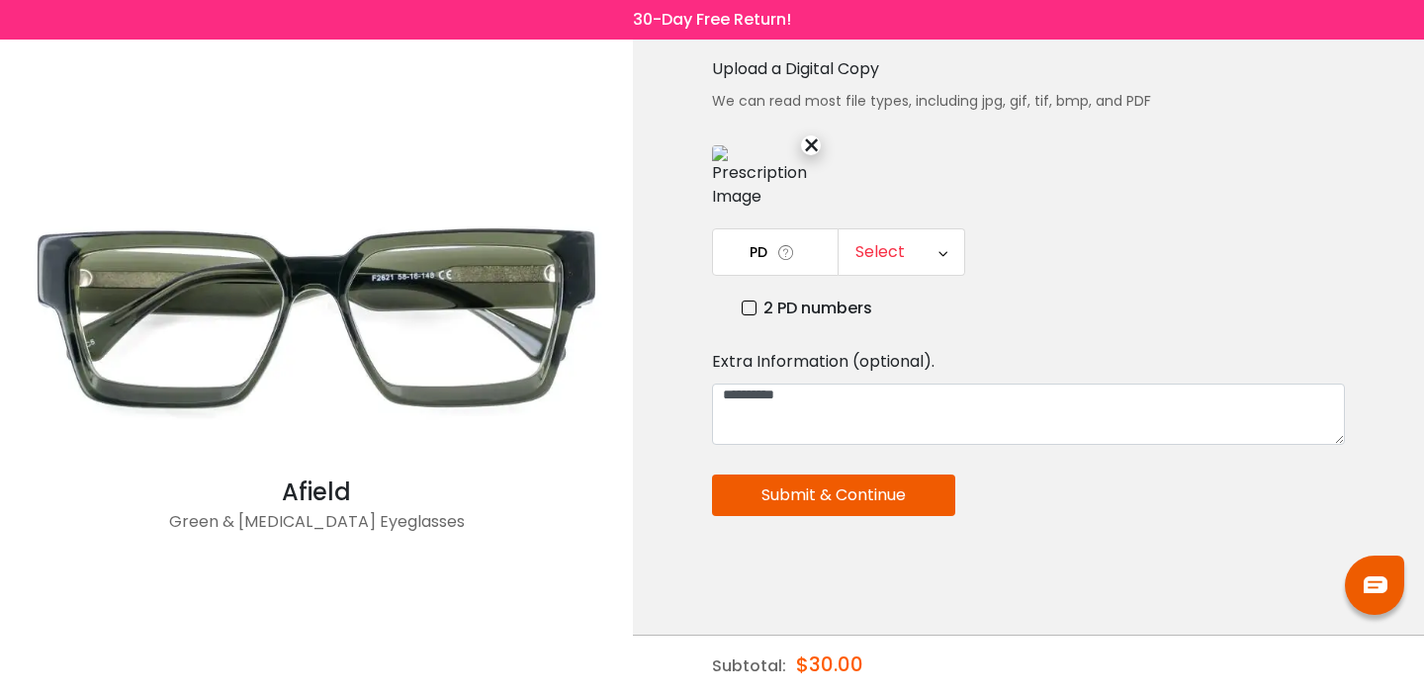
click at [748, 296] on label "2 PD numbers" at bounding box center [807, 308] width 131 height 25
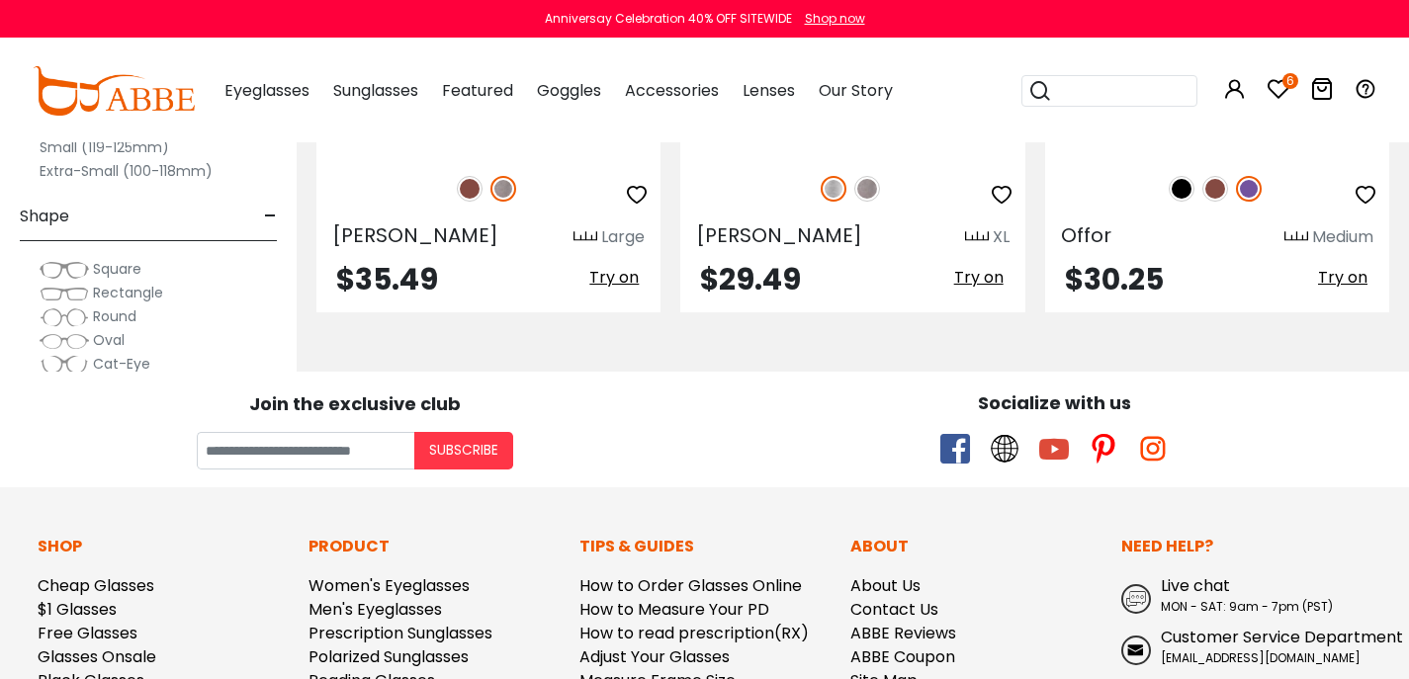
scroll to position [691, 3]
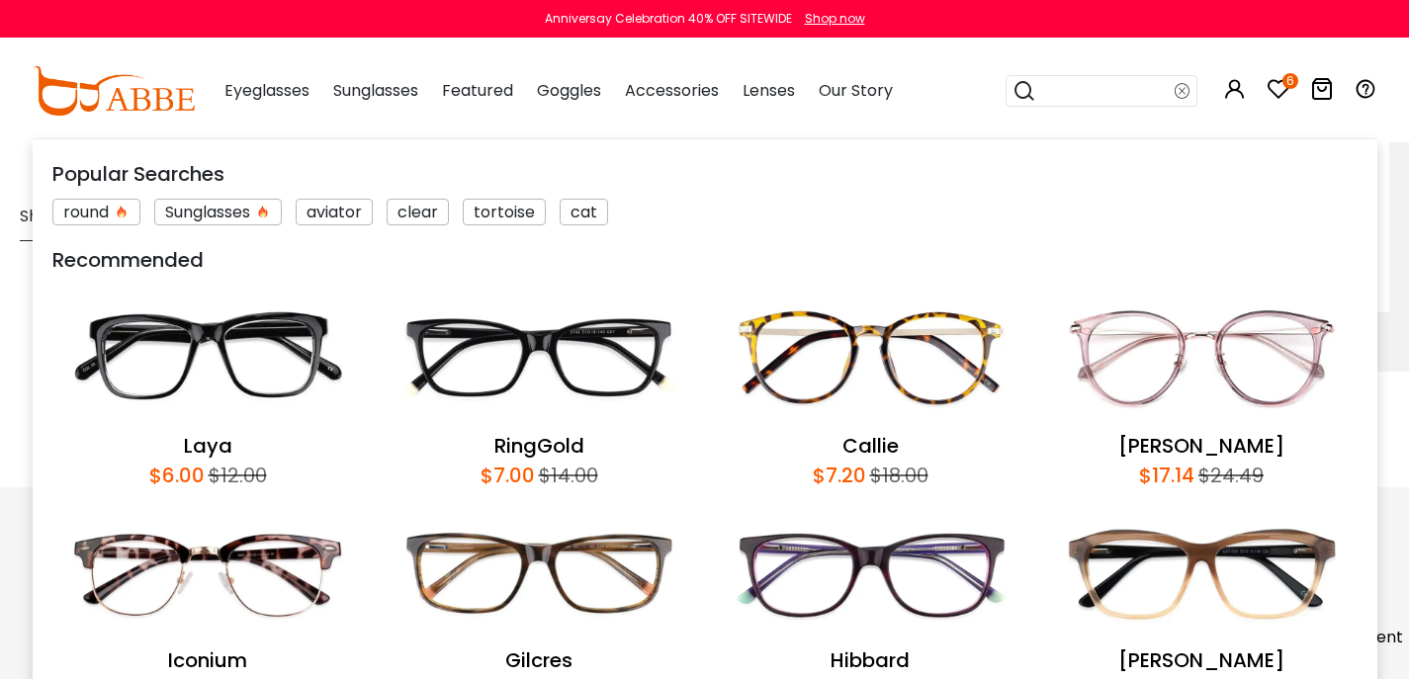
click at [1072, 101] on input "search" at bounding box center [1105, 91] width 138 height 30
type input "**********"
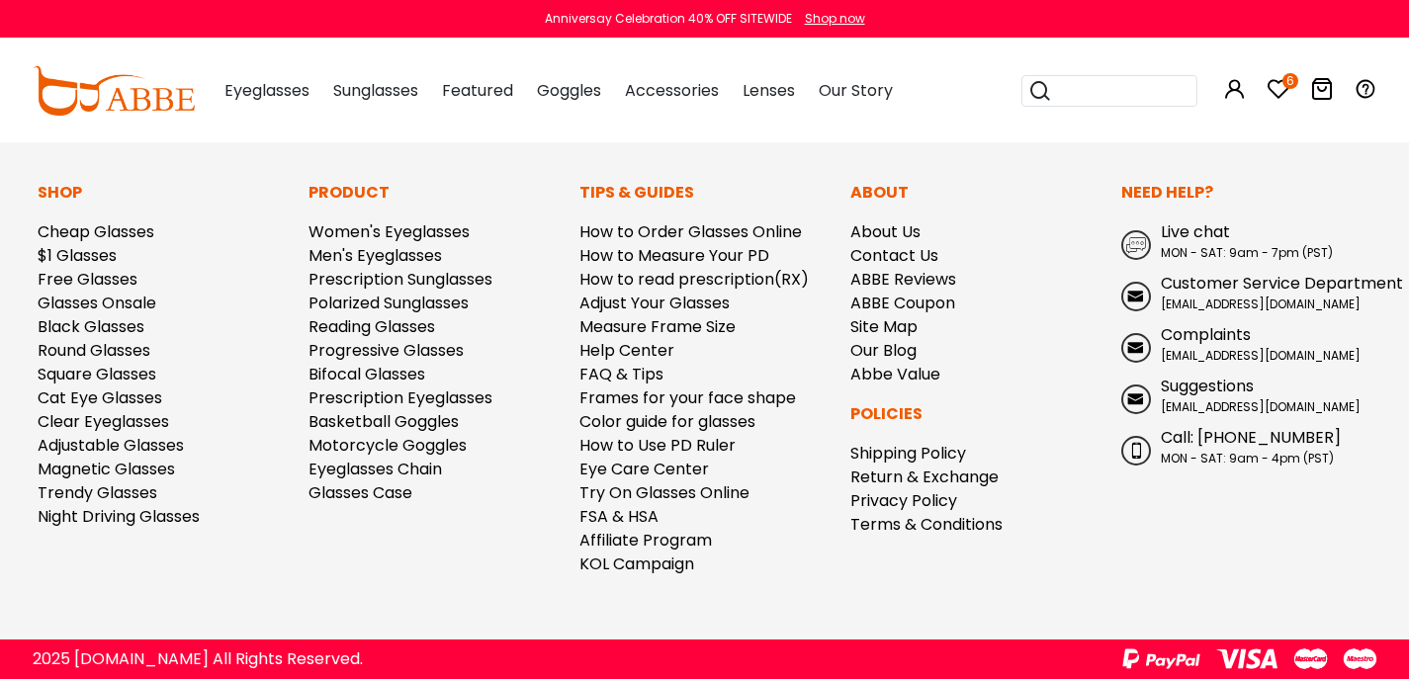
scroll to position [3268, 3]
click at [639, 434] on link "How to Use PD Ruler" at bounding box center [657, 445] width 156 height 23
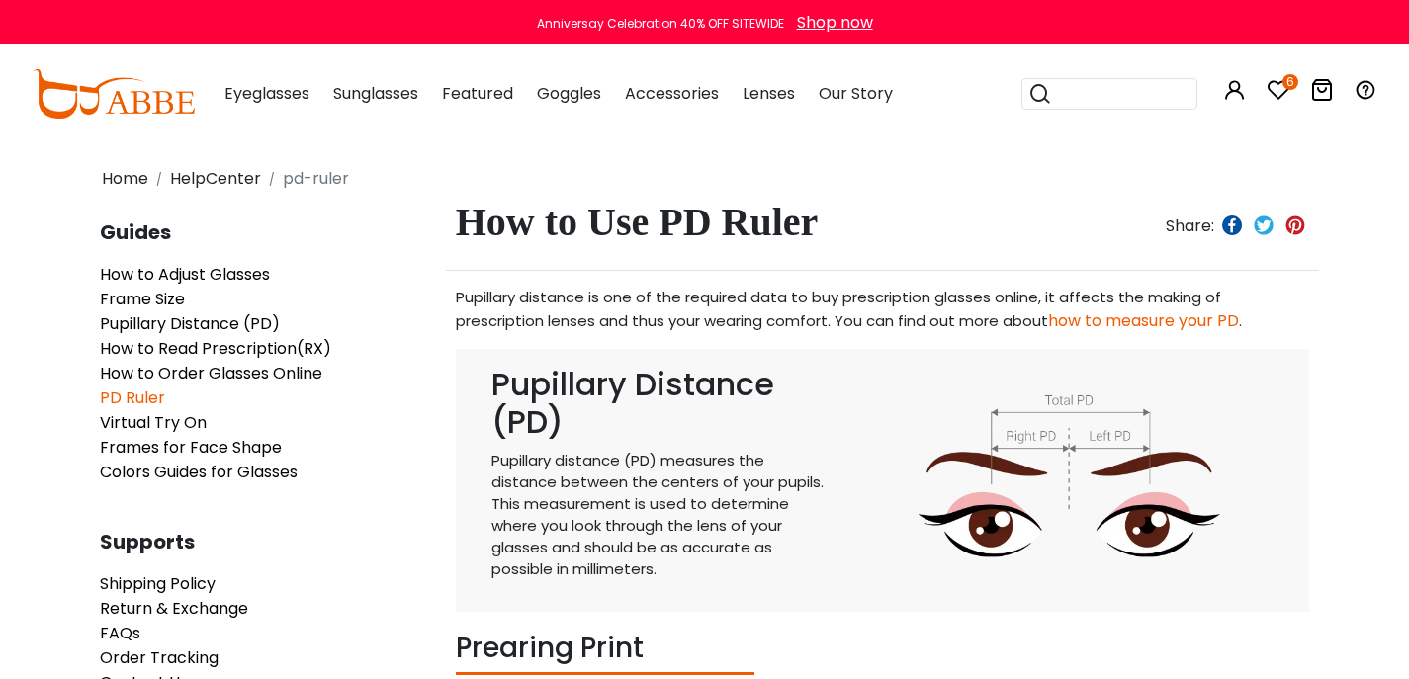
click at [1048, 332] on link "how to measure your PD" at bounding box center [1143, 321] width 191 height 23
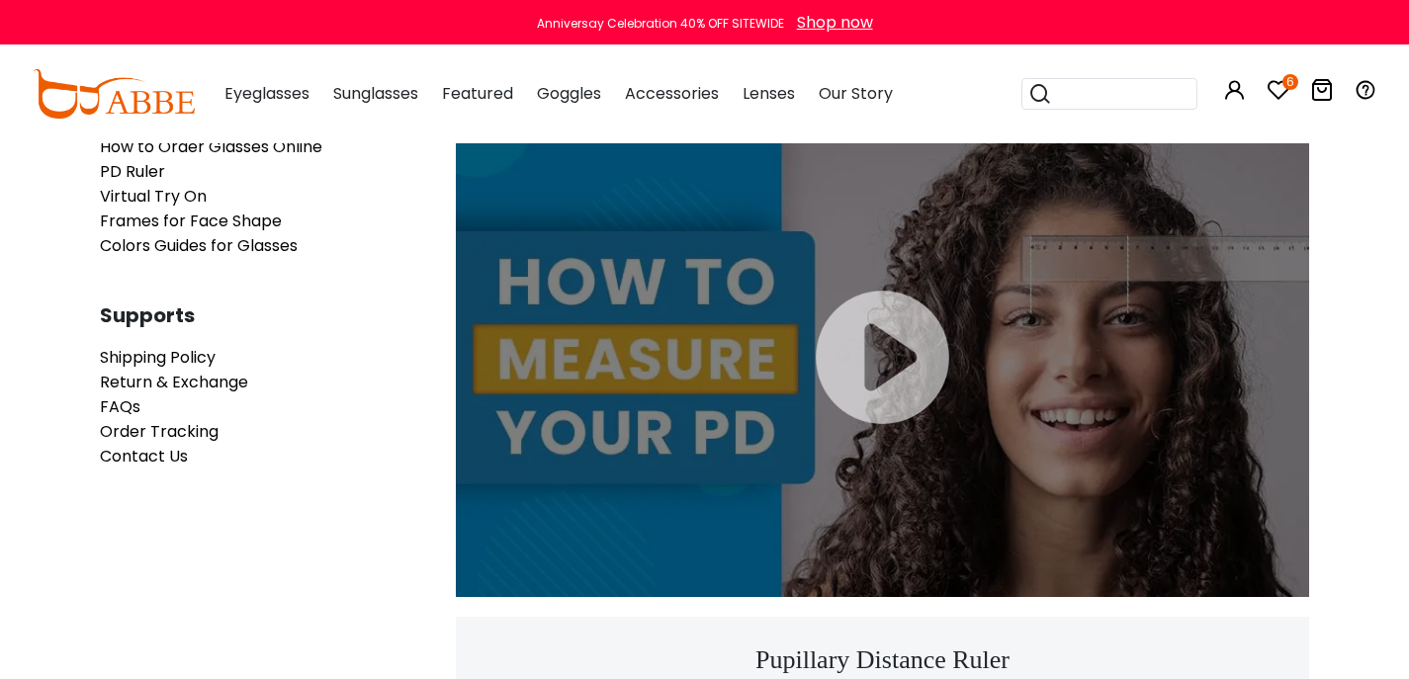
scroll to position [229, 0]
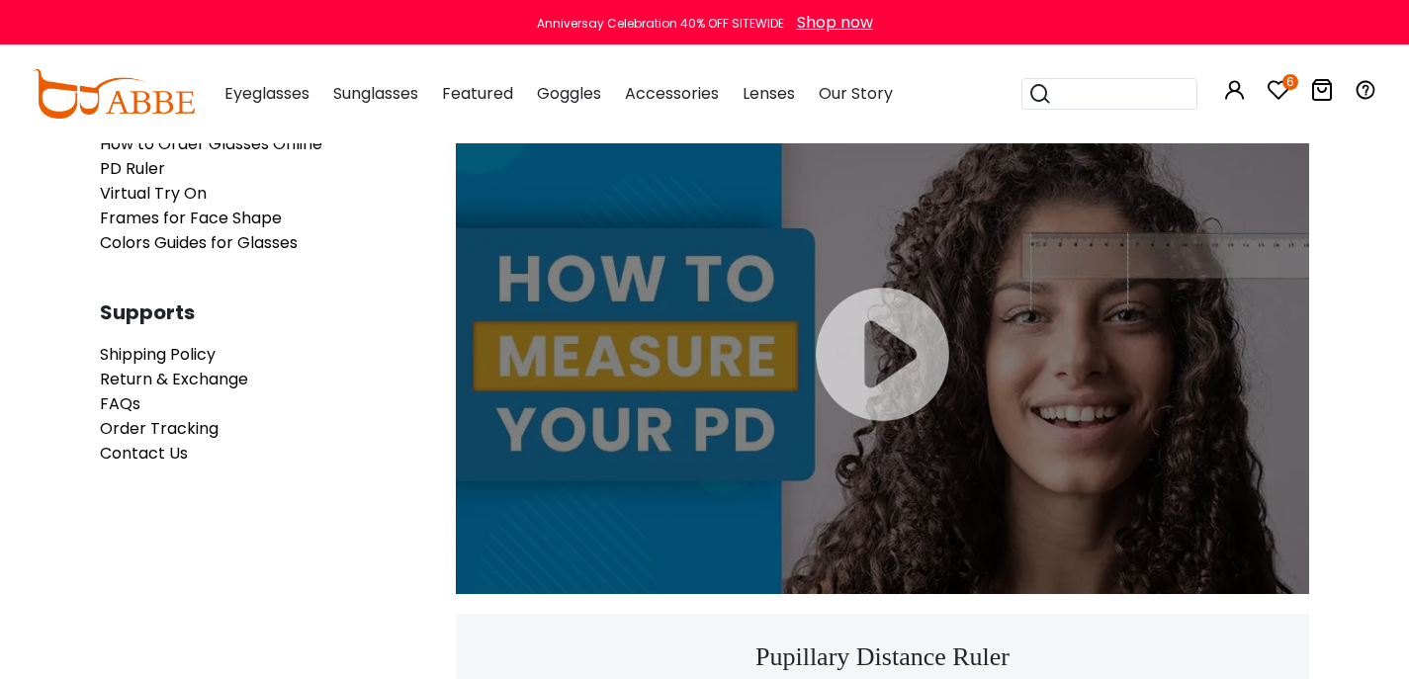
click at [886, 363] on div at bounding box center [883, 355] width 854 height 480
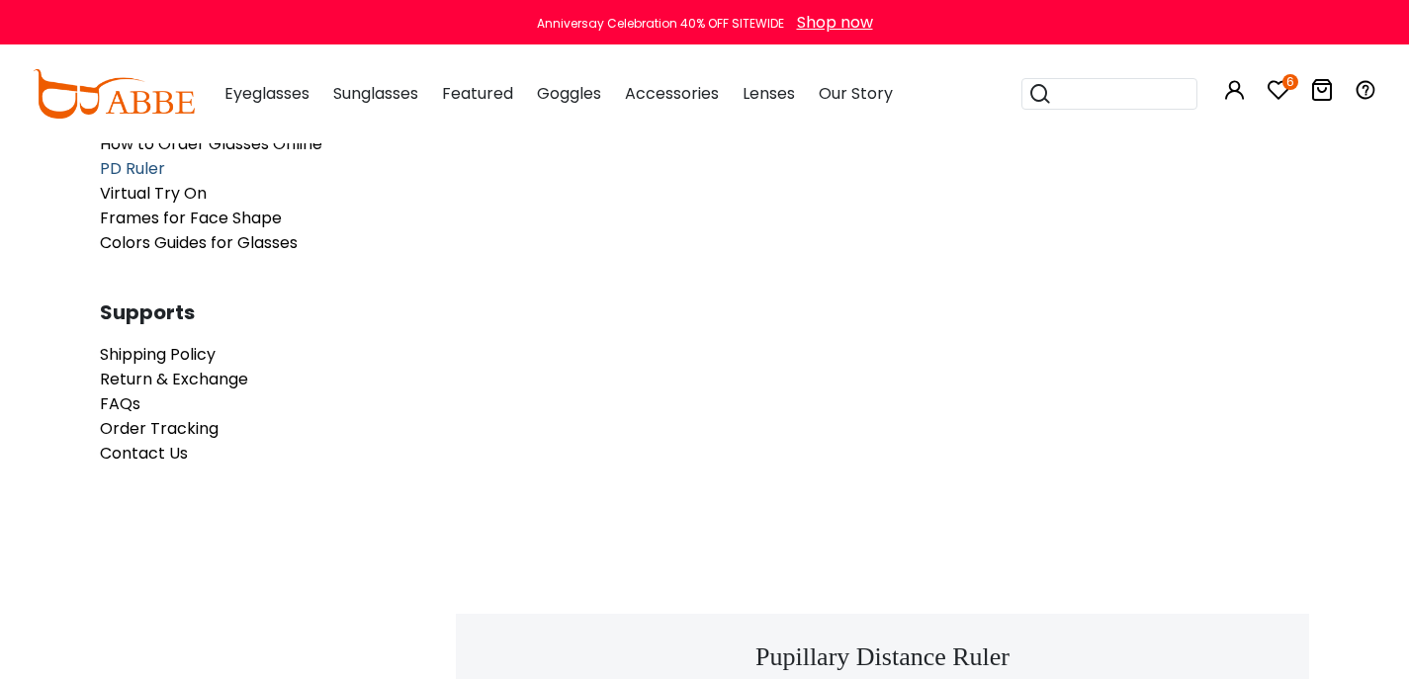
click at [150, 180] on span "PD Ruler" at bounding box center [132, 168] width 65 height 23
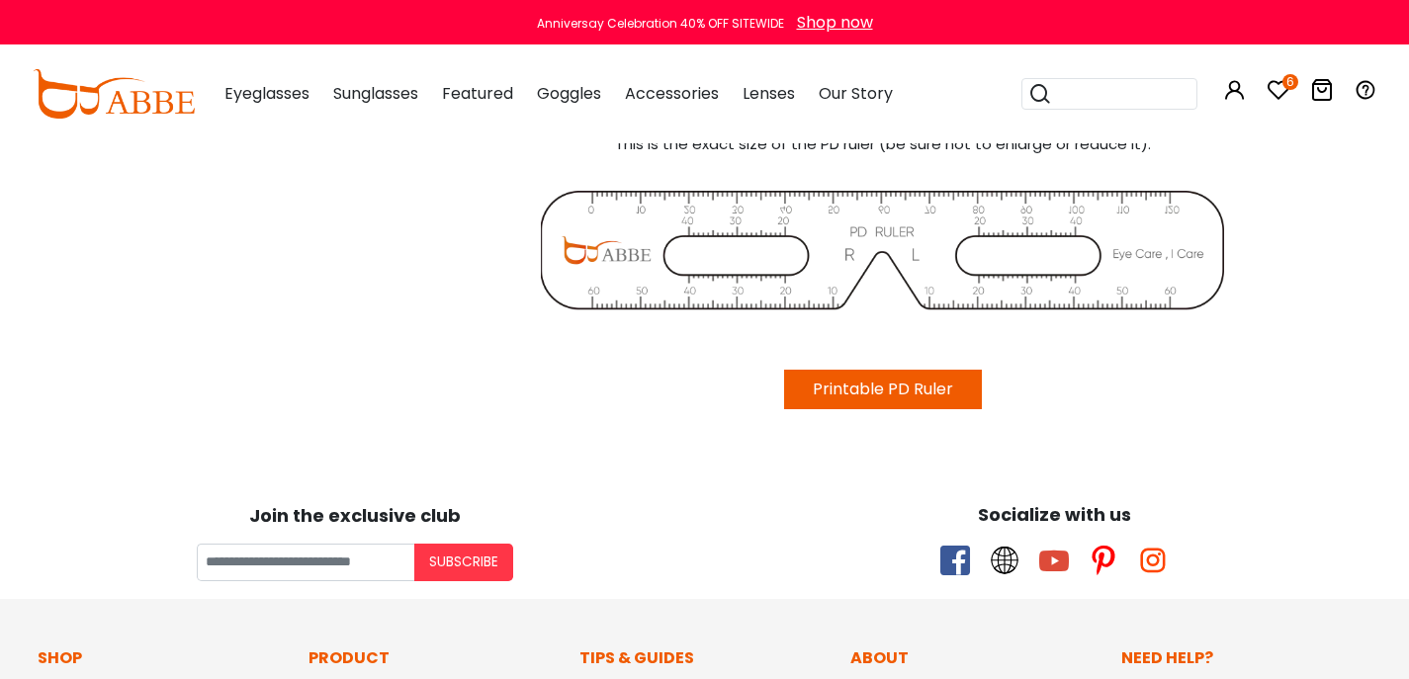
scroll to position [1320, 3]
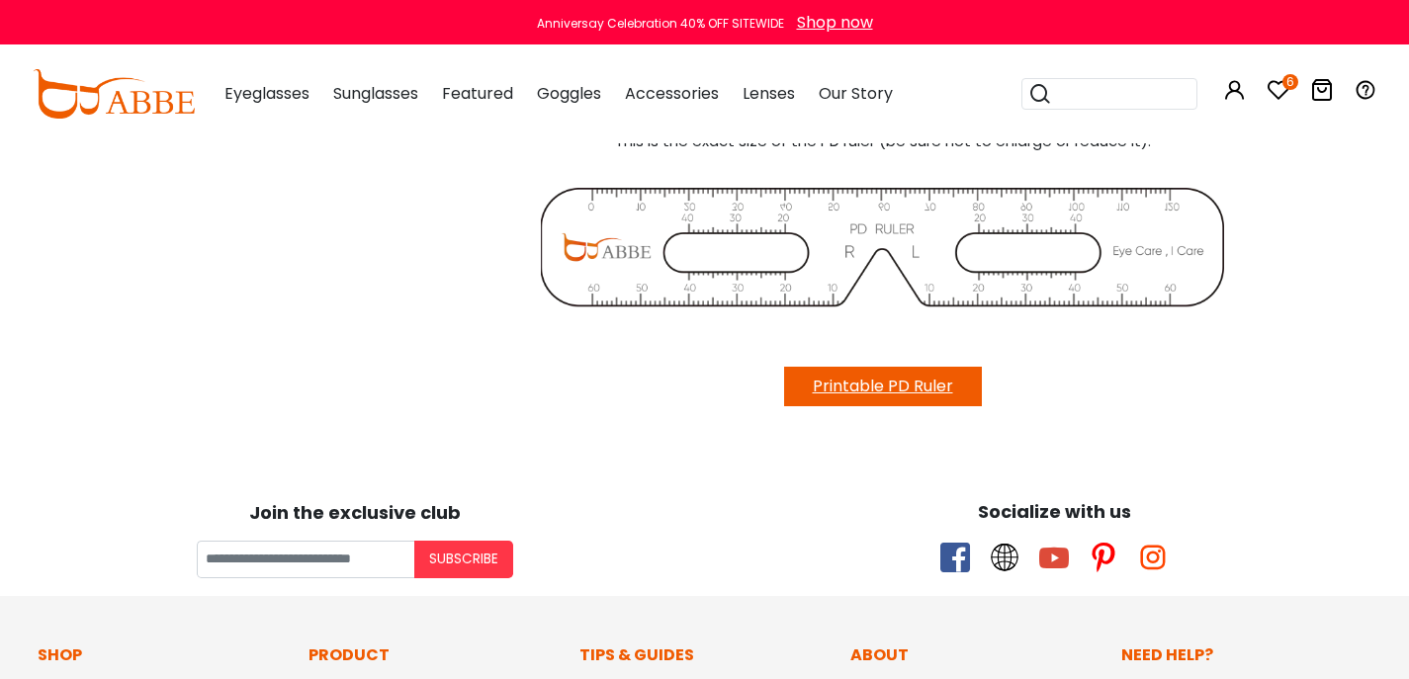
click at [842, 406] on button "Printable PD Ruler" at bounding box center [883, 387] width 198 height 40
